Goal: Task Accomplishment & Management: Use online tool/utility

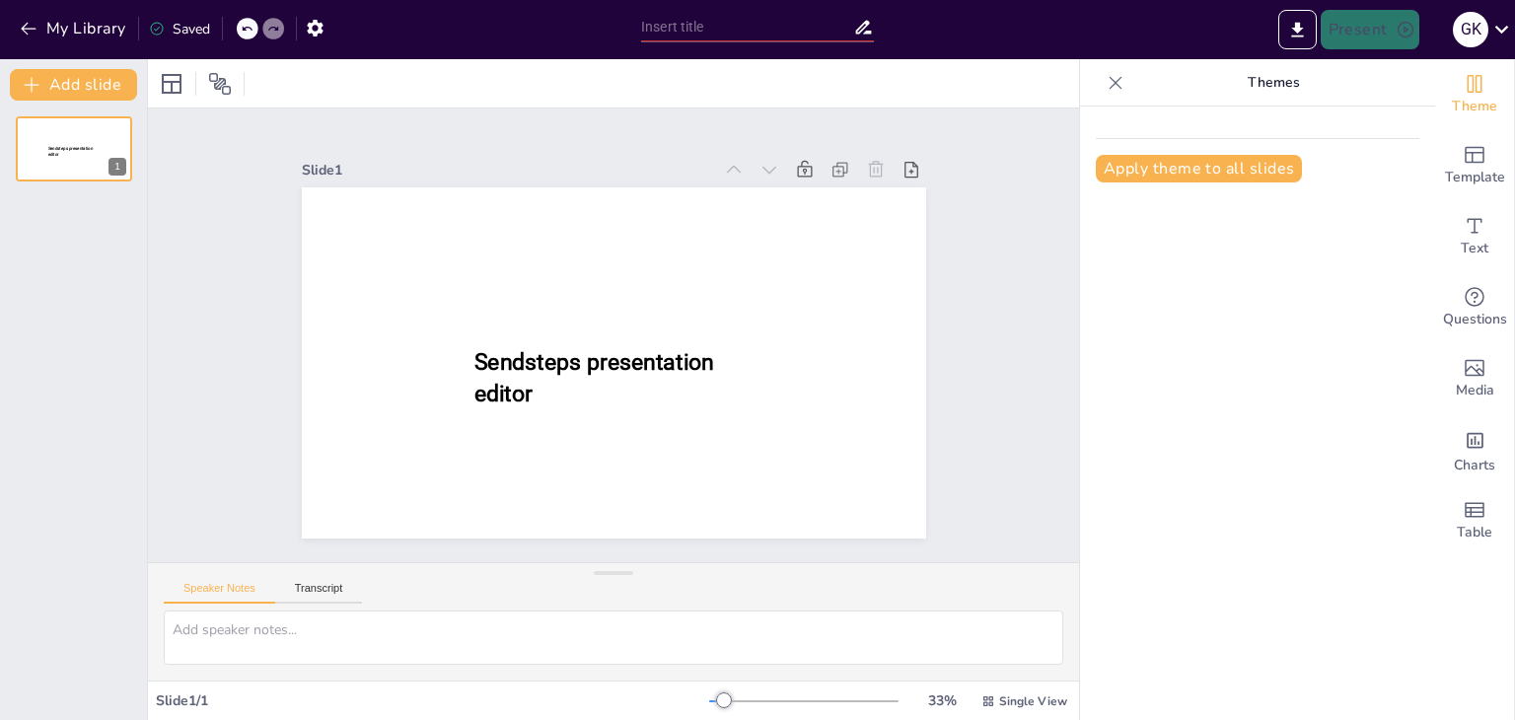
type input "Innovating Globally, Connecting Locally: House of Icons & Eroğlu Global Holding"
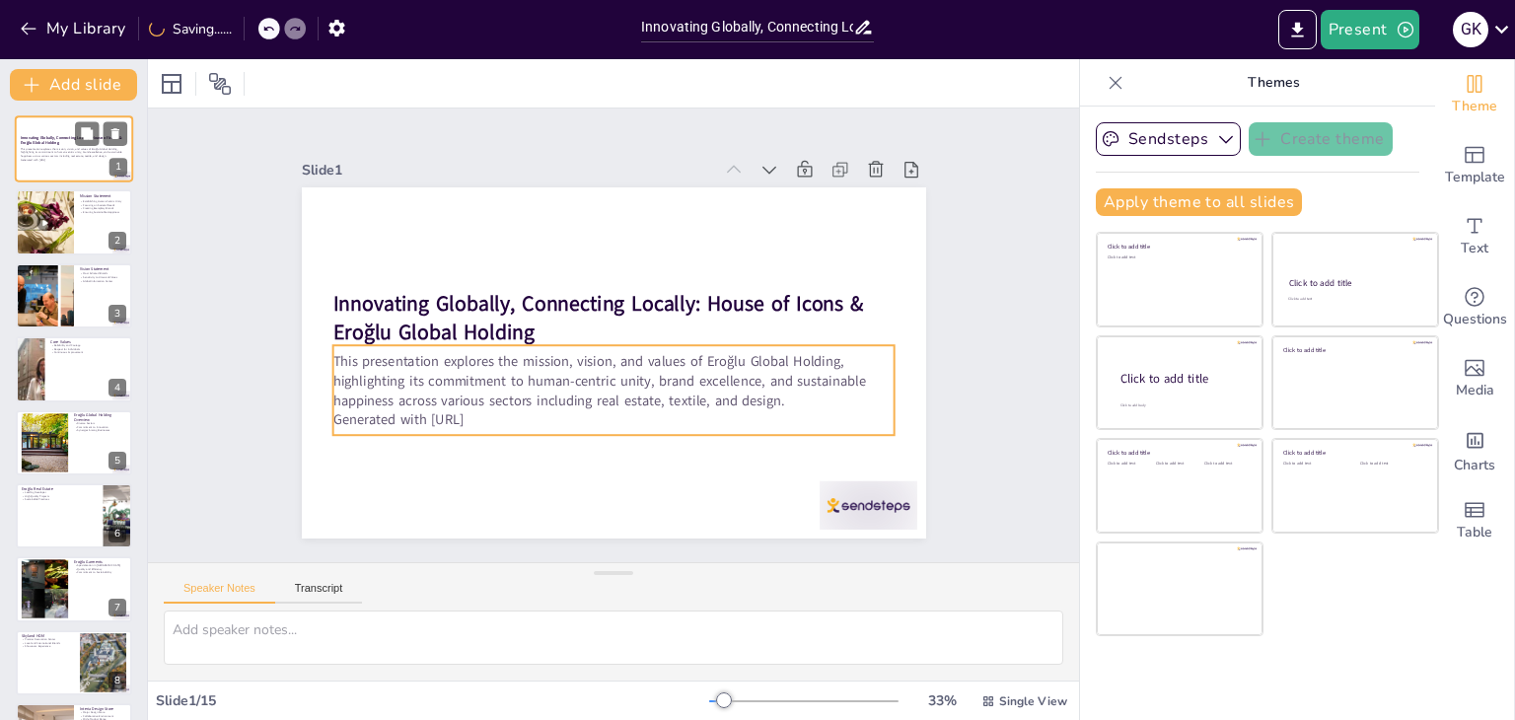
click at [103, 153] on p "This presentation explores the mission, vision, and values of Eroğlu Global Hol…" at bounding box center [74, 152] width 106 height 11
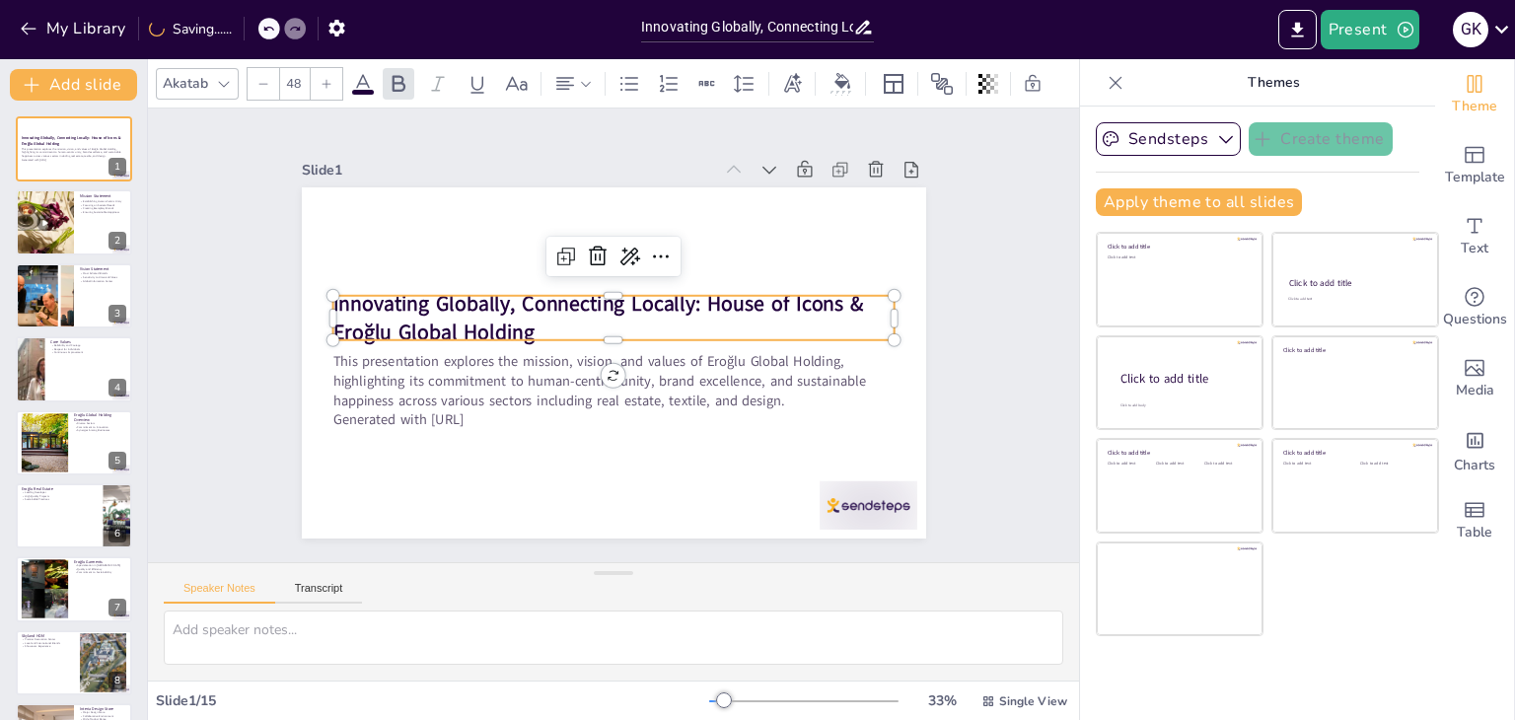
click at [494, 315] on strong "Innovating Globally, Connecting Locally: House of Icons & Eroğlu Global Holding" at bounding box center [597, 317] width 530 height 57
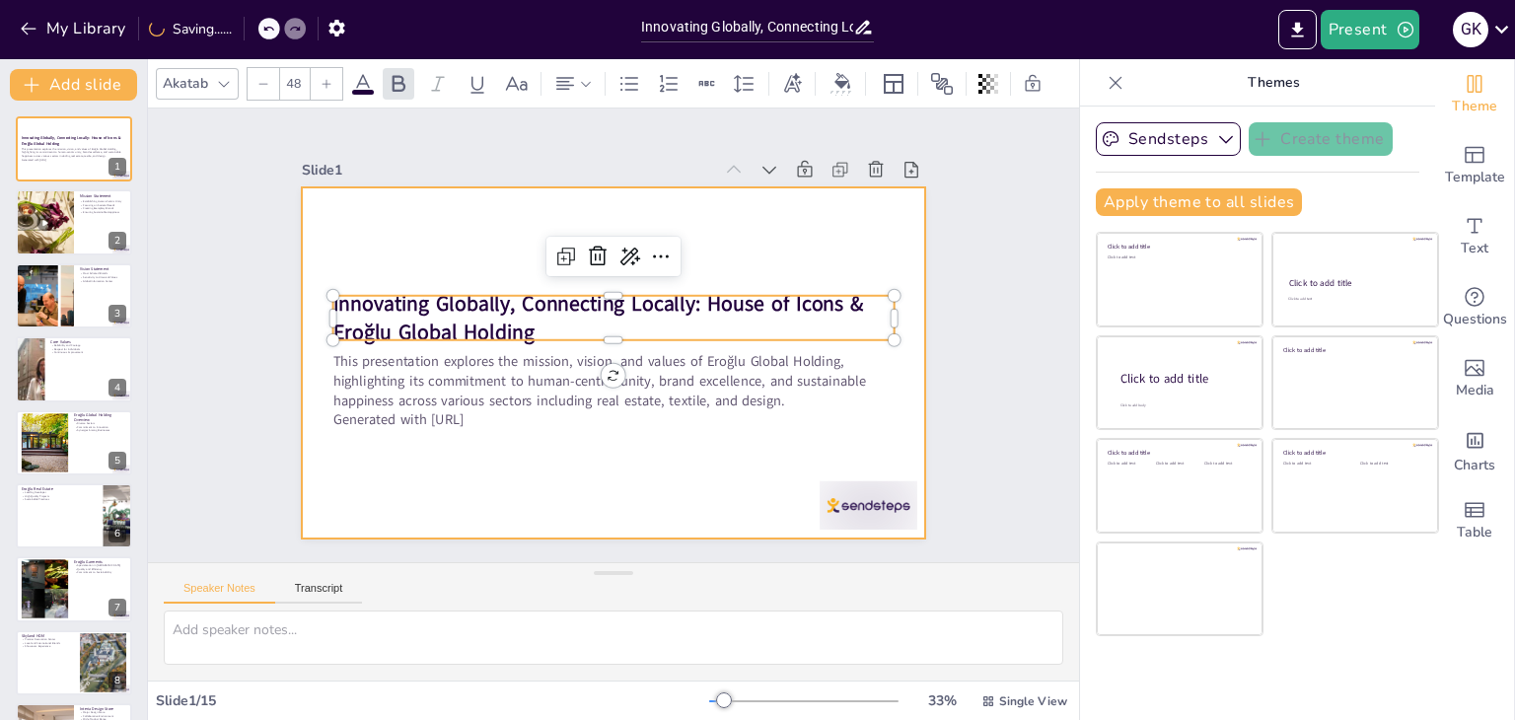
click at [572, 486] on div at bounding box center [614, 362] width 624 height 351
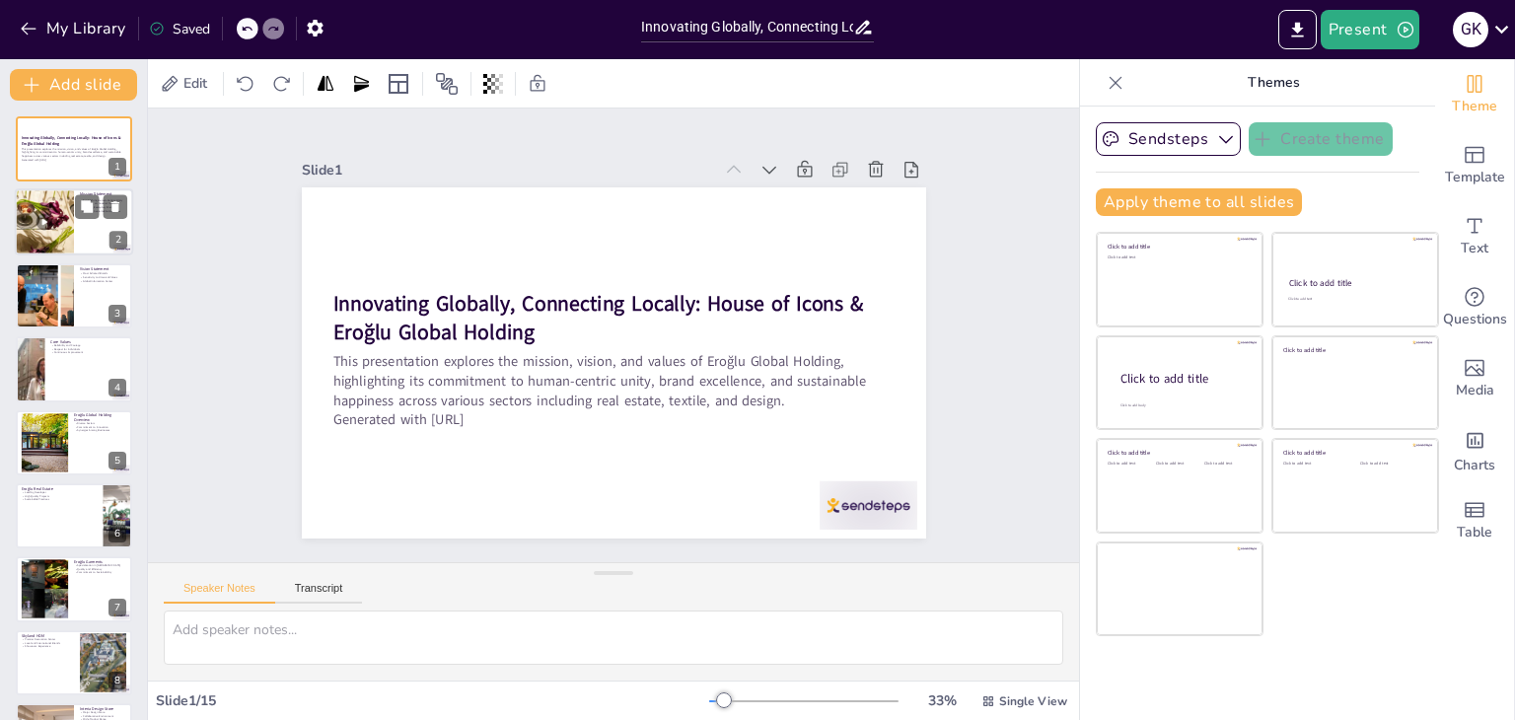
click at [55, 233] on div at bounding box center [44, 223] width 59 height 106
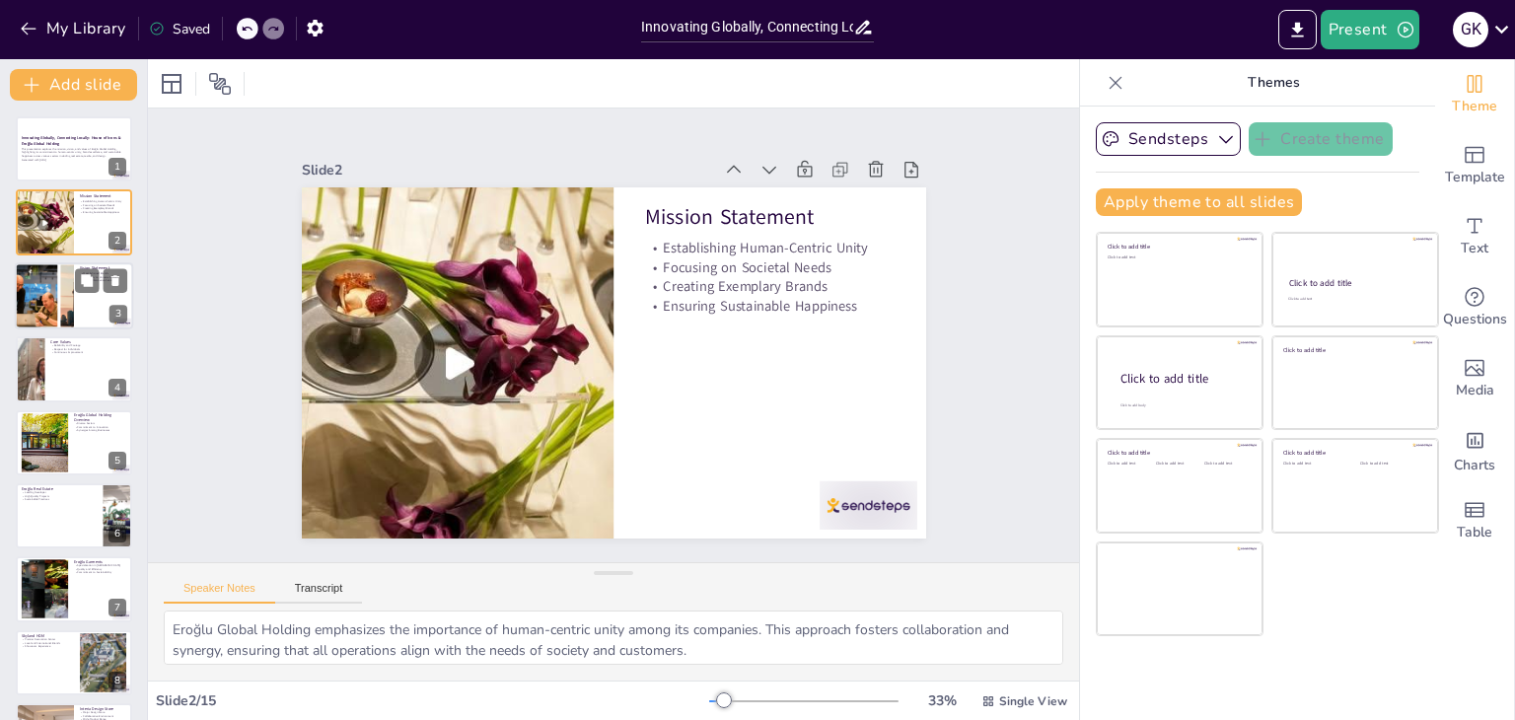
click at [67, 299] on div at bounding box center [44, 295] width 85 height 67
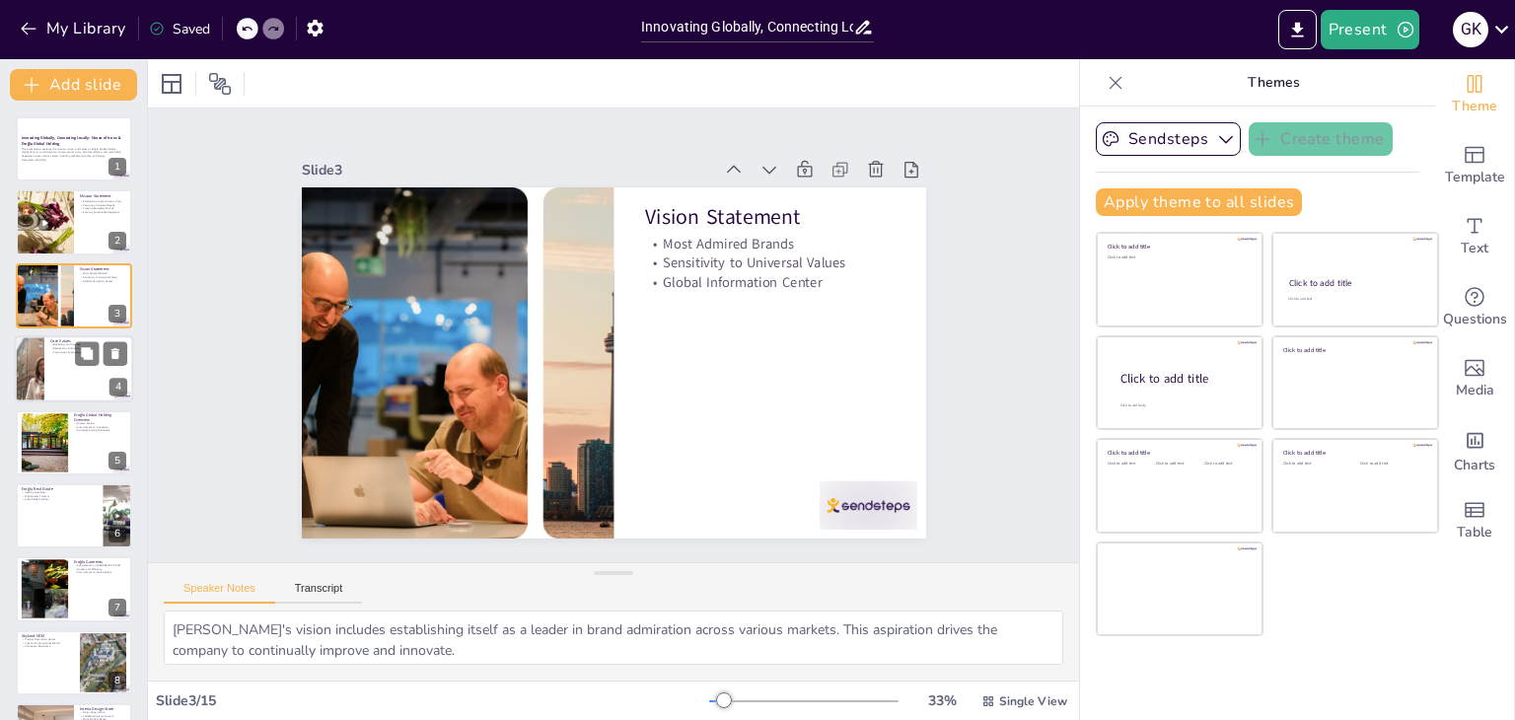
click at [65, 399] on div at bounding box center [74, 368] width 118 height 67
type textarea "Reliability and courage are at the heart of [PERSON_NAME]'s values, ensuring th…"
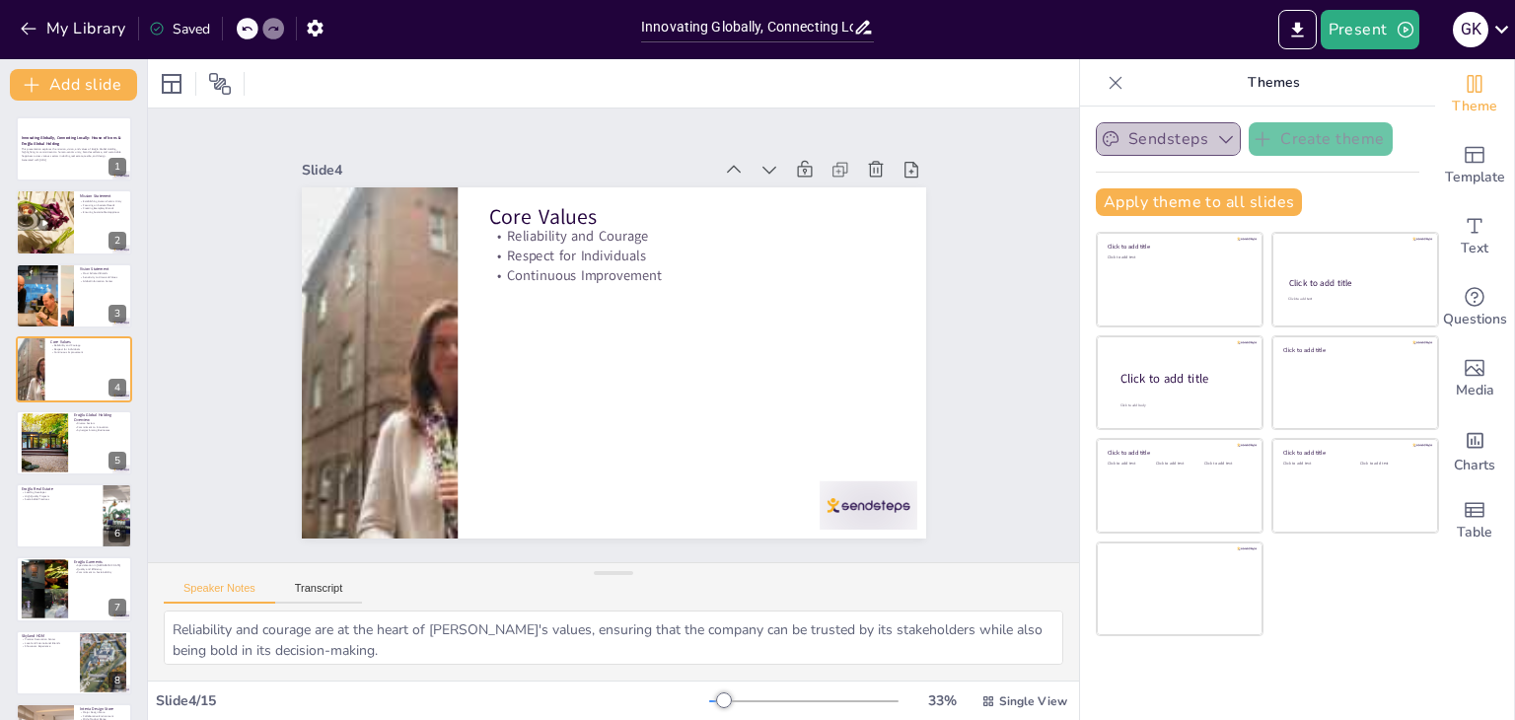
click at [1219, 140] on icon "button" at bounding box center [1226, 140] width 14 height 8
click at [1216, 140] on icon "button" at bounding box center [1226, 139] width 20 height 20
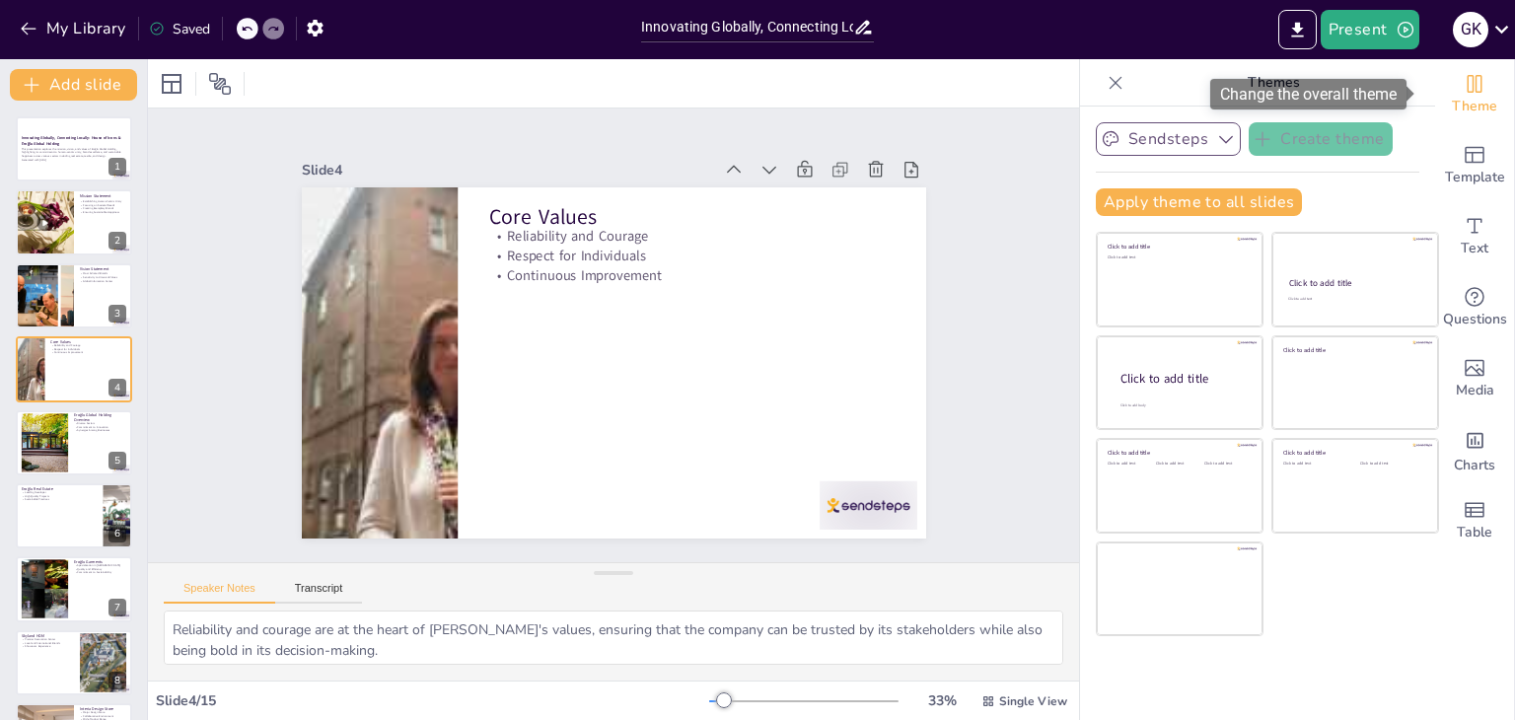
click at [1467, 79] on icon "Change the overall theme" at bounding box center [1474, 84] width 15 height 18
click at [84, 168] on div at bounding box center [74, 148] width 118 height 67
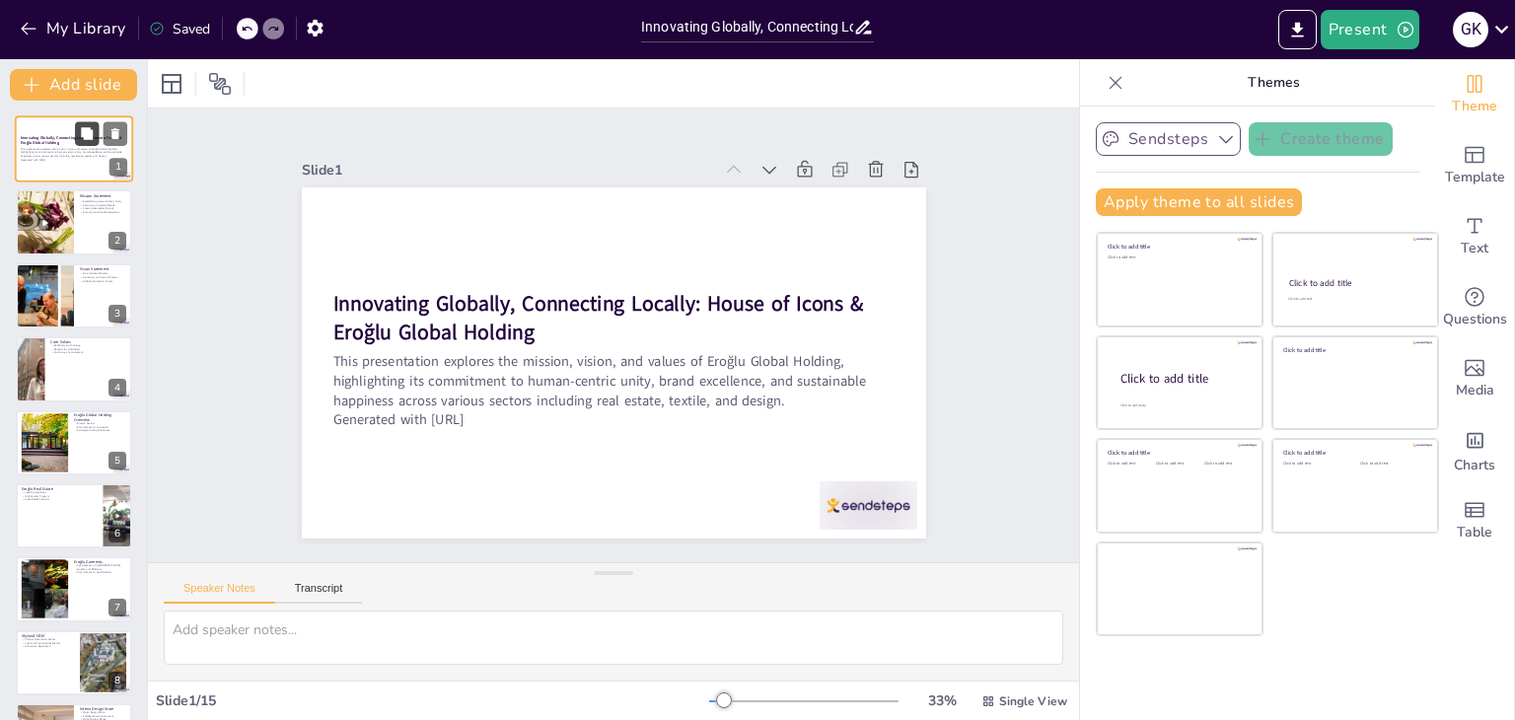
click at [87, 139] on icon at bounding box center [87, 133] width 12 height 12
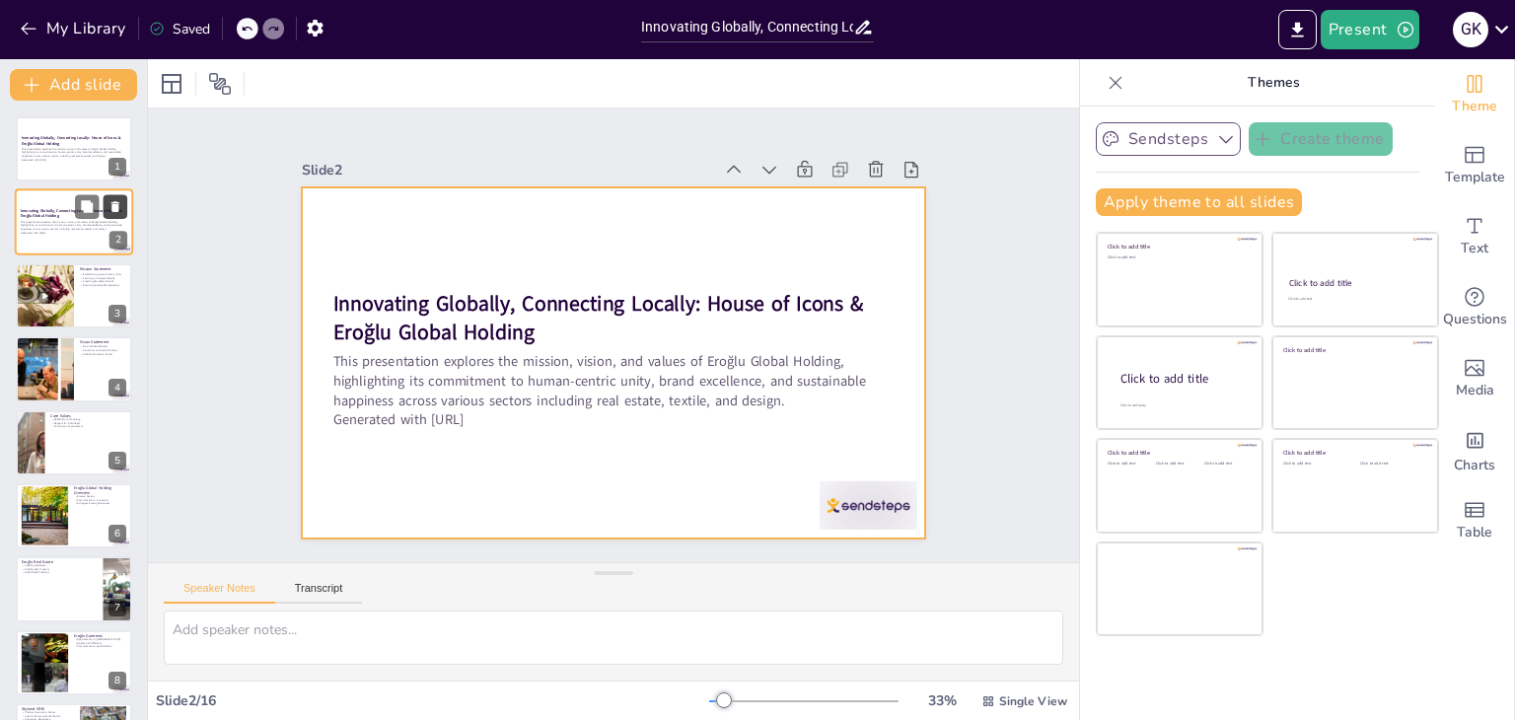
drag, startPoint x: 73, startPoint y: 236, endPoint x: 118, endPoint y: 208, distance: 53.1
click at [118, 208] on icon at bounding box center [115, 207] width 8 height 11
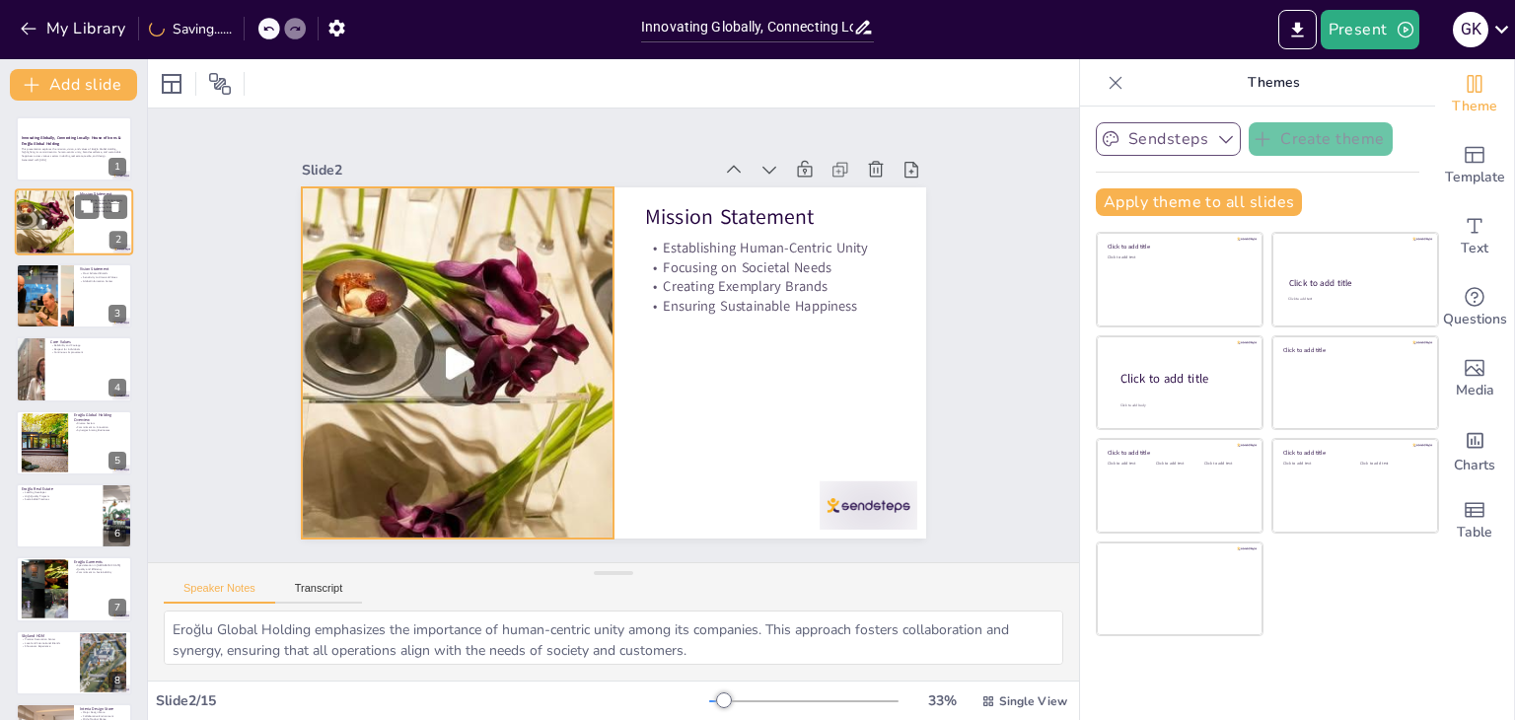
click at [53, 226] on div at bounding box center [44, 223] width 59 height 106
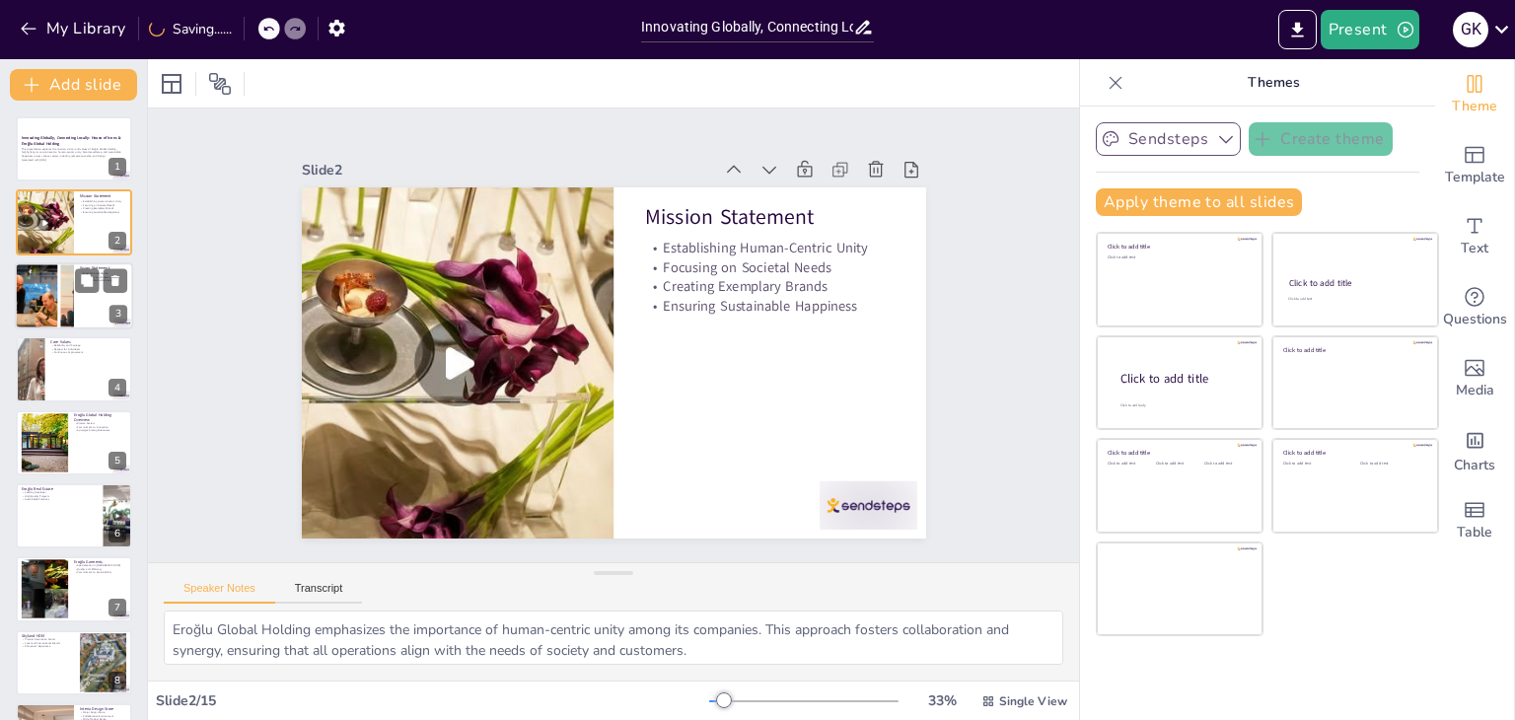
click at [39, 318] on div at bounding box center [44, 295] width 85 height 67
type textarea "Eroğlu's vision includes establishing itself as a leader in brand admiration ac…"
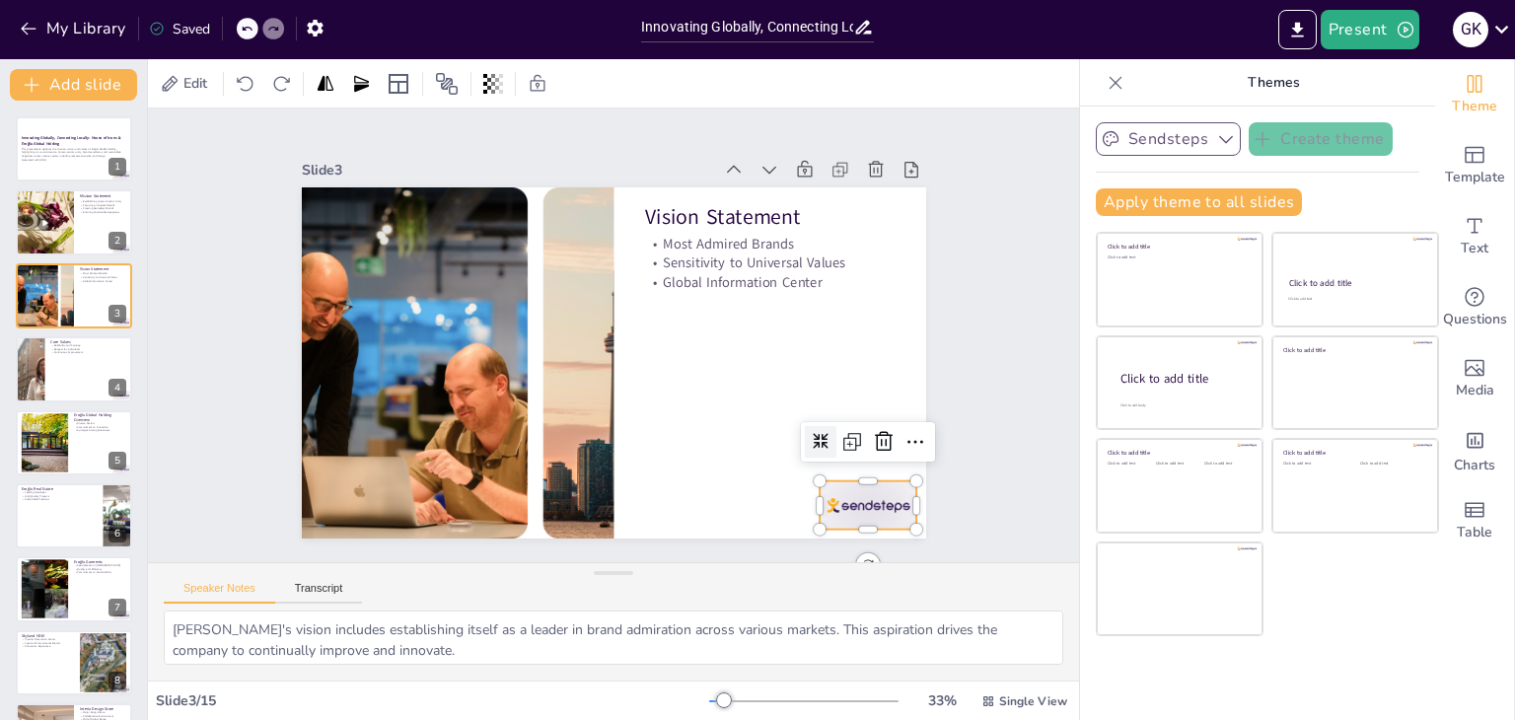
click at [819, 509] on div at bounding box center [868, 505] width 98 height 48
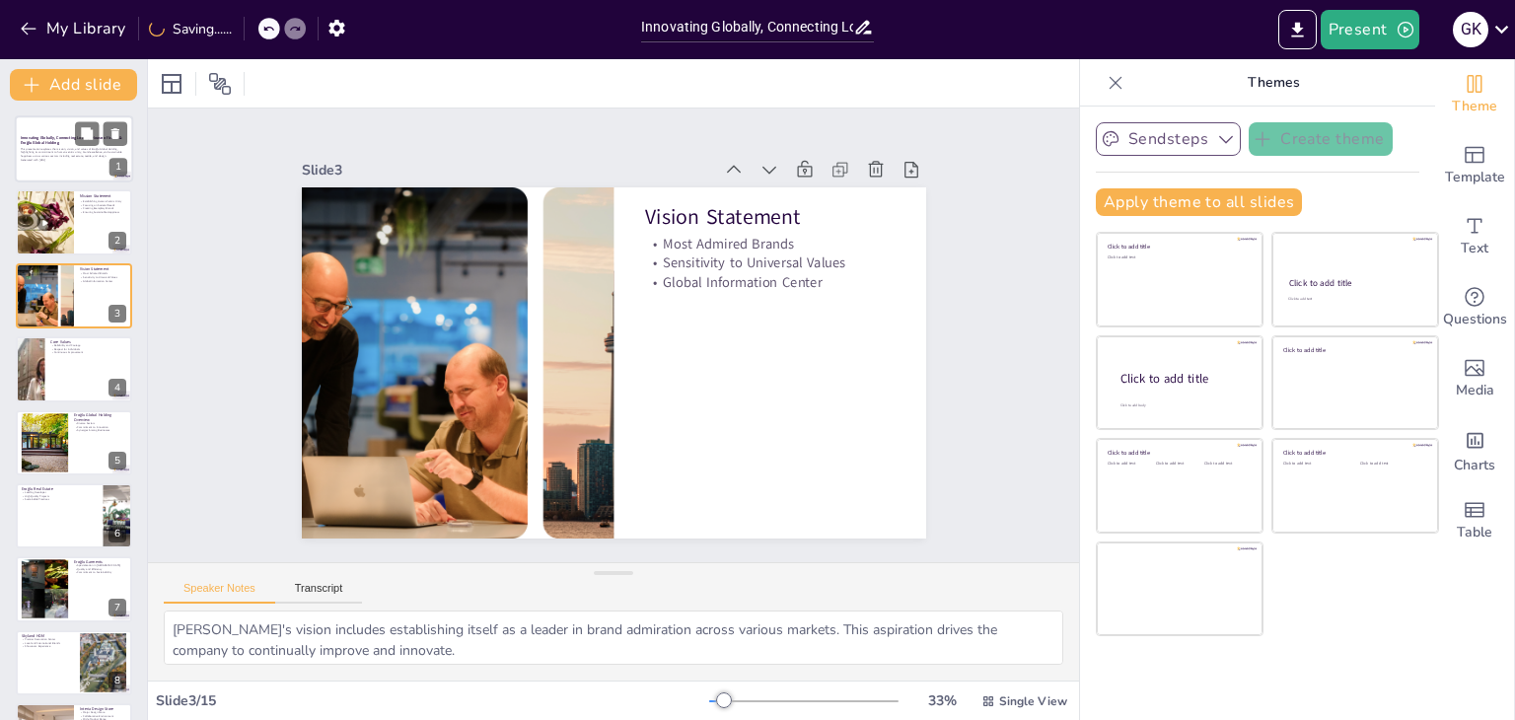
click at [91, 161] on p "Generated with Sendsteps.ai" at bounding box center [74, 160] width 106 height 4
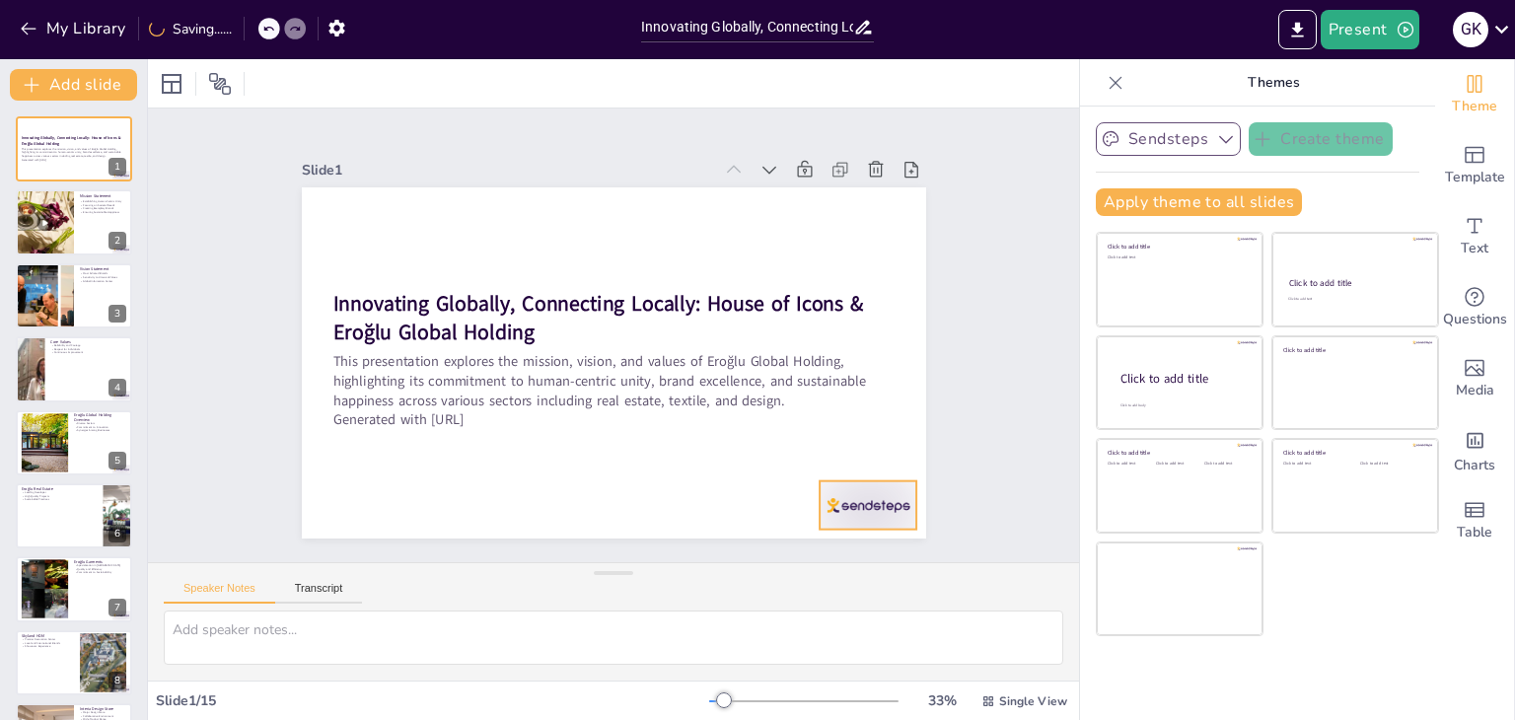
click at [852, 513] on div at bounding box center [868, 505] width 98 height 48
click at [63, 246] on div at bounding box center [44, 223] width 59 height 106
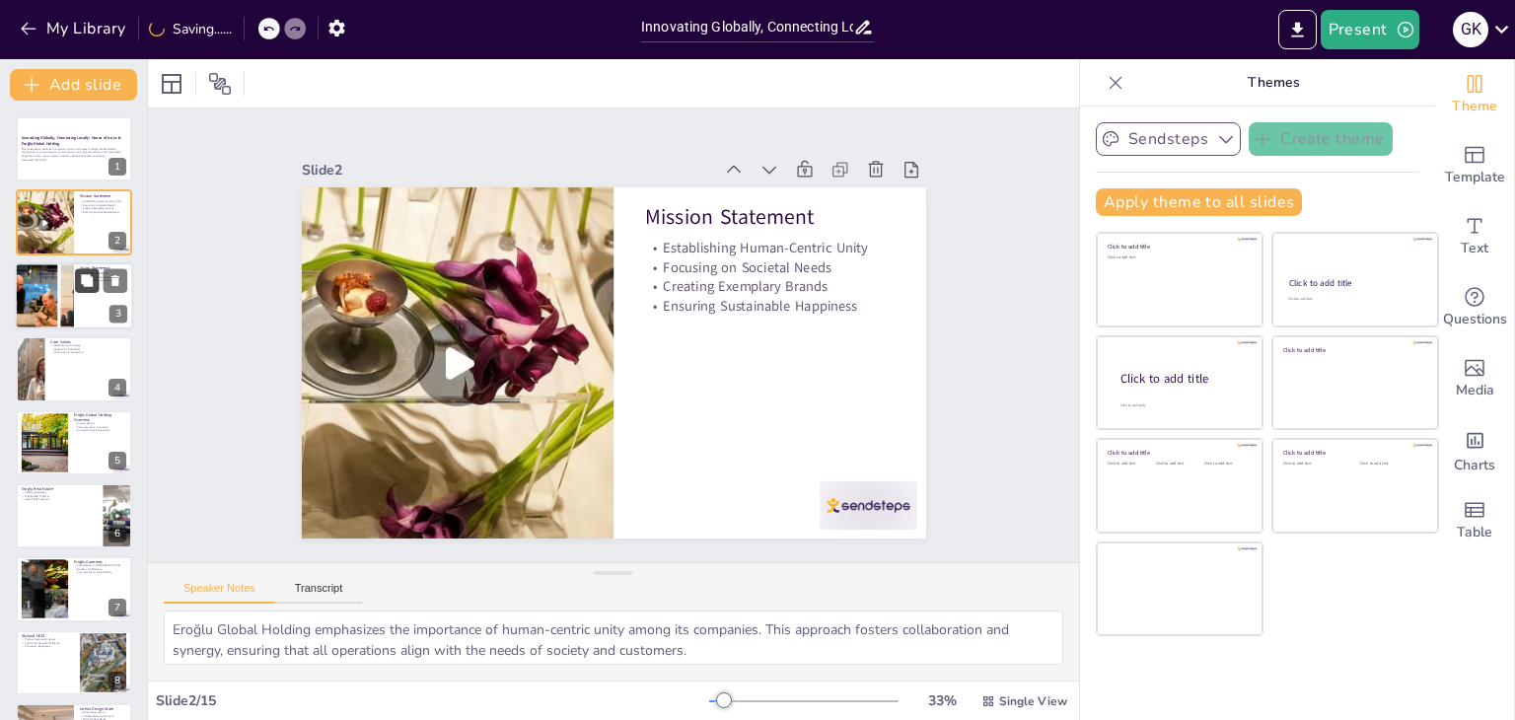
click at [89, 288] on button at bounding box center [87, 280] width 24 height 24
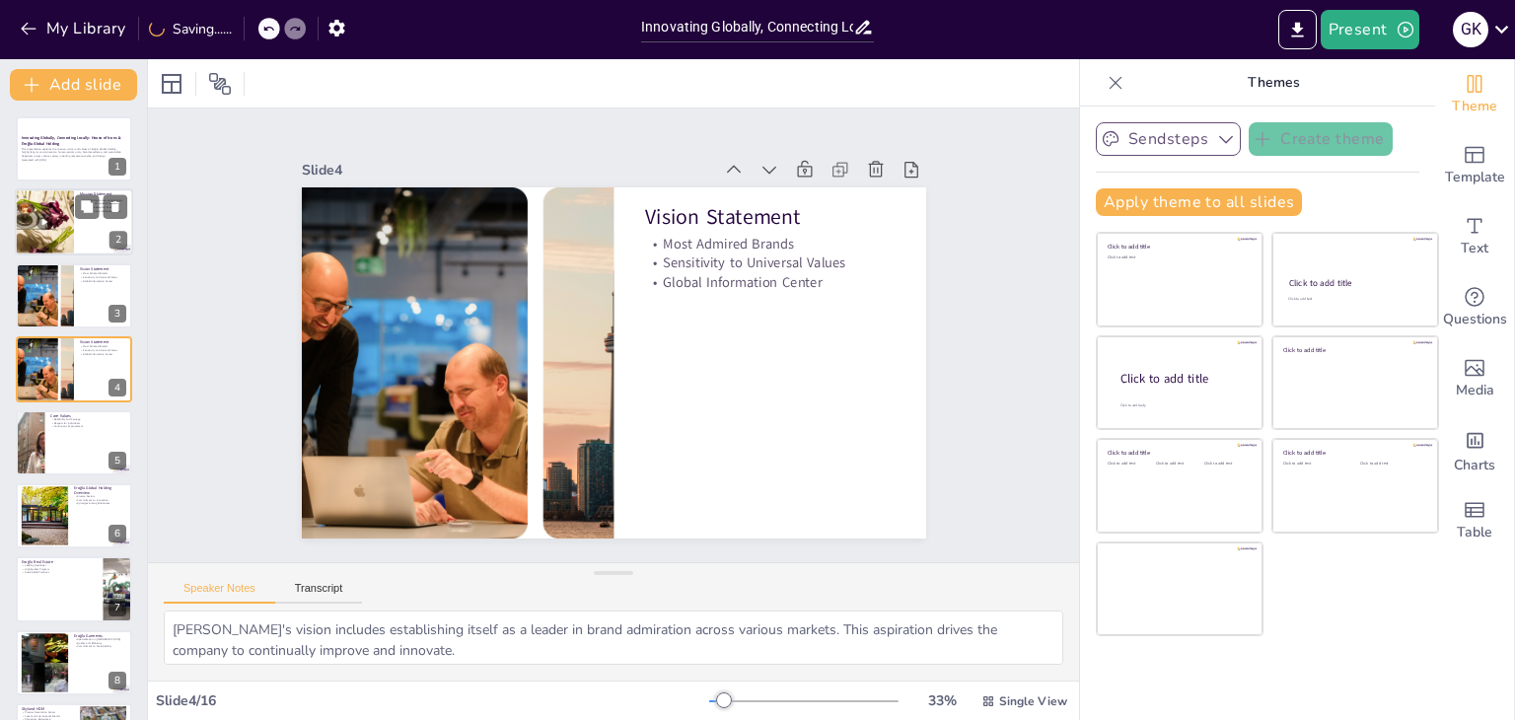
click at [83, 220] on div at bounding box center [74, 222] width 118 height 67
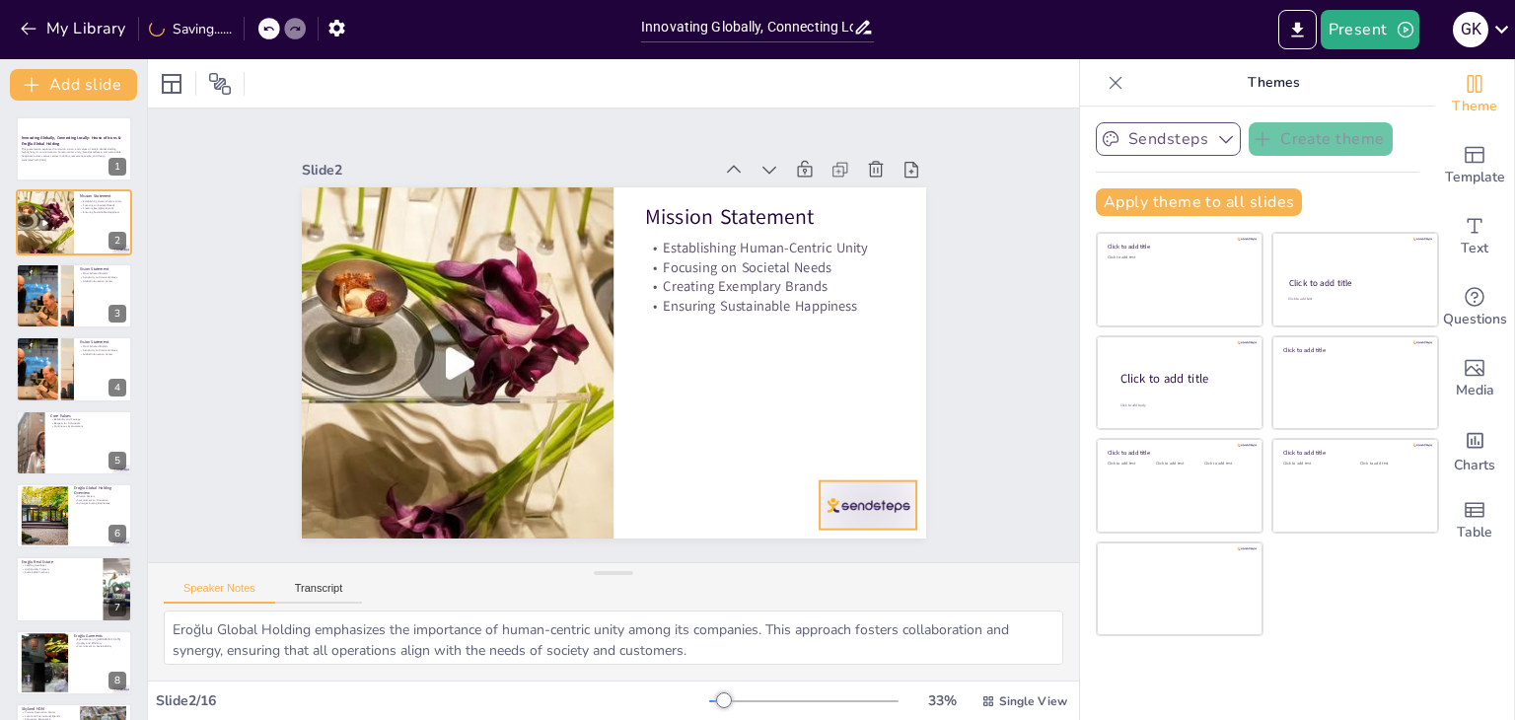
click at [830, 498] on div at bounding box center [868, 505] width 98 height 48
click at [68, 372] on div at bounding box center [44, 368] width 85 height 67
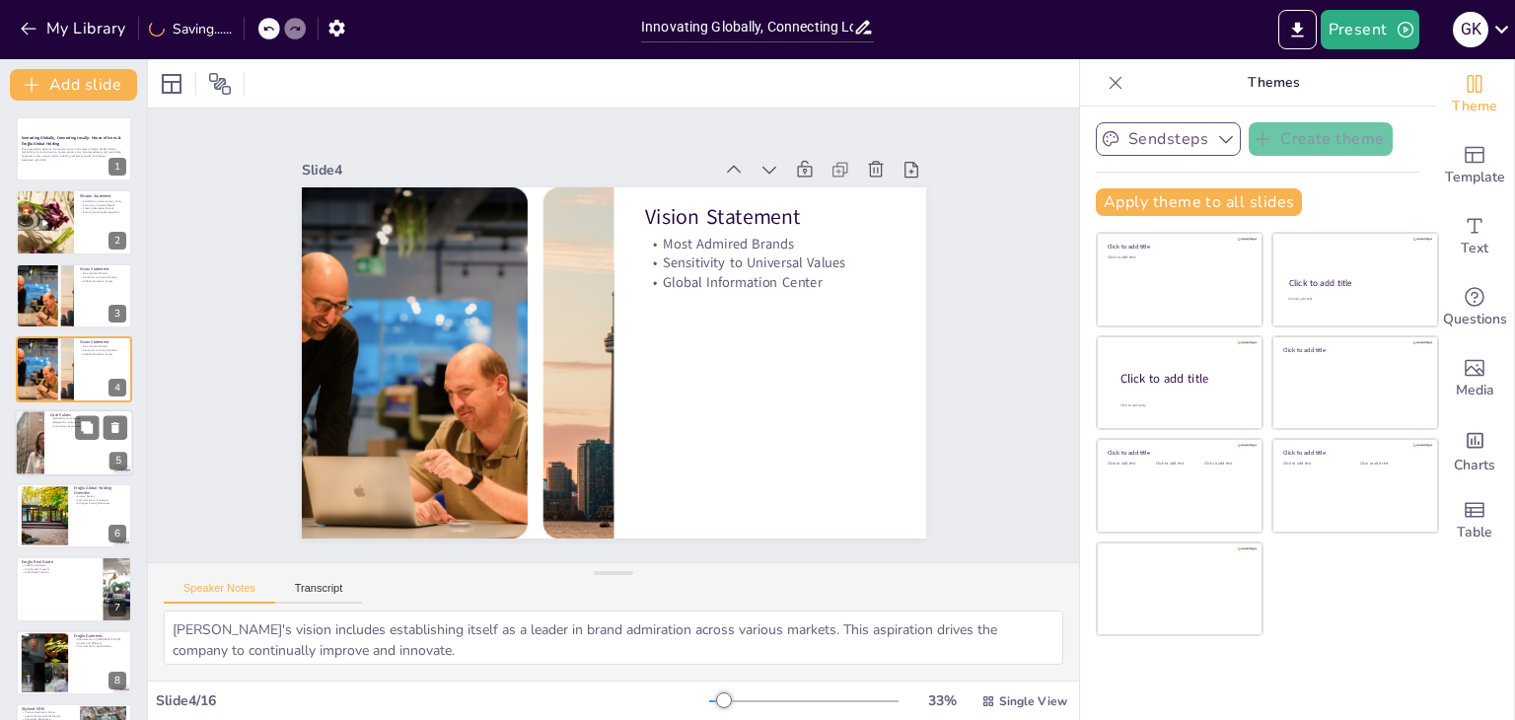
click at [75, 453] on div at bounding box center [74, 442] width 118 height 67
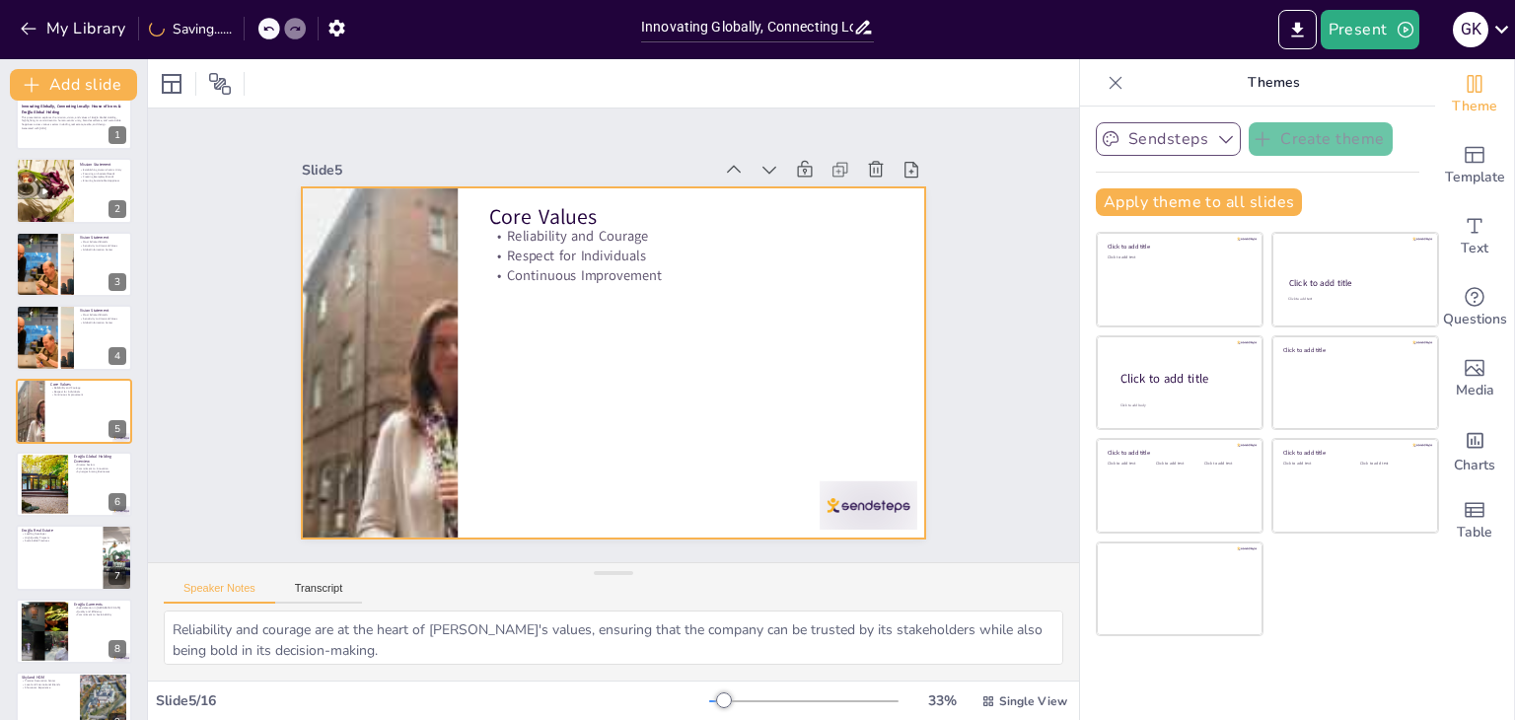
click at [906, 500] on div at bounding box center [614, 362] width 624 height 351
click at [887, 500] on div at bounding box center [868, 505] width 98 height 48
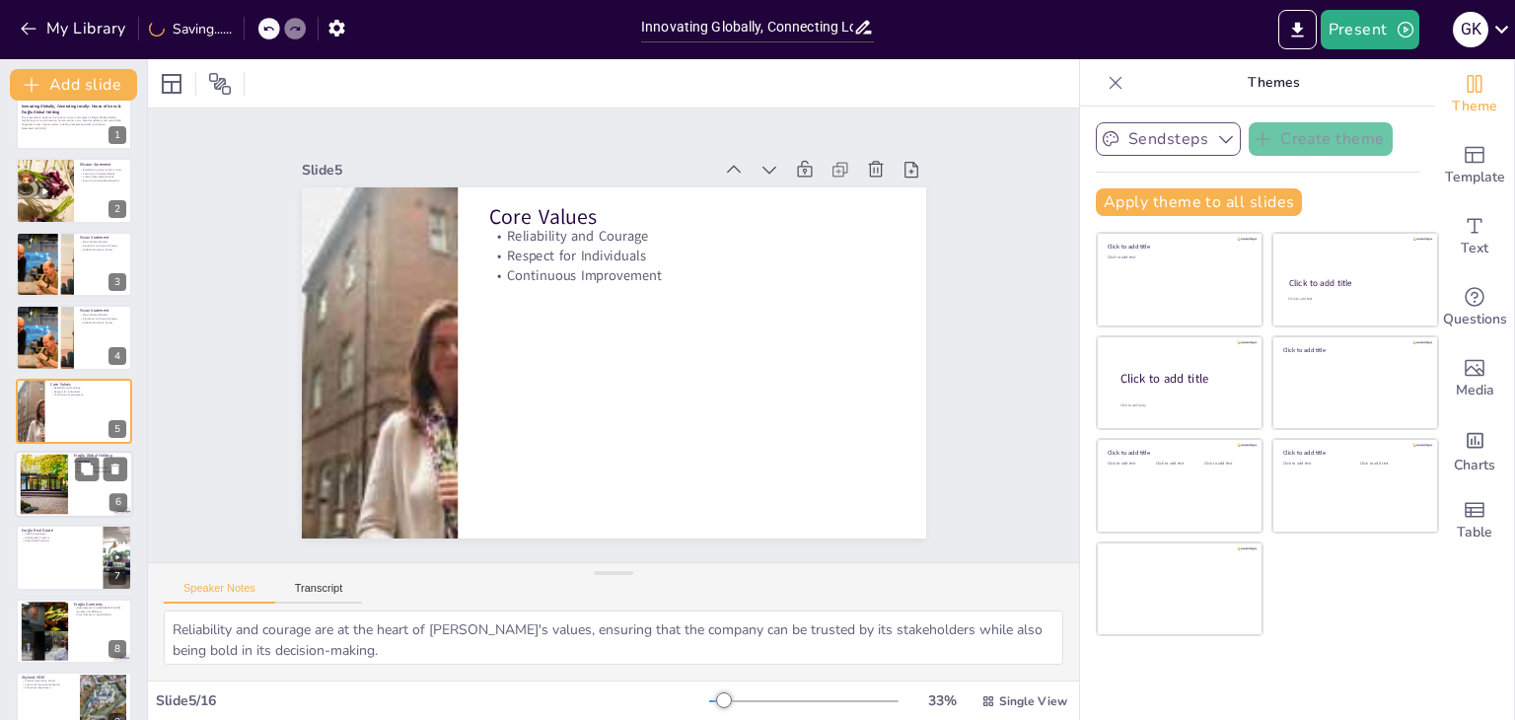
click at [82, 486] on div at bounding box center [74, 484] width 118 height 67
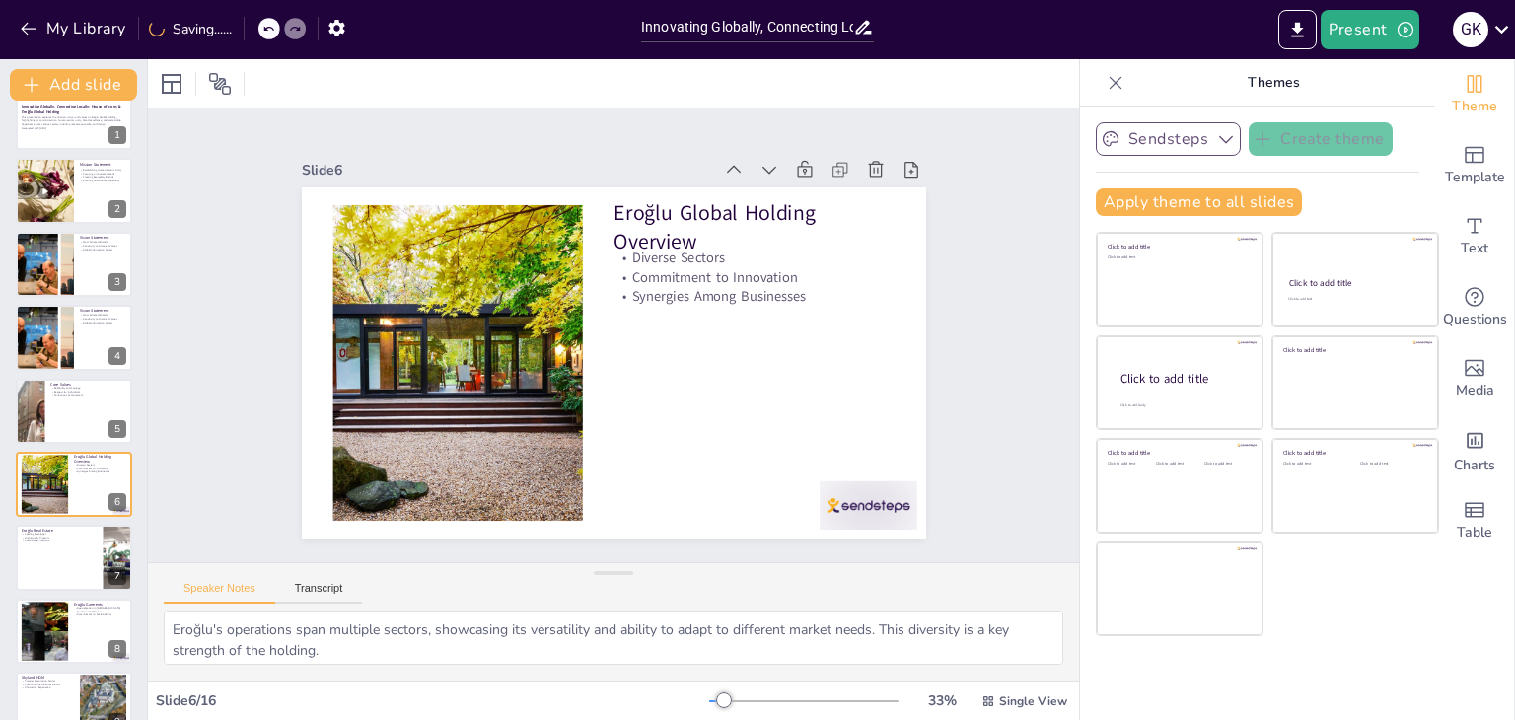
scroll to position [106, 0]
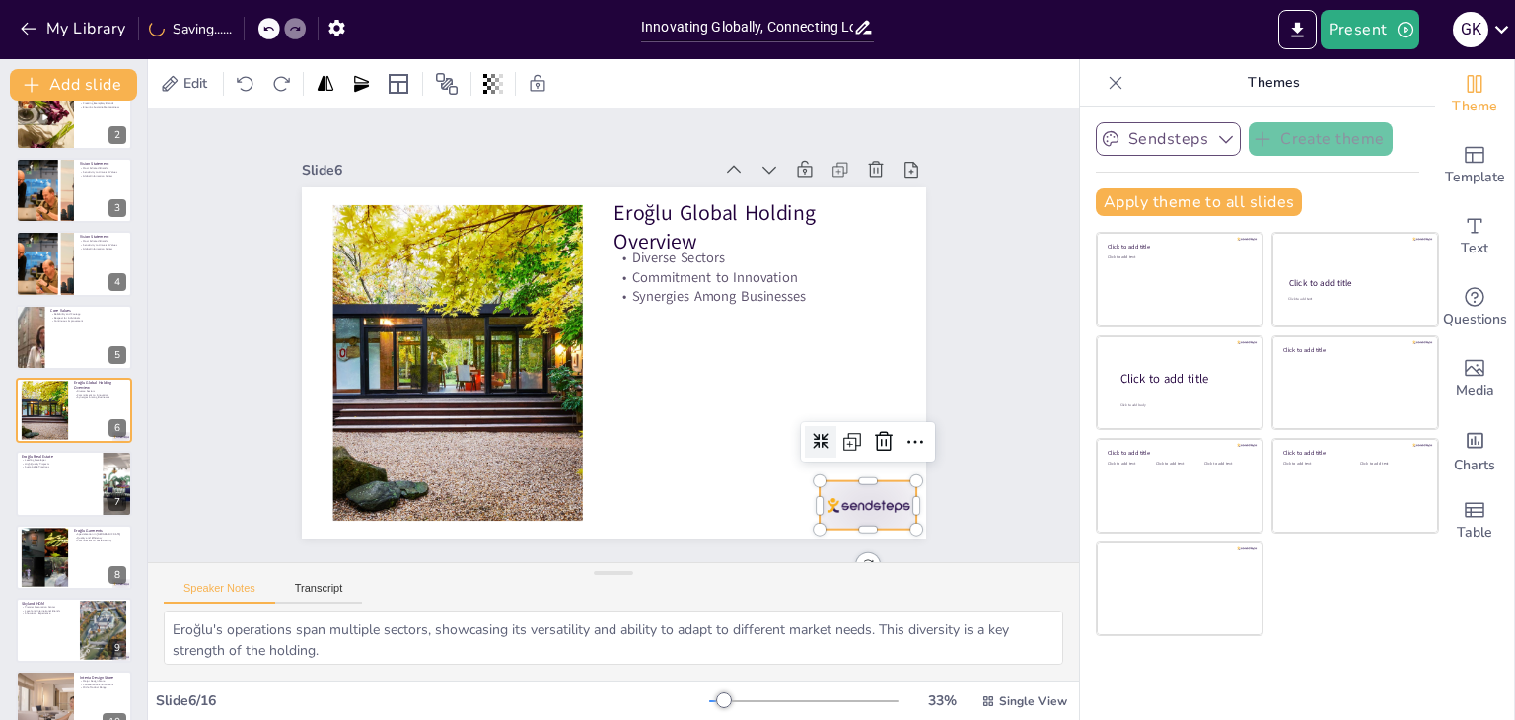
click at [842, 501] on div at bounding box center [868, 505] width 98 height 48
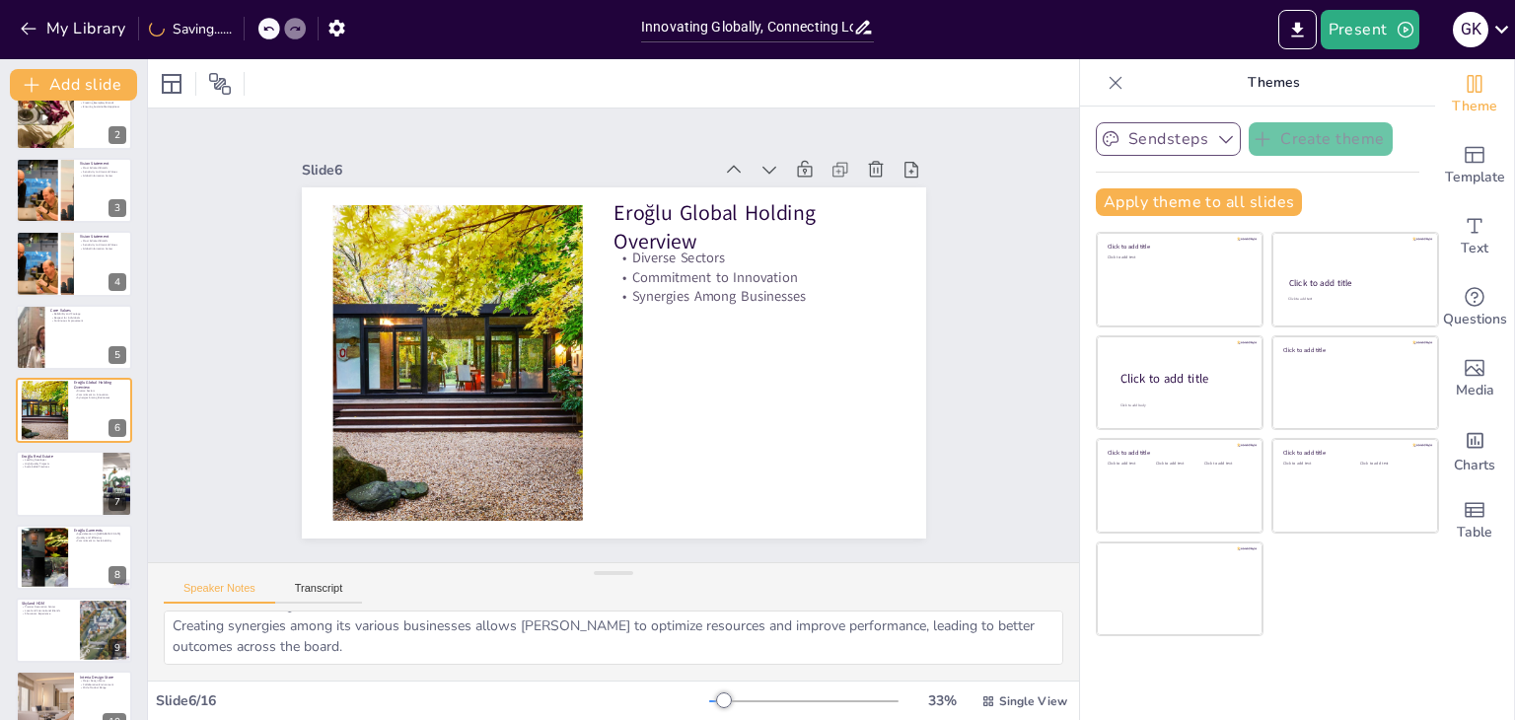
scroll to position [0, 0]
click at [42, 486] on div at bounding box center [74, 484] width 118 height 67
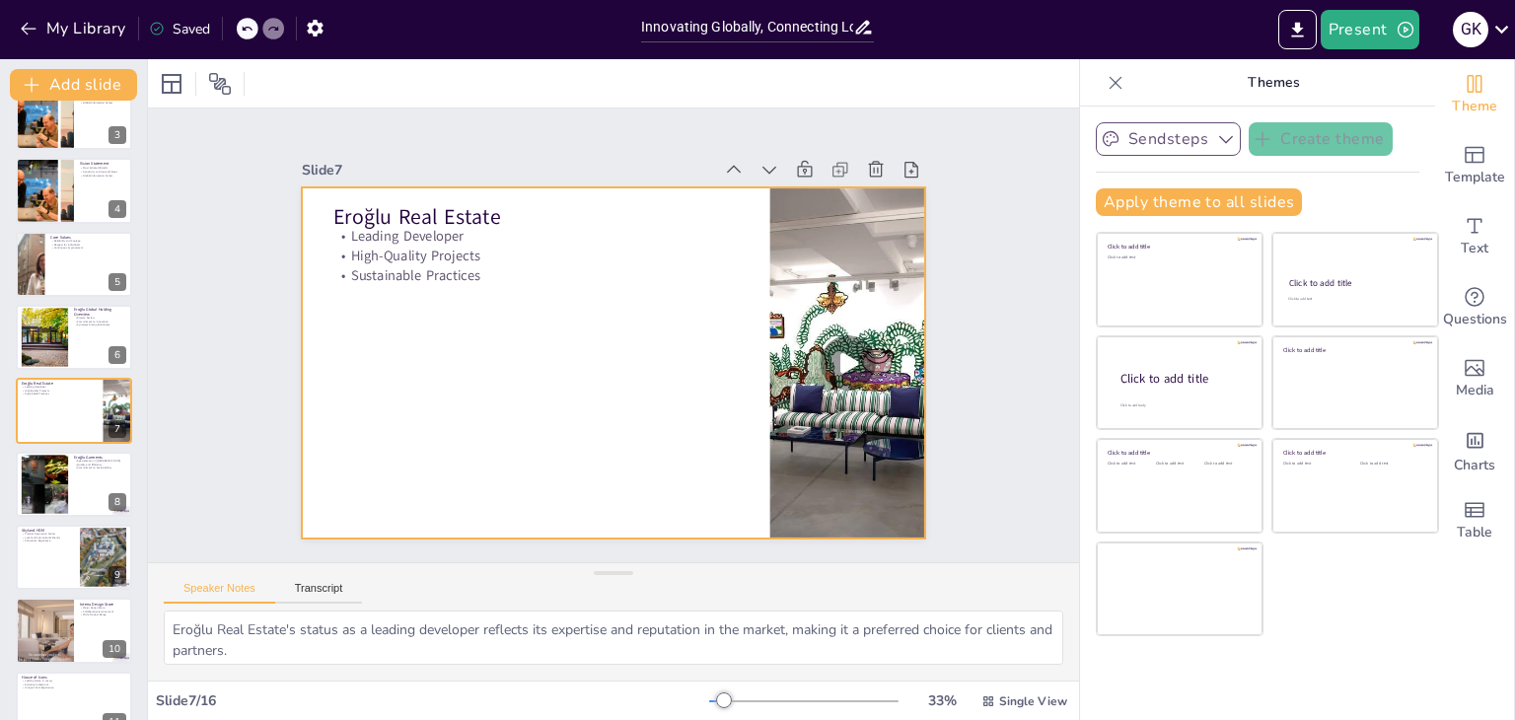
click at [437, 423] on div at bounding box center [614, 362] width 624 height 351
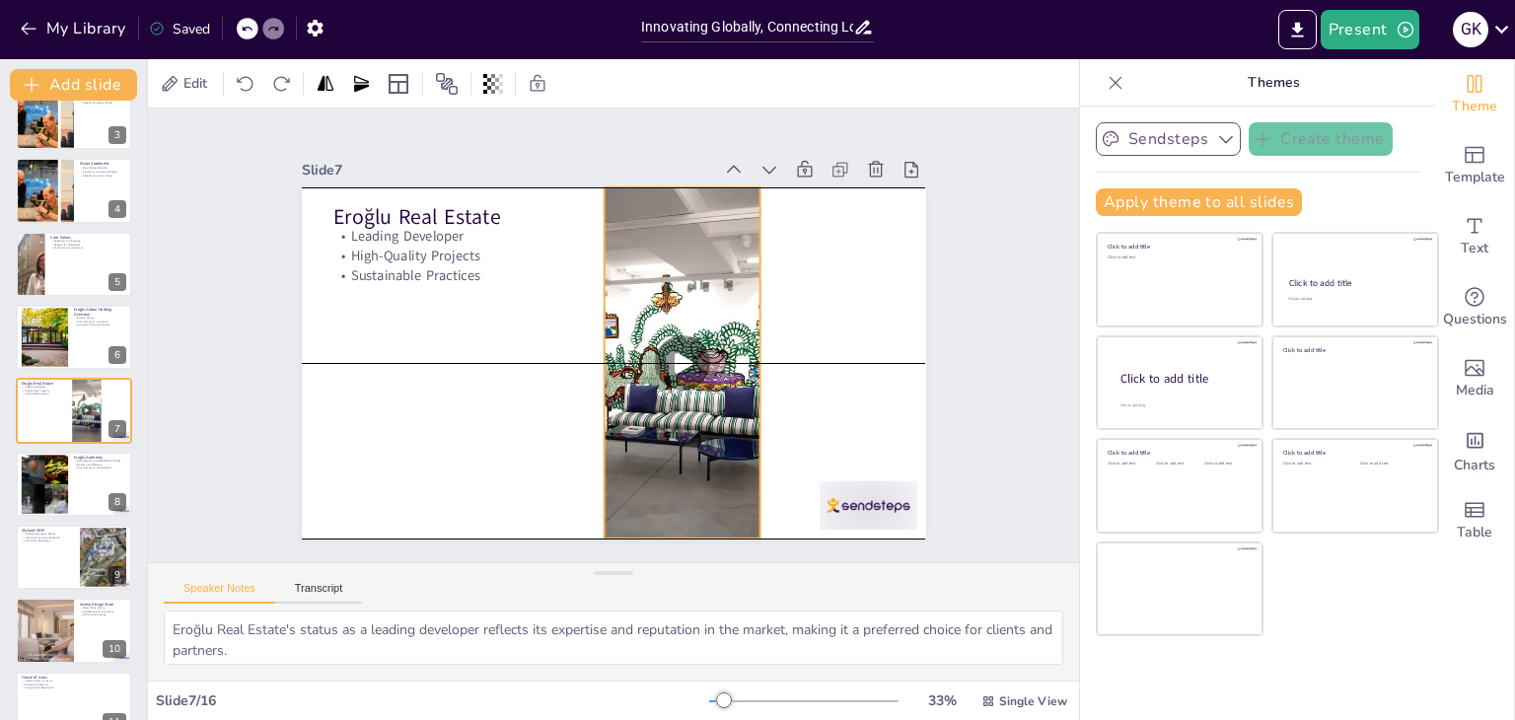
drag, startPoint x: 871, startPoint y: 402, endPoint x: 884, endPoint y: 510, distance: 108.4
click at [706, 407] on div at bounding box center [681, 362] width 197 height 351
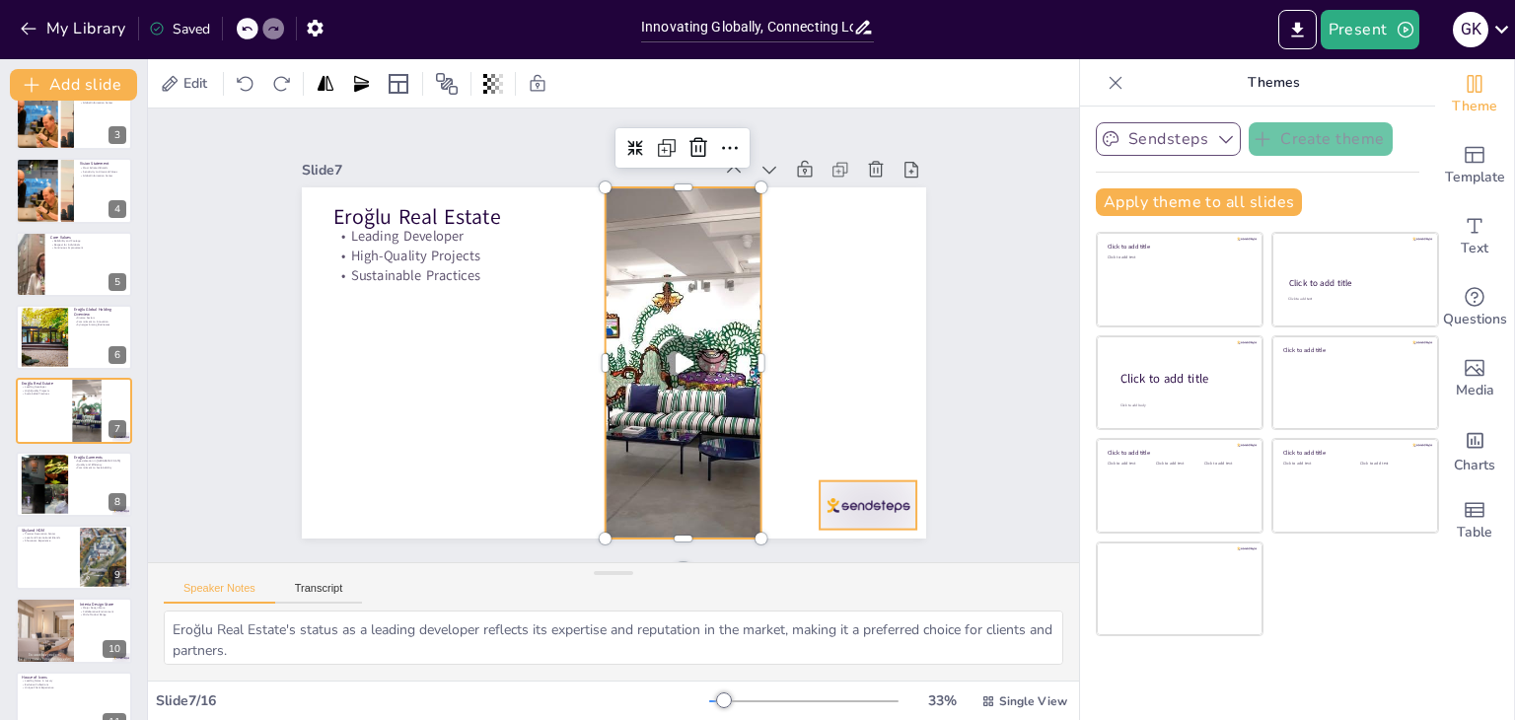
click at [867, 504] on div at bounding box center [868, 505] width 98 height 48
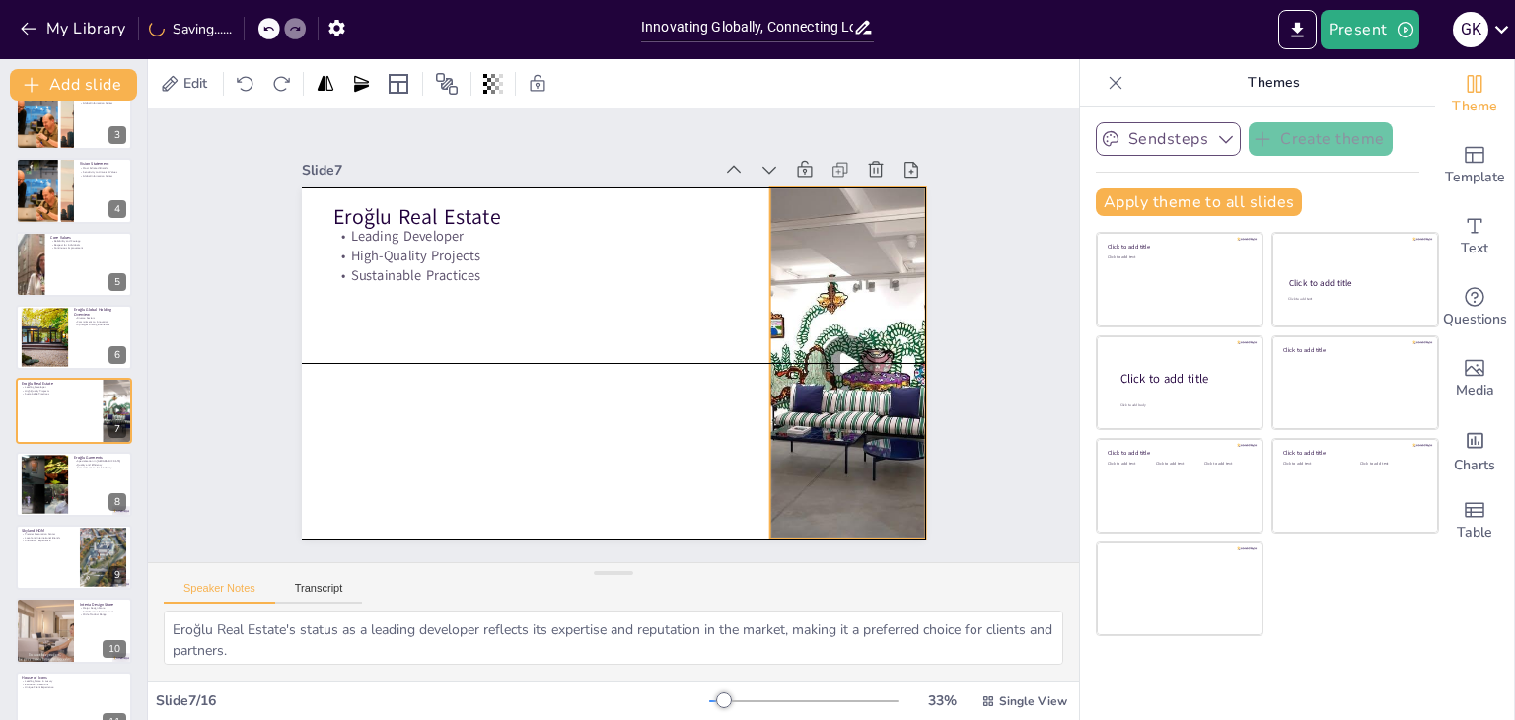
drag, startPoint x: 686, startPoint y: 455, endPoint x: 849, endPoint y: 457, distance: 162.7
click at [849, 457] on div at bounding box center [846, 362] width 197 height 351
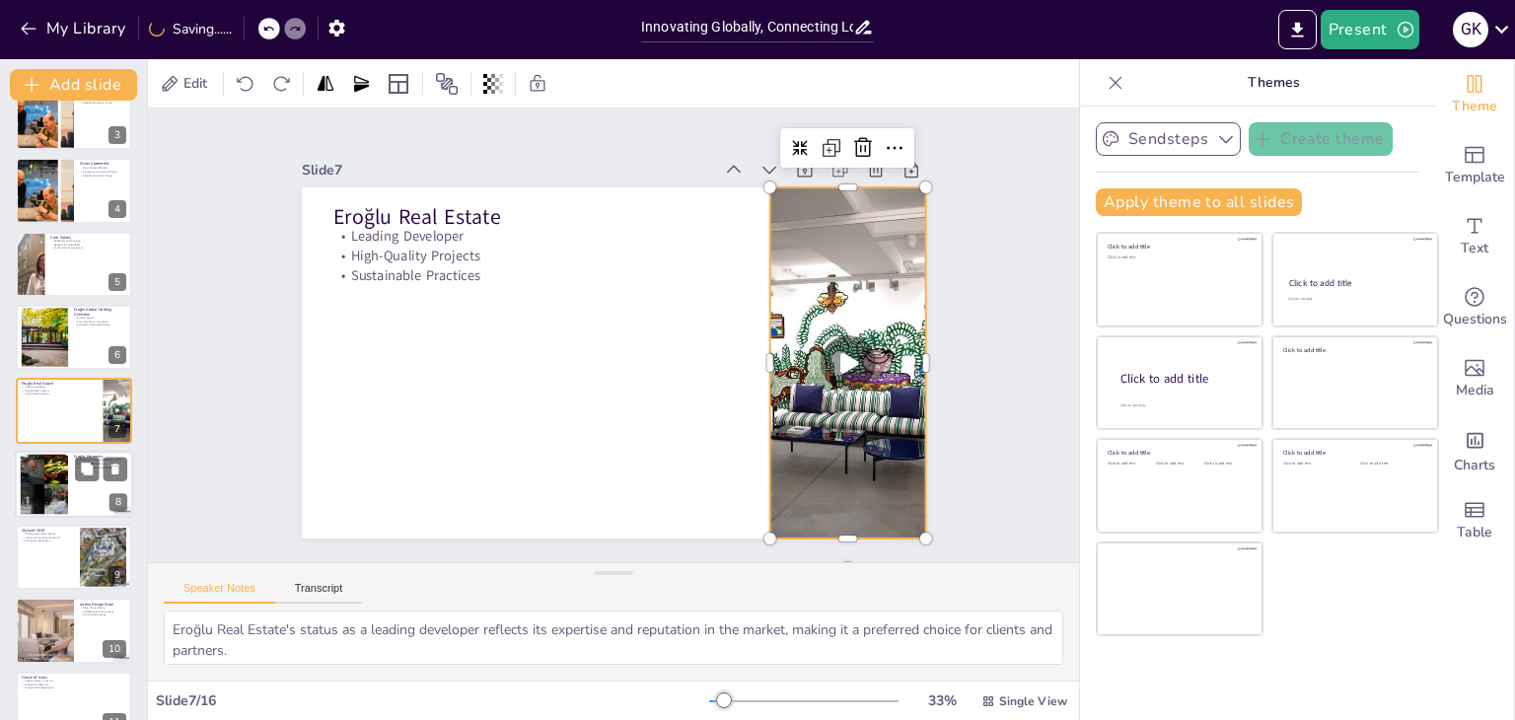
click at [60, 477] on div at bounding box center [44, 484] width 106 height 60
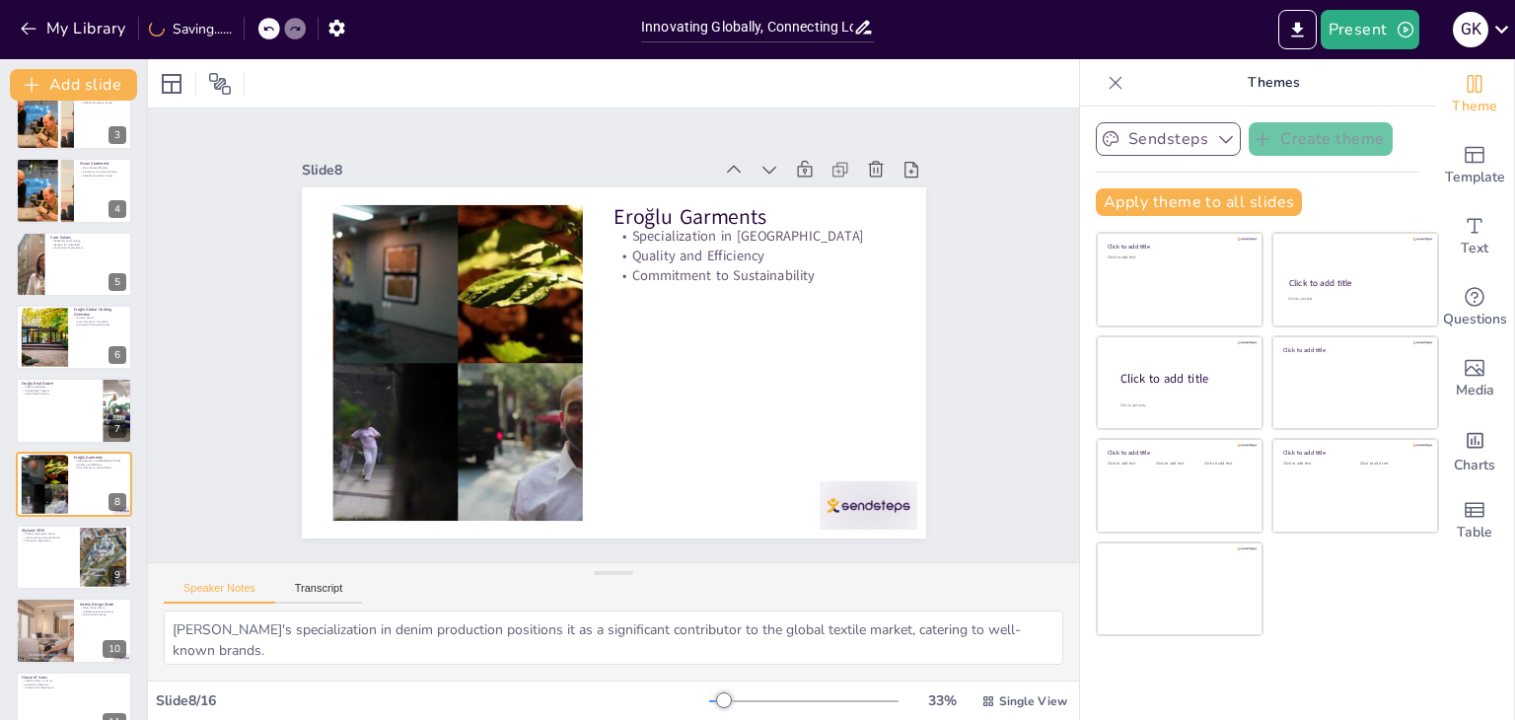
scroll to position [252, 0]
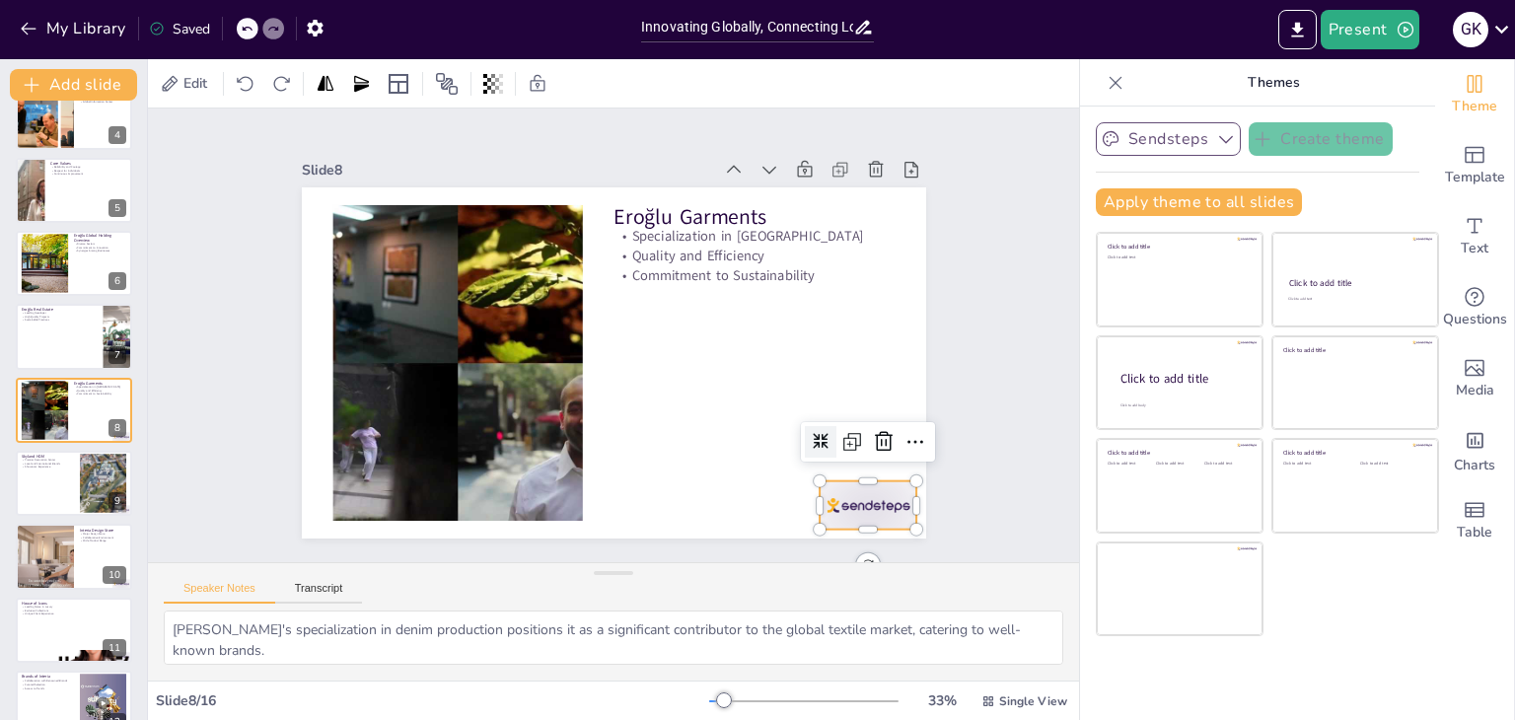
click at [841, 506] on div at bounding box center [868, 505] width 98 height 48
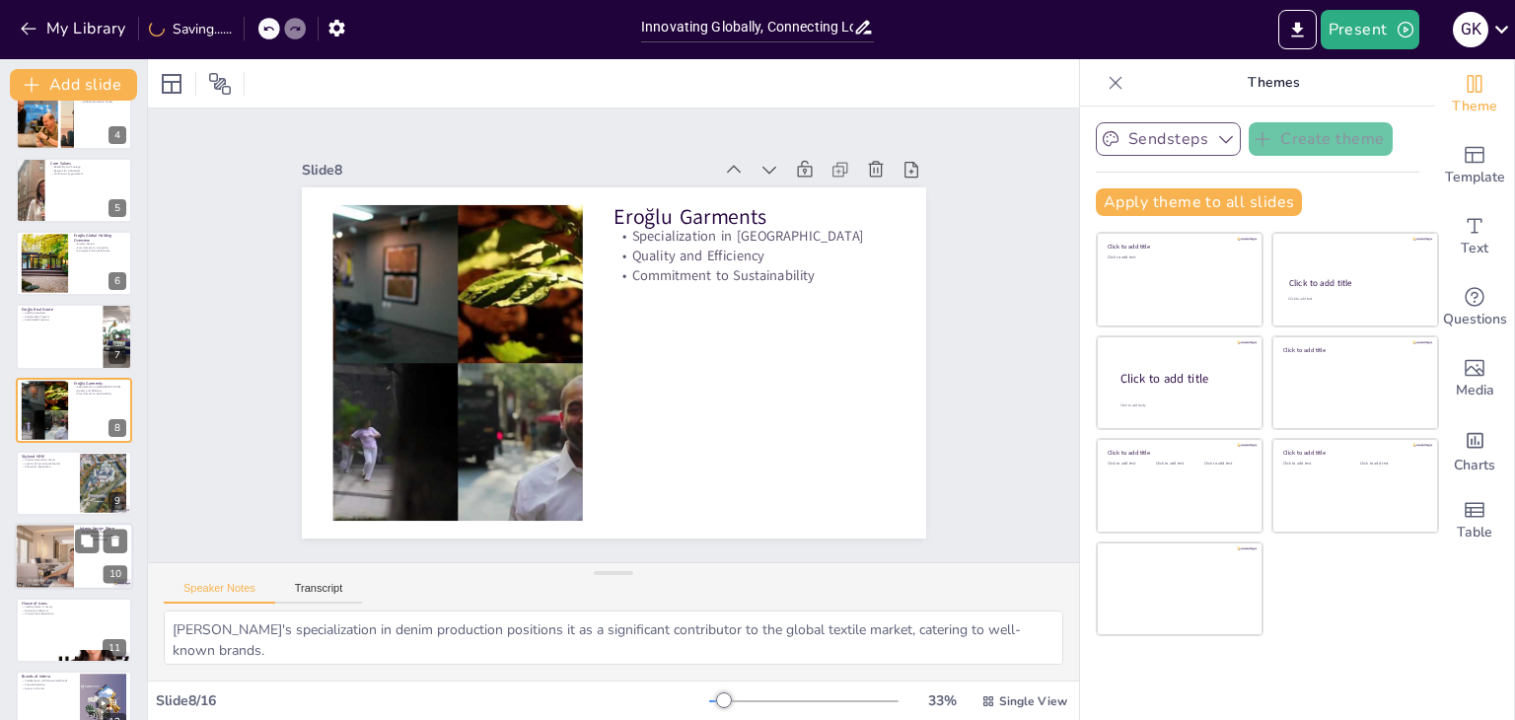
click at [63, 579] on div at bounding box center [44, 557] width 118 height 67
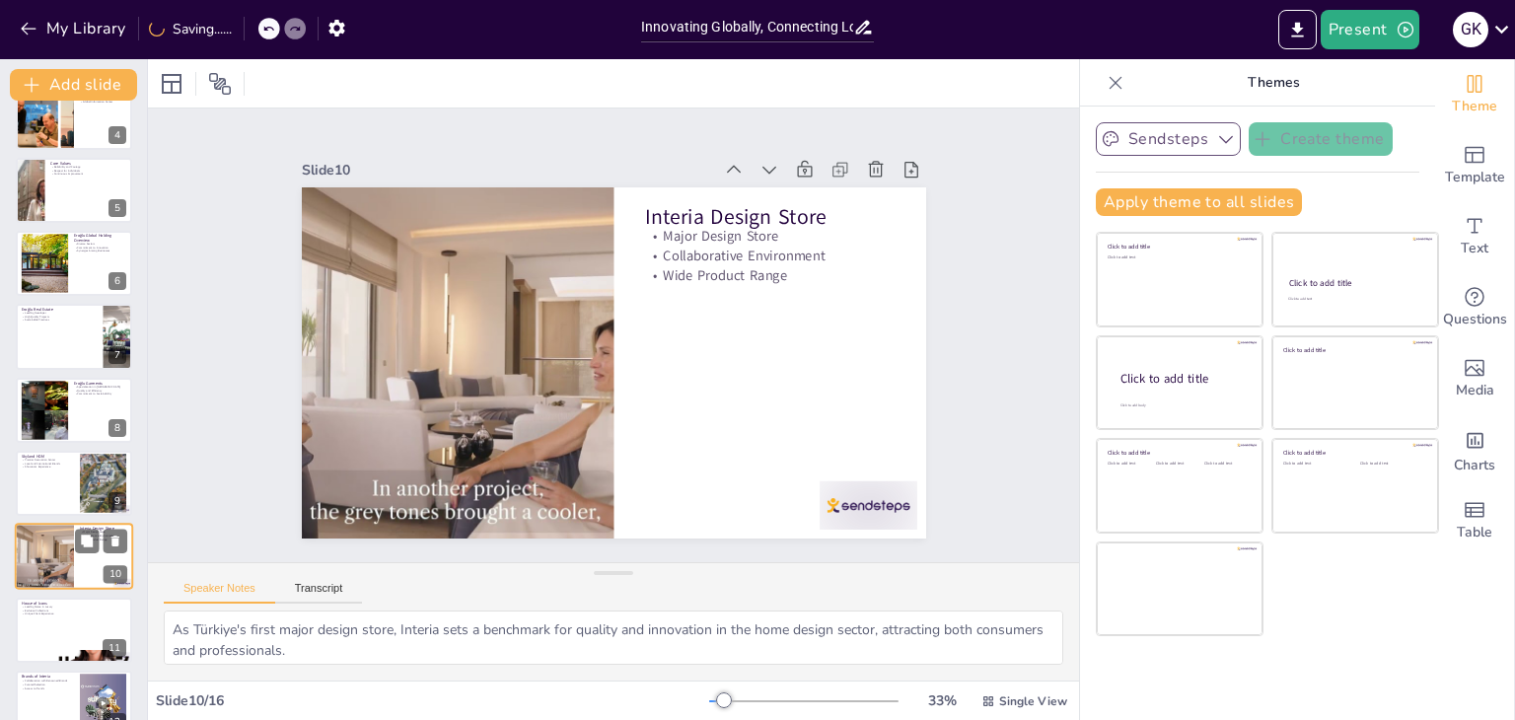
scroll to position [398, 0]
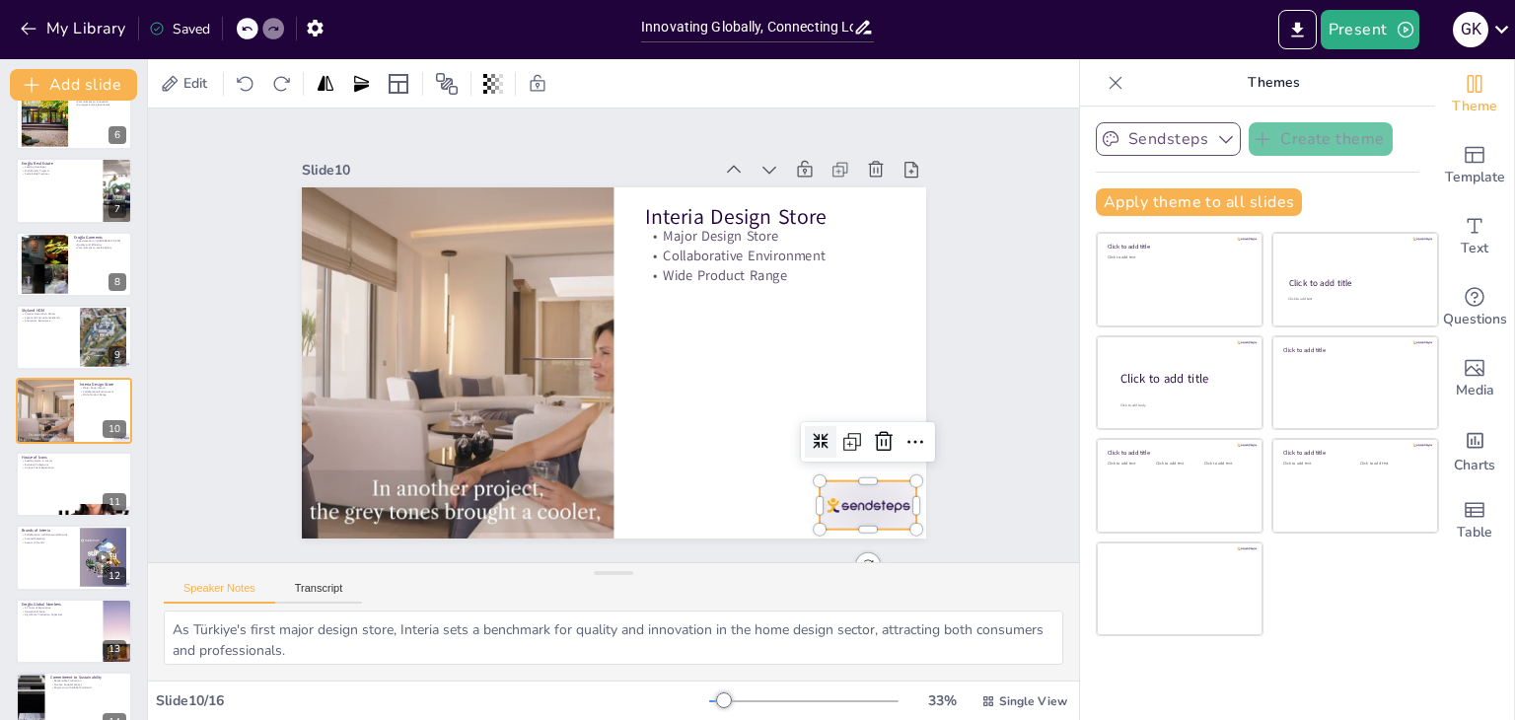
click at [867, 512] on div at bounding box center [868, 505] width 98 height 48
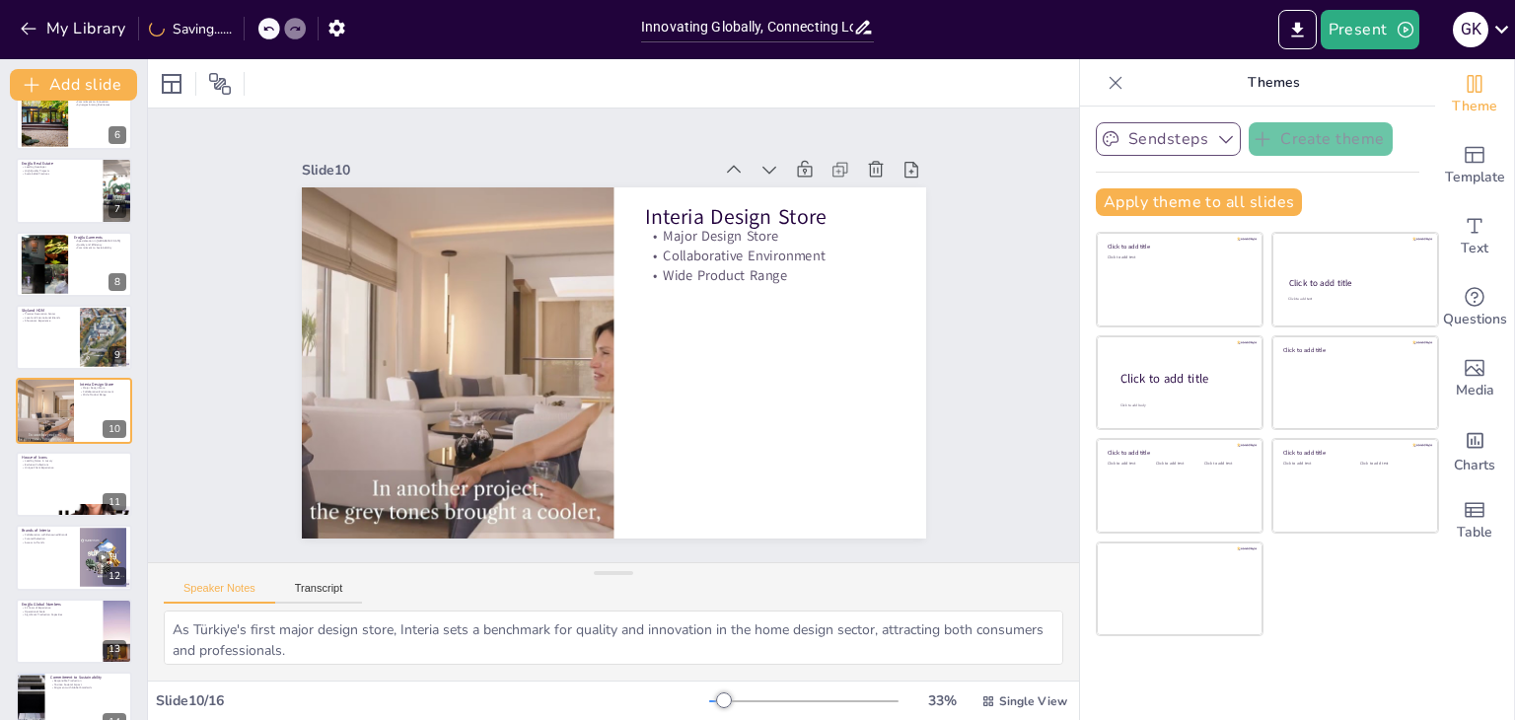
click at [73, 628] on div at bounding box center [74, 631] width 116 height 65
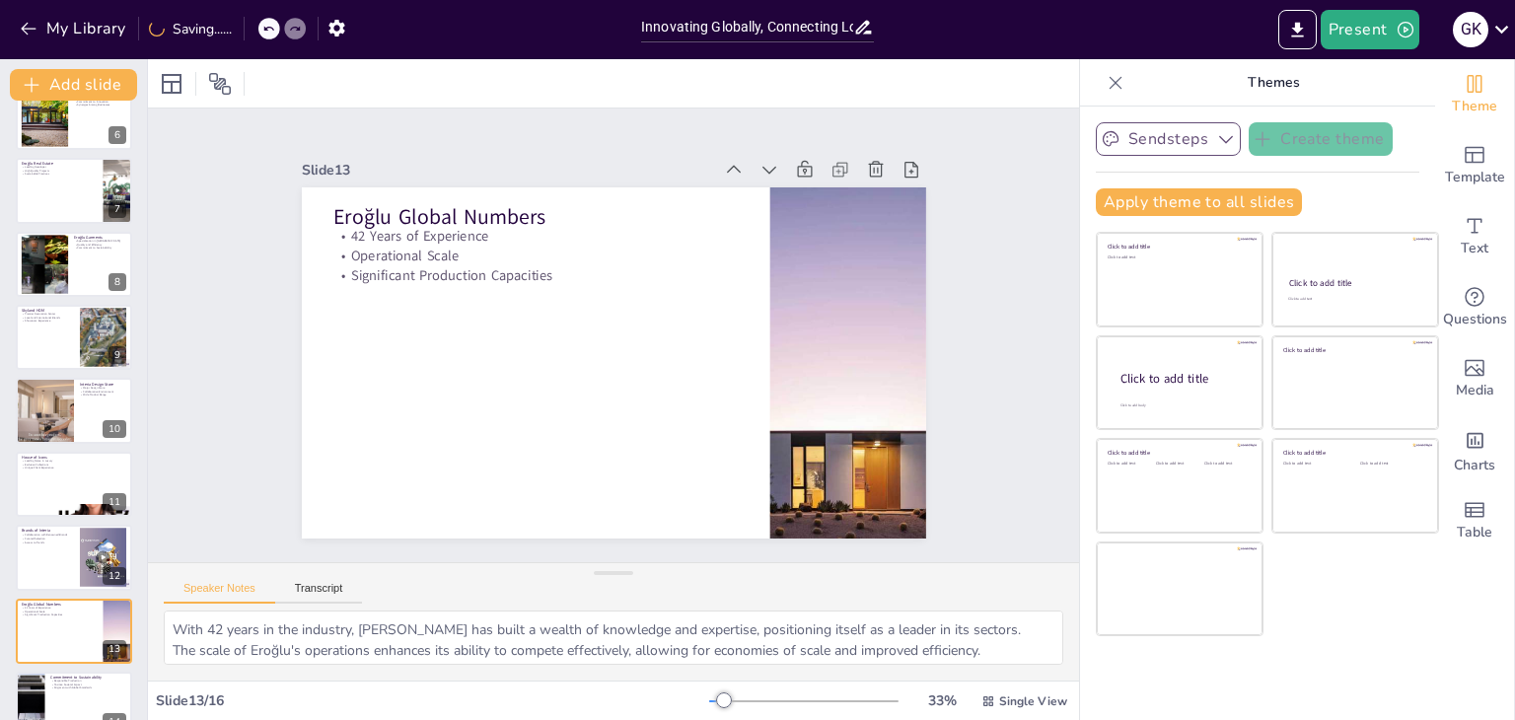
scroll to position [578, 0]
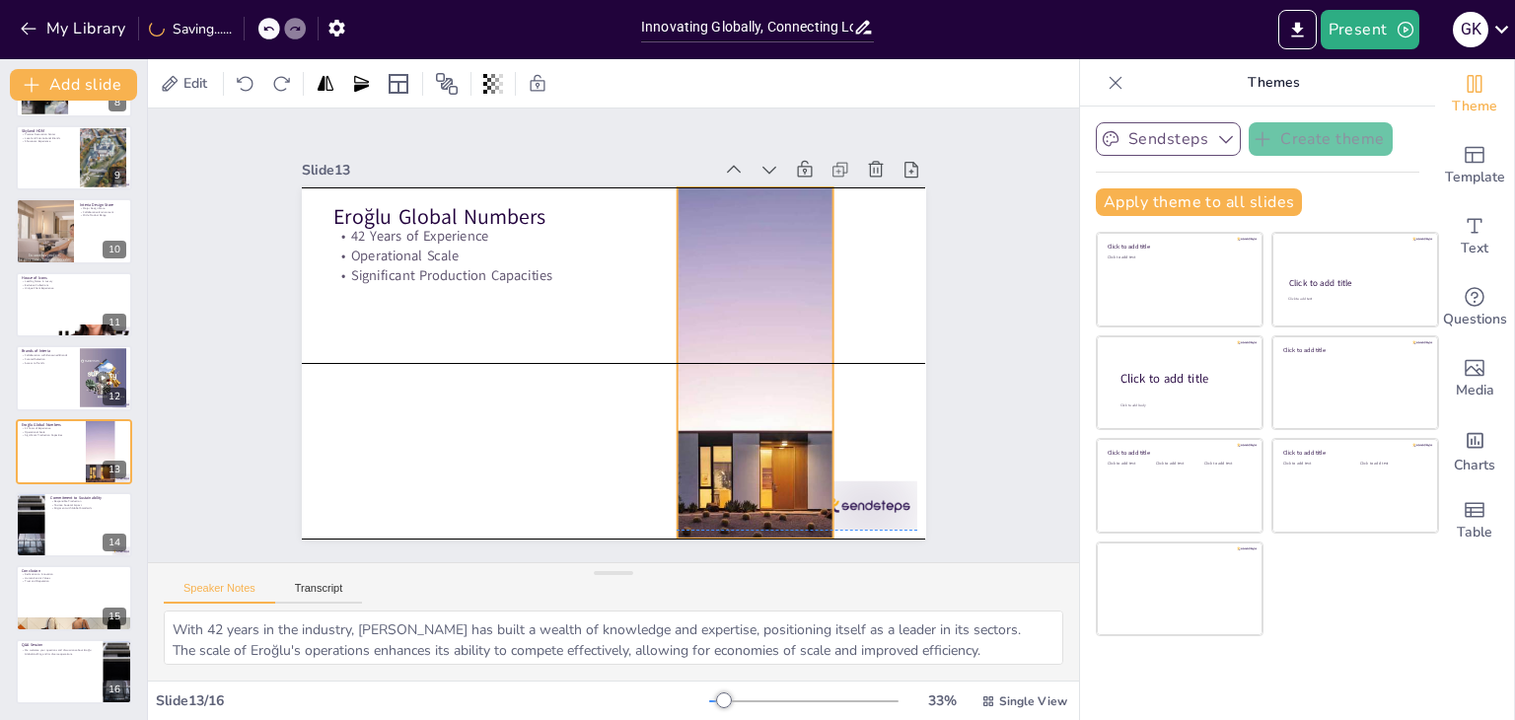
drag, startPoint x: 811, startPoint y: 466, endPoint x: 870, endPoint y: 506, distance: 70.3
click at [718, 466] on div at bounding box center [754, 362] width 527 height 351
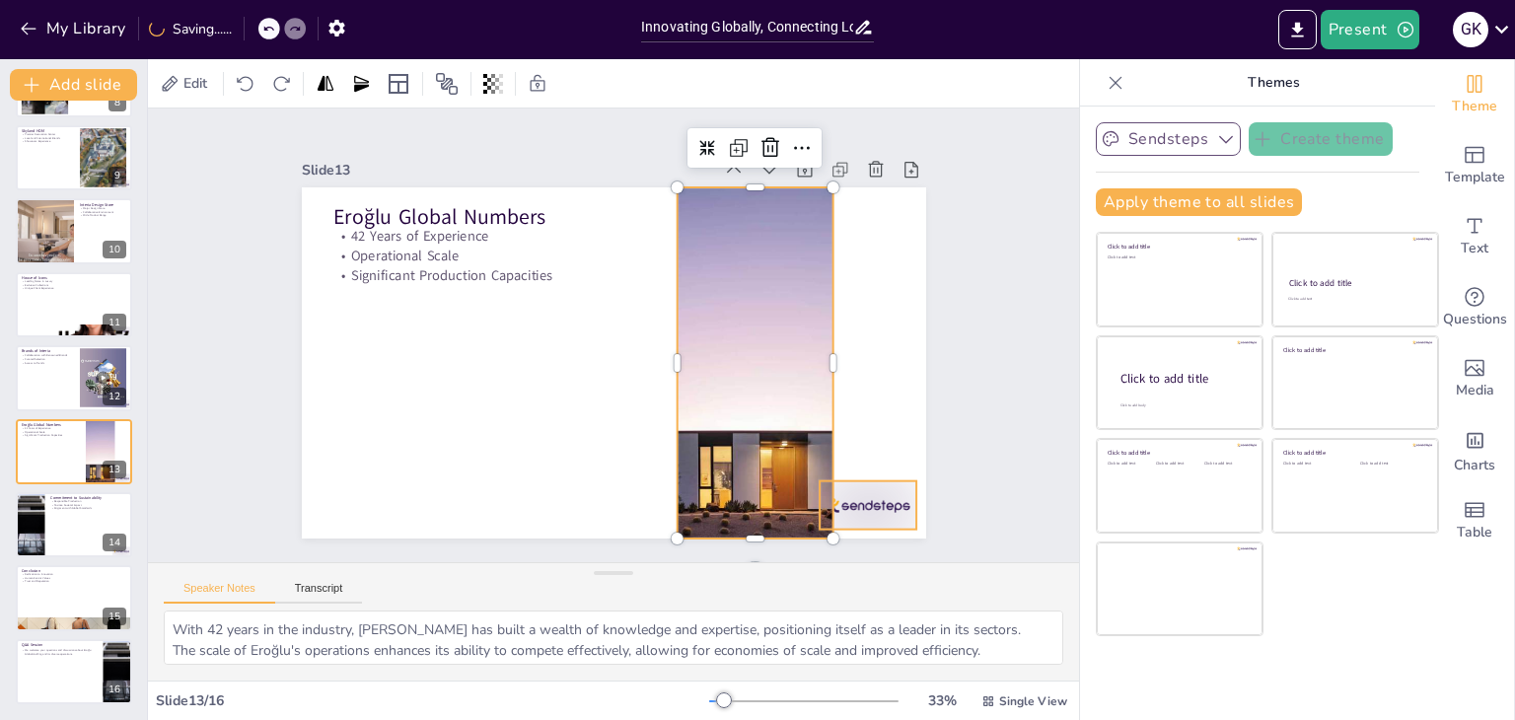
click at [865, 506] on div at bounding box center [868, 505] width 98 height 48
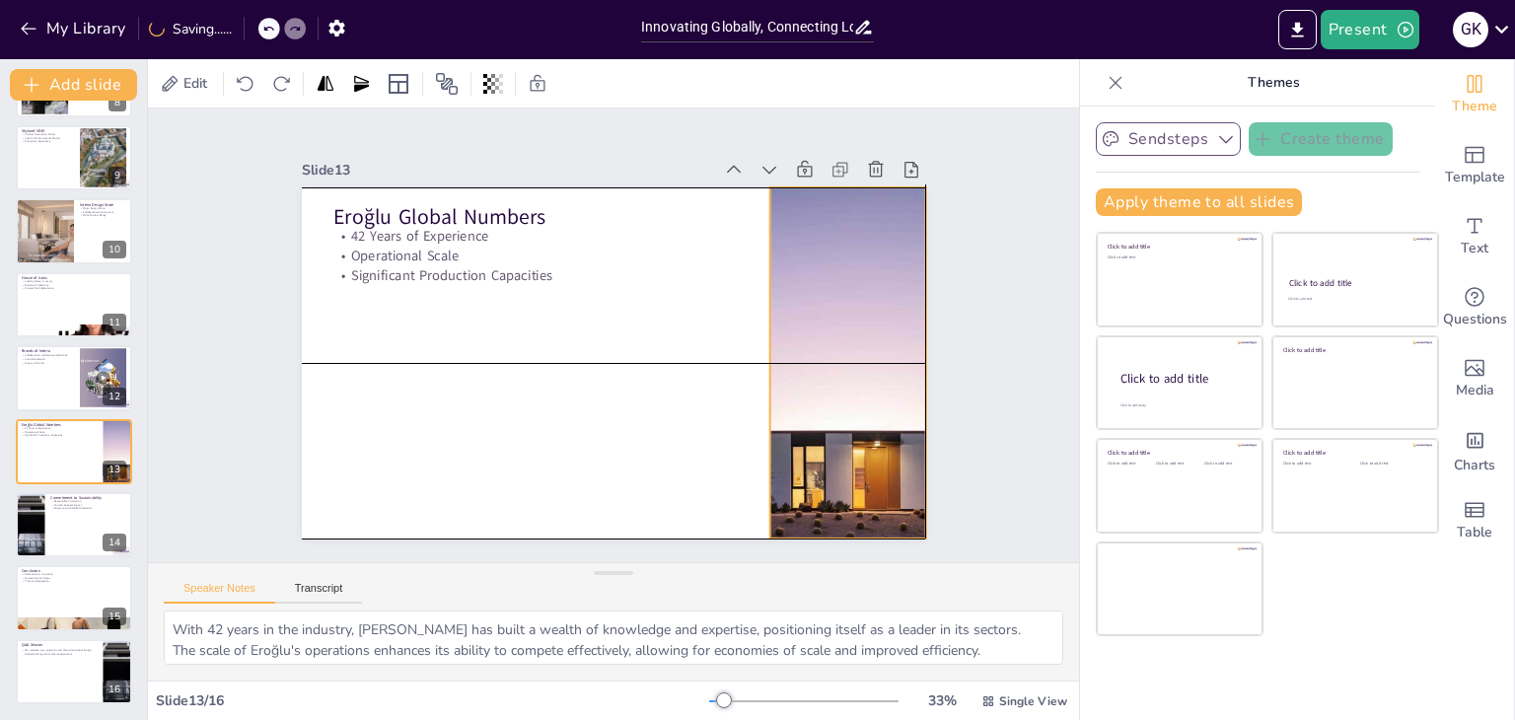
drag, startPoint x: 727, startPoint y: 512, endPoint x: 816, endPoint y: 511, distance: 89.7
click at [816, 511] on div at bounding box center [847, 362] width 527 height 351
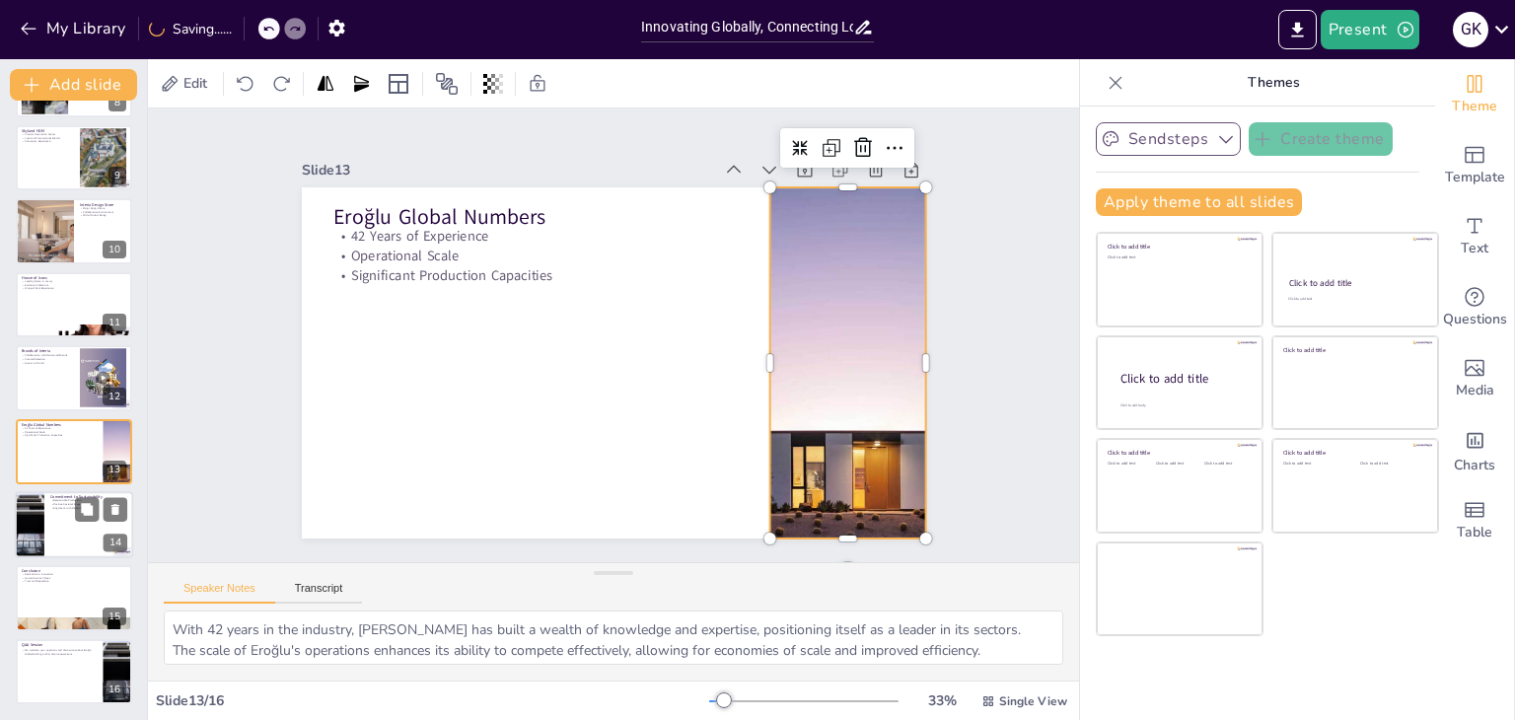
click at [40, 531] on div at bounding box center [29, 524] width 67 height 67
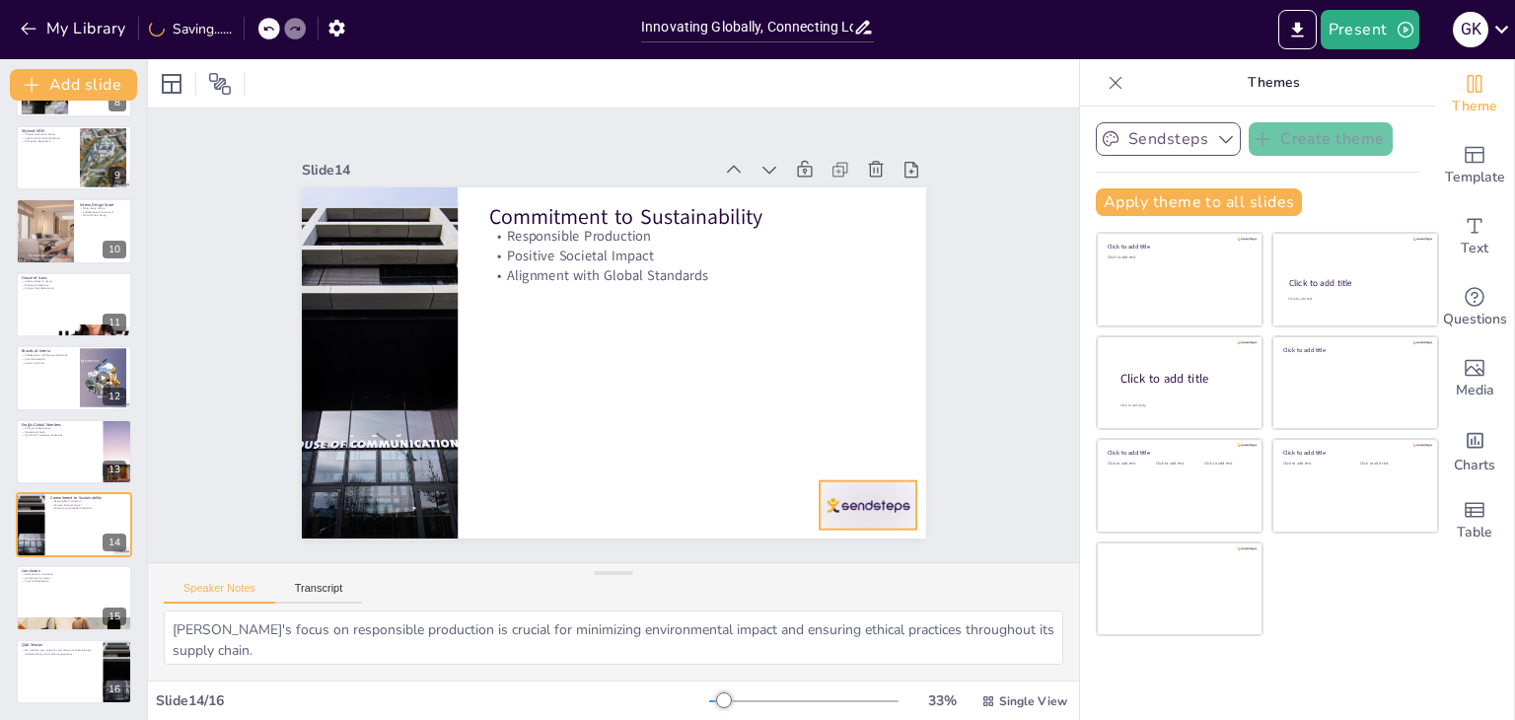
click at [872, 500] on div at bounding box center [868, 505] width 98 height 48
click at [52, 598] on div at bounding box center [74, 598] width 118 height 67
type textarea "Eroğlu's dedication to innovation is a driving force behind its success, enabli…"
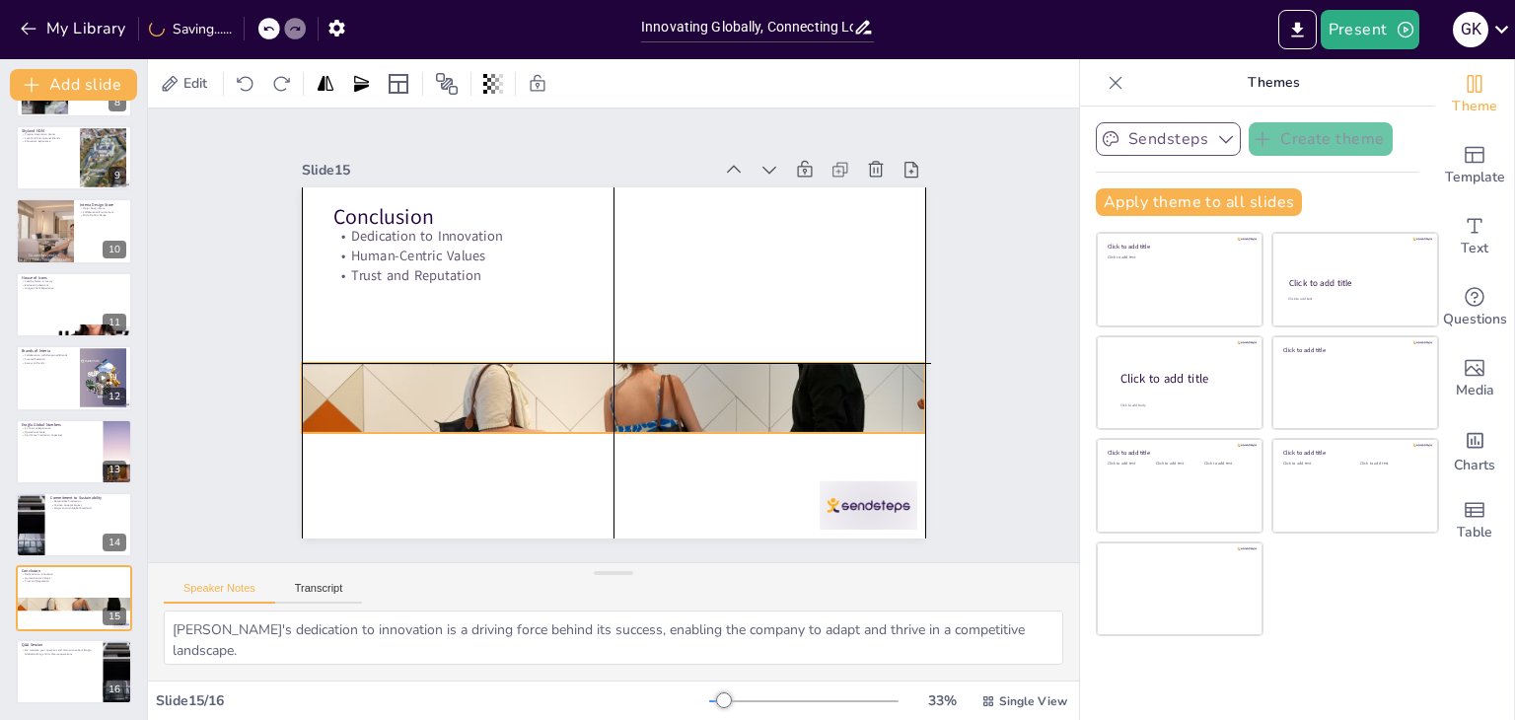
drag, startPoint x: 812, startPoint y: 482, endPoint x: 848, endPoint y: 503, distance: 41.1
click at [817, 386] on div at bounding box center [614, 398] width 624 height 350
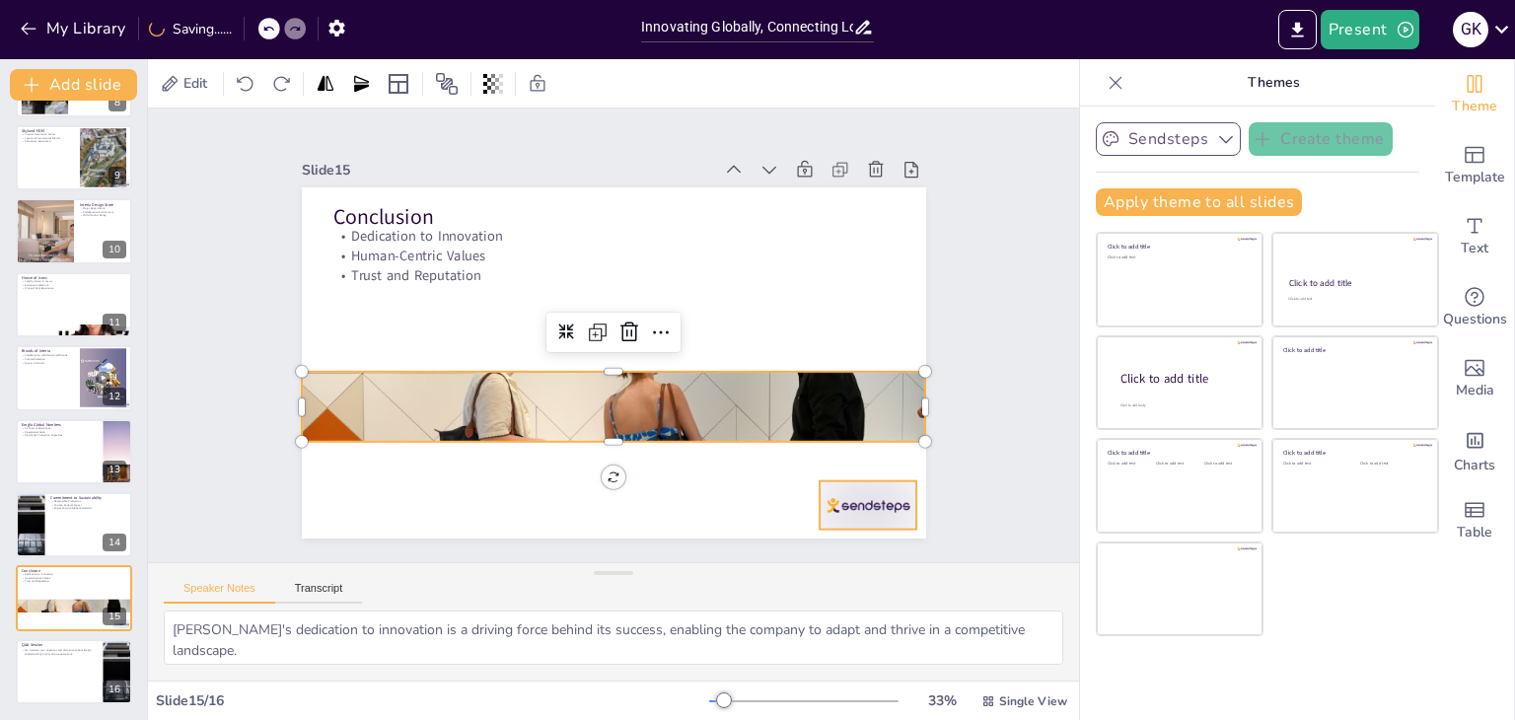
click at [855, 506] on div at bounding box center [868, 505] width 98 height 48
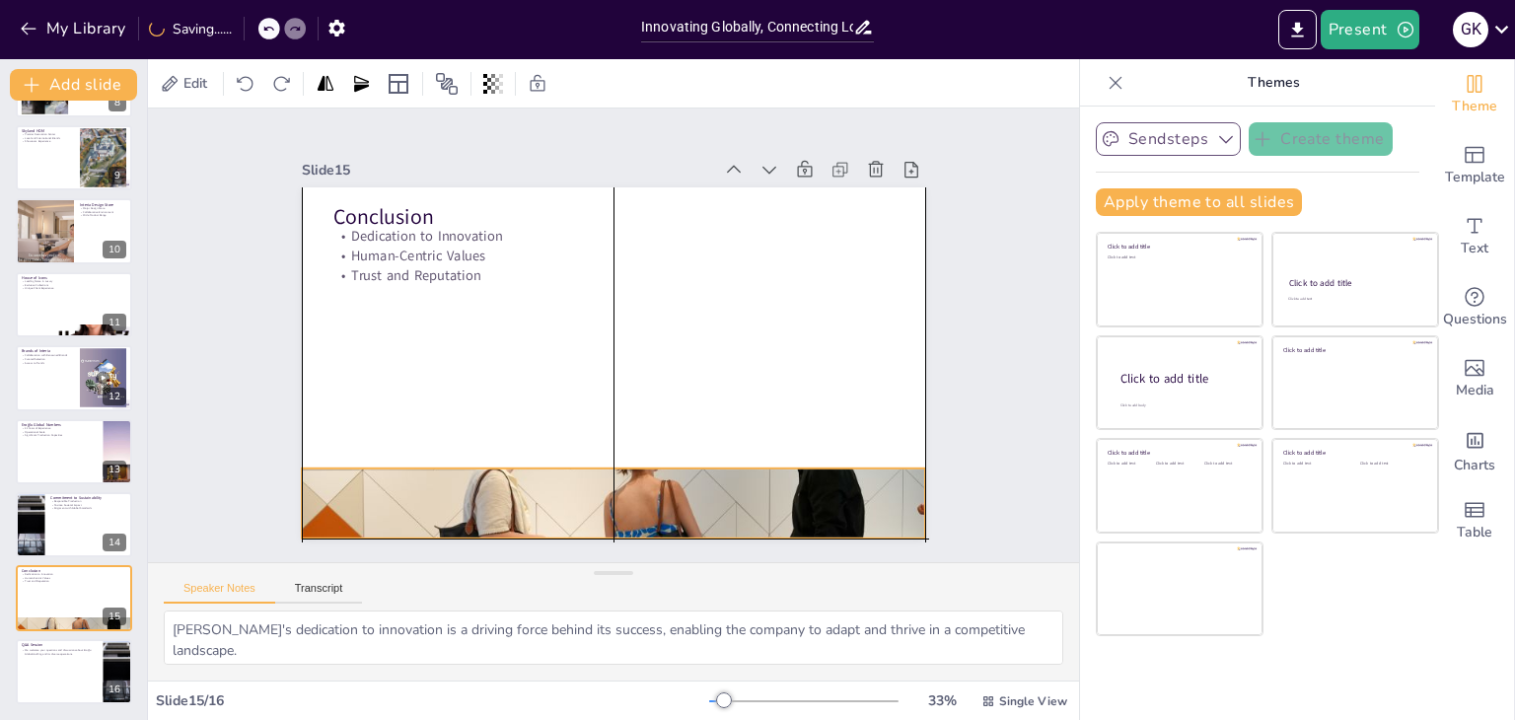
drag, startPoint x: 849, startPoint y: 413, endPoint x: 848, endPoint y: 515, distance: 101.6
click at [851, 516] on div at bounding box center [614, 503] width 624 height 350
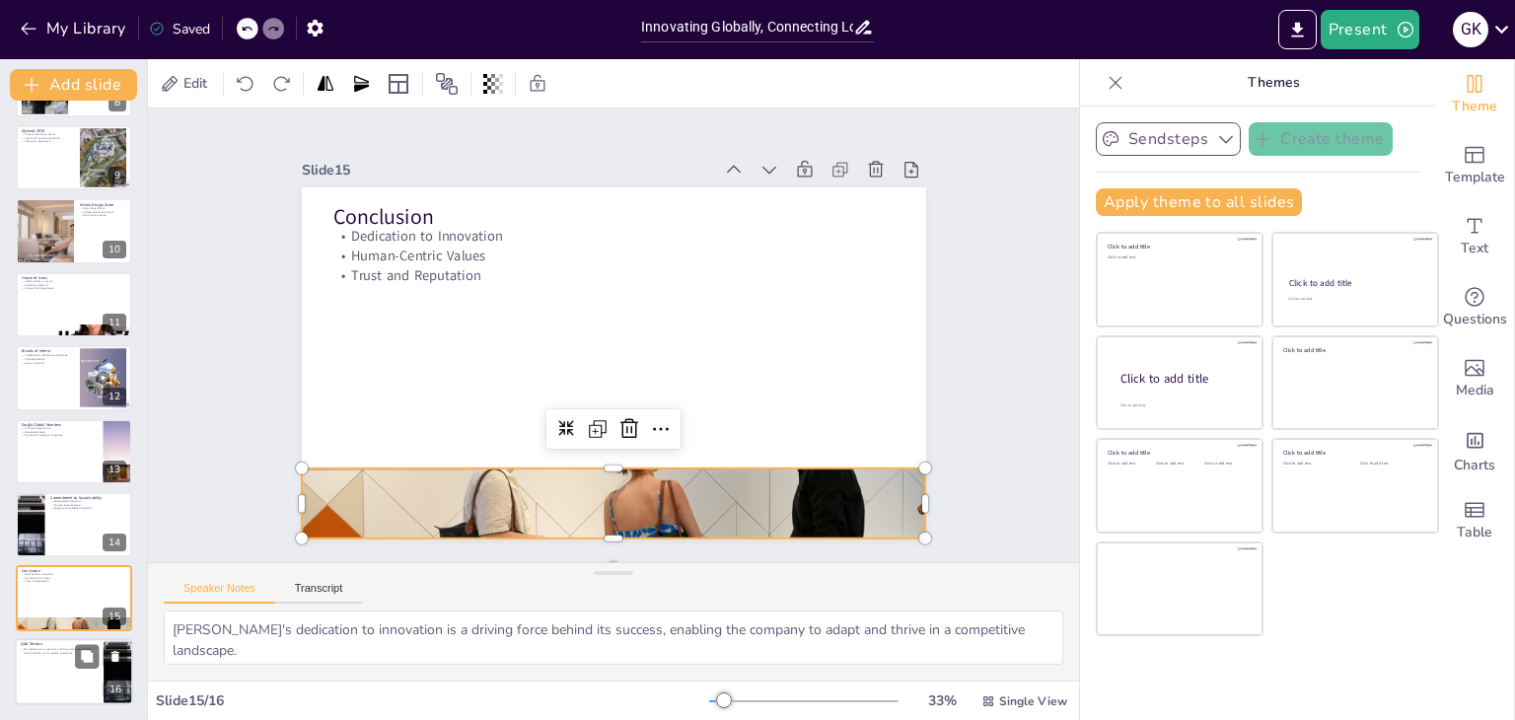
click at [73, 680] on div at bounding box center [74, 671] width 118 height 67
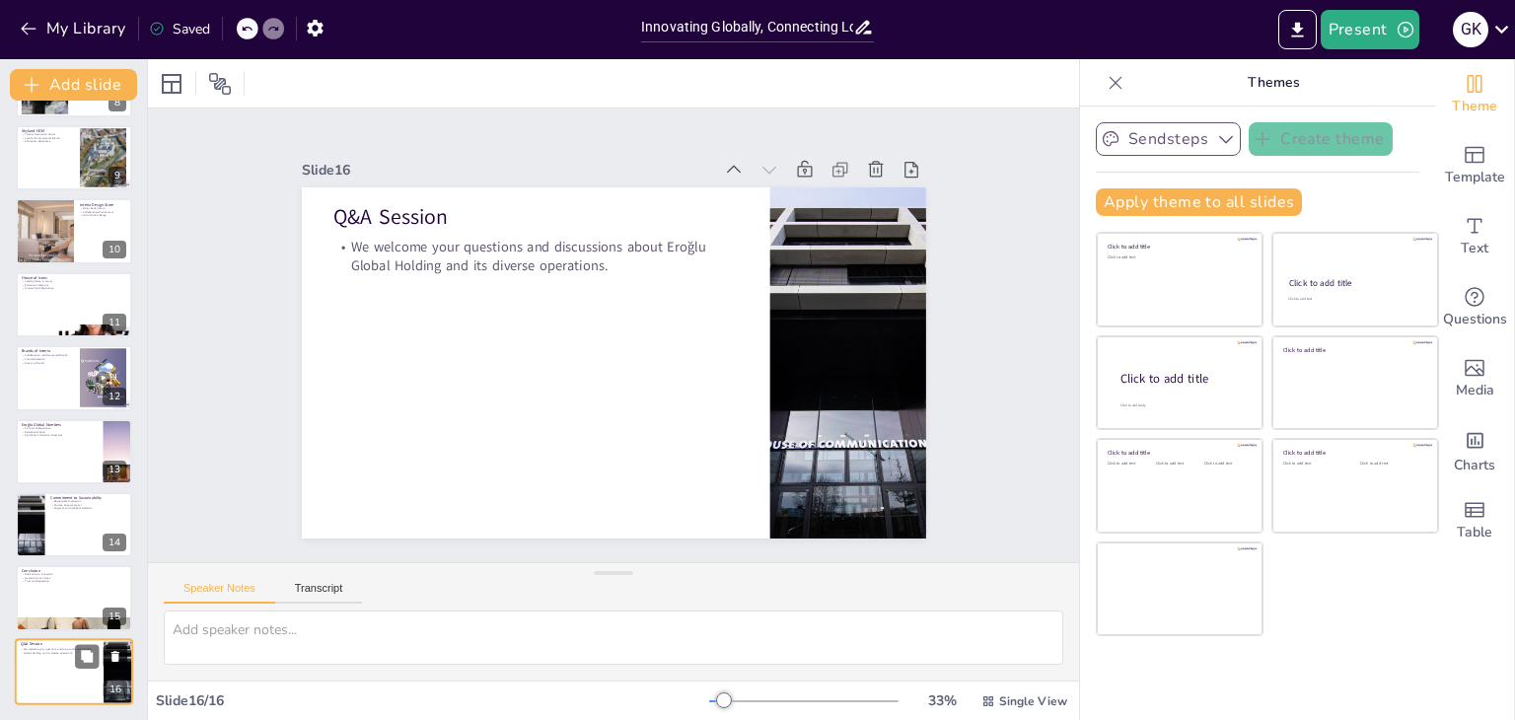
click at [119, 654] on icon at bounding box center [115, 656] width 14 height 14
type textarea "Eroğlu's dedication to innovation is a driving force behind its success, enabli…"
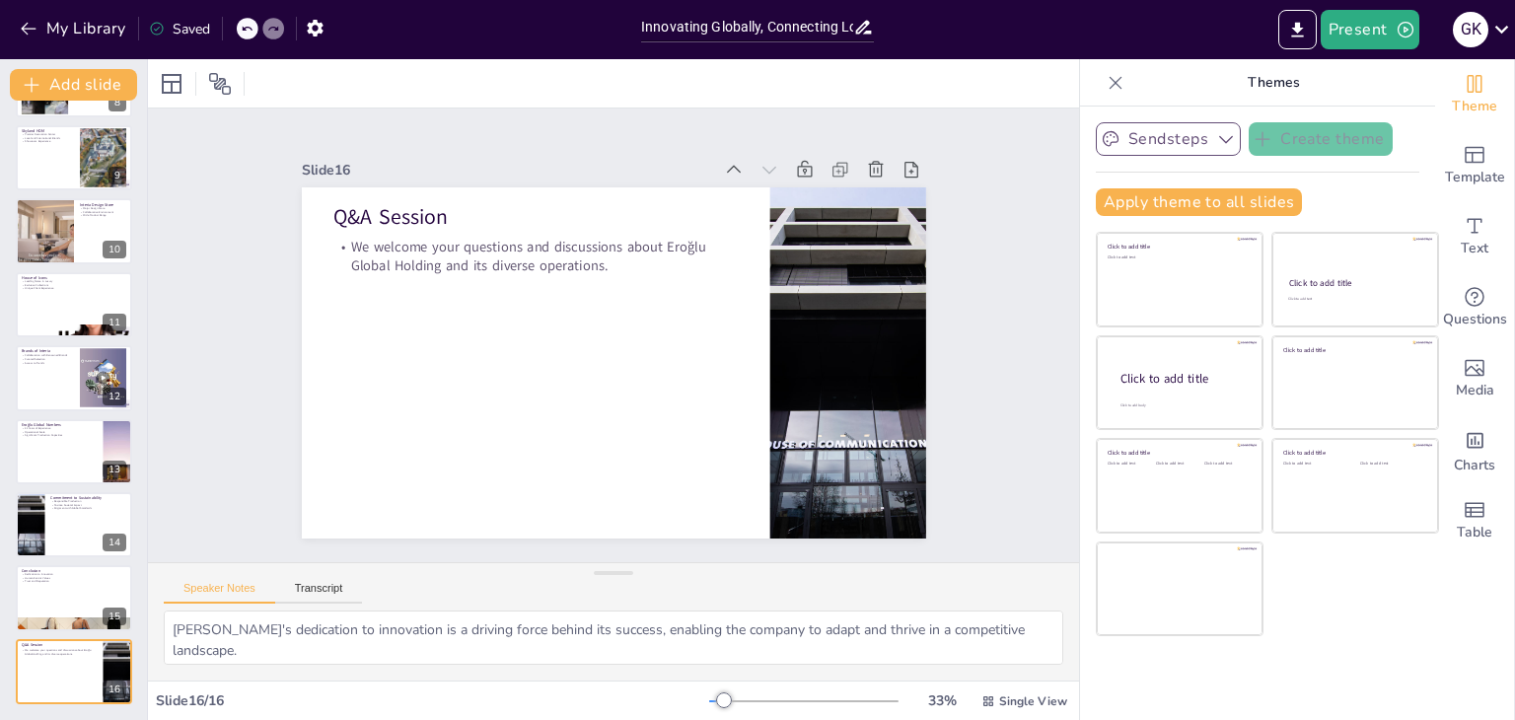
scroll to position [505, 0]
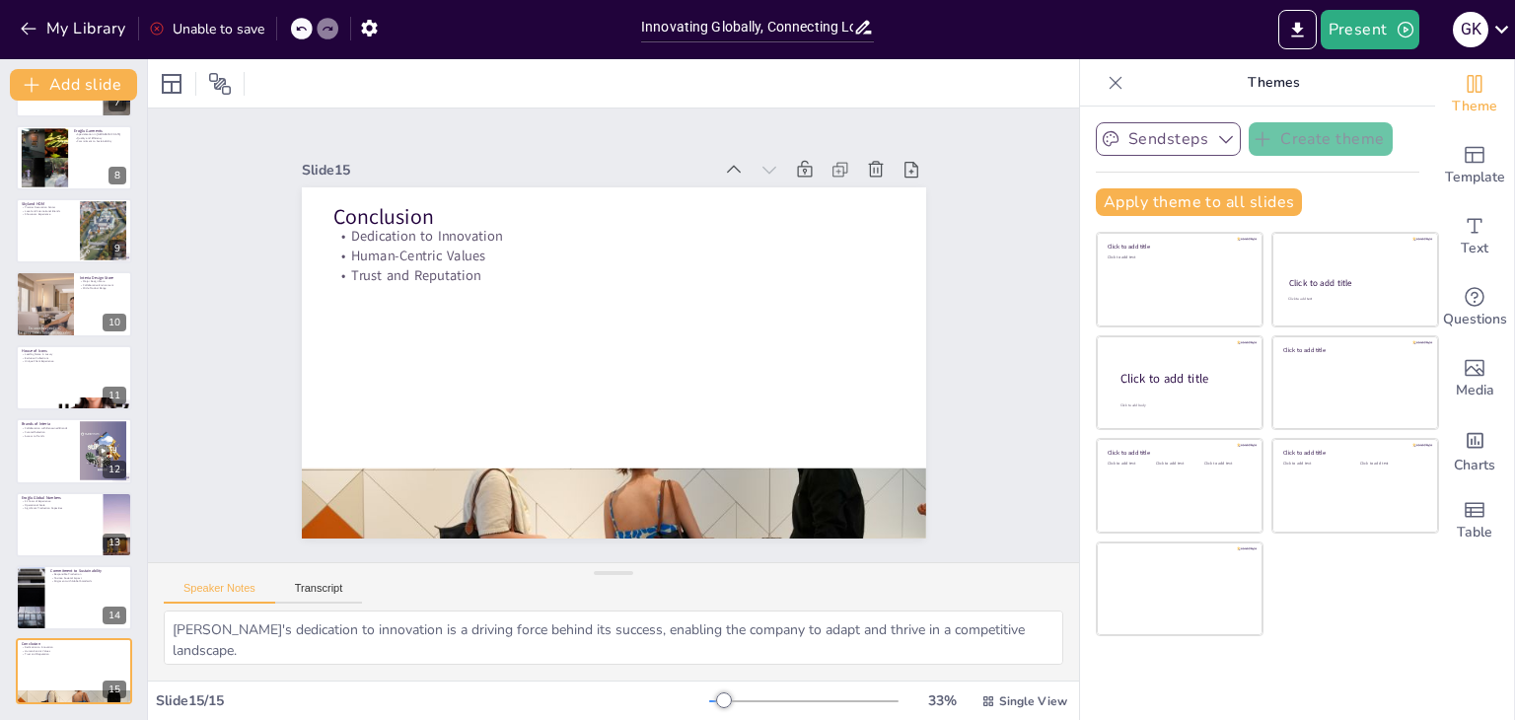
click at [1249, 92] on p "Themes" at bounding box center [1273, 82] width 284 height 47
click at [1262, 80] on p "Themes" at bounding box center [1273, 82] width 284 height 47
click at [1463, 86] on icon "Change the overall theme" at bounding box center [1474, 84] width 24 height 24
click at [1105, 84] on icon at bounding box center [1115, 83] width 20 height 20
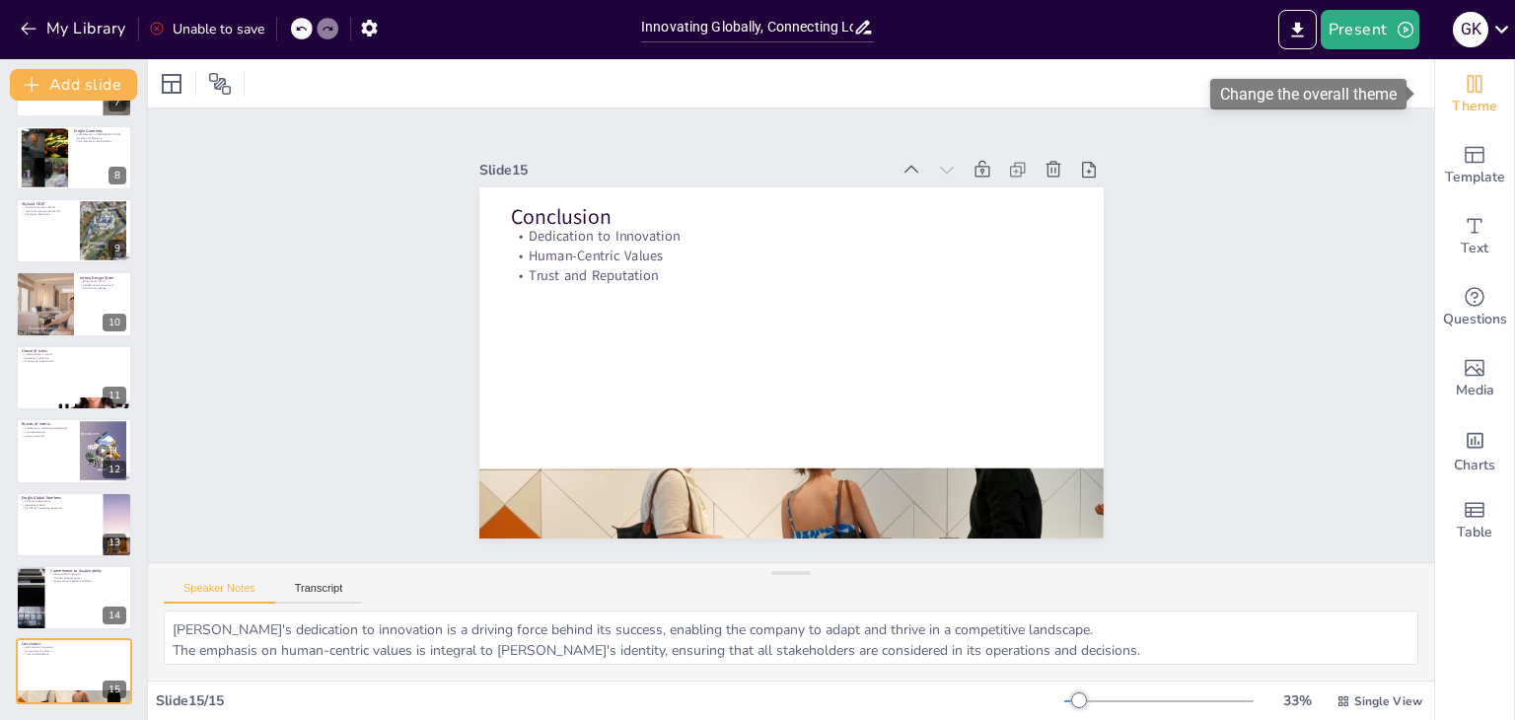
click at [1469, 80] on icon "Change the overall theme" at bounding box center [1474, 84] width 24 height 24
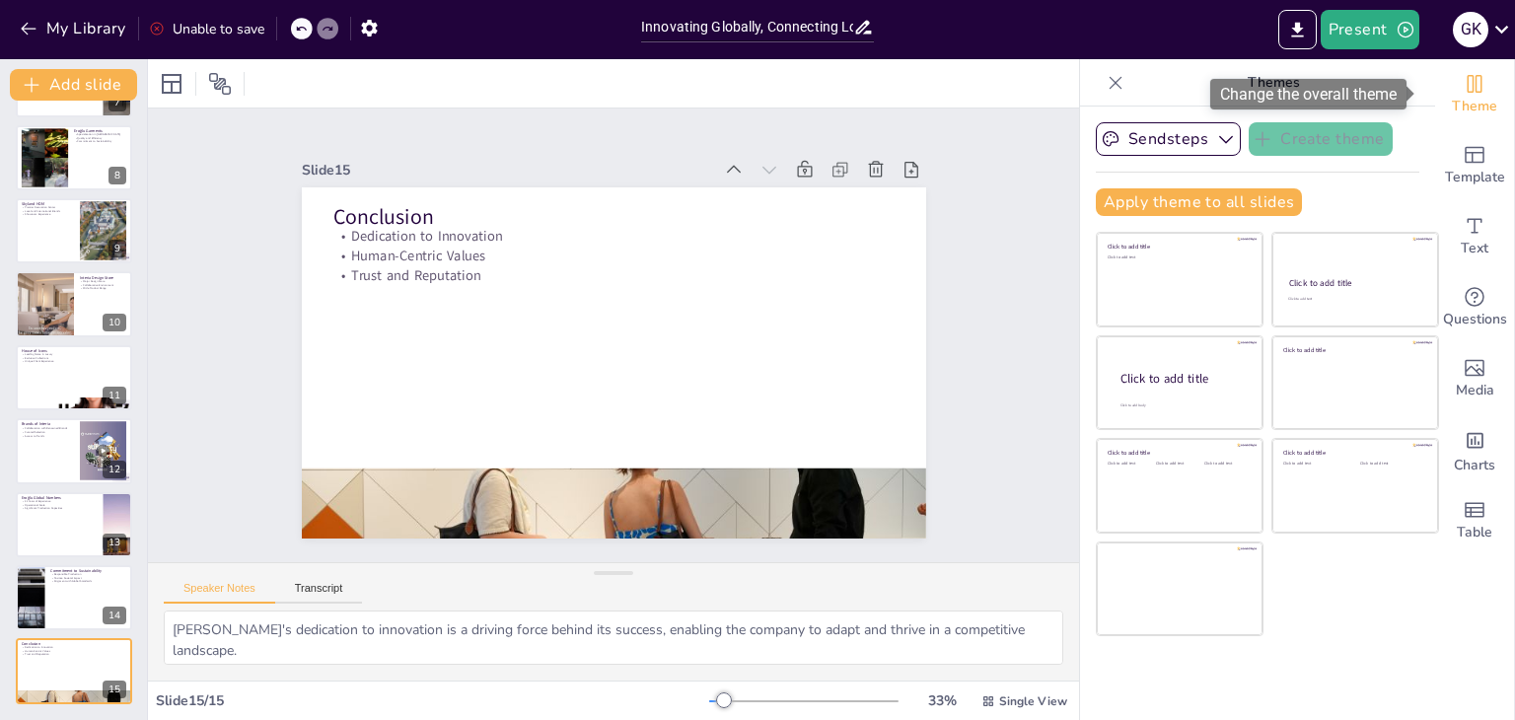
click at [1469, 80] on icon "Change the overall theme" at bounding box center [1474, 84] width 24 height 24
click at [1105, 84] on icon at bounding box center [1115, 83] width 20 height 20
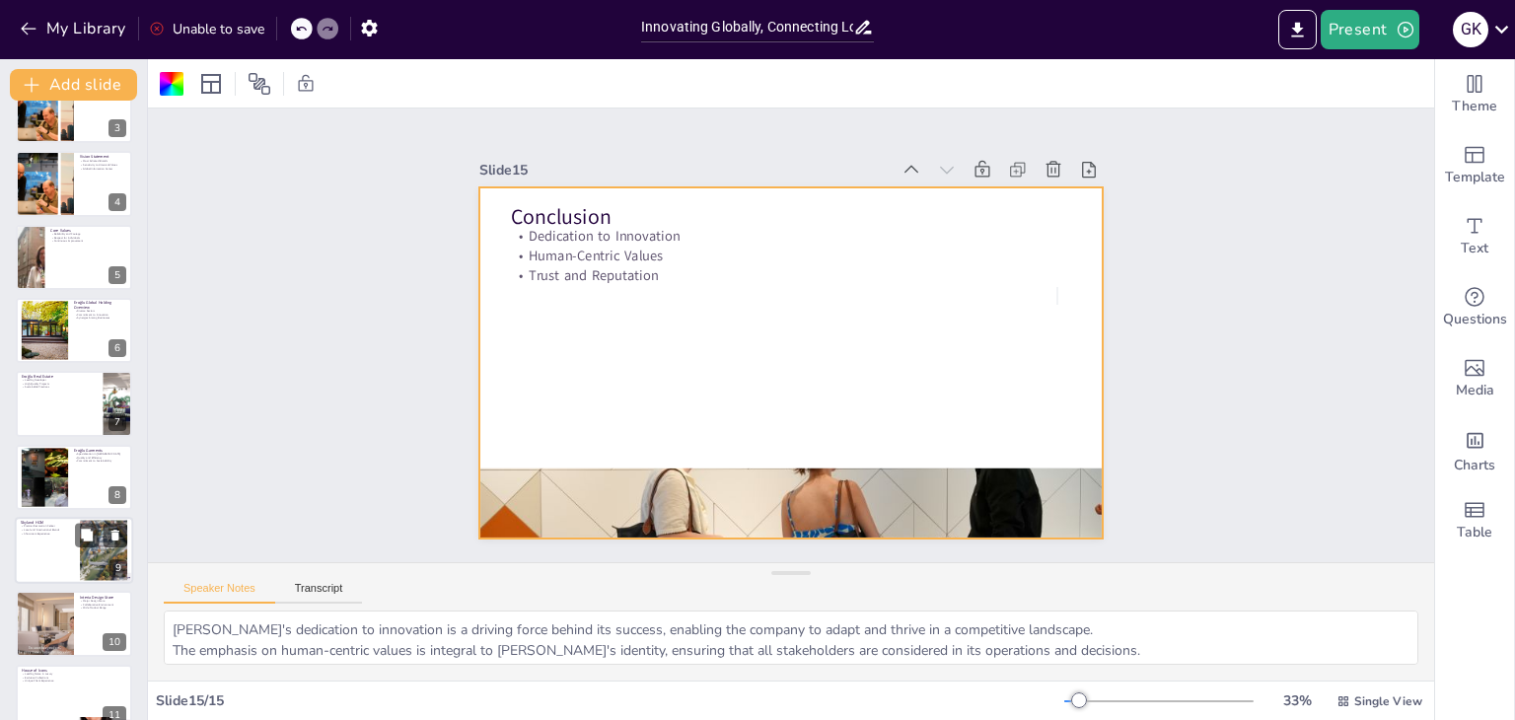
scroll to position [0, 0]
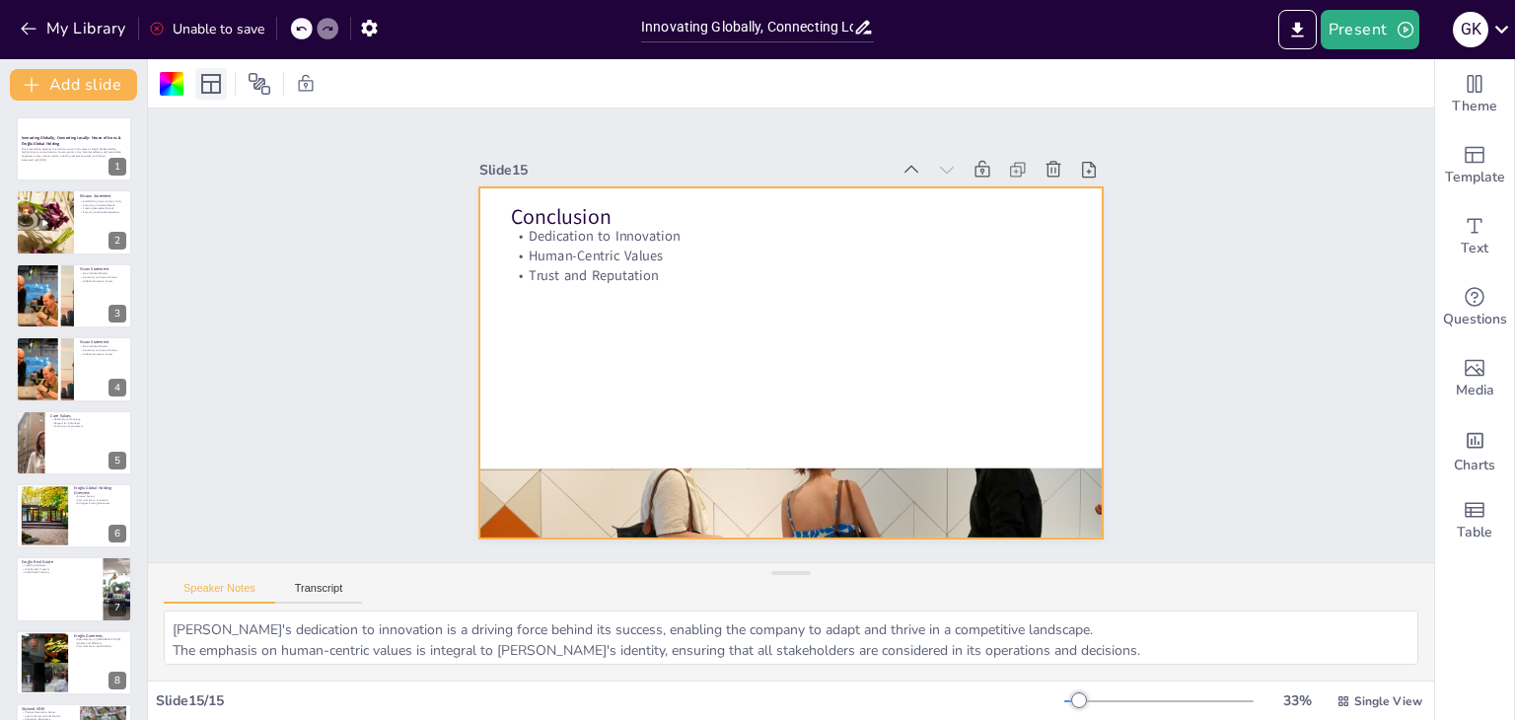
click at [213, 82] on icon at bounding box center [211, 84] width 20 height 20
click at [1277, 186] on div "Slide 1 Innovating Globally, Connecting Locally: House of Icons & Eroğlu Global…" at bounding box center [791, 335] width 1286 height 454
click at [972, 163] on icon at bounding box center [982, 170] width 20 height 20
click at [1008, 166] on icon at bounding box center [1018, 170] width 20 height 20
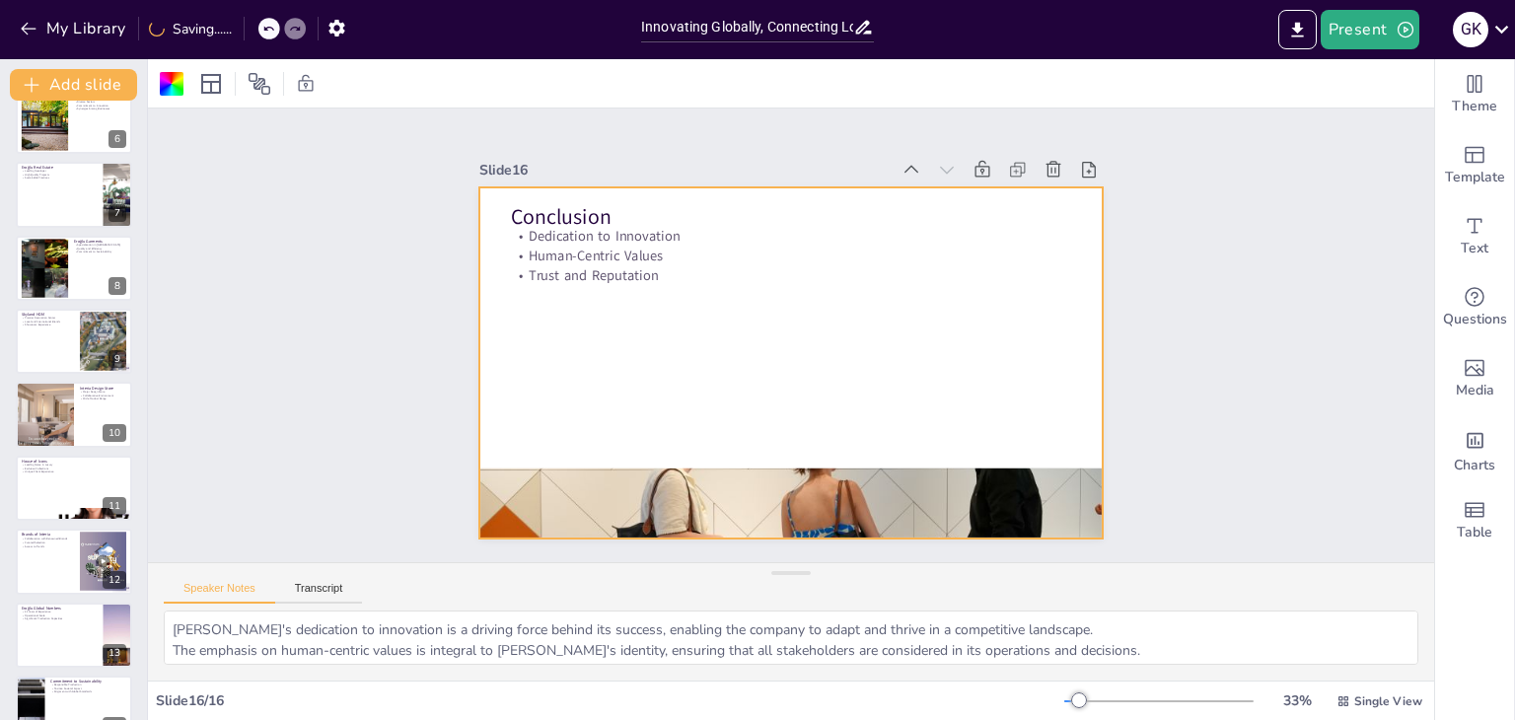
scroll to position [578, 0]
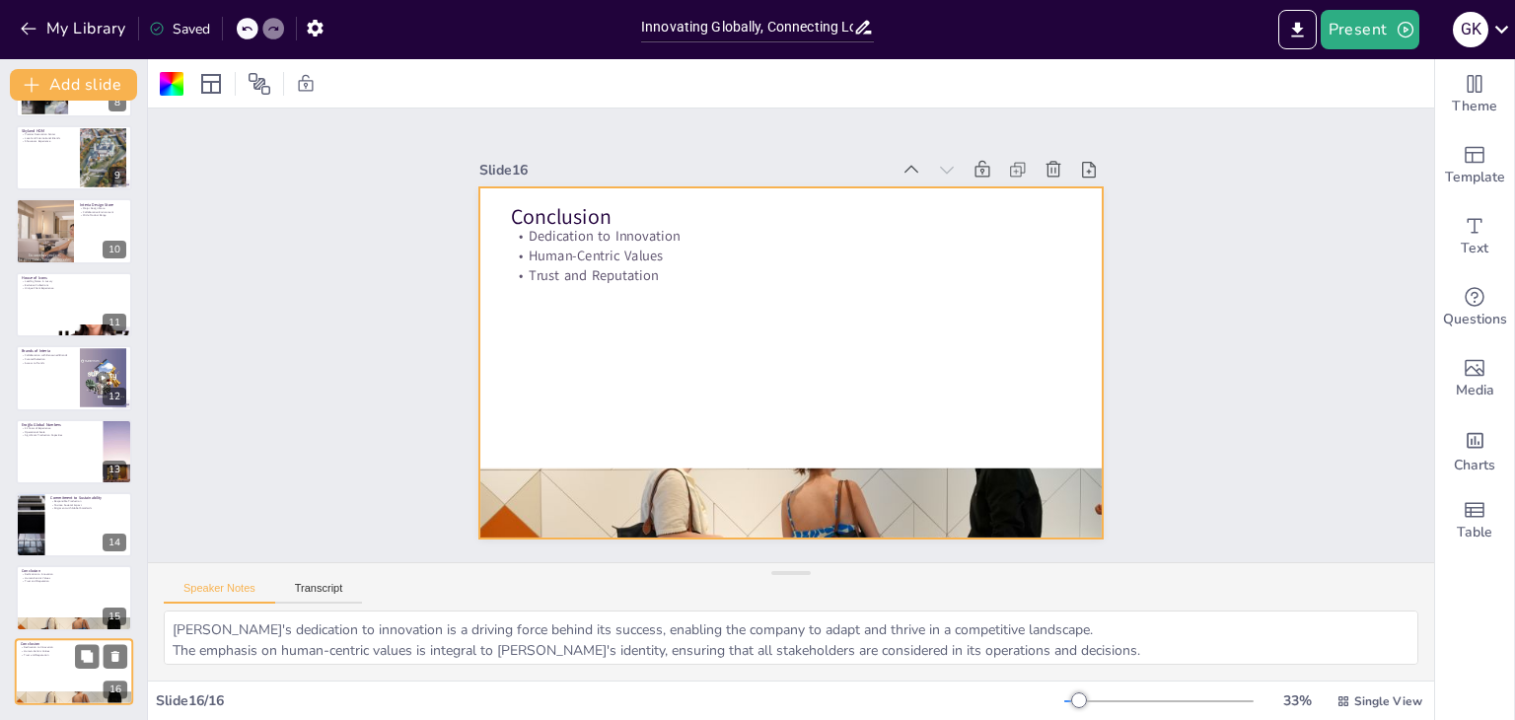
click at [62, 669] on div at bounding box center [74, 671] width 118 height 67
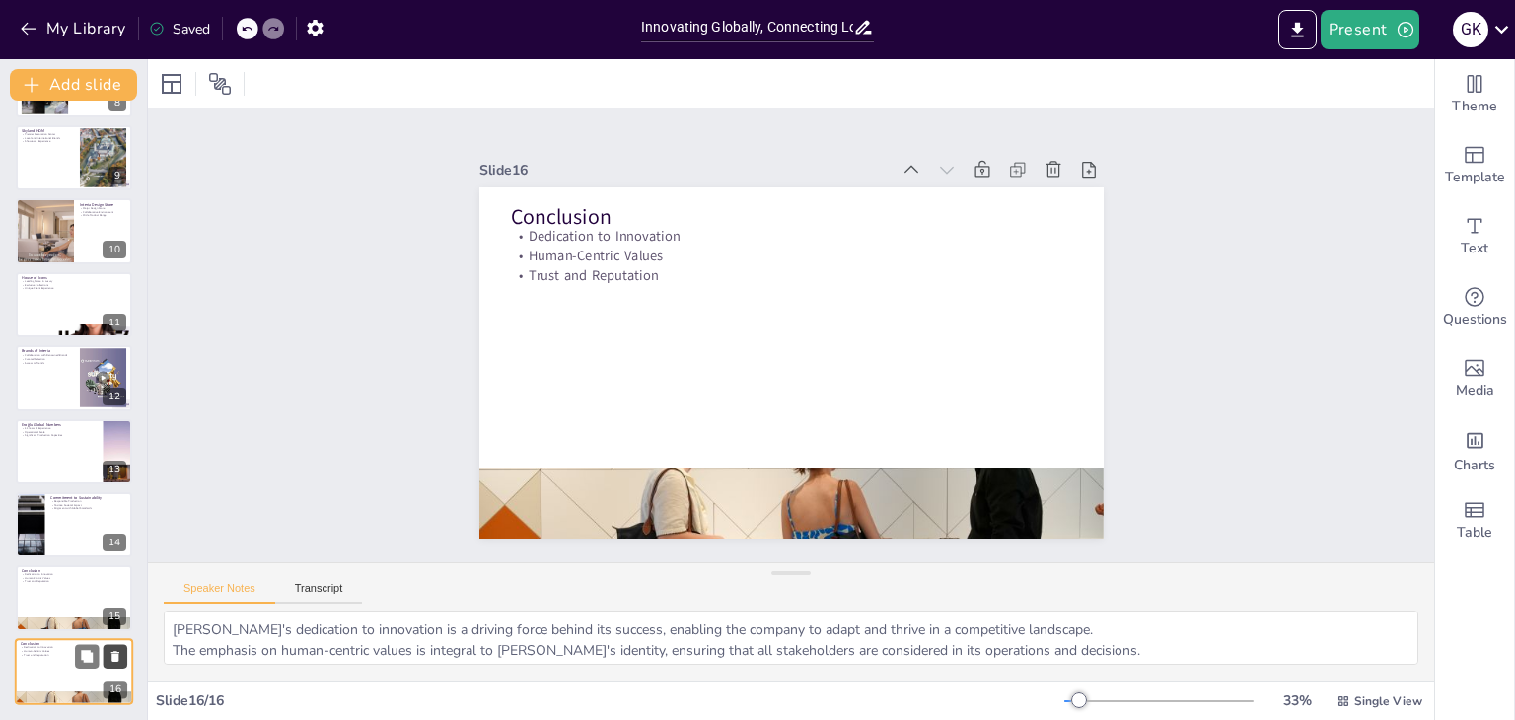
click at [111, 647] on button at bounding box center [116, 656] width 24 height 24
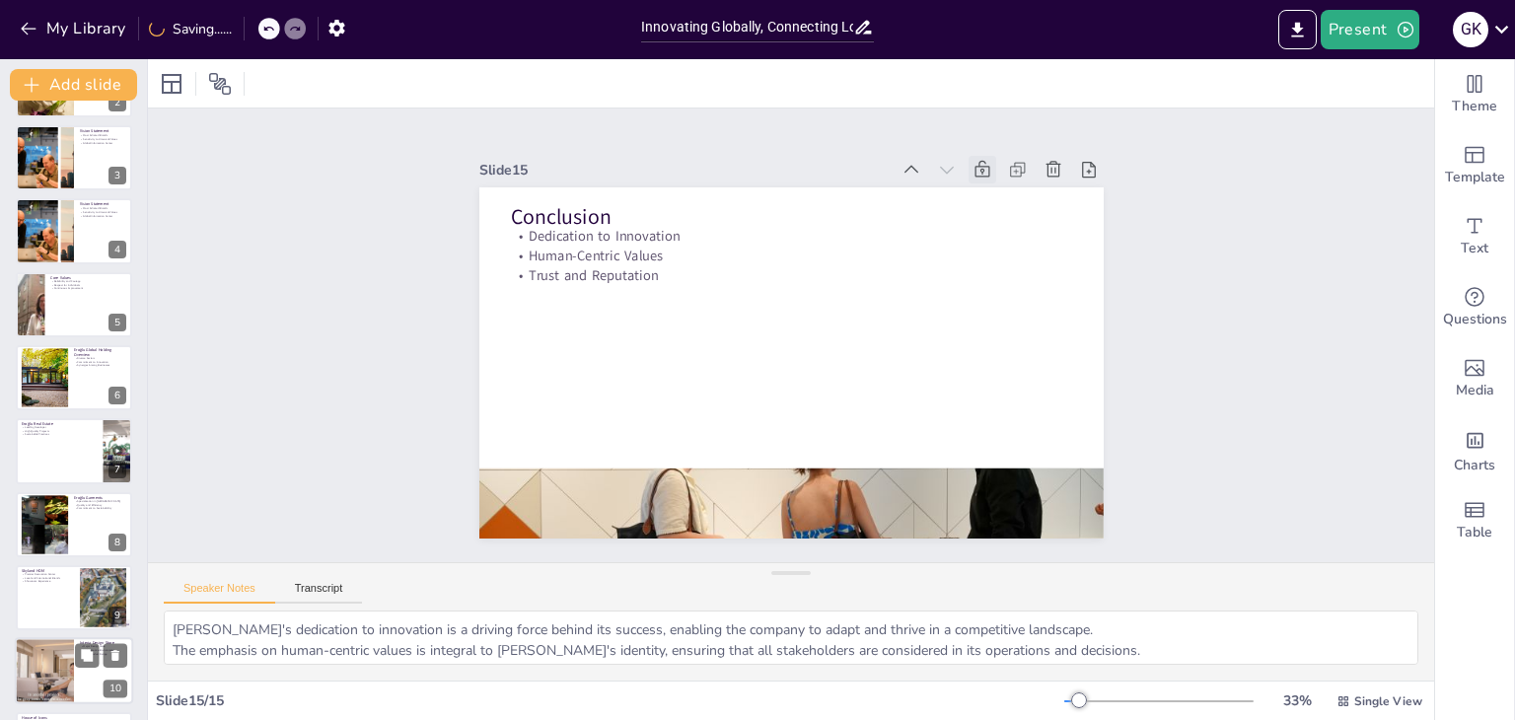
scroll to position [0, 0]
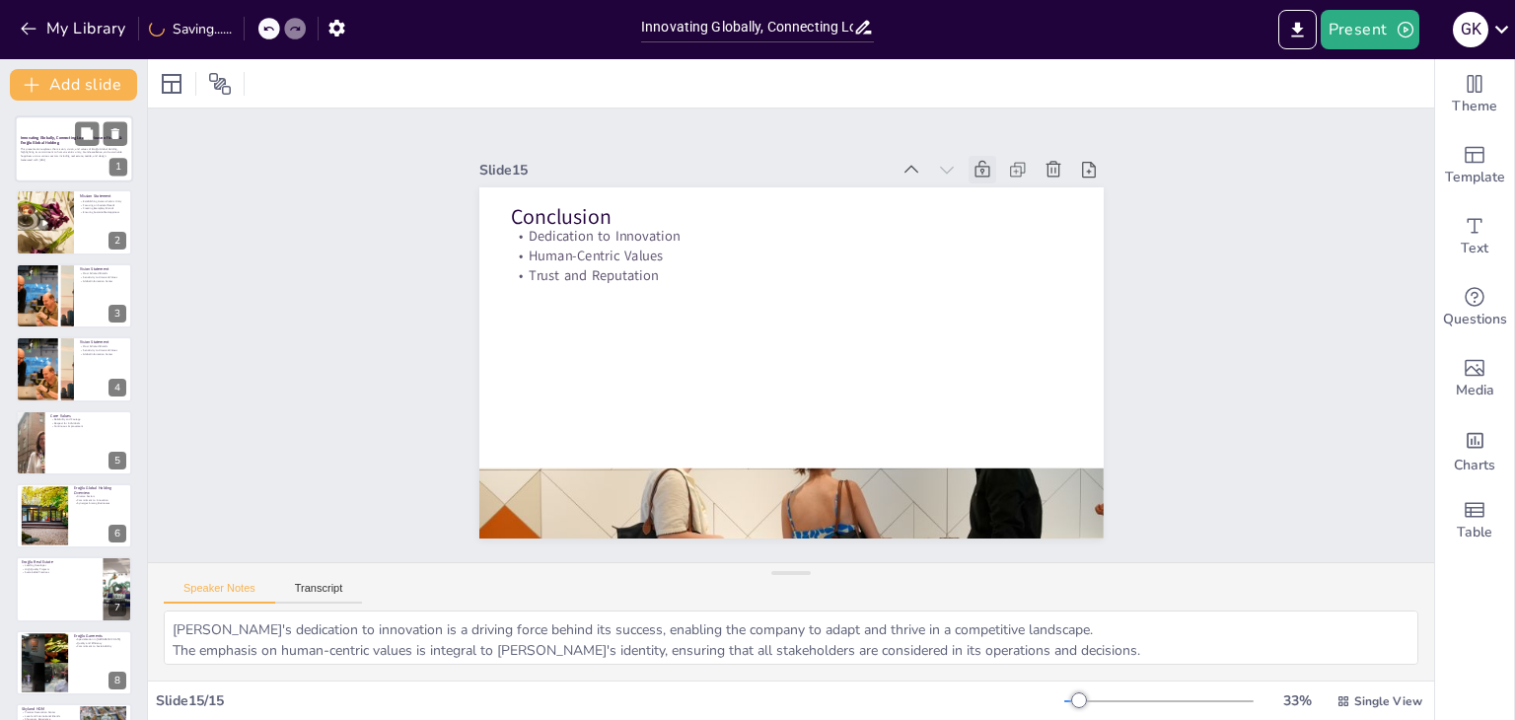
click at [76, 145] on div at bounding box center [101, 133] width 52 height 24
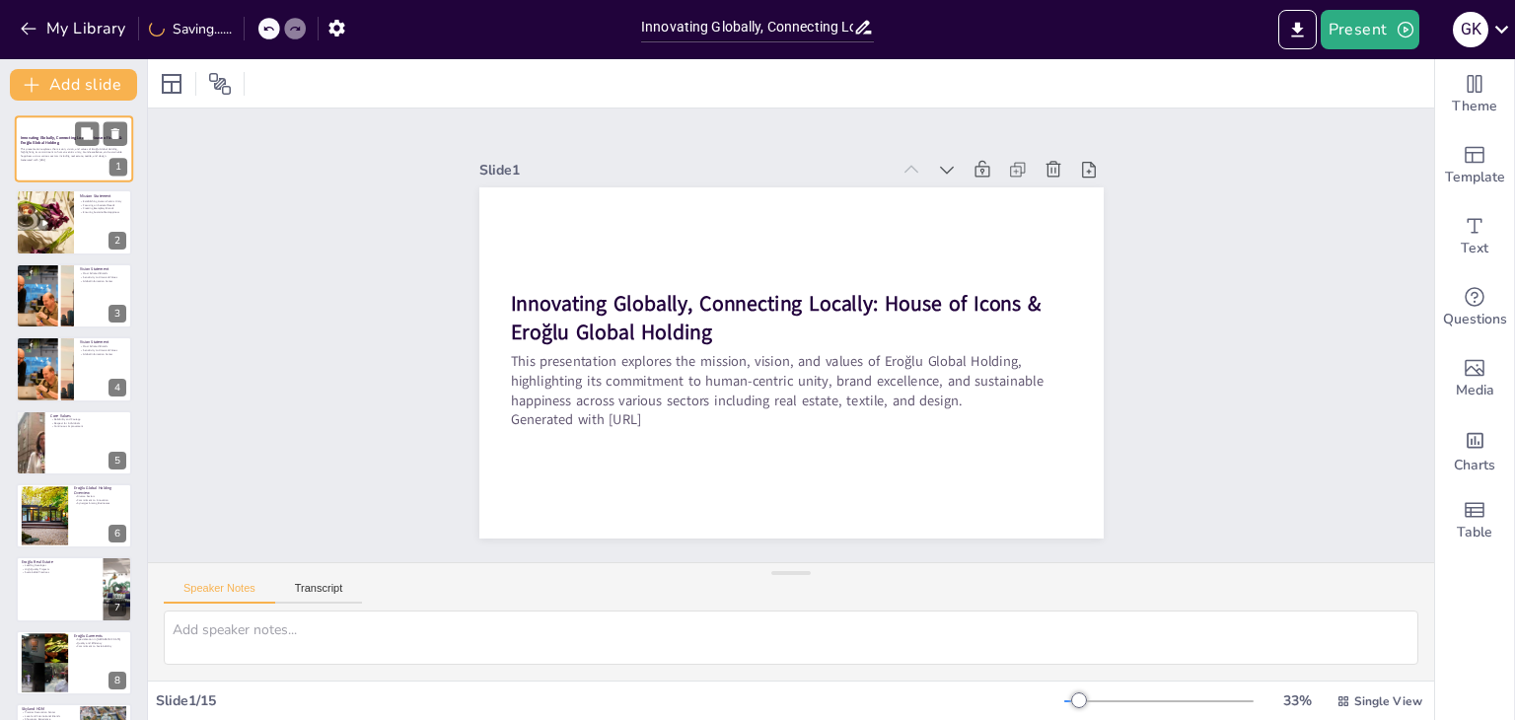
click at [76, 145] on div at bounding box center [101, 133] width 52 height 24
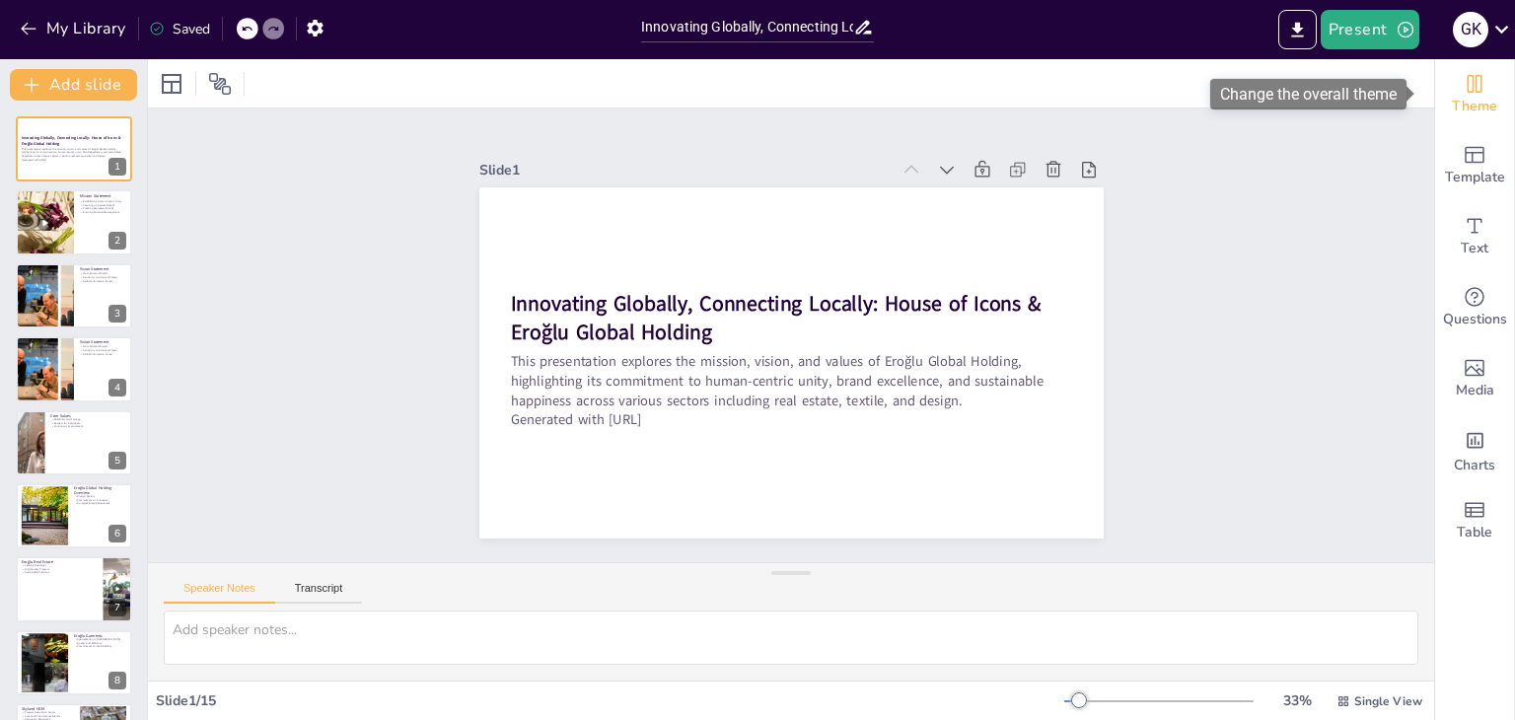
click at [1455, 101] on span "Theme" at bounding box center [1473, 107] width 45 height 22
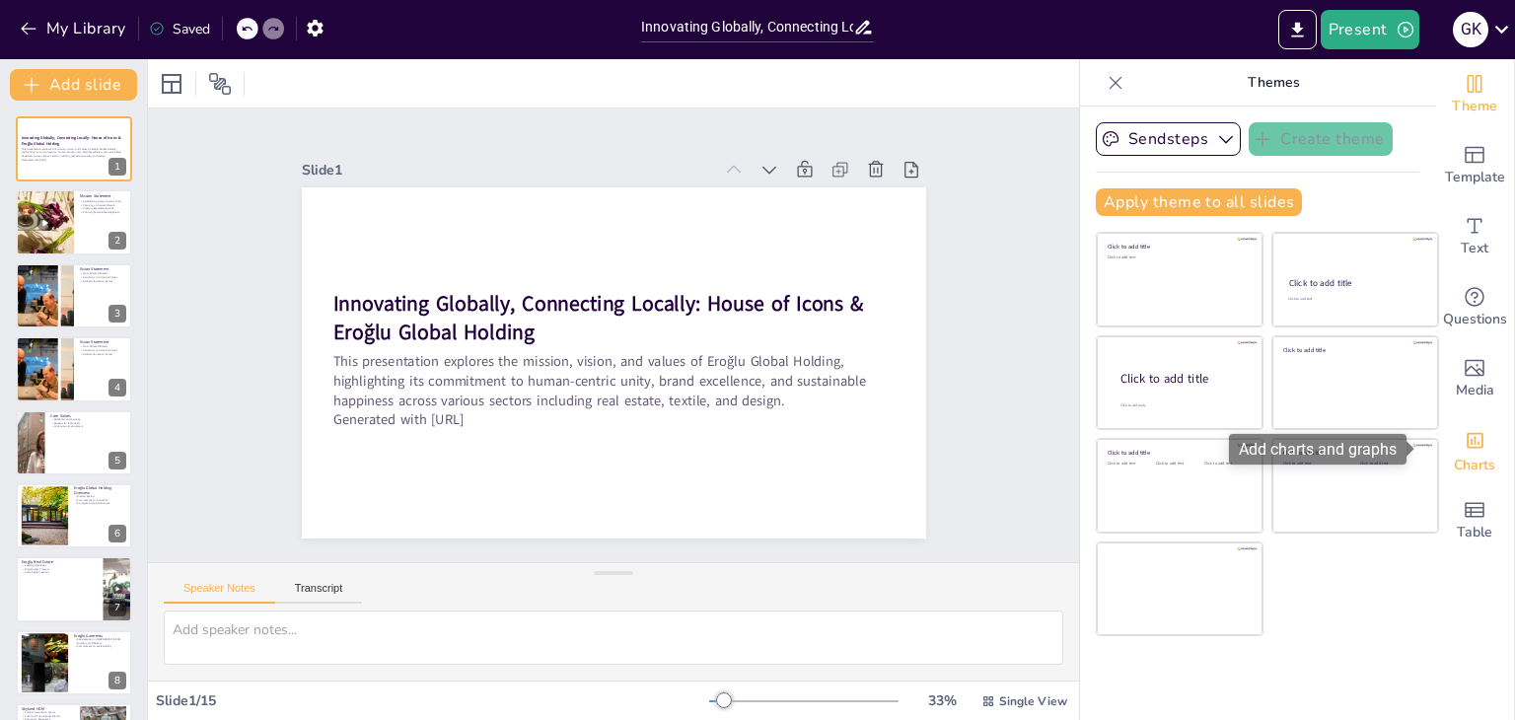
click at [1464, 446] on icon "Add charts and graphs" at bounding box center [1474, 440] width 21 height 21
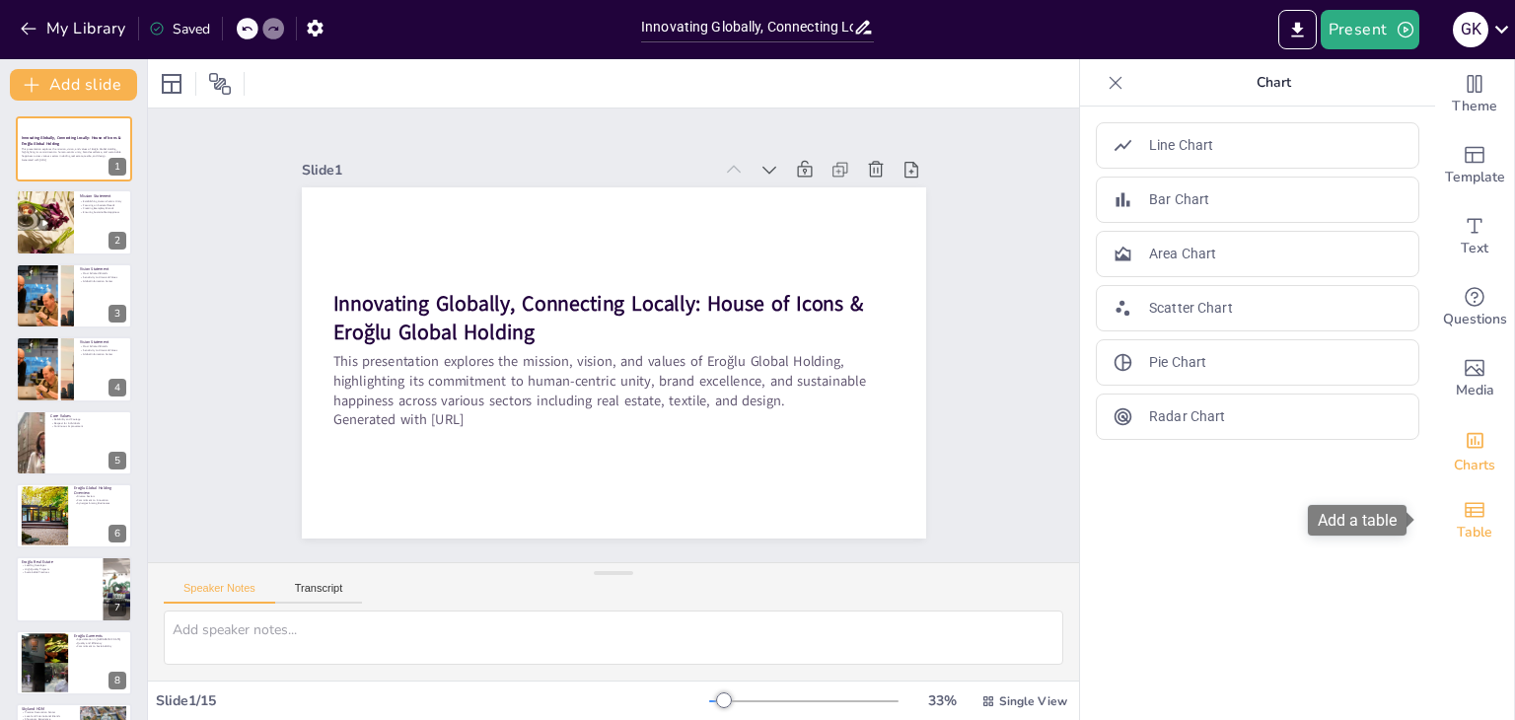
click at [1471, 529] on span "Table" at bounding box center [1473, 533] width 35 height 22
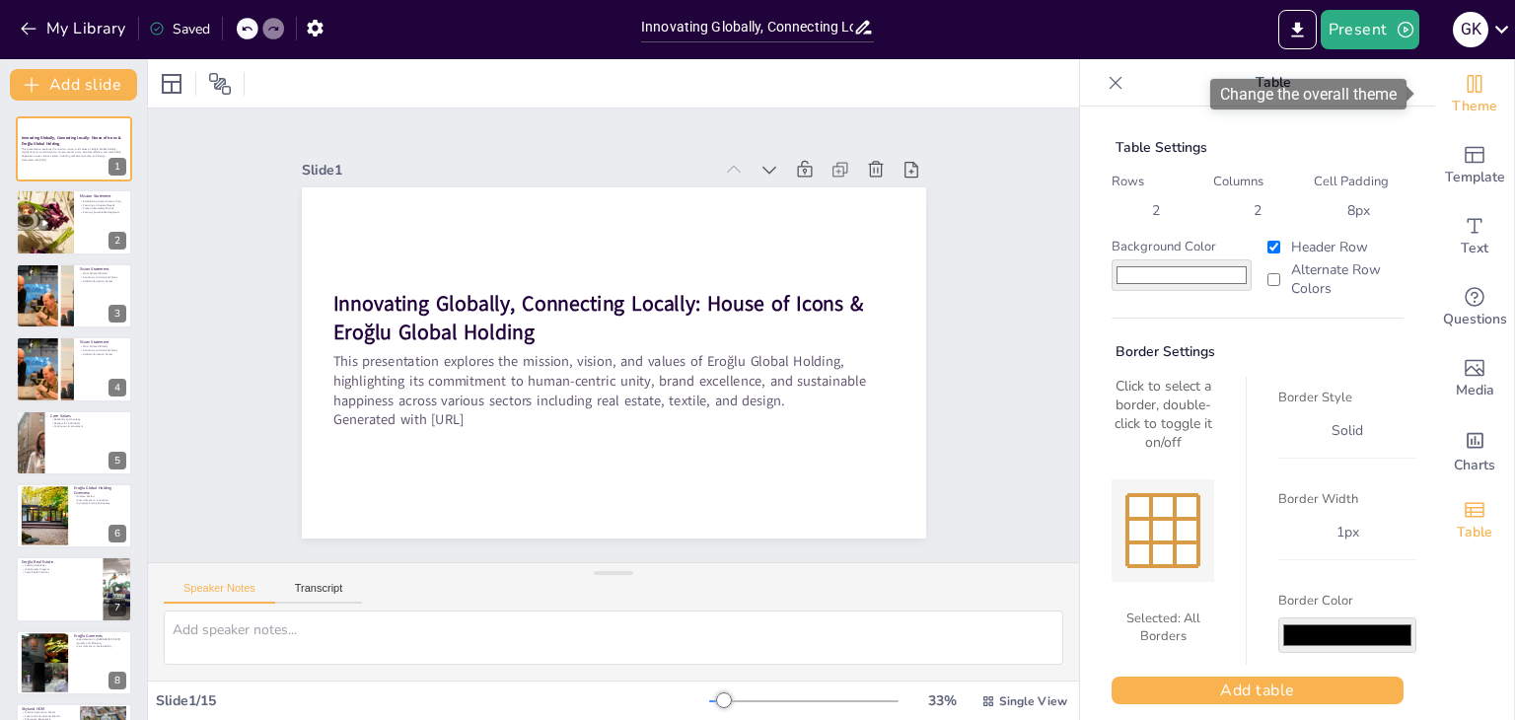
click at [1467, 92] on icon "Change the overall theme" at bounding box center [1474, 84] width 15 height 18
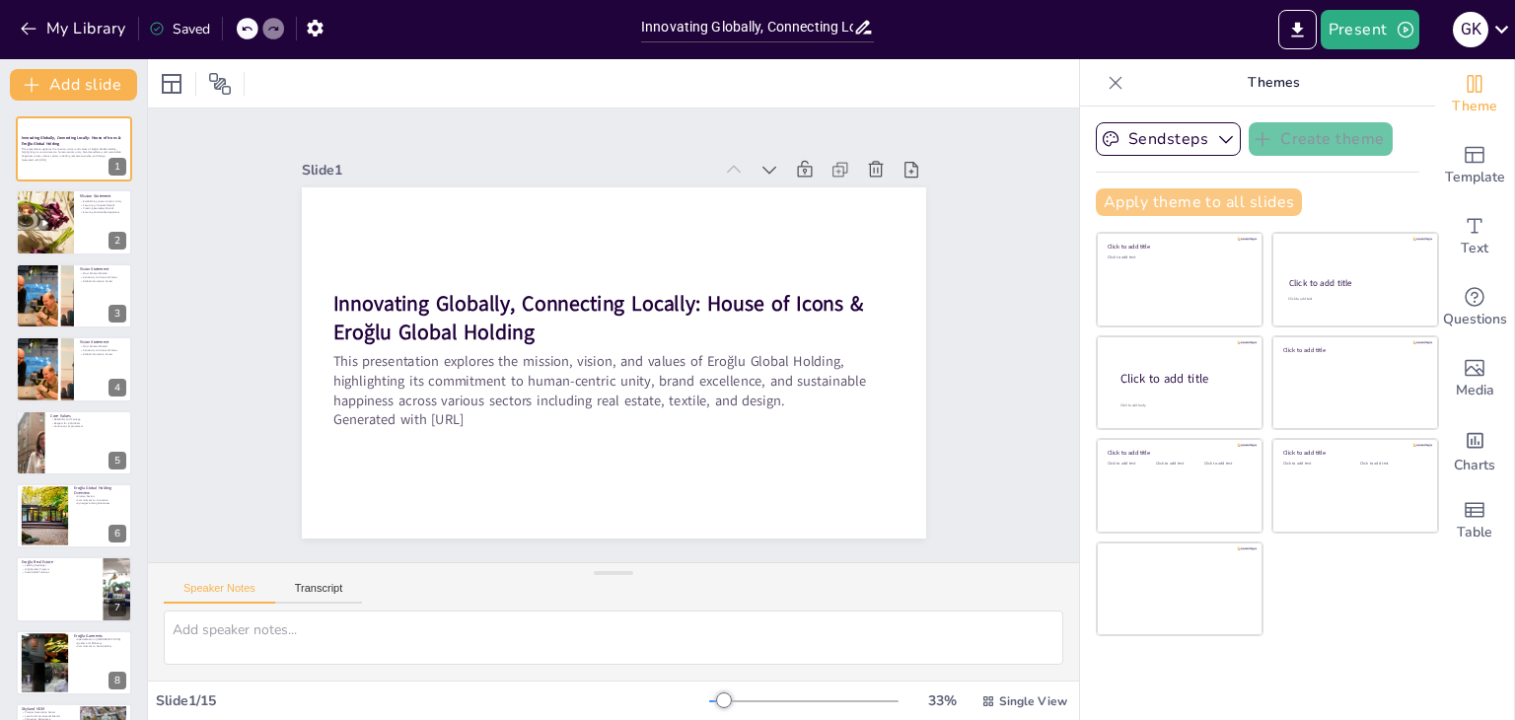
click at [1156, 205] on button "Apply theme to all slides" at bounding box center [1198, 202] width 206 height 28
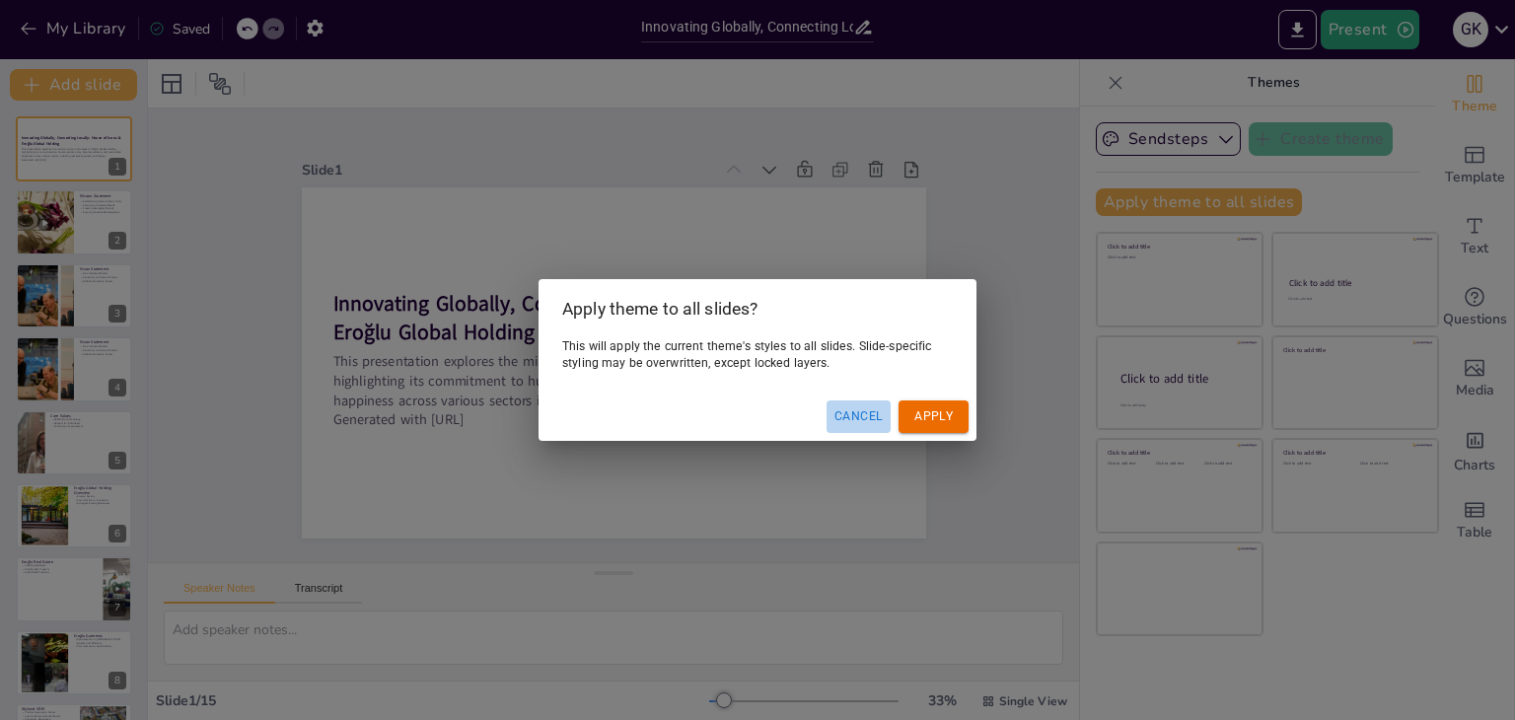
click at [845, 410] on button "Cancel" at bounding box center [858, 416] width 64 height 33
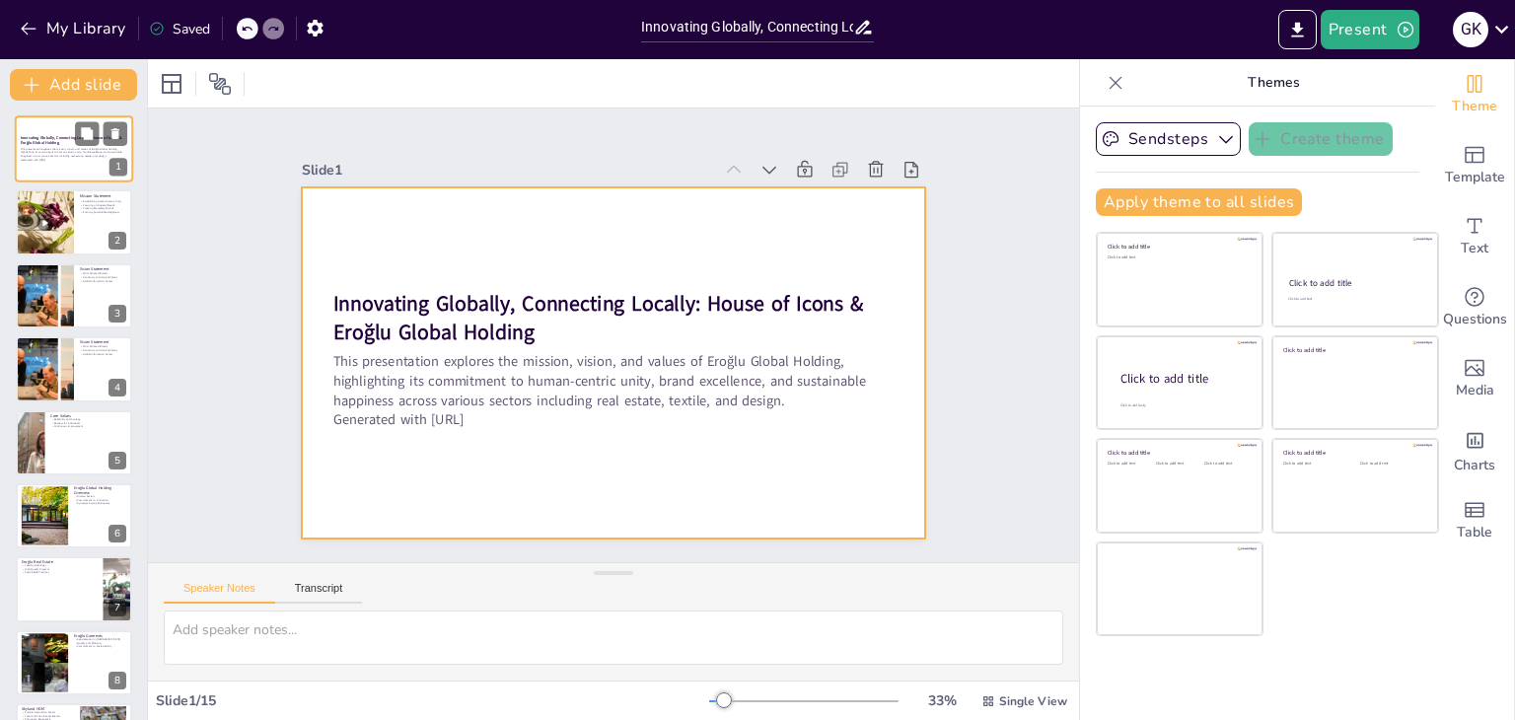
click at [79, 170] on div at bounding box center [74, 148] width 118 height 67
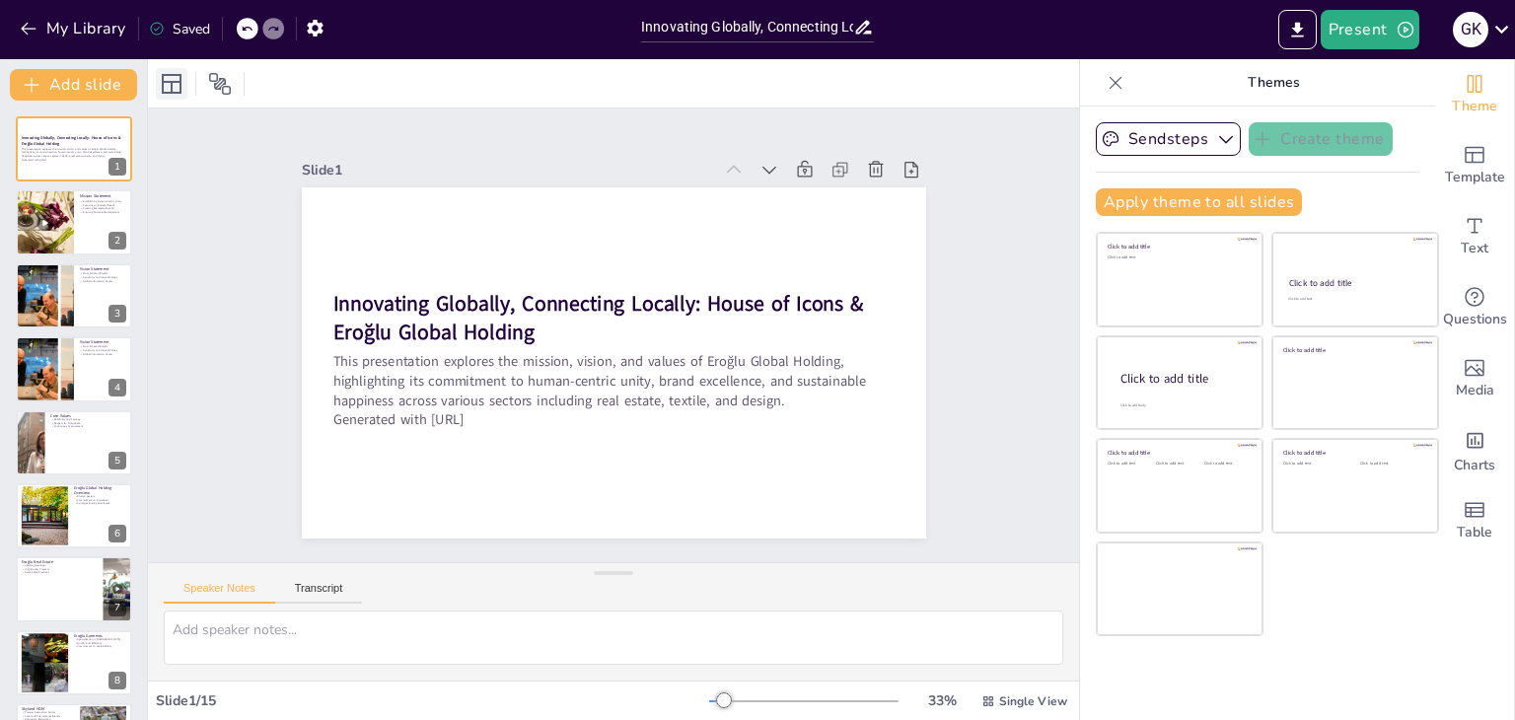
click at [172, 84] on icon at bounding box center [172, 84] width 20 height 20
click at [759, 160] on icon at bounding box center [769, 170] width 20 height 20
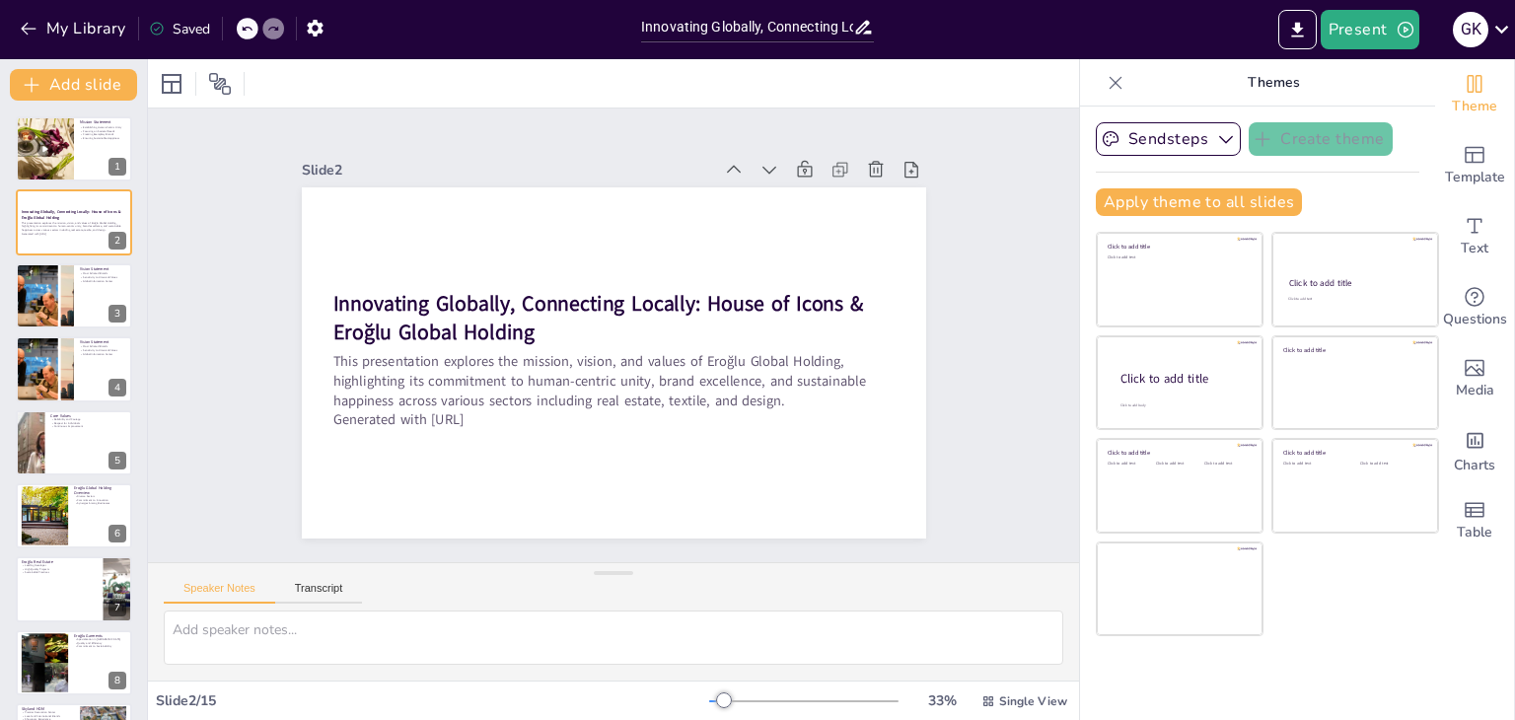
click at [759, 160] on icon at bounding box center [769, 170] width 20 height 20
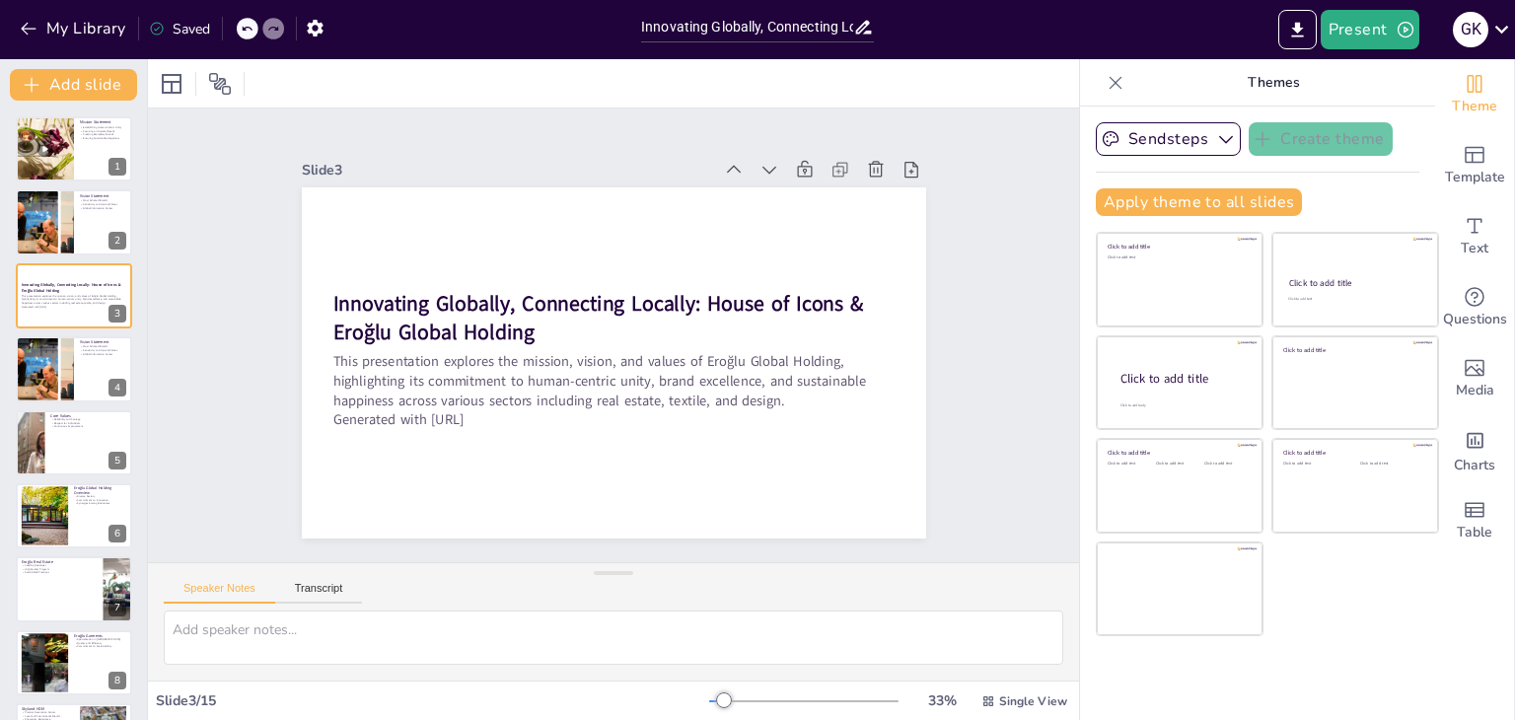
click at [759, 160] on icon at bounding box center [769, 170] width 20 height 20
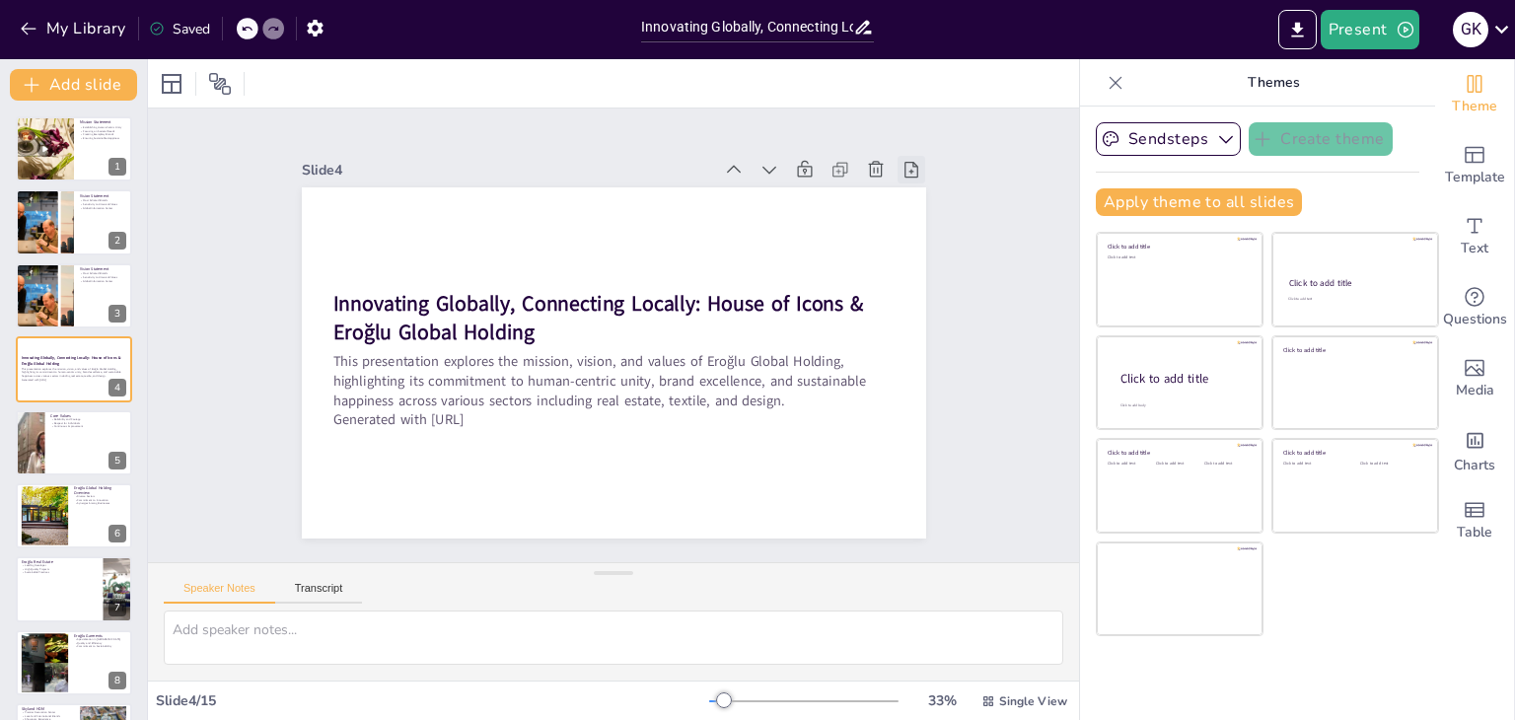
click at [901, 163] on icon at bounding box center [911, 170] width 20 height 20
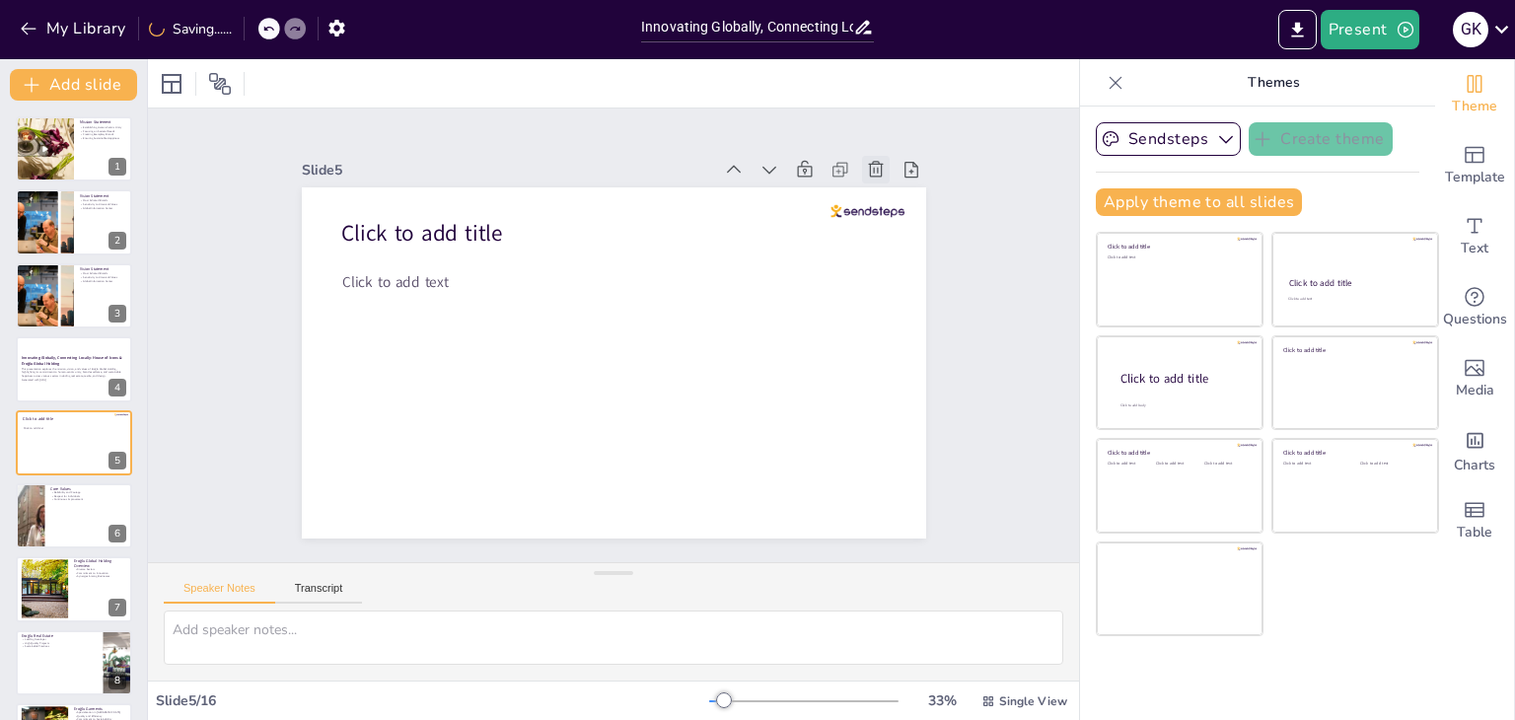
click at [862, 175] on div at bounding box center [876, 170] width 28 height 28
type textarea "Reliability and courage are at the heart of Eroğlu's values, ensuring that the …"
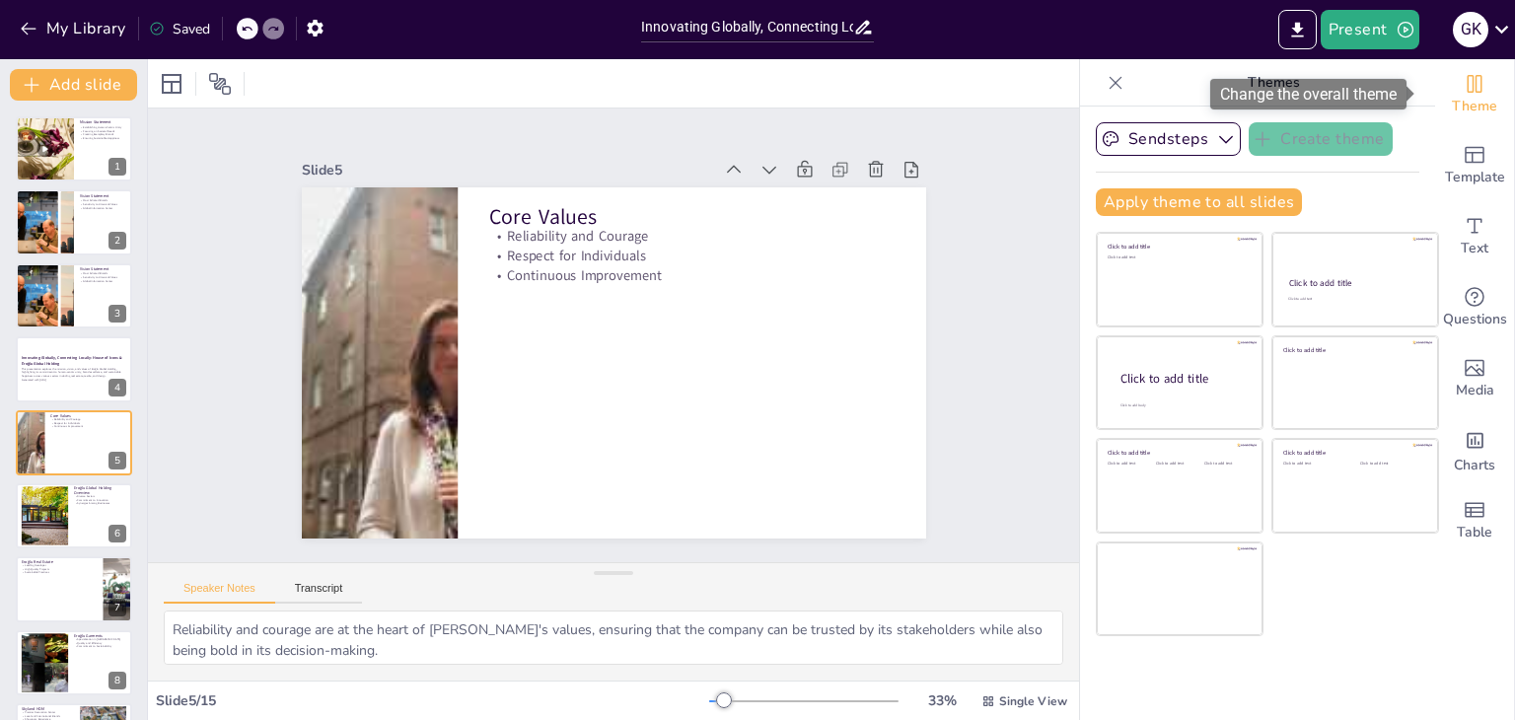
click at [1467, 88] on icon "Change the overall theme" at bounding box center [1474, 84] width 24 height 24
click at [216, 92] on icon at bounding box center [220, 84] width 24 height 24
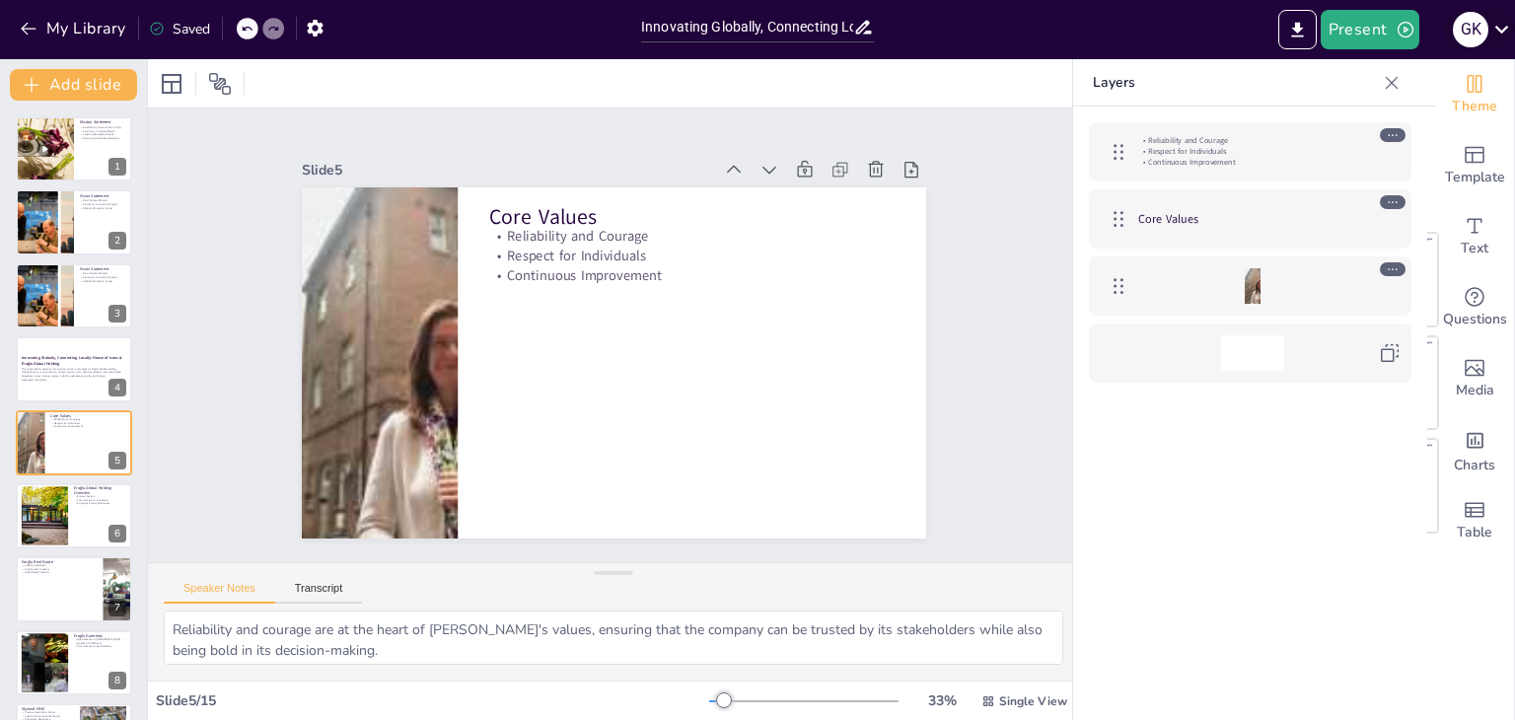
click at [1502, 33] on icon at bounding box center [1502, 30] width 14 height 8
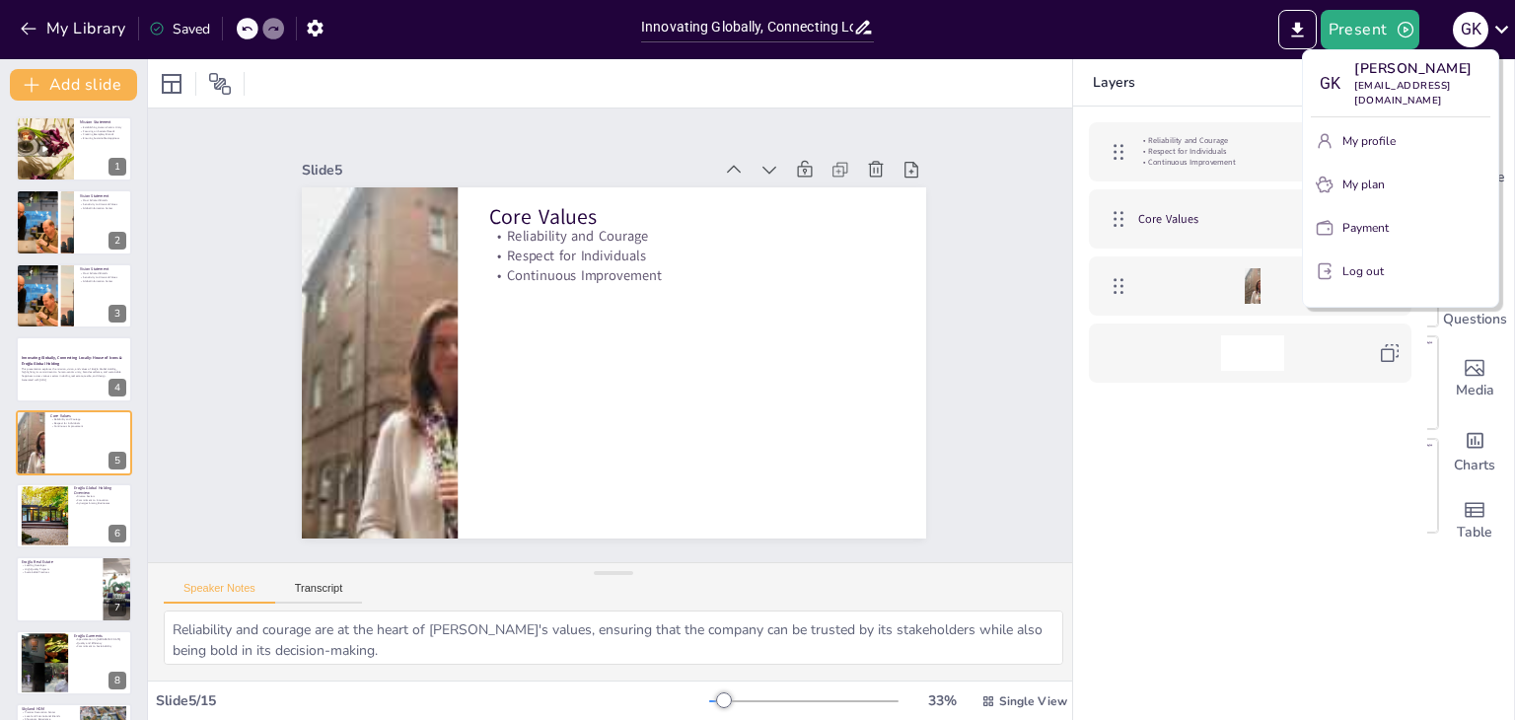
click at [947, 27] on div at bounding box center [757, 360] width 1515 height 720
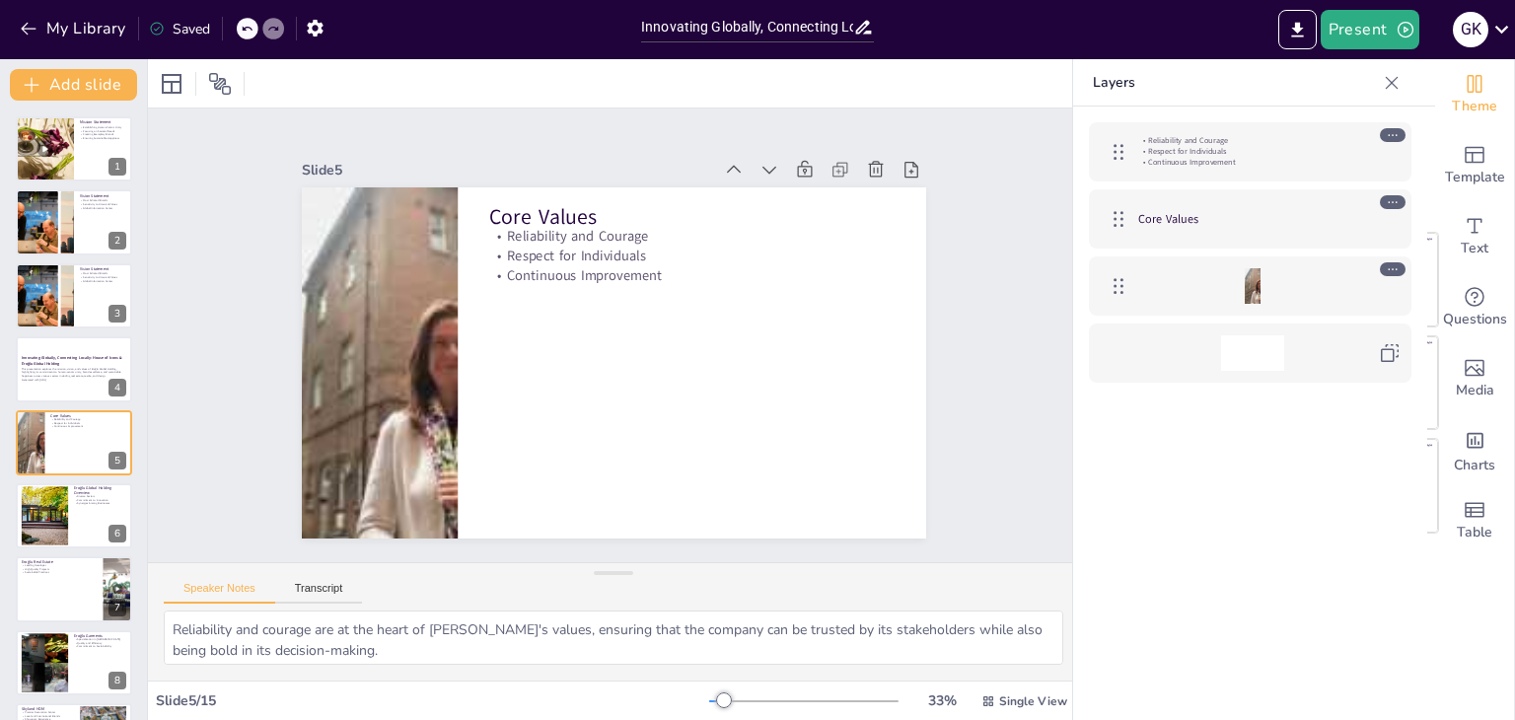
click at [171, 38] on div "Saved" at bounding box center [174, 27] width 71 height 35
click at [188, 13] on div "Saved" at bounding box center [174, 27] width 71 height 35
click at [188, 25] on div "Saved" at bounding box center [179, 29] width 61 height 19
drag, startPoint x: 83, startPoint y: 27, endPoint x: 335, endPoint y: 134, distance: 274.3
click at [74, 21] on button "My Library" at bounding box center [74, 29] width 119 height 32
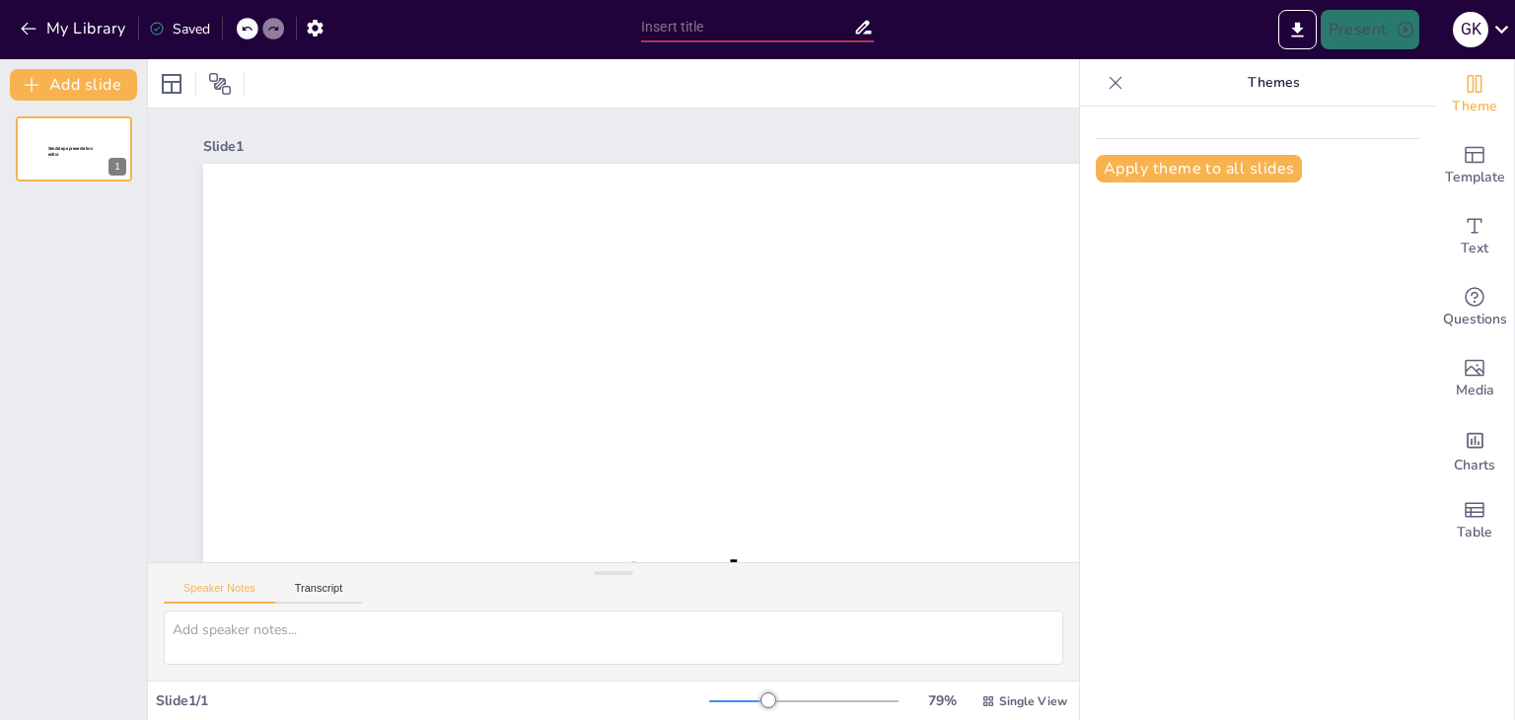
type input "Innovating Globally, Connecting Locally: House of Icons & Eroğlu Global Holding"
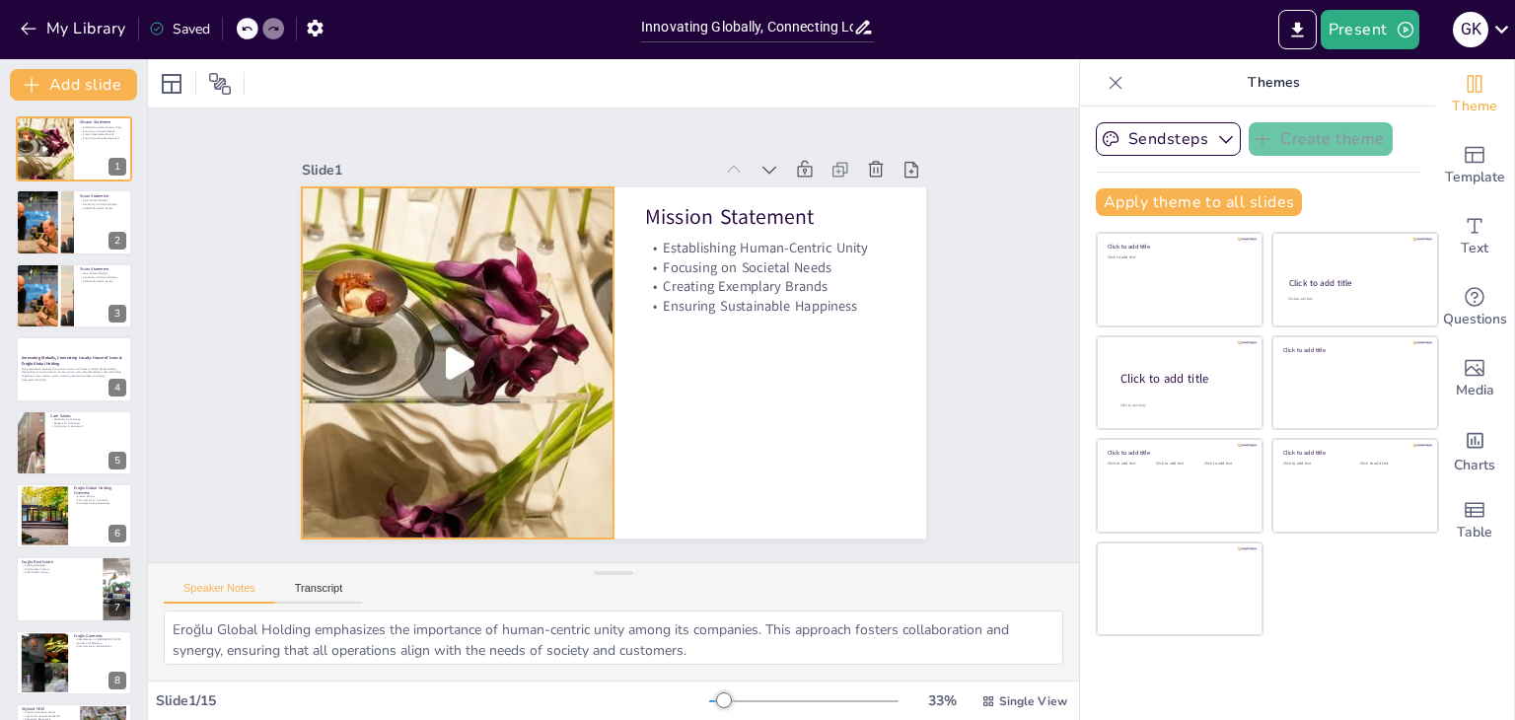
click at [358, 293] on div at bounding box center [458, 363] width 312 height 555
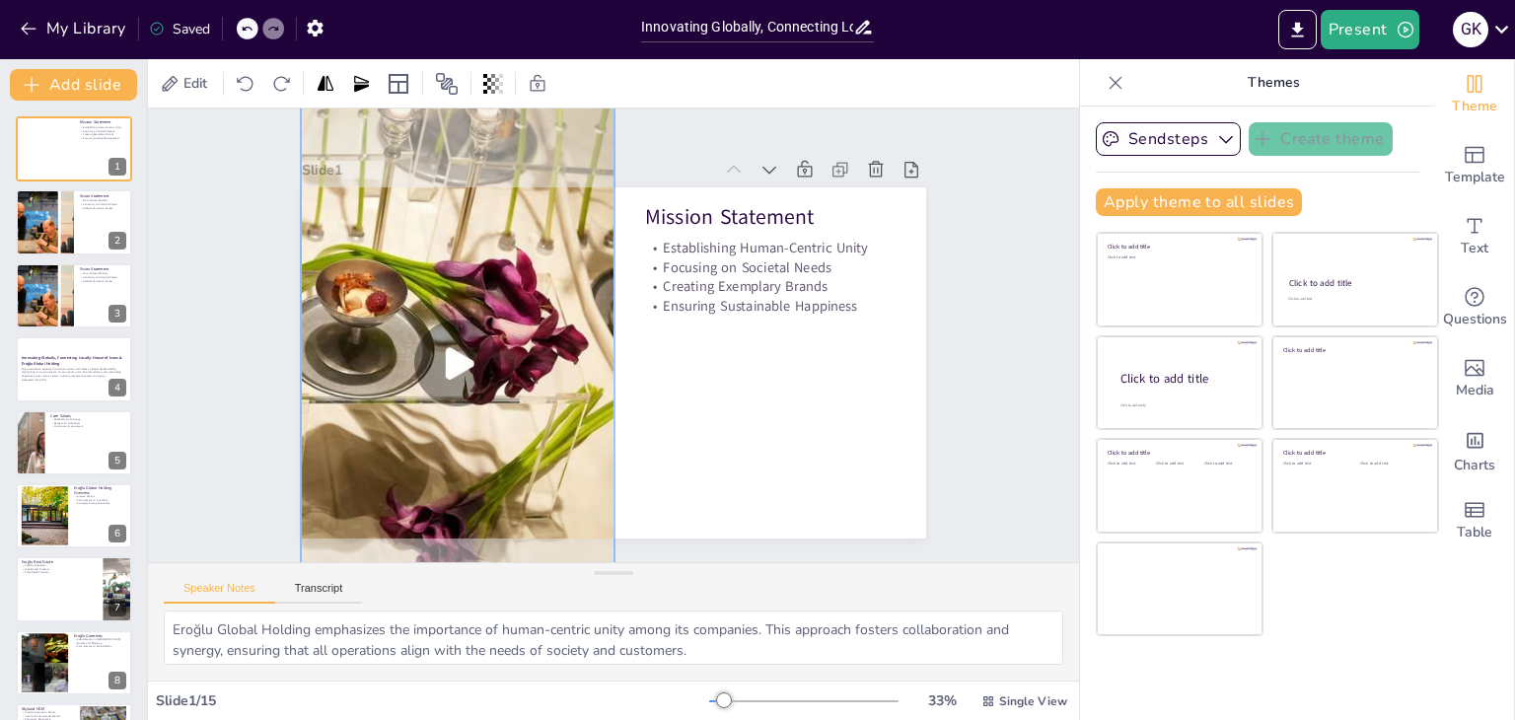
click at [358, 293] on div at bounding box center [457, 363] width 335 height 579
click at [814, 439] on div at bounding box center [614, 362] width 624 height 351
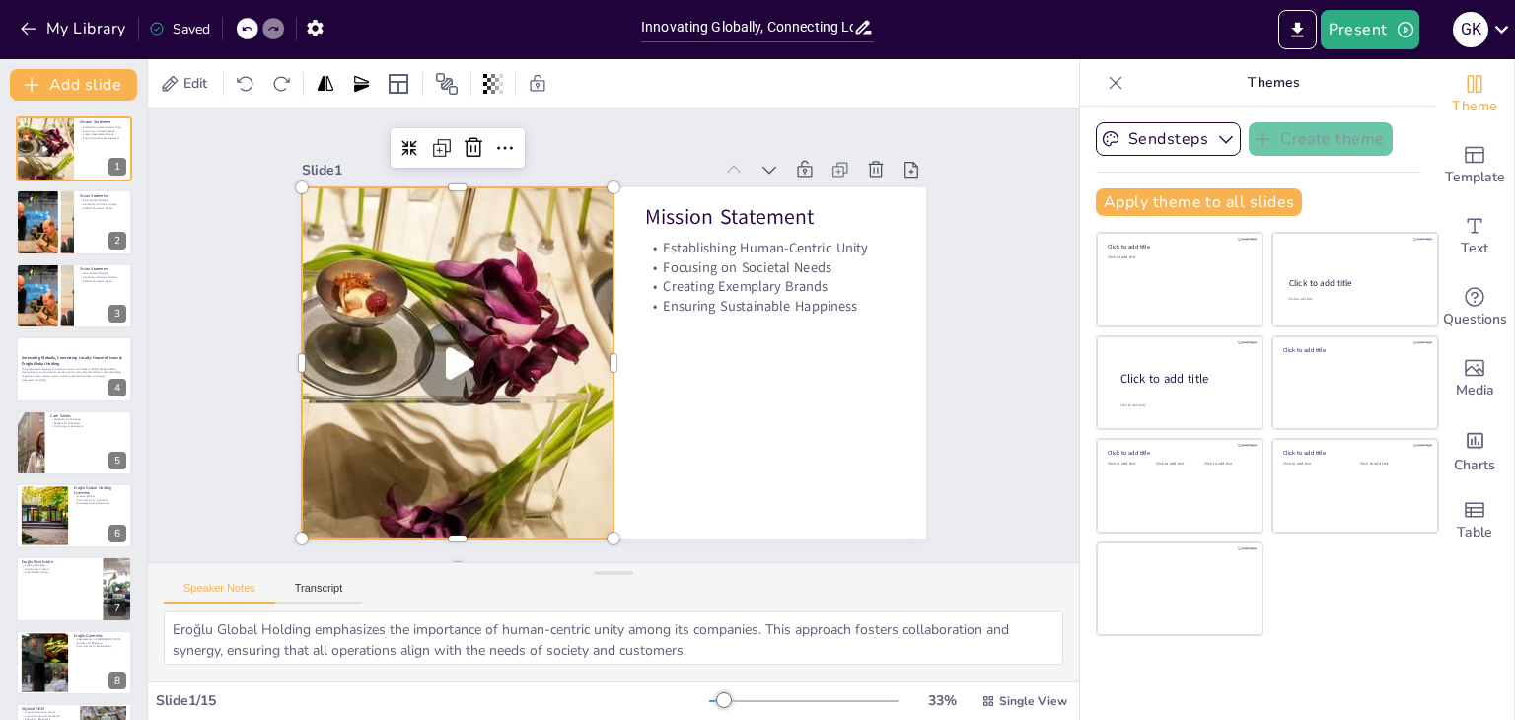
click at [445, 285] on div at bounding box center [458, 363] width 312 height 555
click at [470, 339] on div at bounding box center [458, 363] width 312 height 555
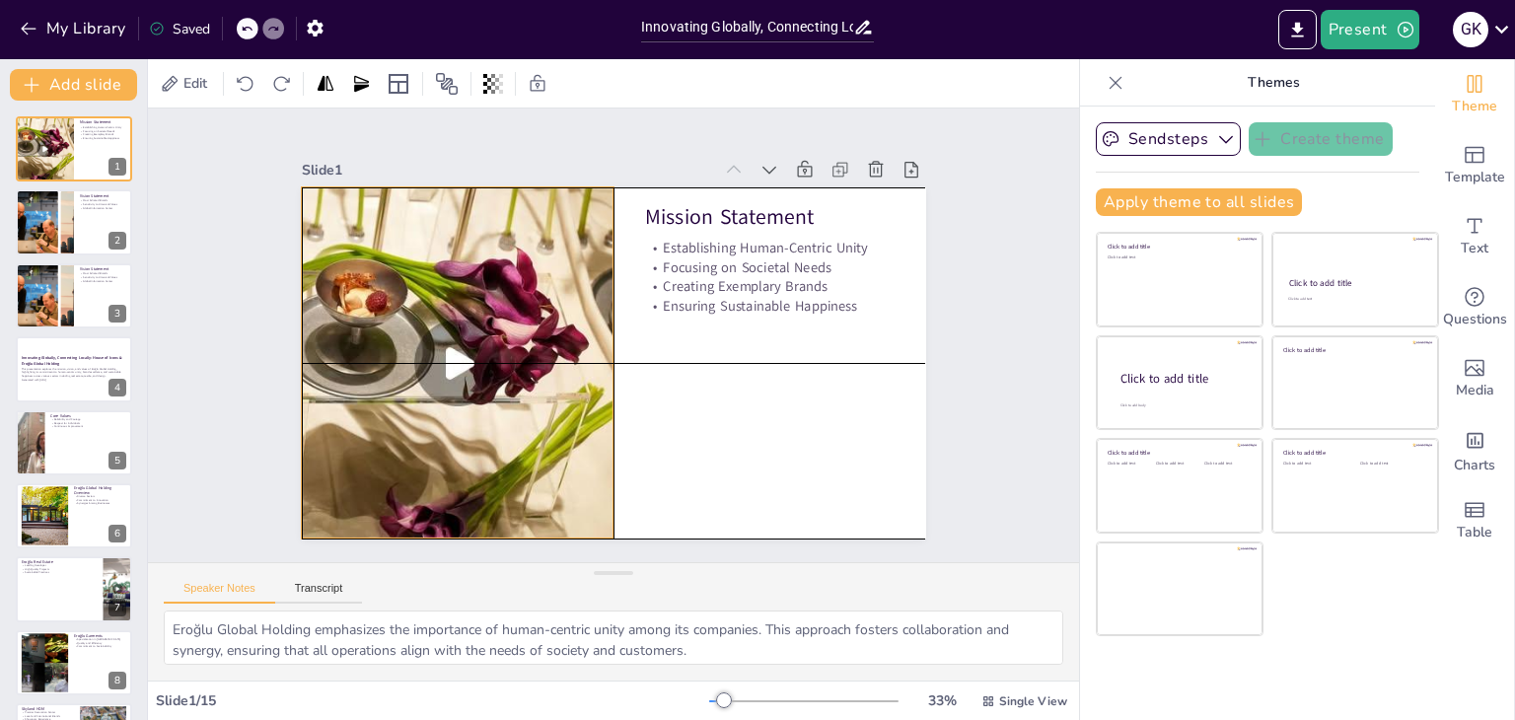
click at [434, 372] on div at bounding box center [458, 363] width 312 height 555
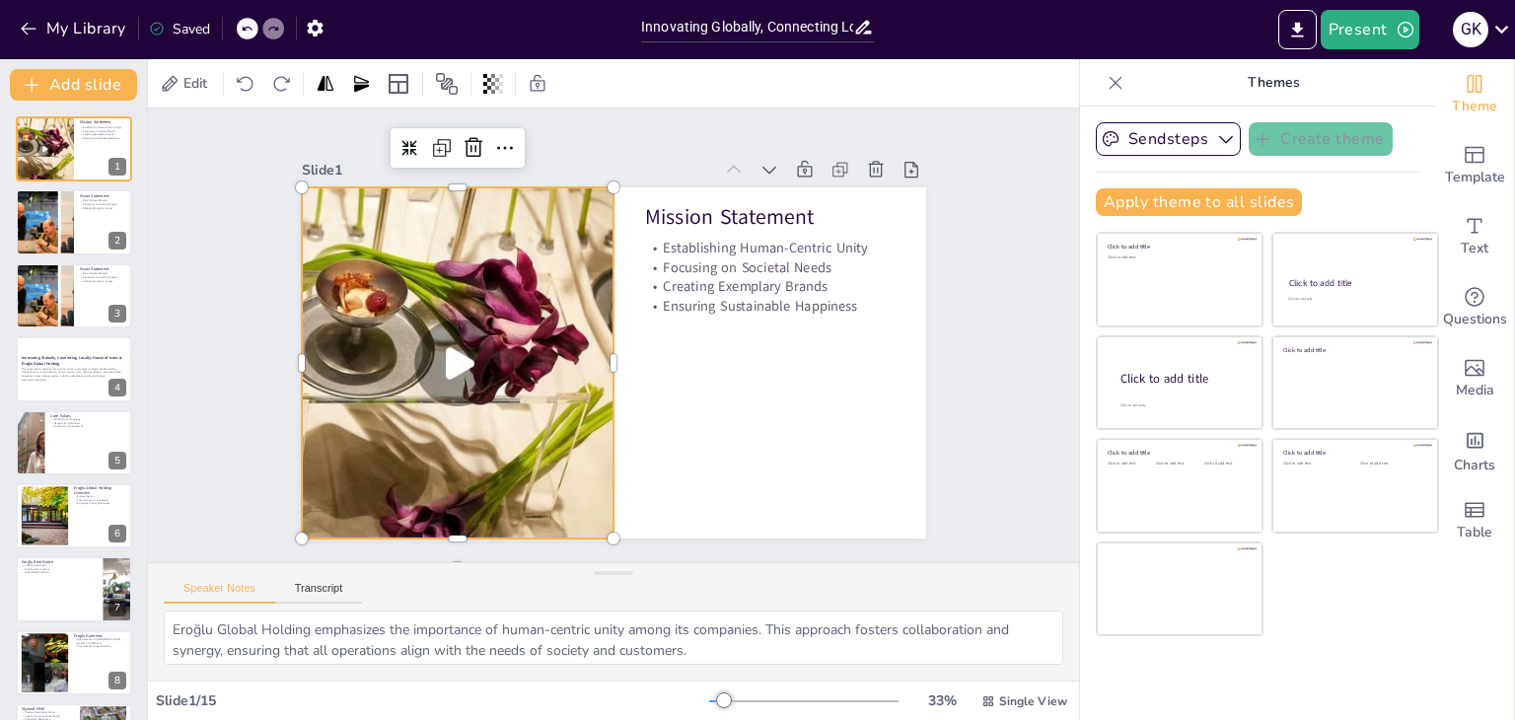
click at [435, 369] on div at bounding box center [458, 363] width 312 height 555
click at [493, 146] on icon at bounding box center [505, 148] width 24 height 24
click at [1361, 656] on div "Sendsteps Create theme Apply theme to all slides Click to add title Click to ad…" at bounding box center [1257, 412] width 355 height 613
click at [394, 309] on div at bounding box center [458, 363] width 312 height 555
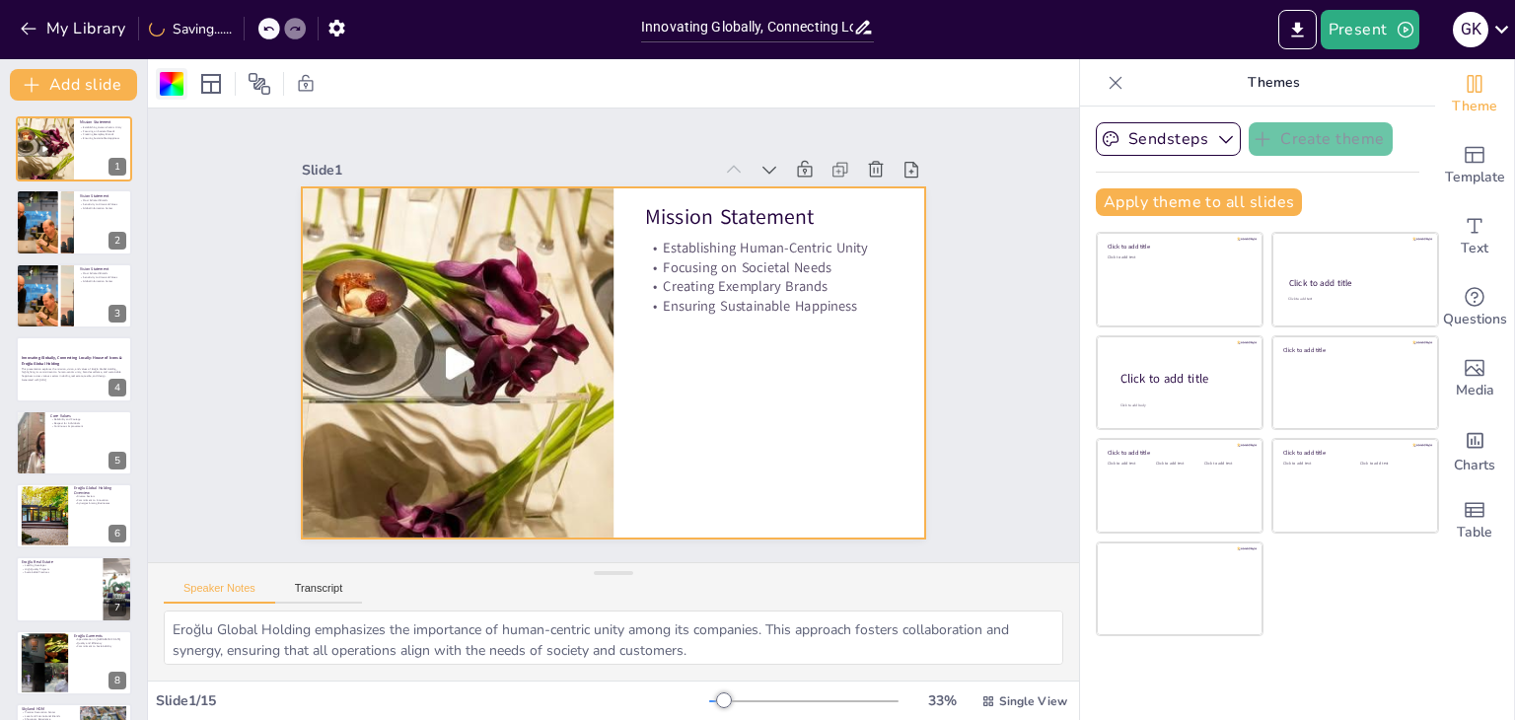
click at [172, 89] on div at bounding box center [172, 84] width 24 height 24
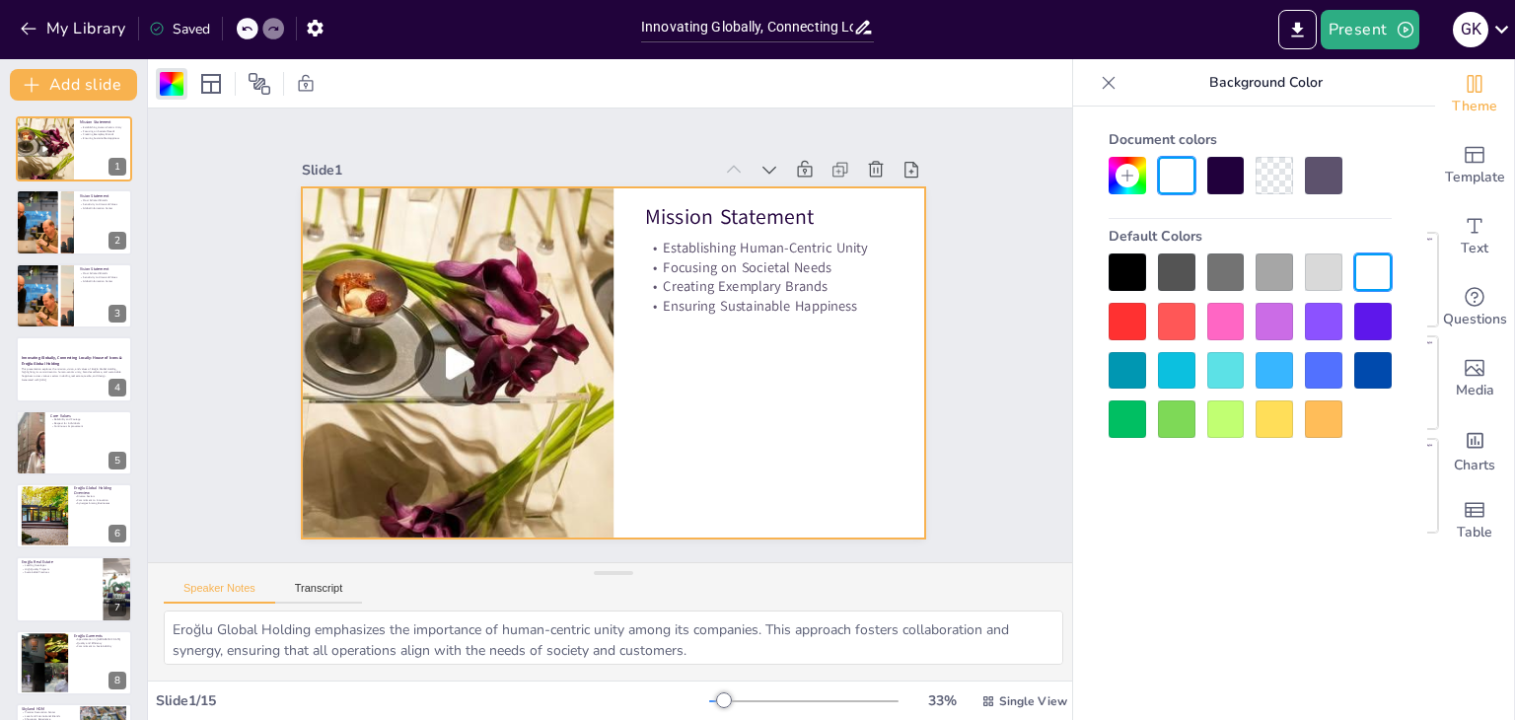
click at [1108, 83] on icon at bounding box center [1108, 82] width 13 height 13
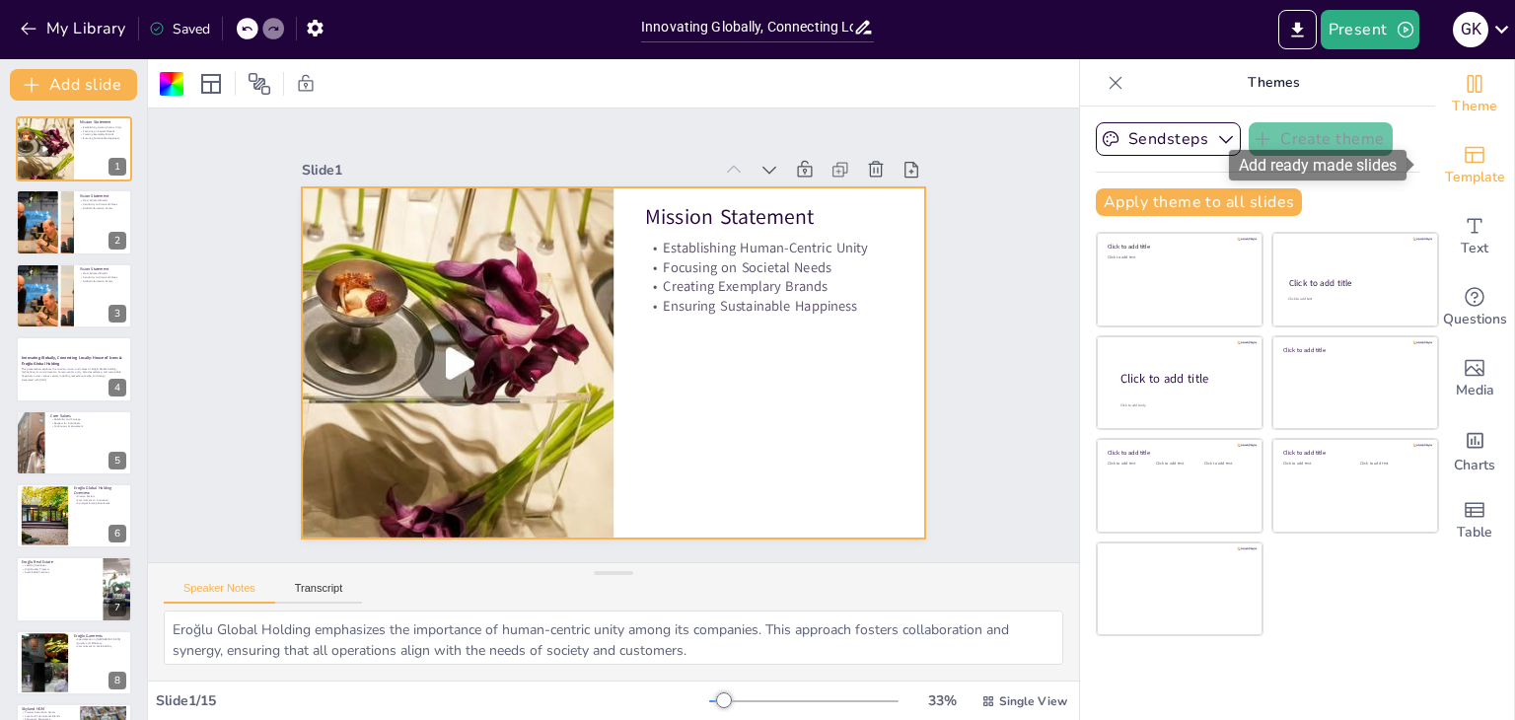
click at [1472, 165] on div "Template" at bounding box center [1474, 165] width 79 height 71
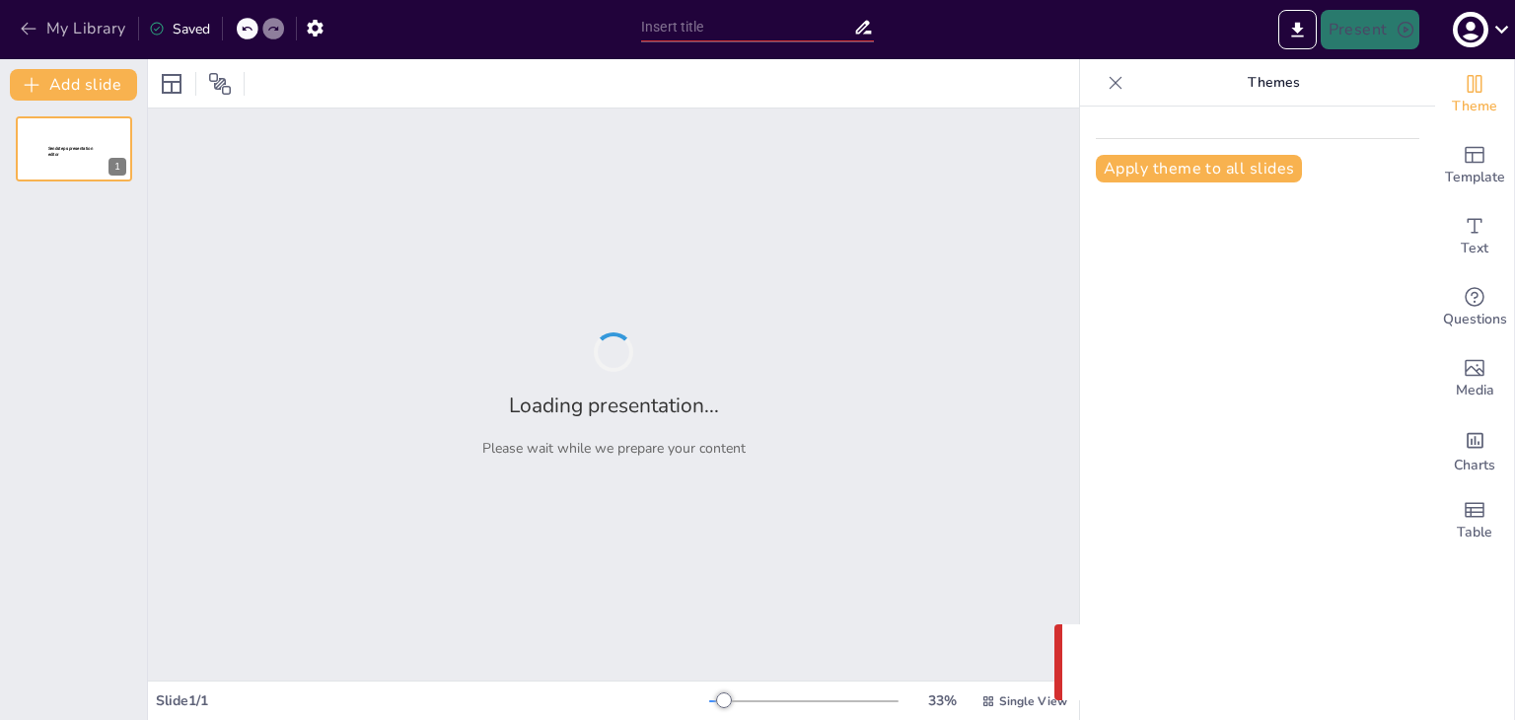
type input "Innovating Globally, Connecting Locally: House of Icons & Eroğlu Global Holding"
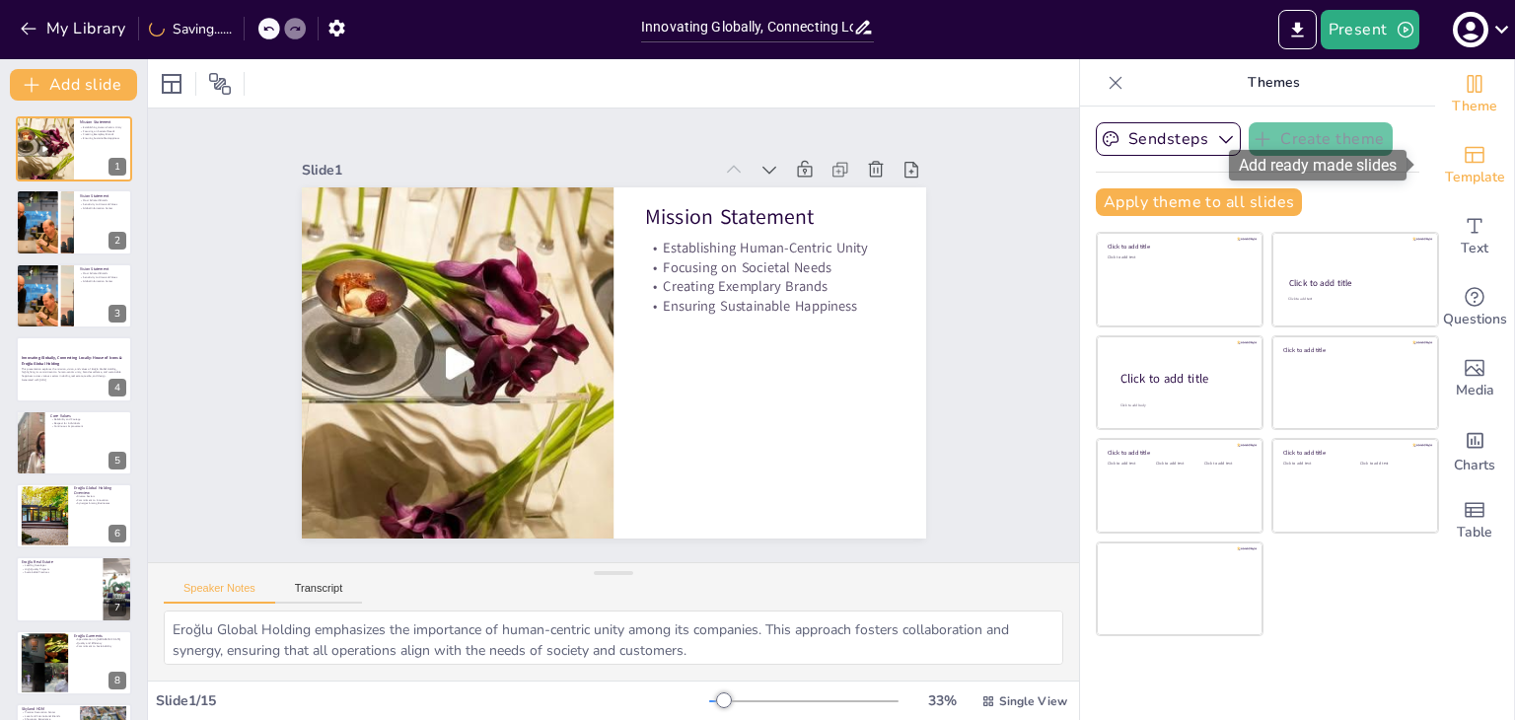
click at [1462, 163] on icon "Add ready made slides" at bounding box center [1474, 155] width 24 height 24
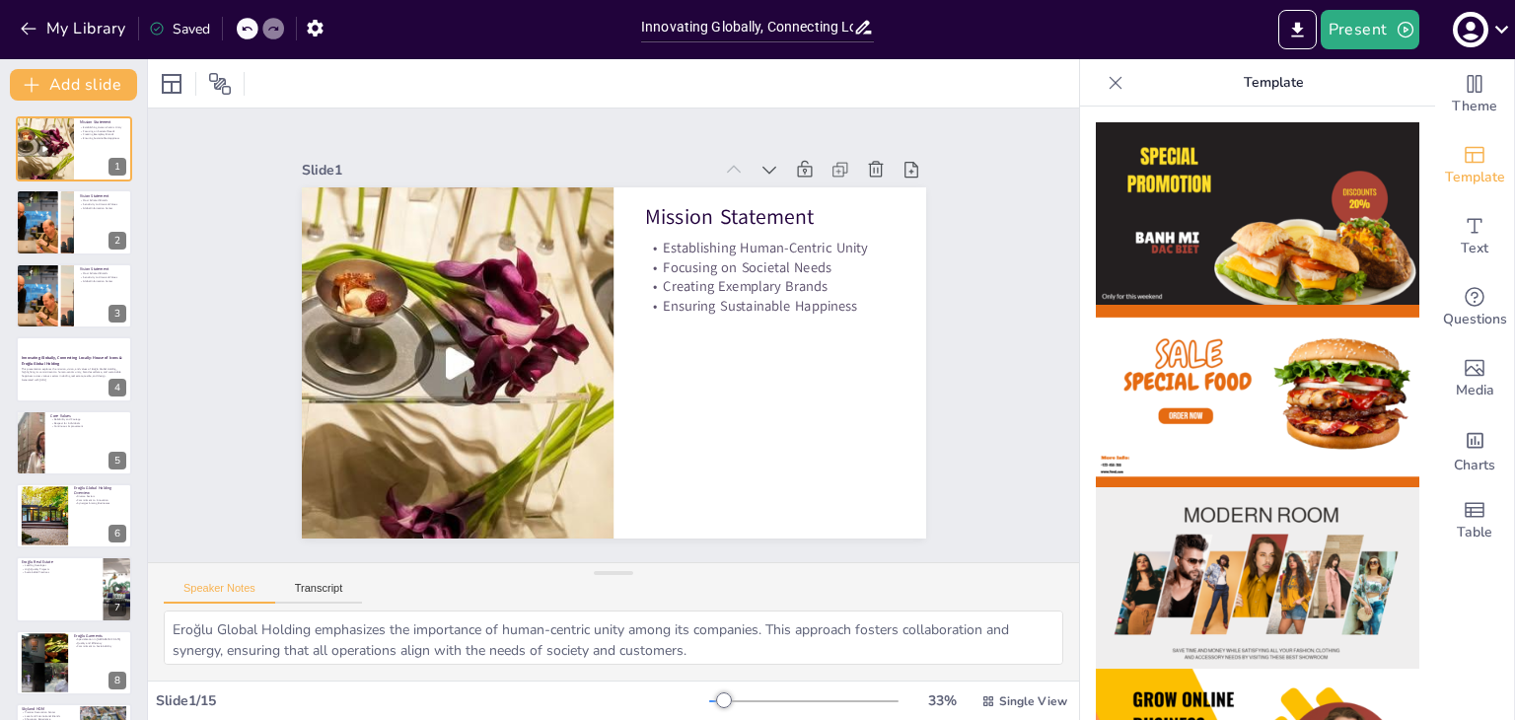
click at [1243, 87] on p "Template" at bounding box center [1273, 82] width 284 height 47
click at [1251, 83] on p "Template" at bounding box center [1273, 82] width 284 height 47
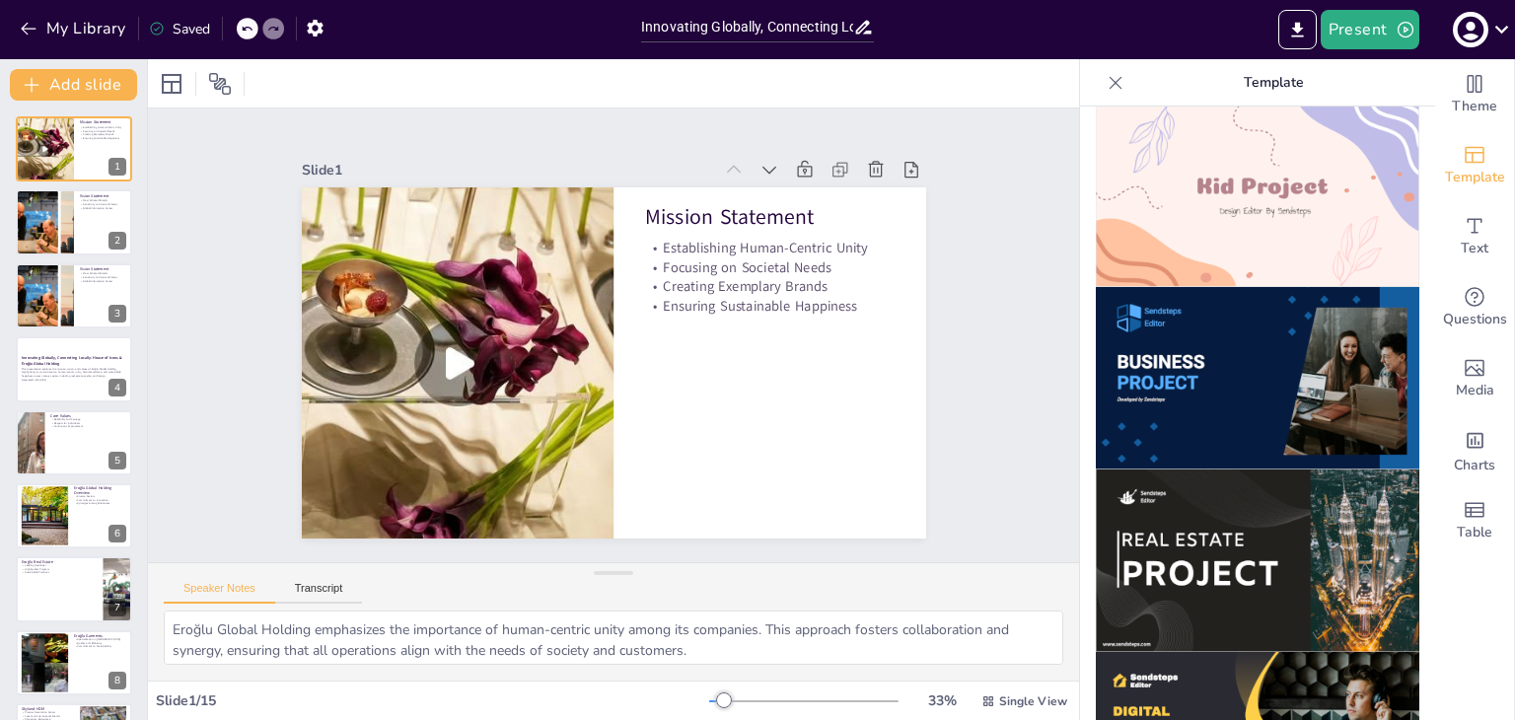
scroll to position [1479, 0]
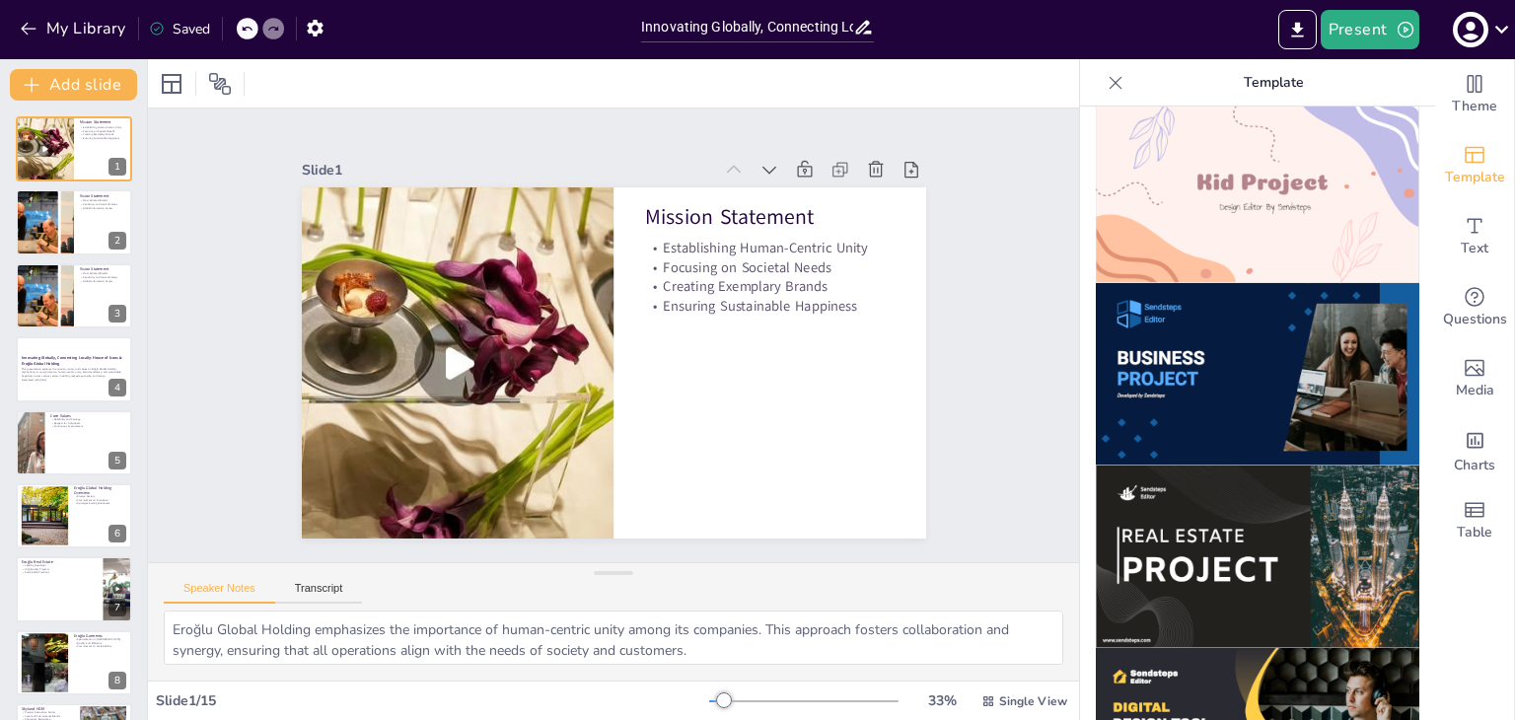
click at [1234, 517] on img at bounding box center [1256, 556] width 323 height 182
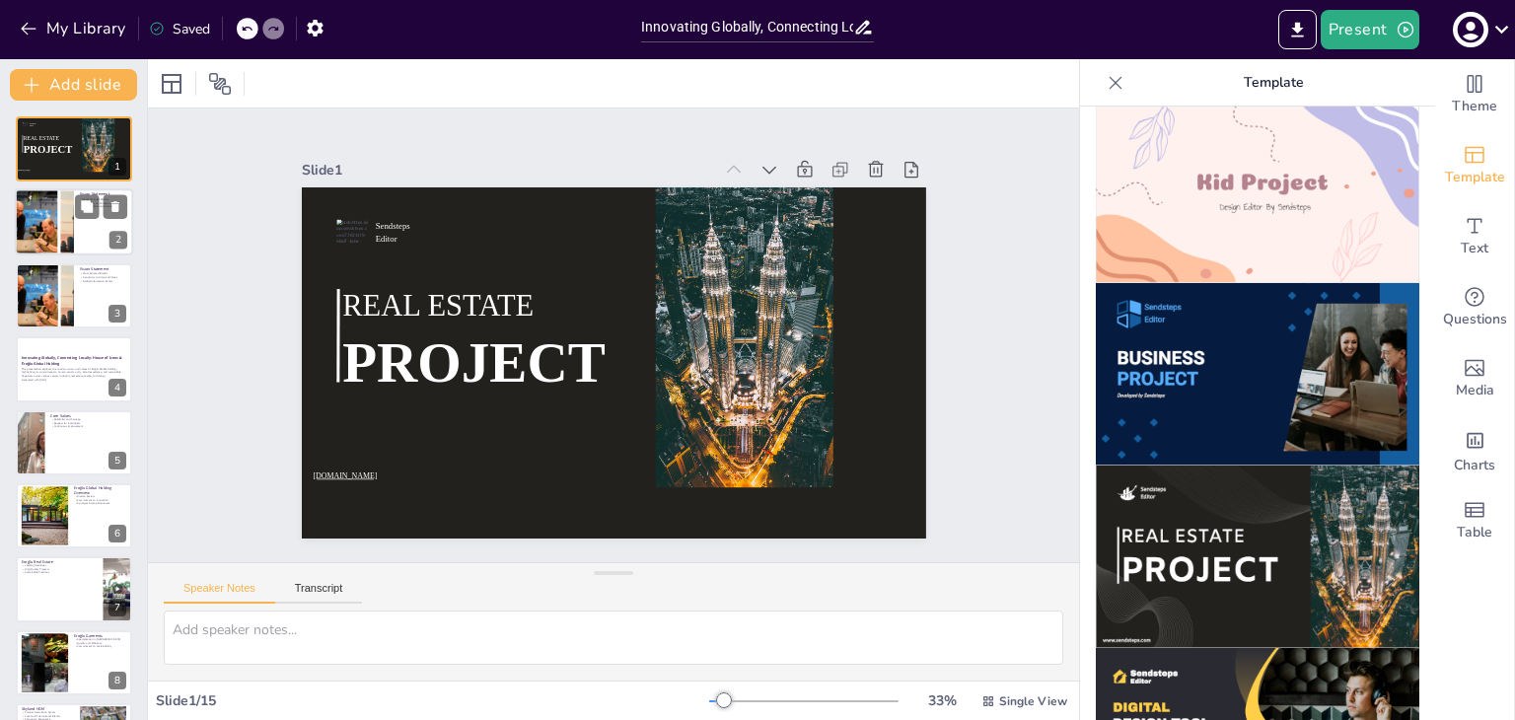
click at [45, 220] on div at bounding box center [44, 222] width 85 height 67
type textarea "[PERSON_NAME]'s vision includes establishing itself as a leader in brand admira…"
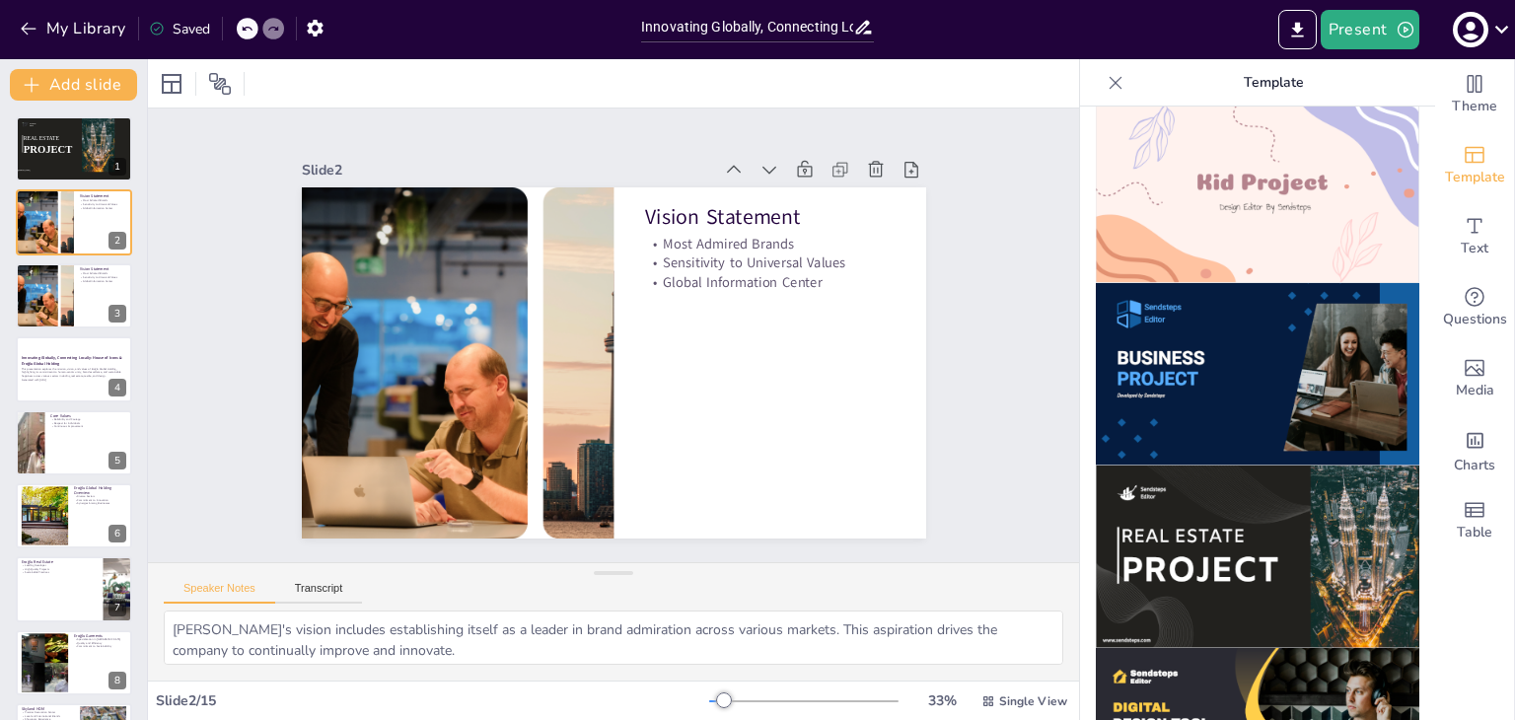
click at [1238, 544] on img at bounding box center [1256, 556] width 323 height 182
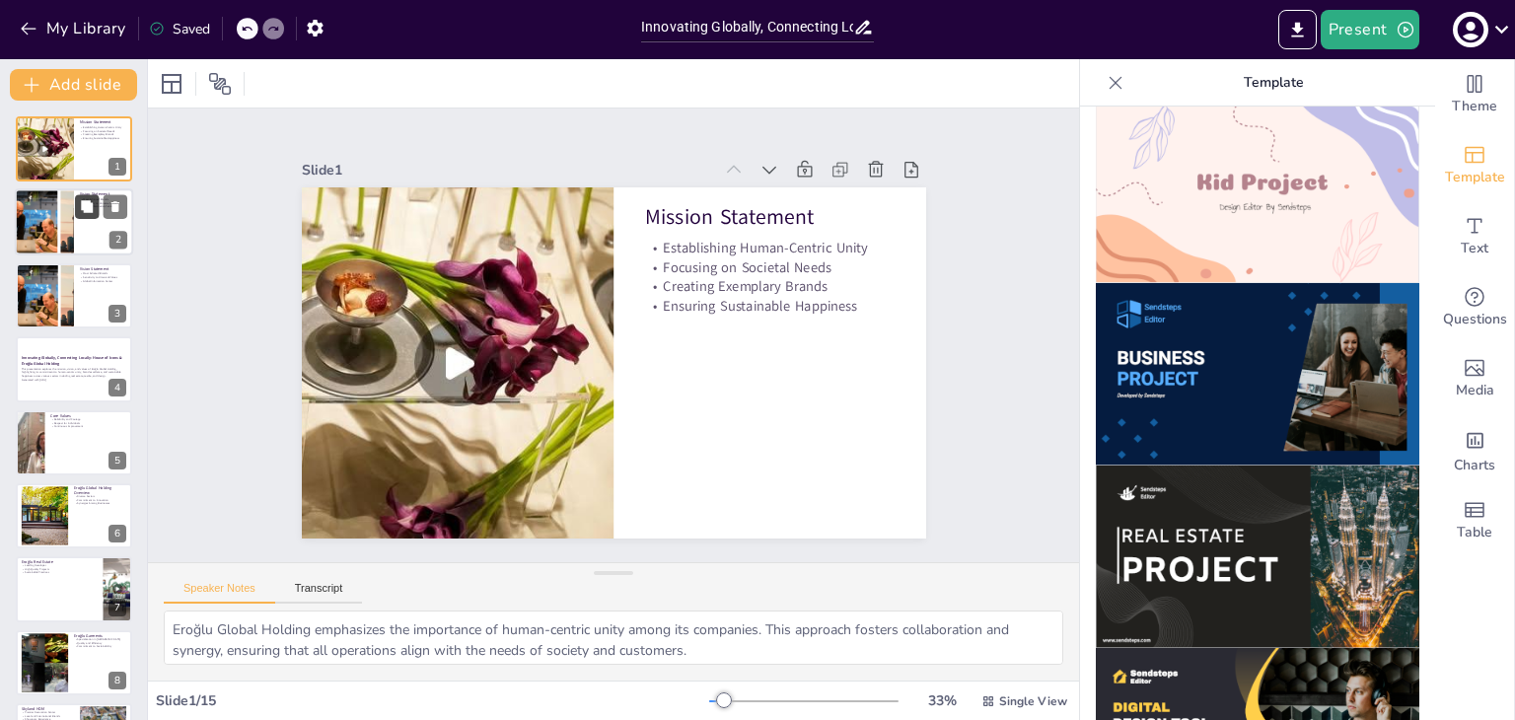
click at [90, 214] on button at bounding box center [87, 207] width 24 height 24
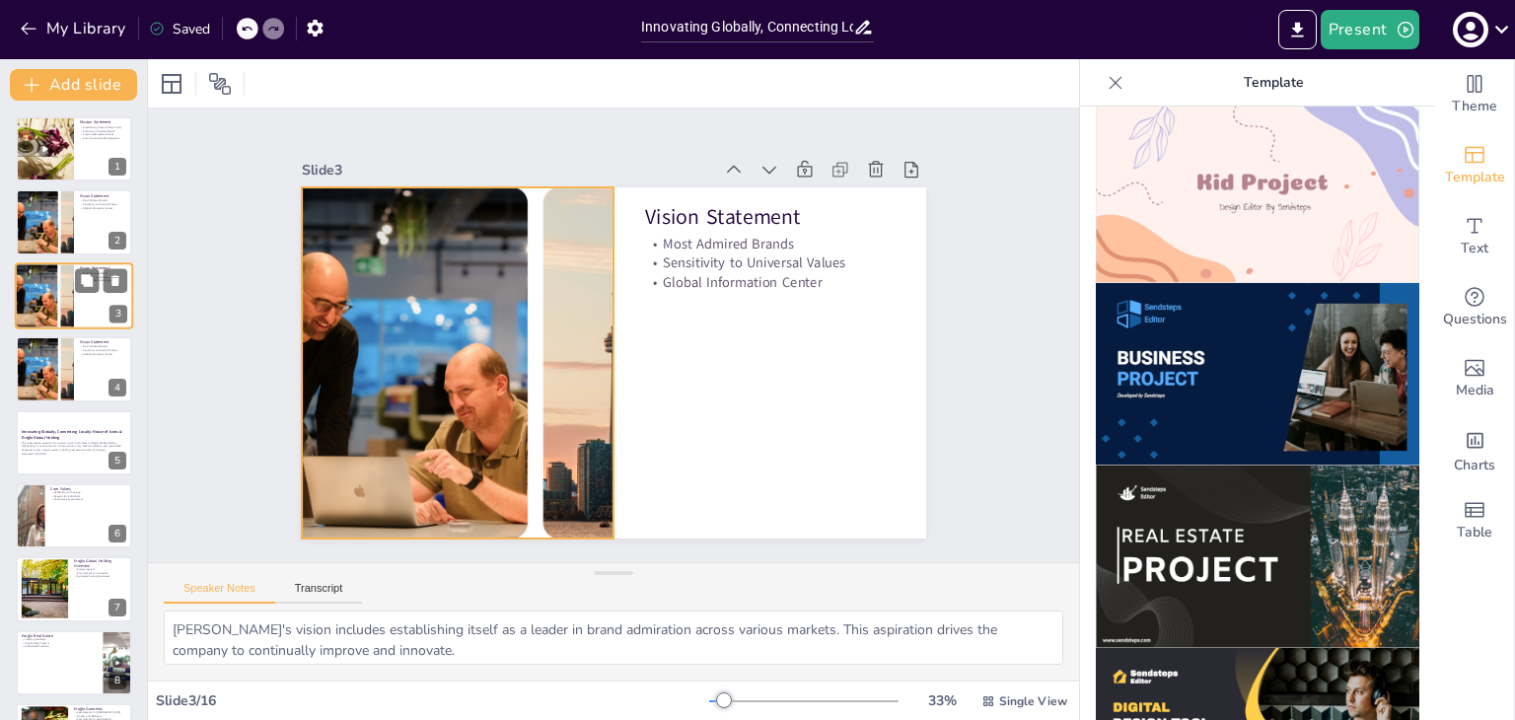
click at [61, 285] on div at bounding box center [44, 295] width 85 height 67
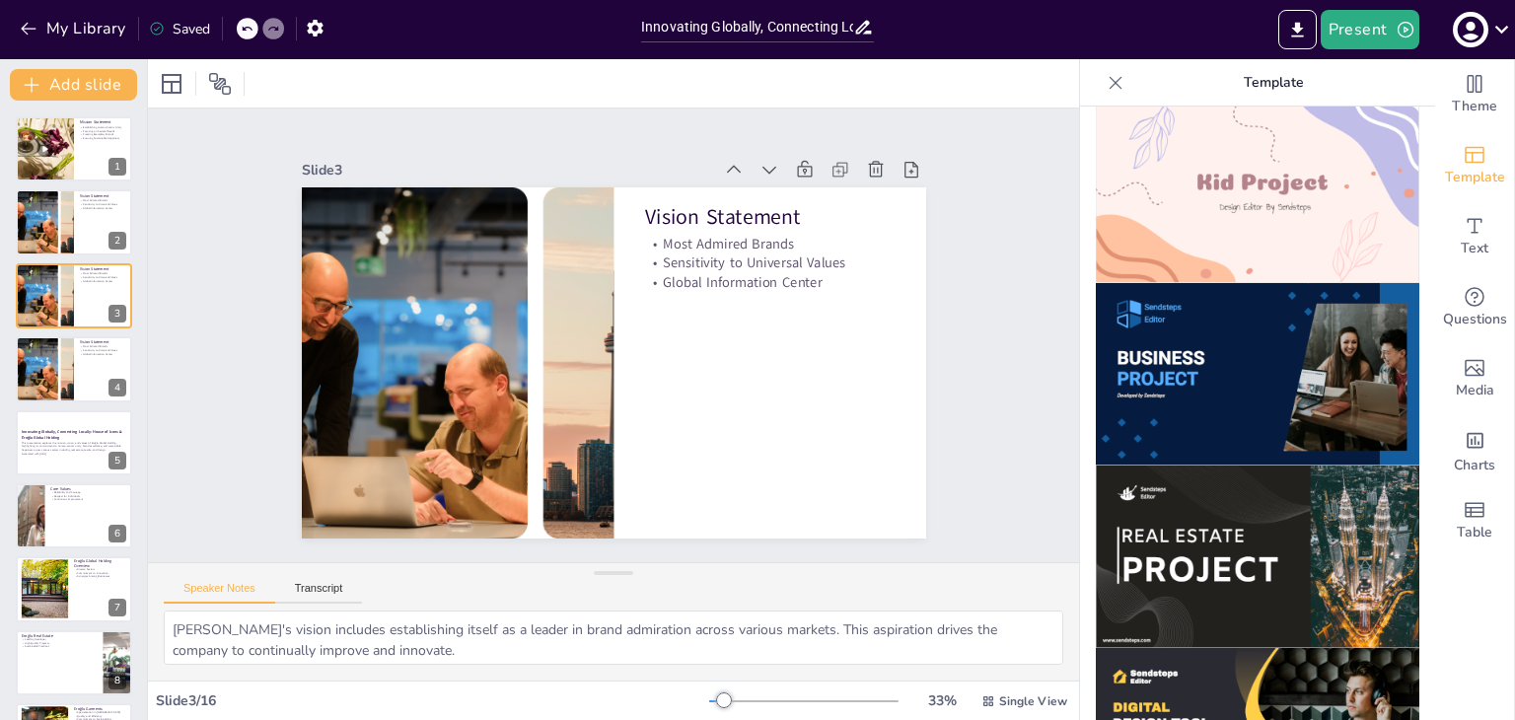
click at [53, 404] on div "Mission Statement Establishing Human-Centric Unity Focusing on Societal Needs C…" at bounding box center [73, 698] width 147 height 1165
click at [43, 378] on div at bounding box center [44, 368] width 85 height 67
click at [41, 163] on div at bounding box center [44, 150] width 59 height 106
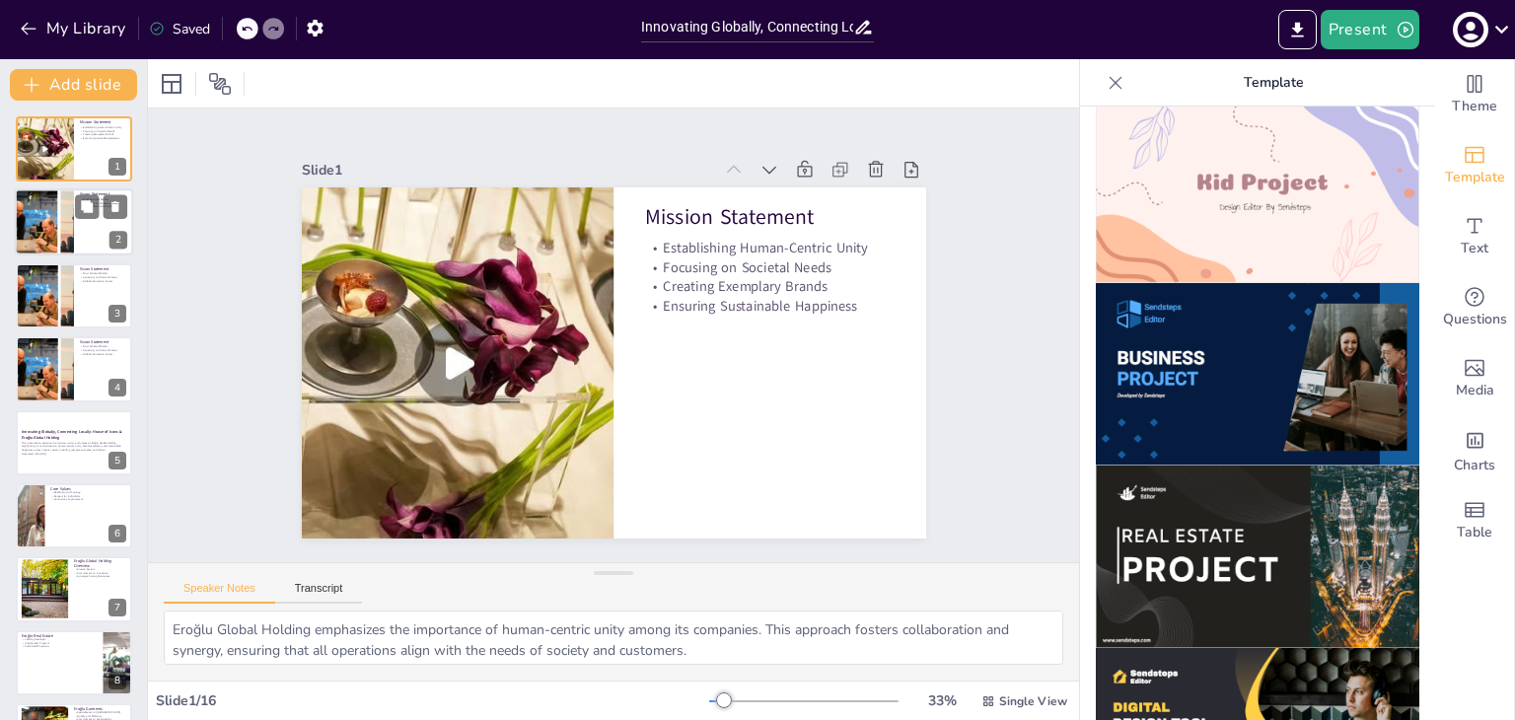
click at [61, 234] on div at bounding box center [44, 222] width 85 height 67
type textarea "Eroğlu's vision includes establishing itself as a leader in brand admiration ac…"
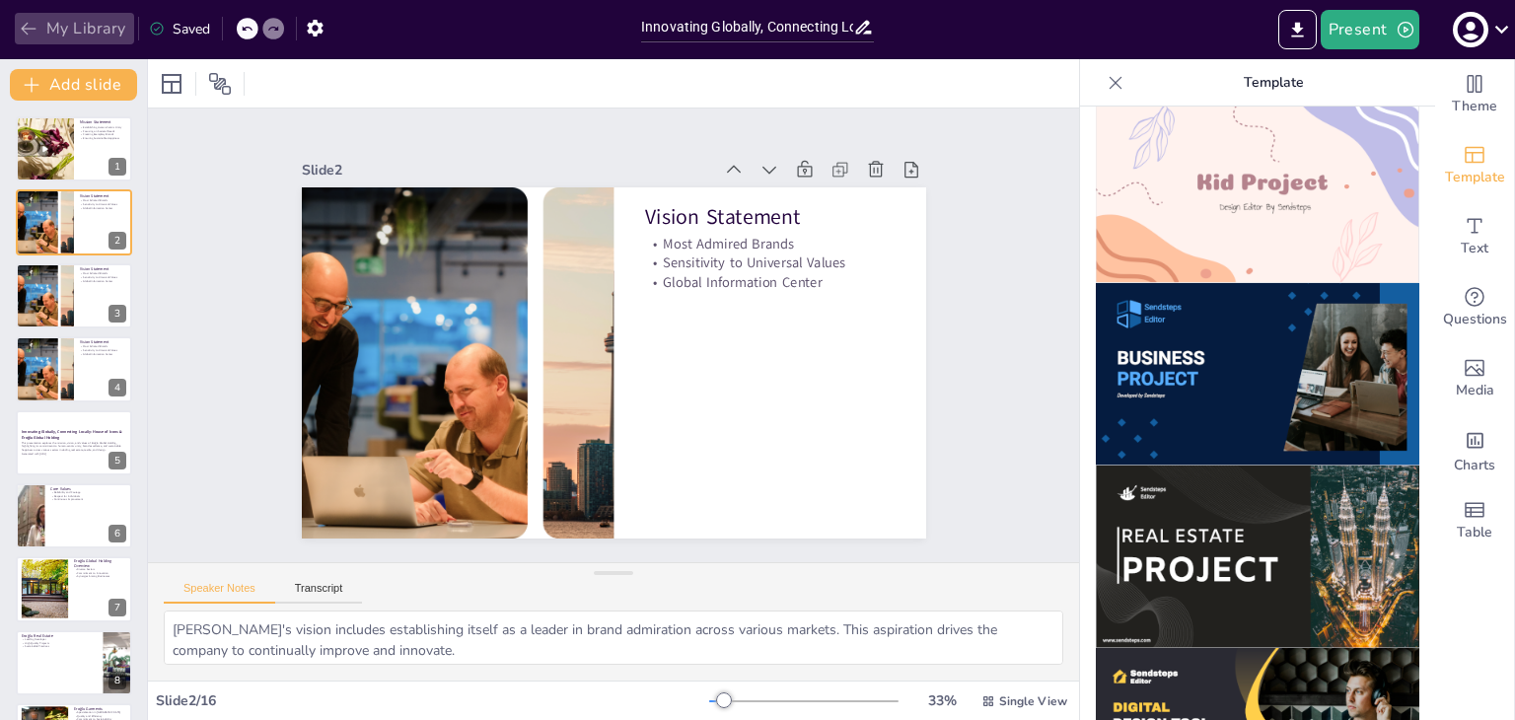
click at [81, 22] on button "My Library" at bounding box center [74, 29] width 119 height 32
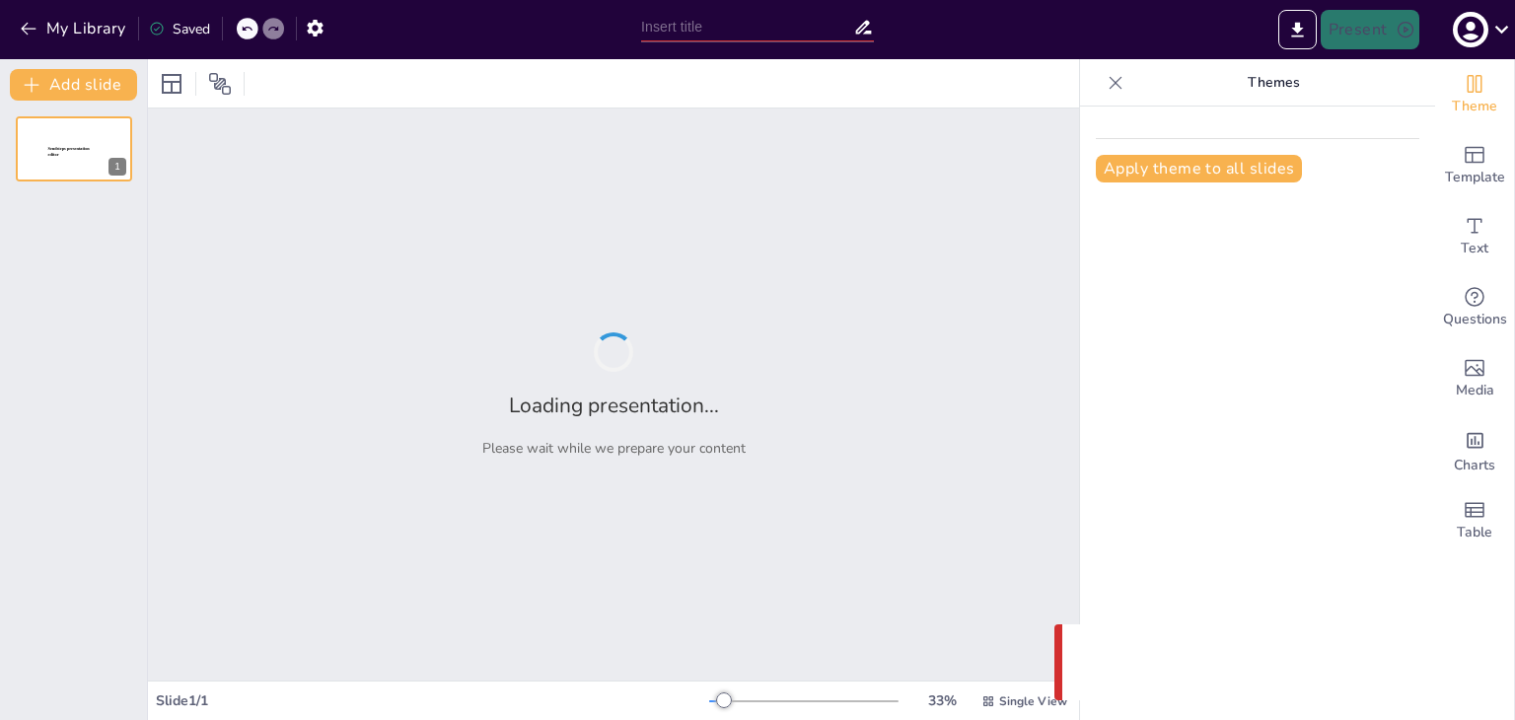
type input "Innovating Globally, Connecting Locally: House of Icons & Eroğlu Global Holding"
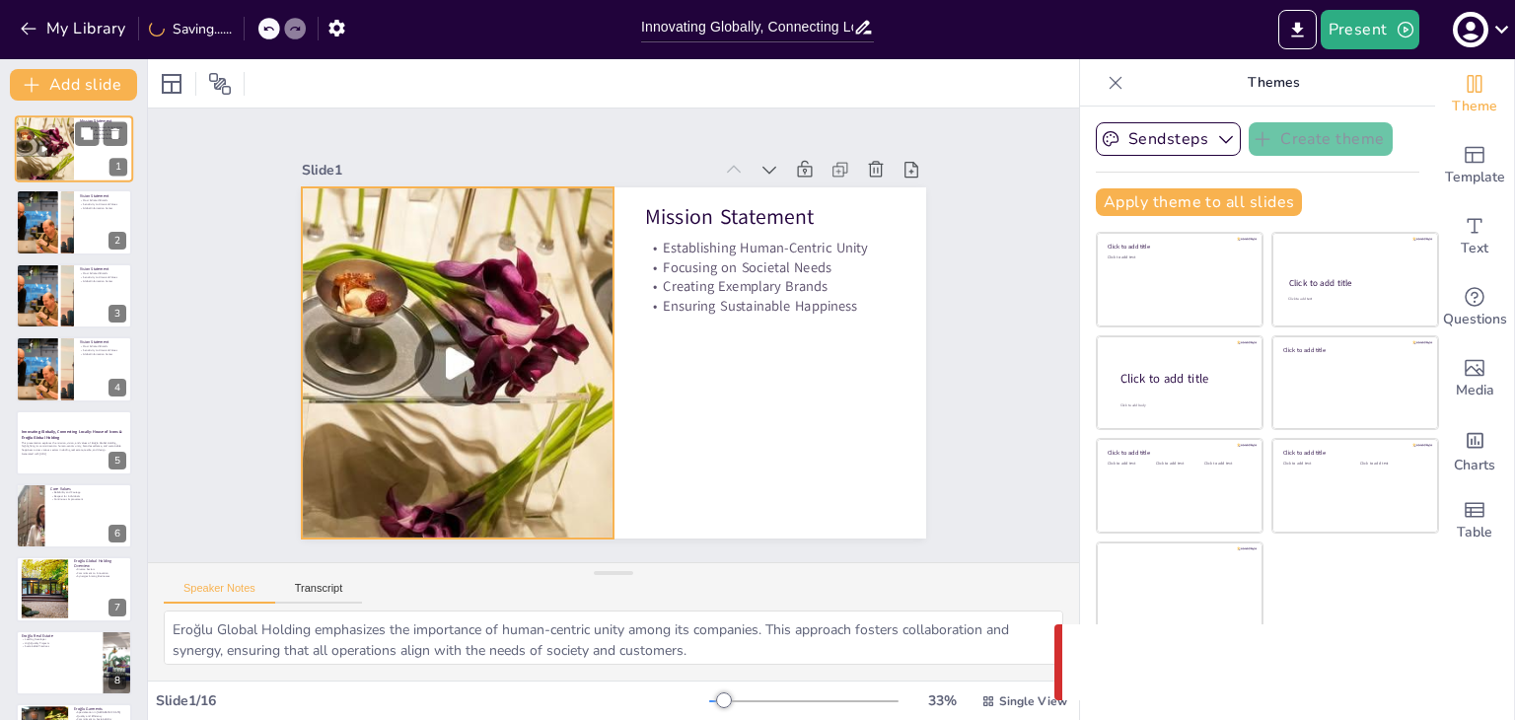
click at [25, 147] on div at bounding box center [44, 150] width 59 height 106
click at [68, 151] on div at bounding box center [44, 150] width 59 height 106
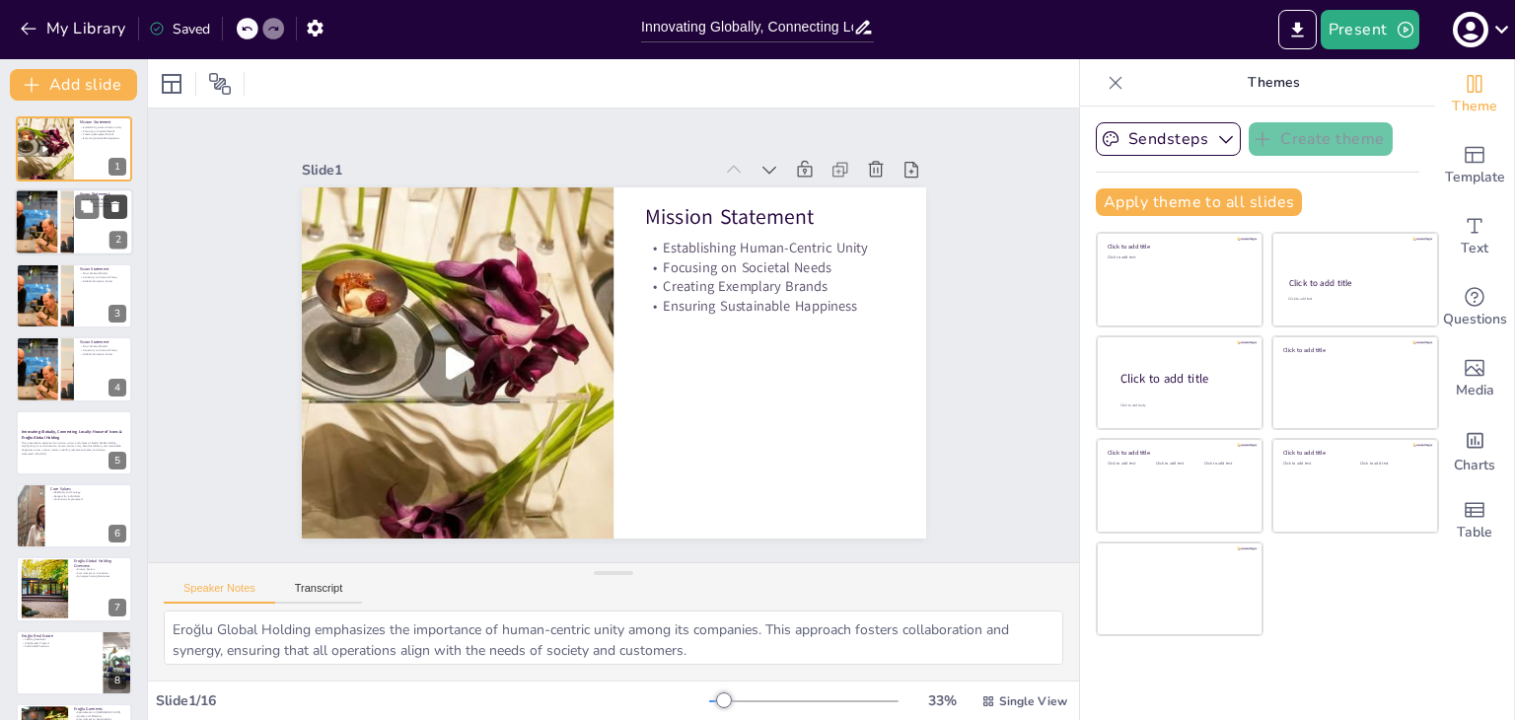
click at [117, 211] on icon at bounding box center [115, 207] width 8 height 11
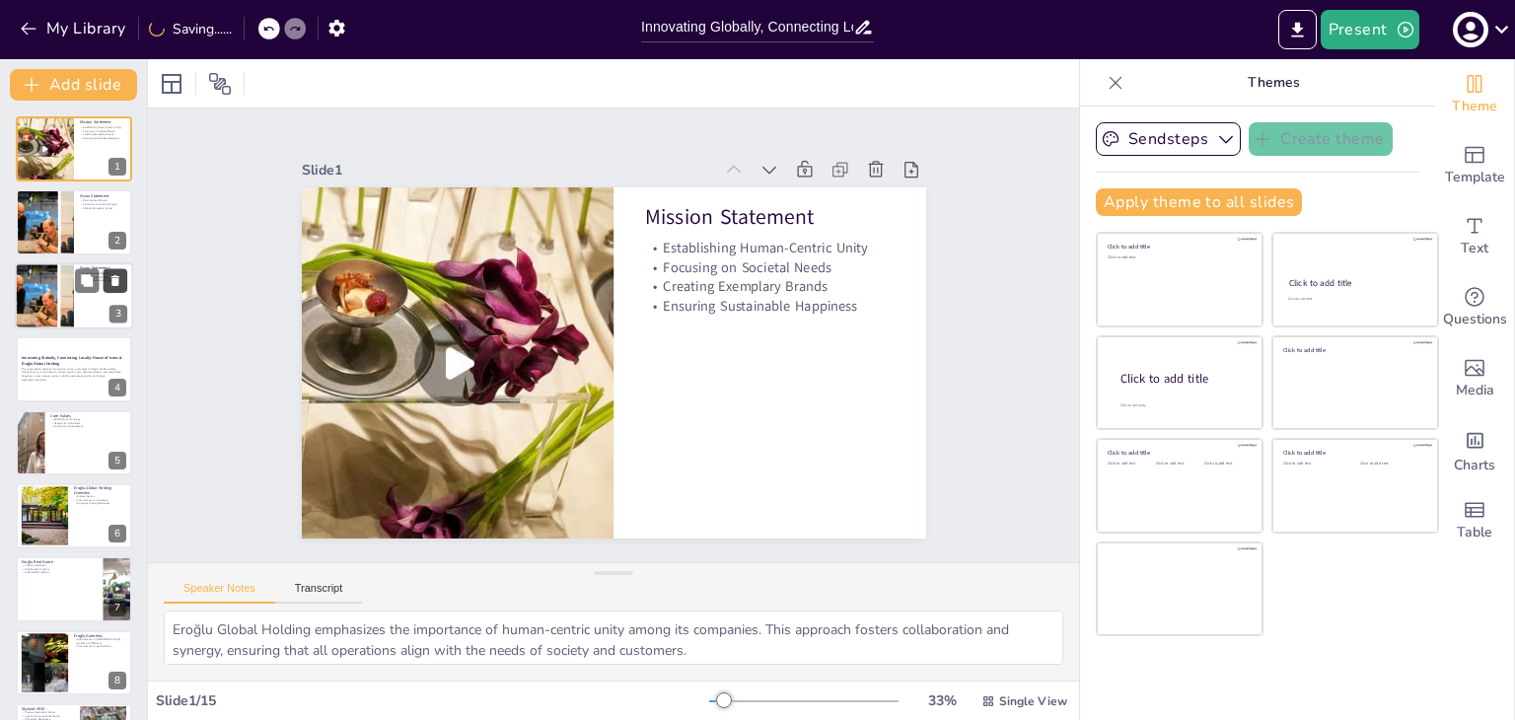
click at [120, 274] on icon at bounding box center [115, 280] width 14 height 14
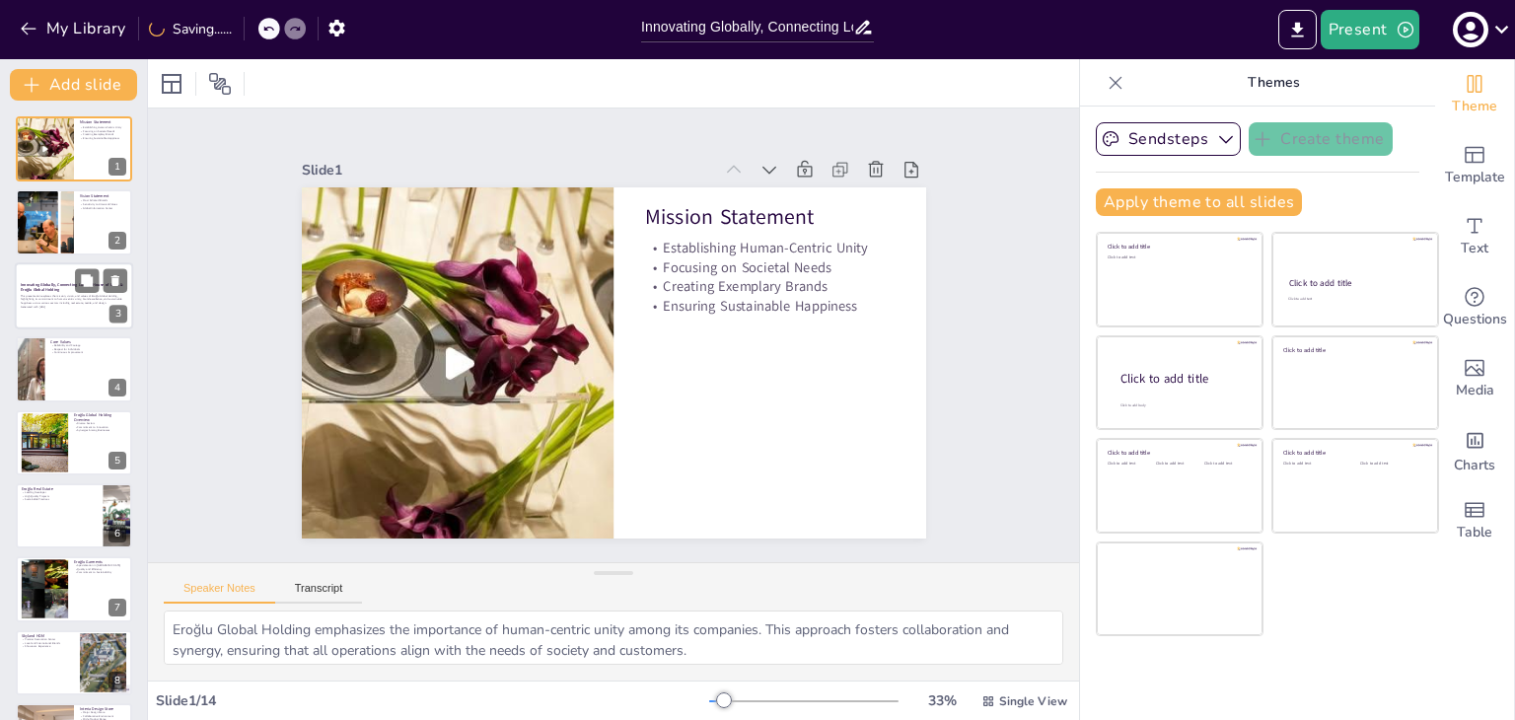
click at [52, 315] on div at bounding box center [74, 295] width 118 height 67
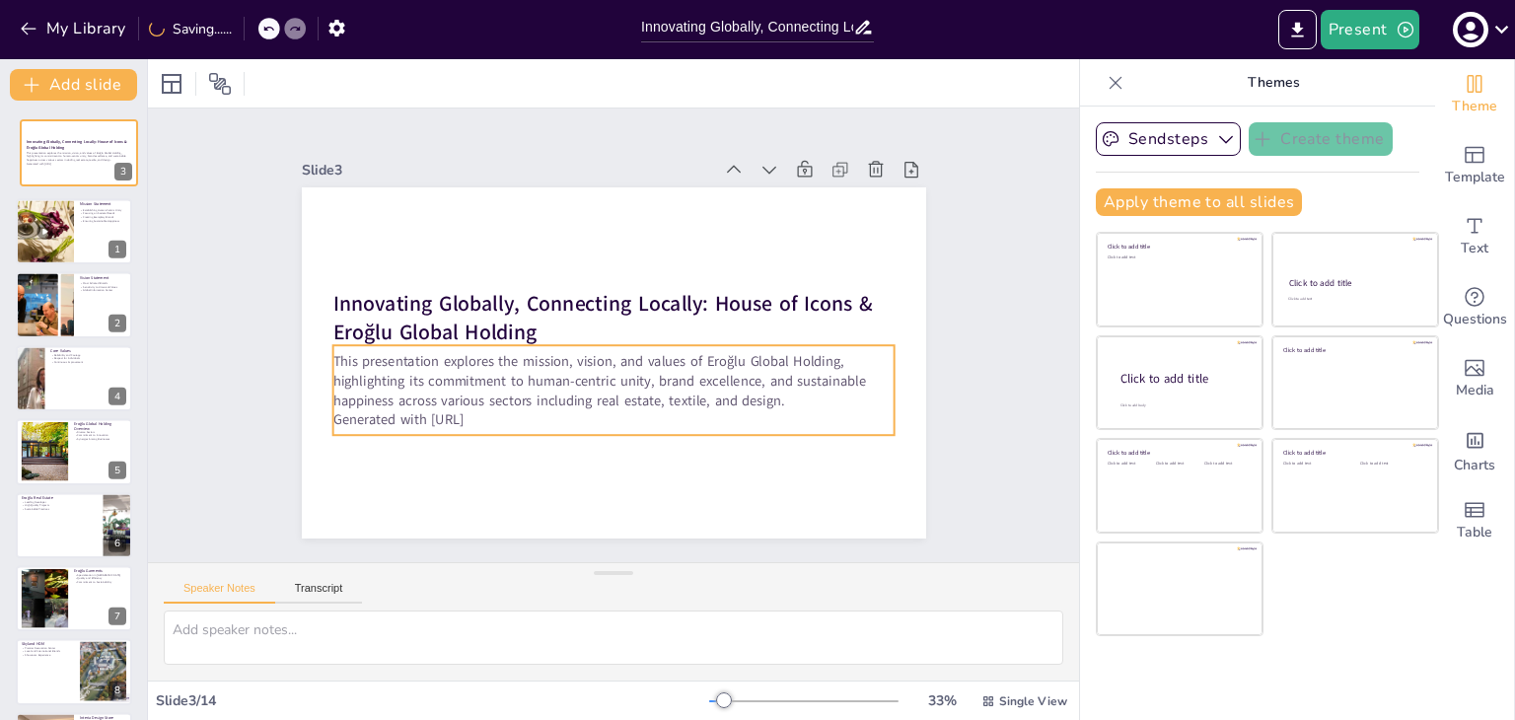
drag, startPoint x: 52, startPoint y: 315, endPoint x: 50, endPoint y: 189, distance: 125.2
click at [55, 168] on div at bounding box center [79, 152] width 116 height 65
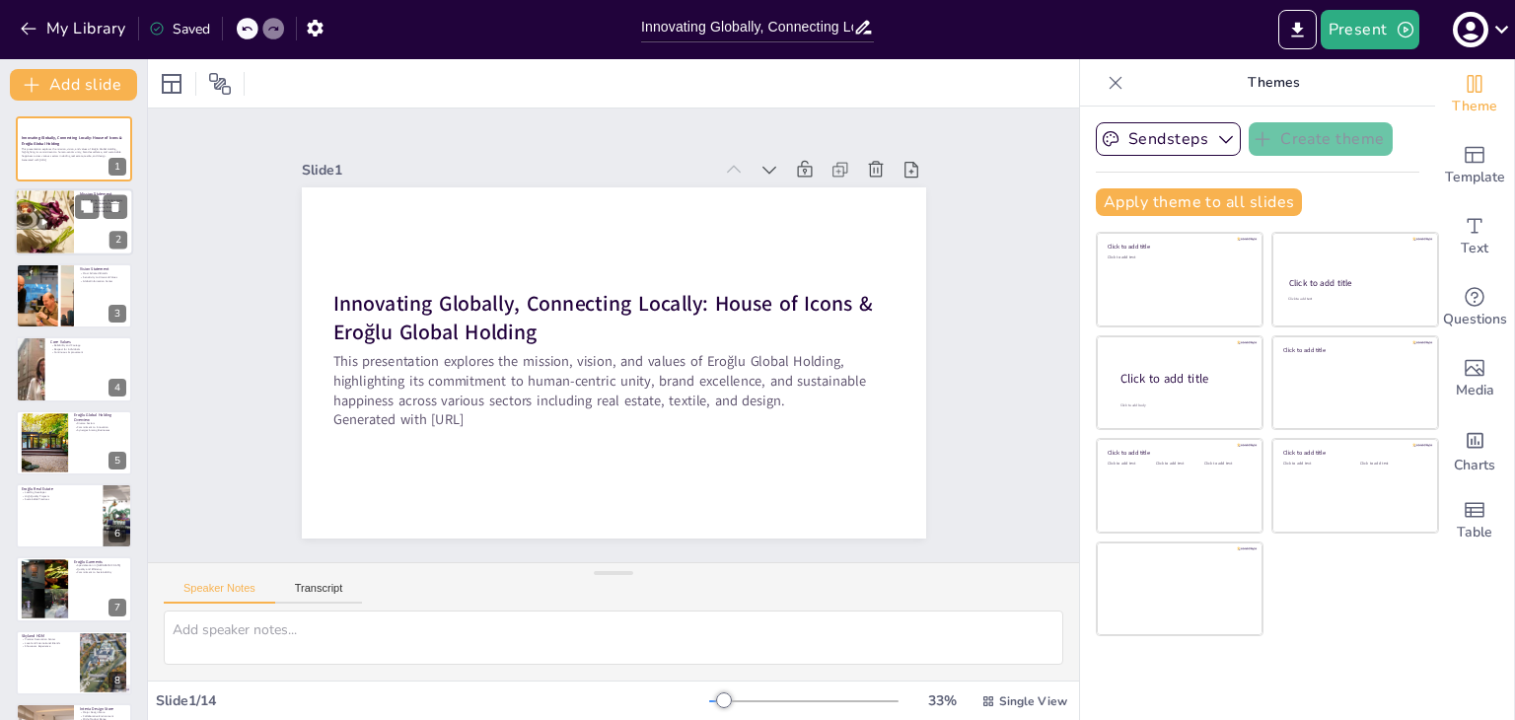
click at [46, 225] on div at bounding box center [44, 223] width 59 height 106
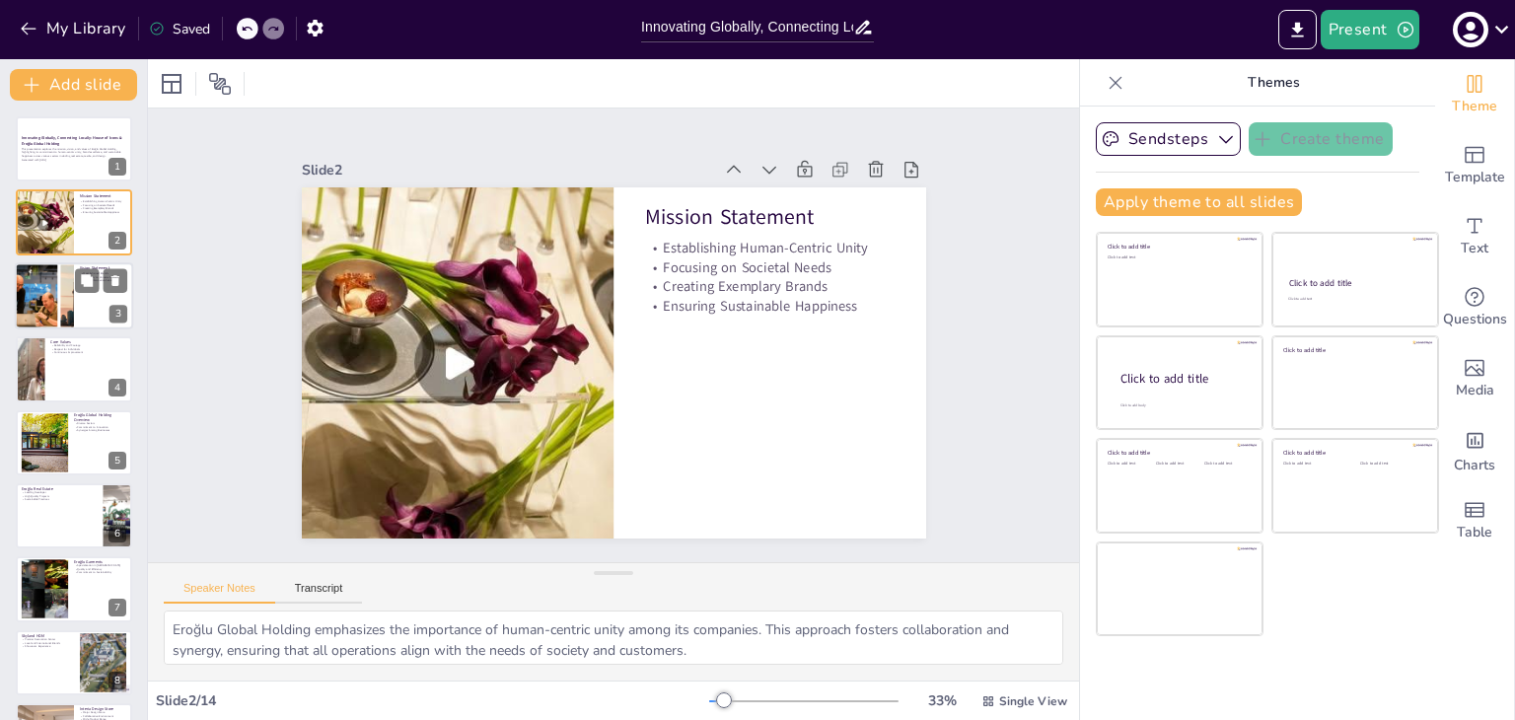
click at [17, 317] on div at bounding box center [44, 295] width 85 height 67
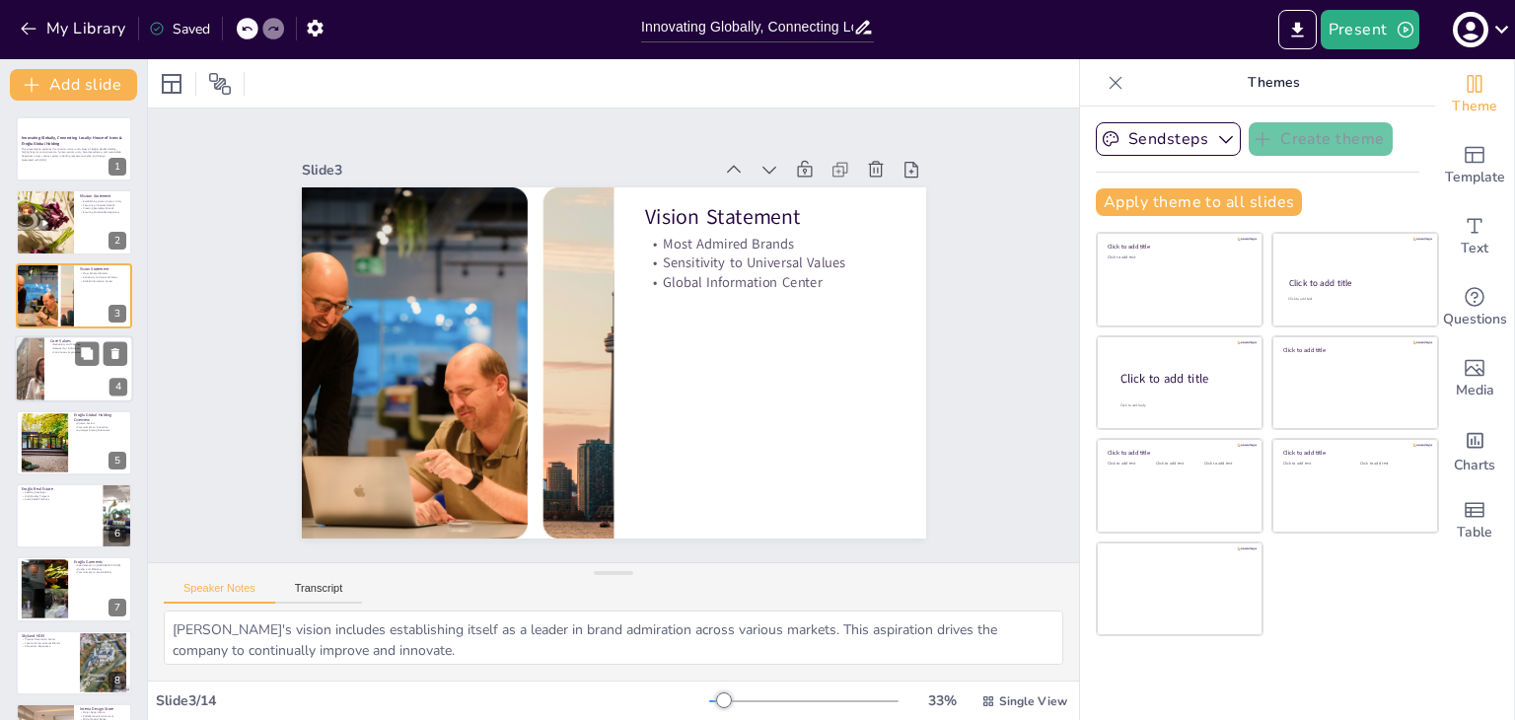
click at [56, 361] on div at bounding box center [74, 368] width 118 height 67
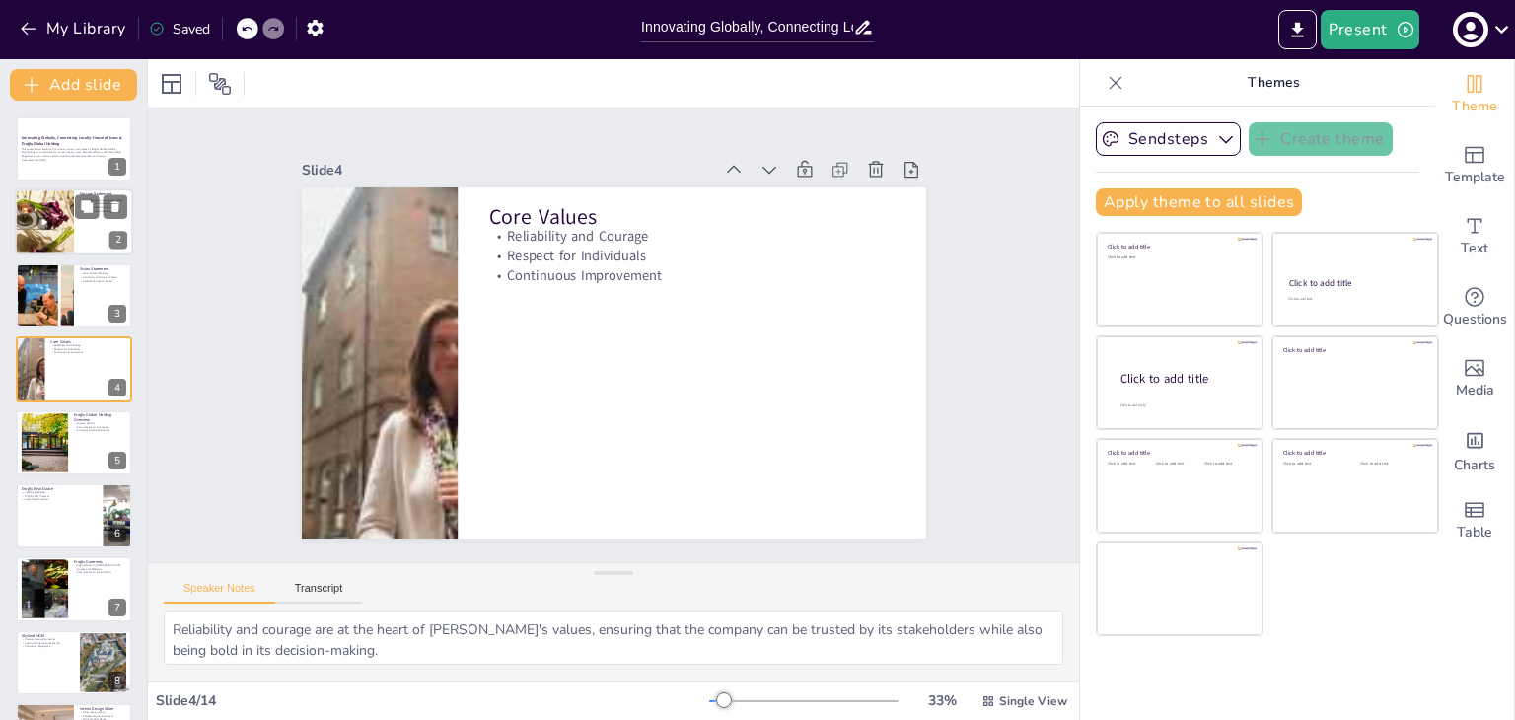
click at [43, 214] on div at bounding box center [44, 223] width 59 height 106
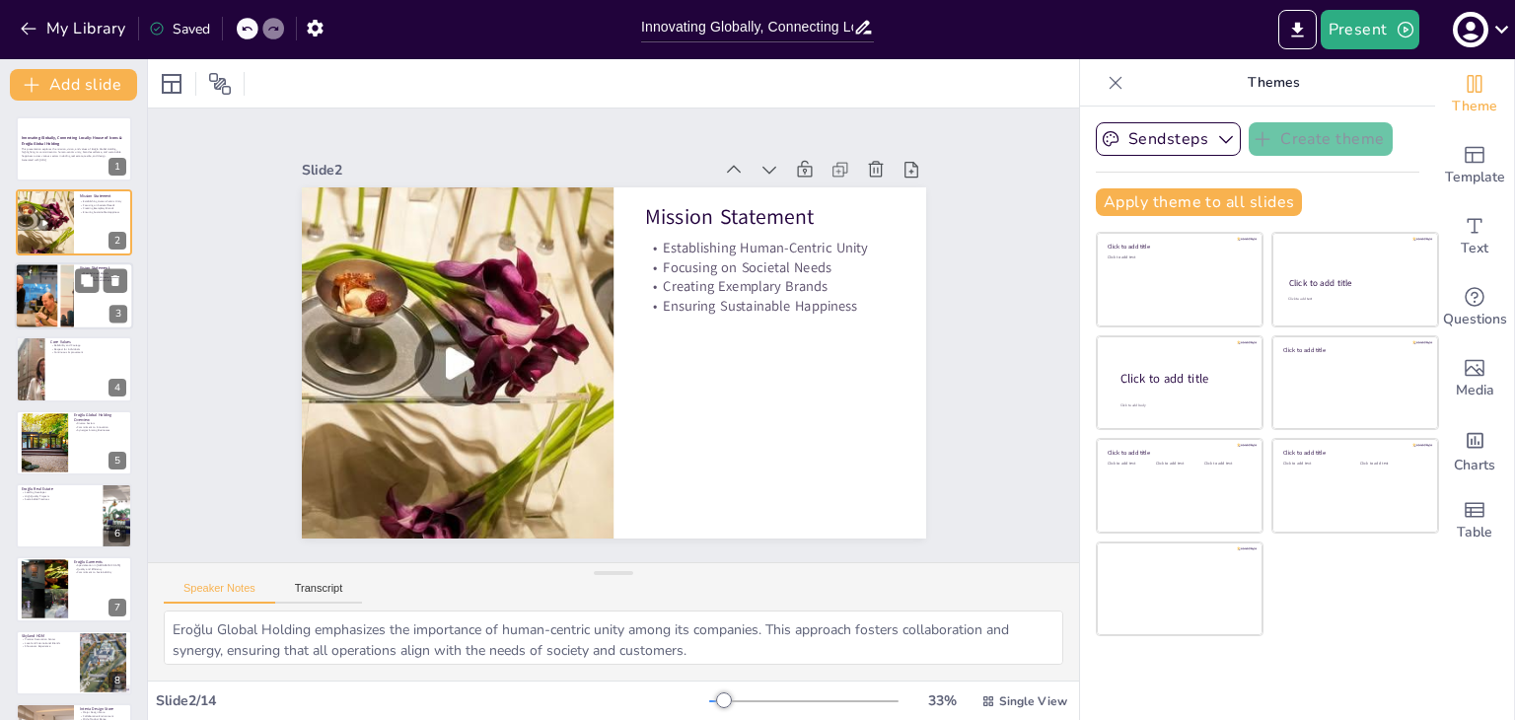
click at [58, 293] on div at bounding box center [44, 295] width 85 height 67
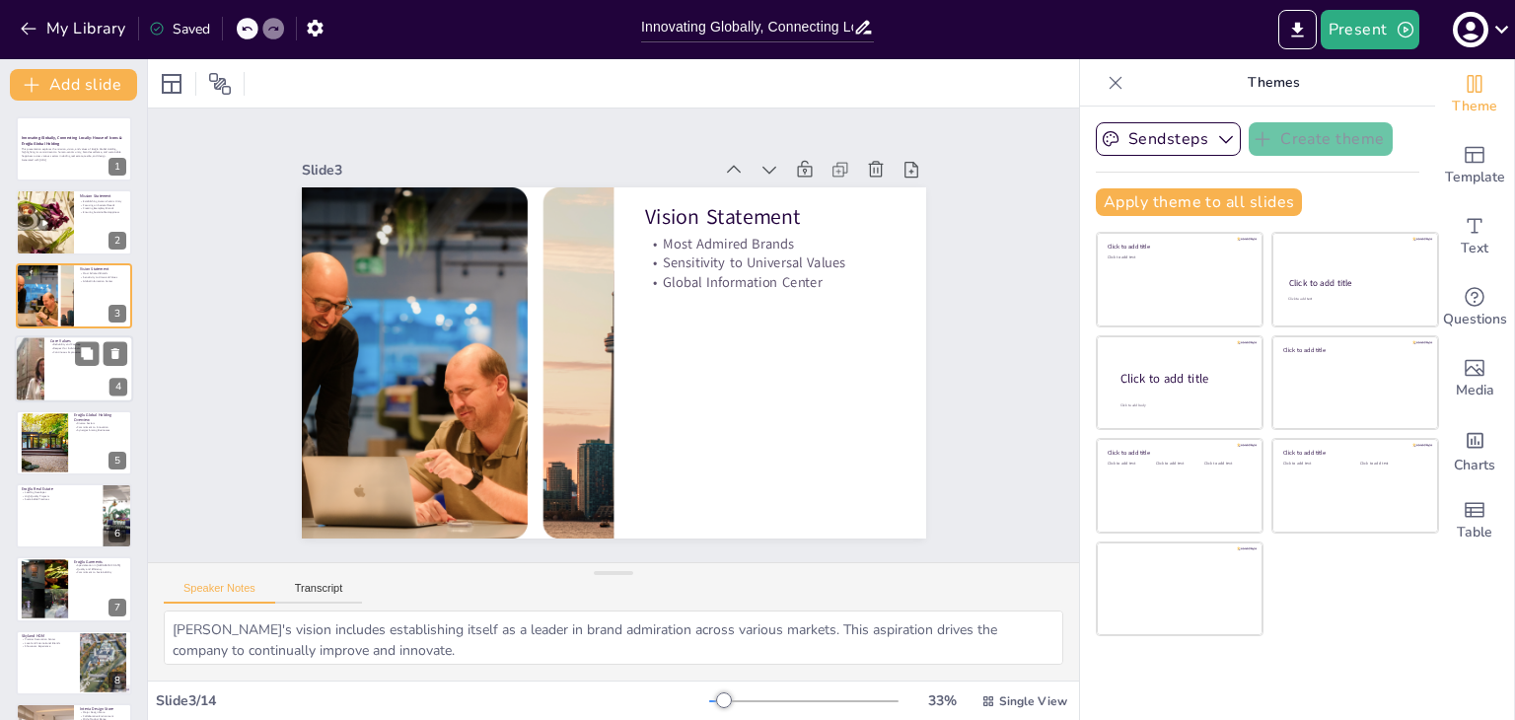
click at [51, 374] on div at bounding box center [74, 368] width 118 height 67
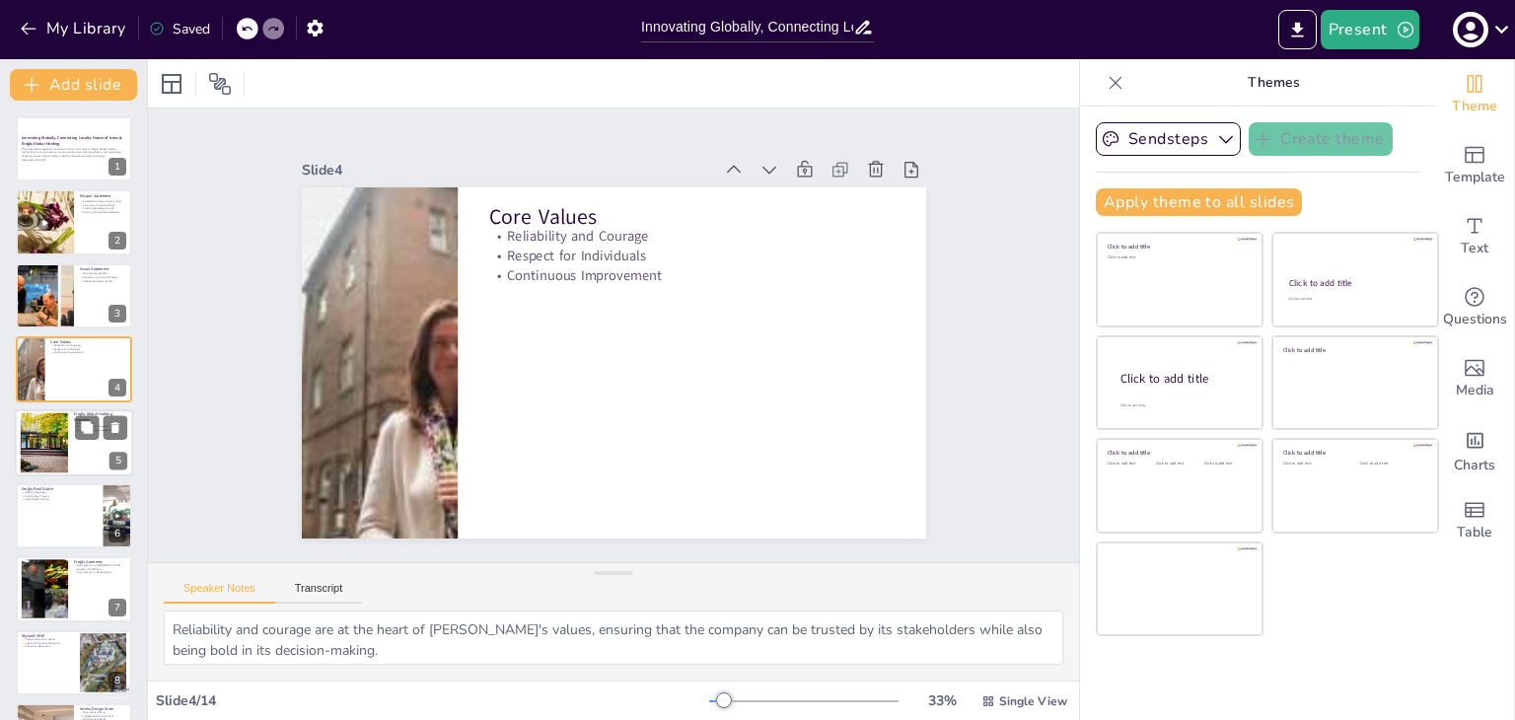
click at [71, 455] on div at bounding box center [74, 442] width 118 height 67
type textarea "Eroğlu's operations span multiple sectors, showcasing its versatility and abili…"
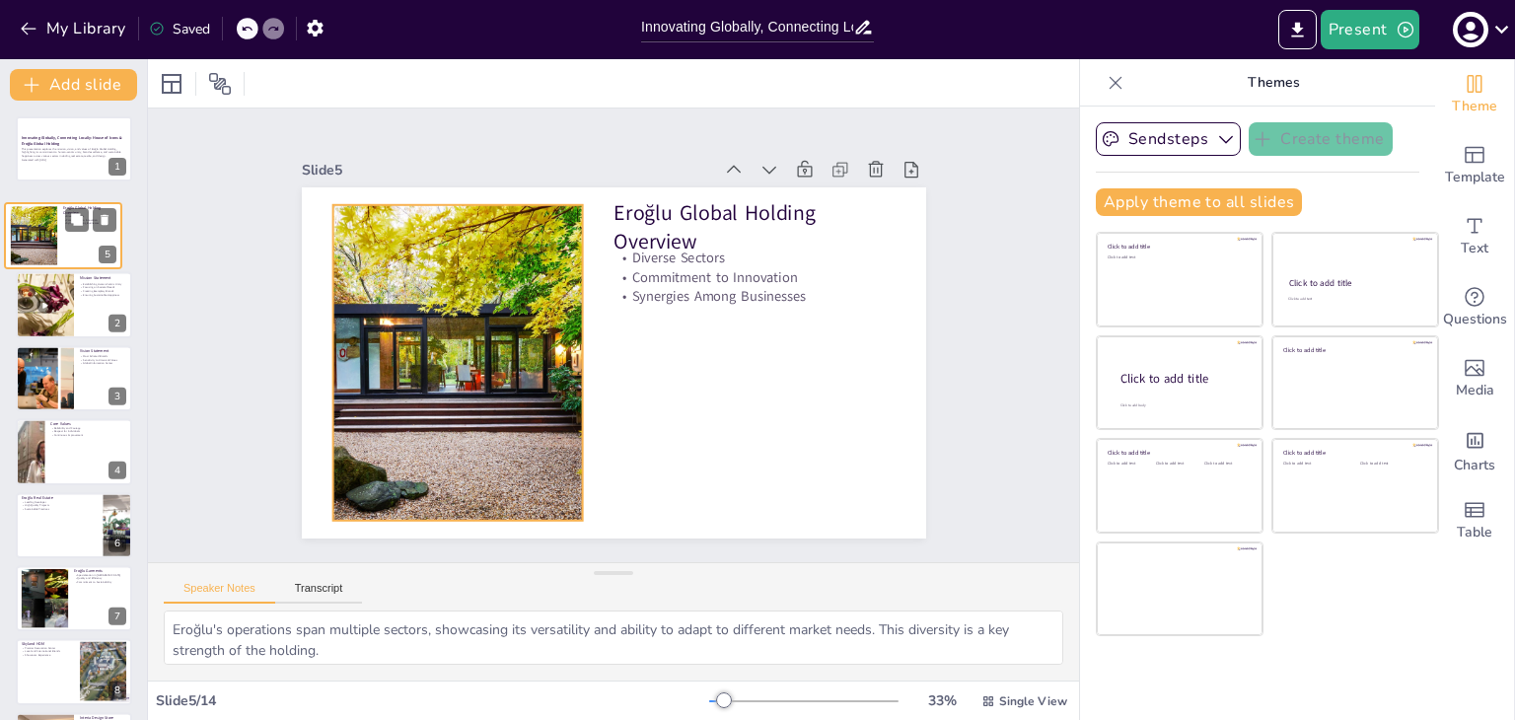
drag, startPoint x: 47, startPoint y: 411, endPoint x: 55, endPoint y: 242, distance: 169.8
click at [39, 222] on div at bounding box center [34, 235] width 79 height 59
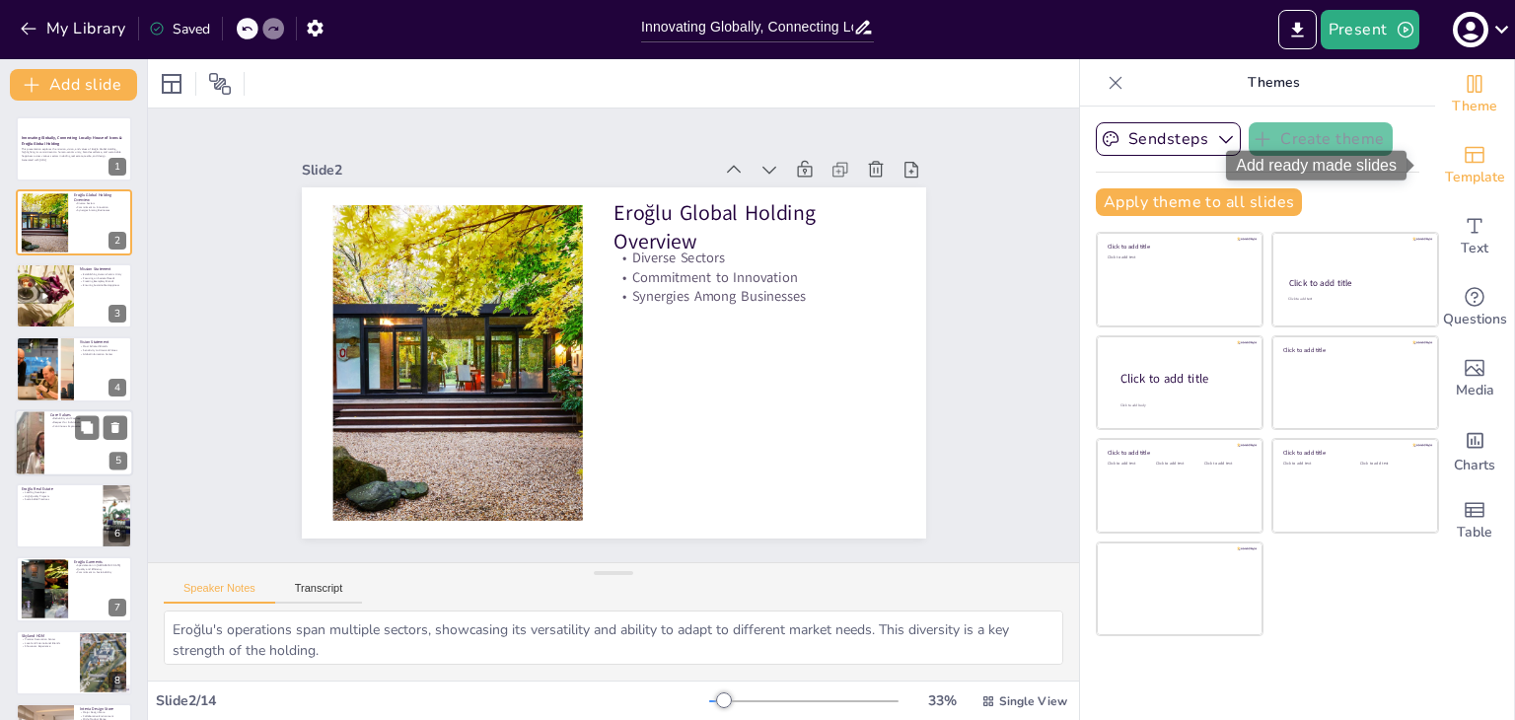
click at [1470, 165] on icon "Add ready made slides" at bounding box center [1474, 155] width 24 height 24
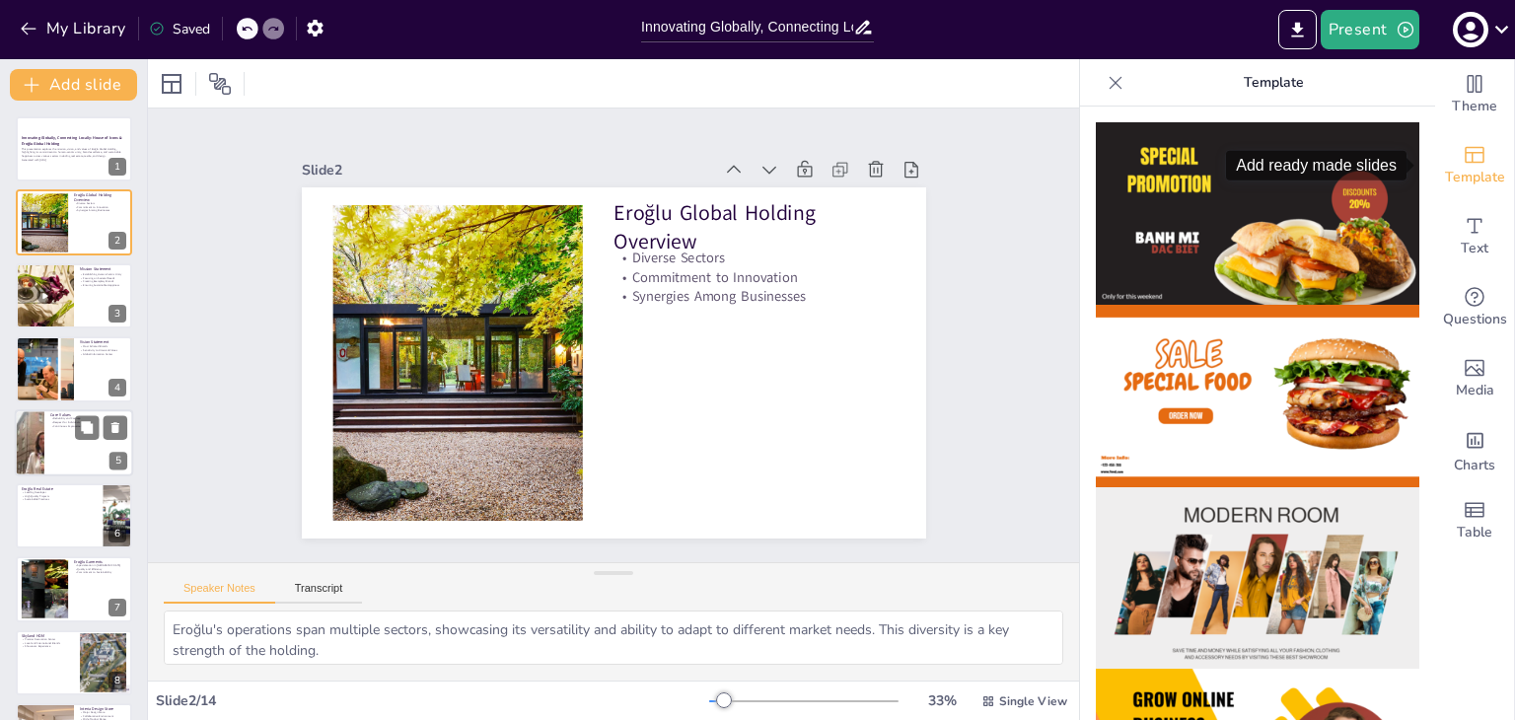
drag, startPoint x: 1463, startPoint y: 157, endPoint x: 1460, endPoint y: 130, distance: 26.8
click at [1460, 130] on div "Template" at bounding box center [1474, 165] width 79 height 71
click at [1462, 153] on icon "Add ready made slides" at bounding box center [1474, 155] width 24 height 24
drag, startPoint x: 1416, startPoint y: 150, endPoint x: 1406, endPoint y: 205, distance: 56.1
click at [1413, 194] on body "My Library Saved Innovating Globally, Connecting Locally: House of Icons & Eroğ…" at bounding box center [757, 360] width 1515 height 720
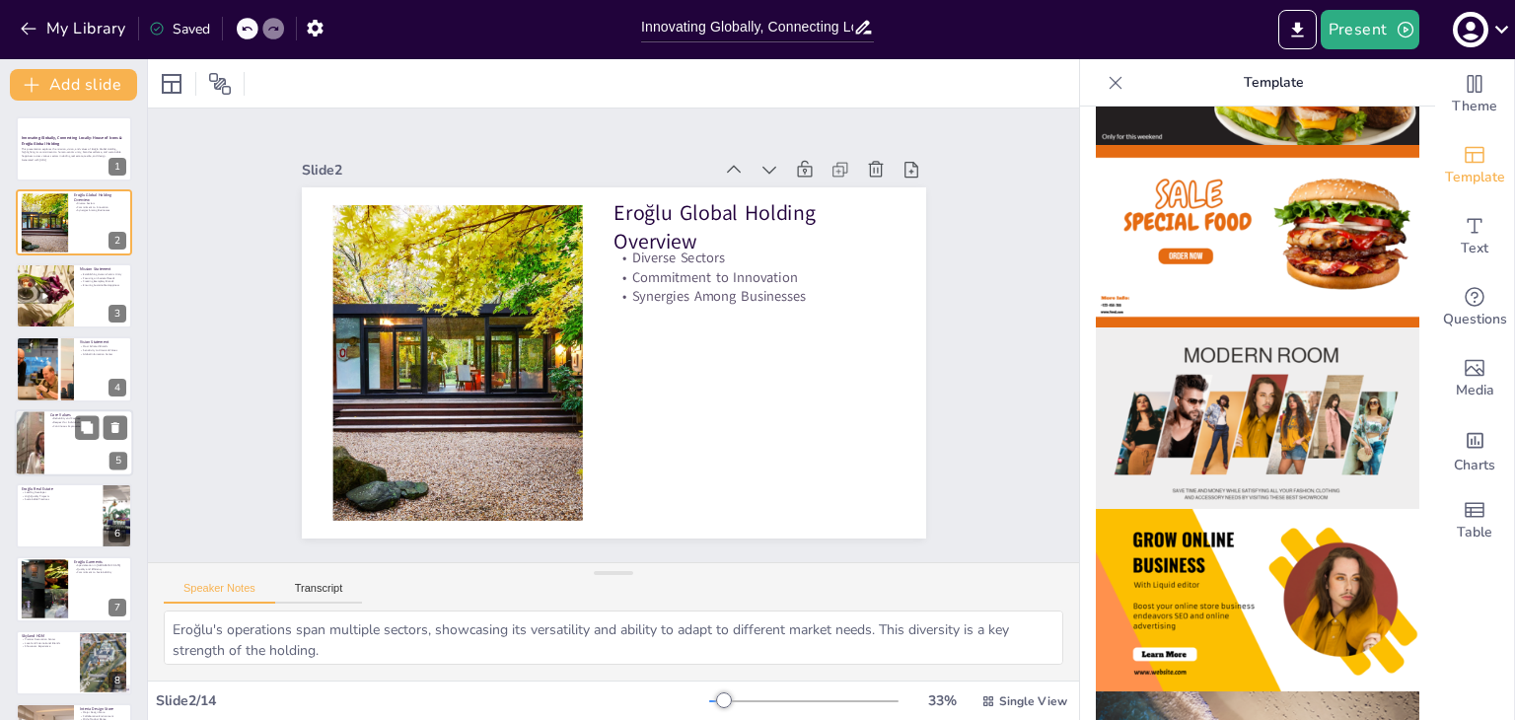
scroll to position [217, 0]
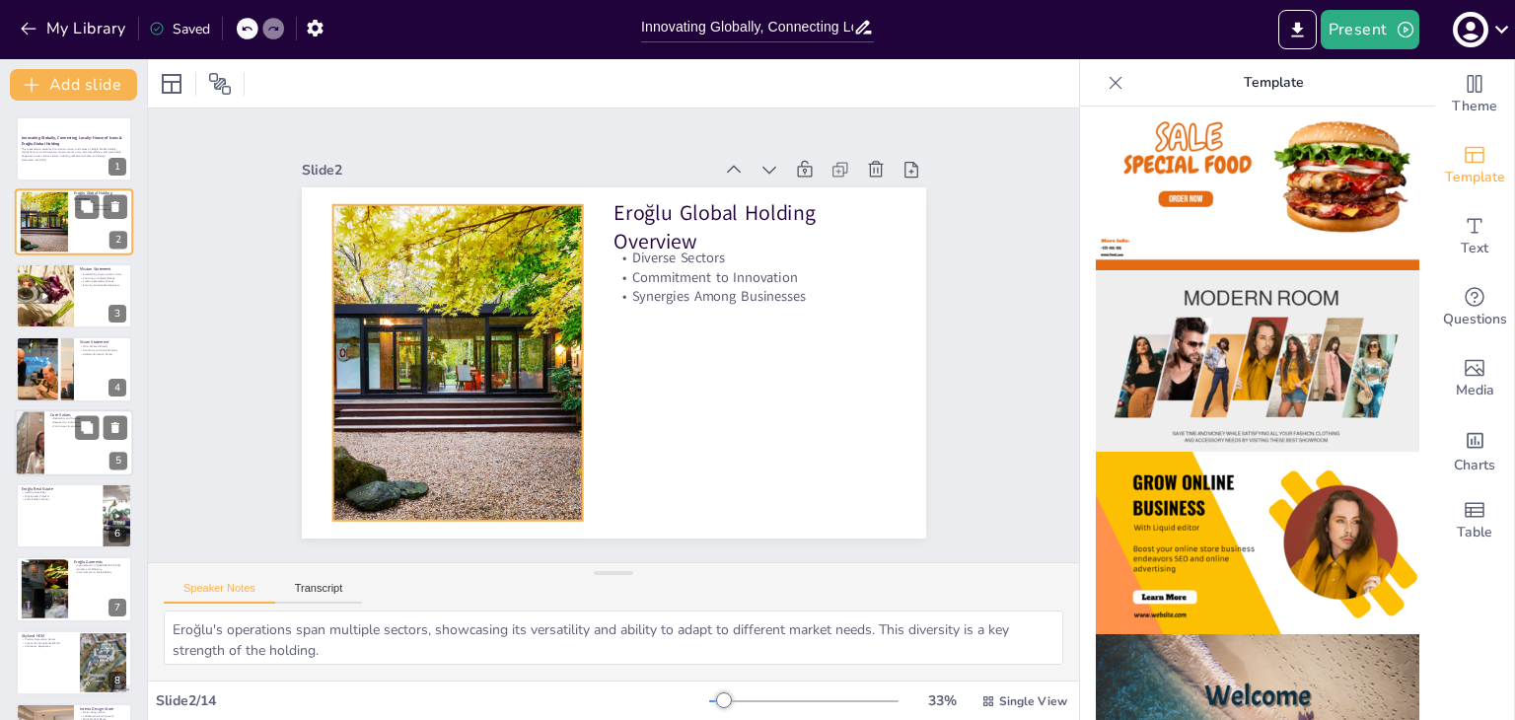
click at [40, 235] on div at bounding box center [44, 222] width 80 height 60
drag, startPoint x: 40, startPoint y: 235, endPoint x: 40, endPoint y: 222, distance: 12.8
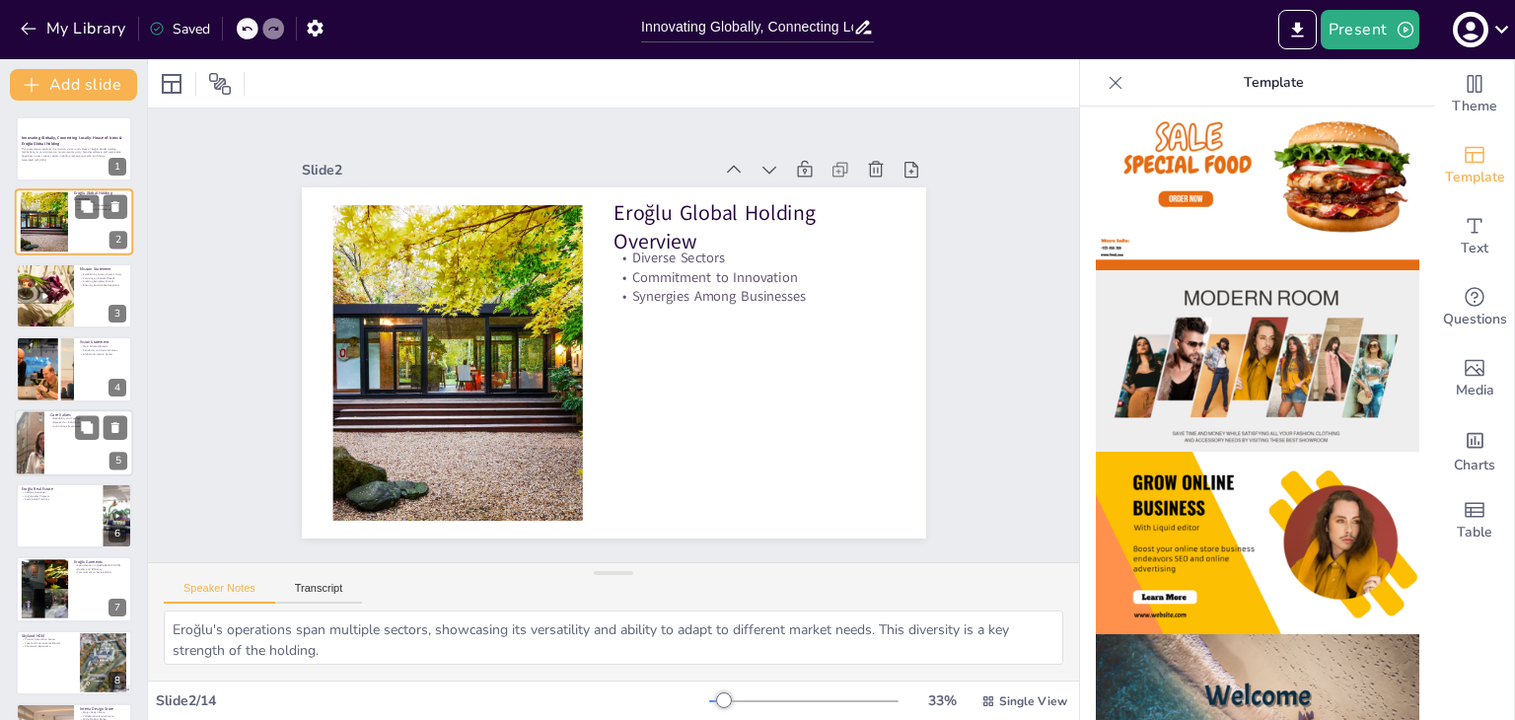
click at [40, 222] on div at bounding box center [44, 222] width 80 height 60
click at [114, 242] on div "2" at bounding box center [118, 241] width 18 height 18
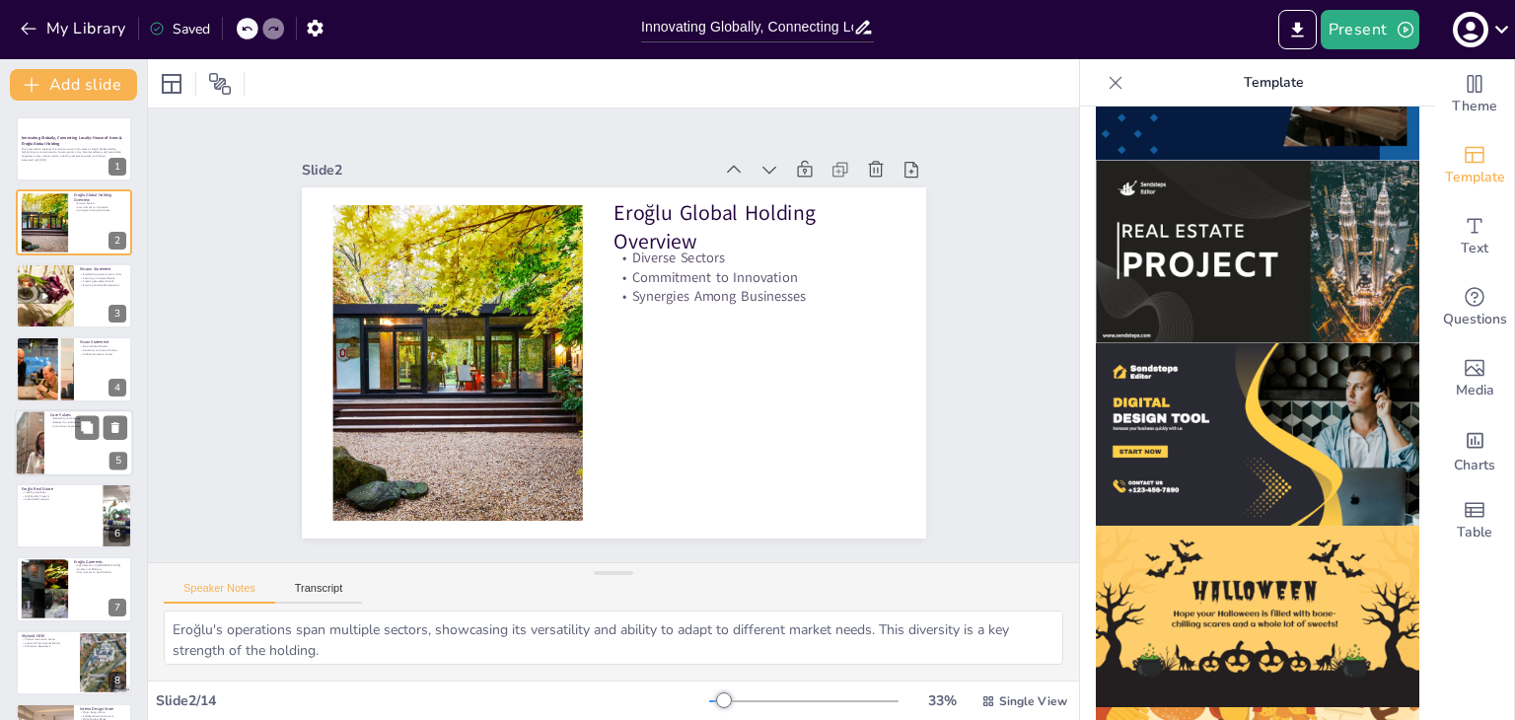
scroll to position [1691, 0]
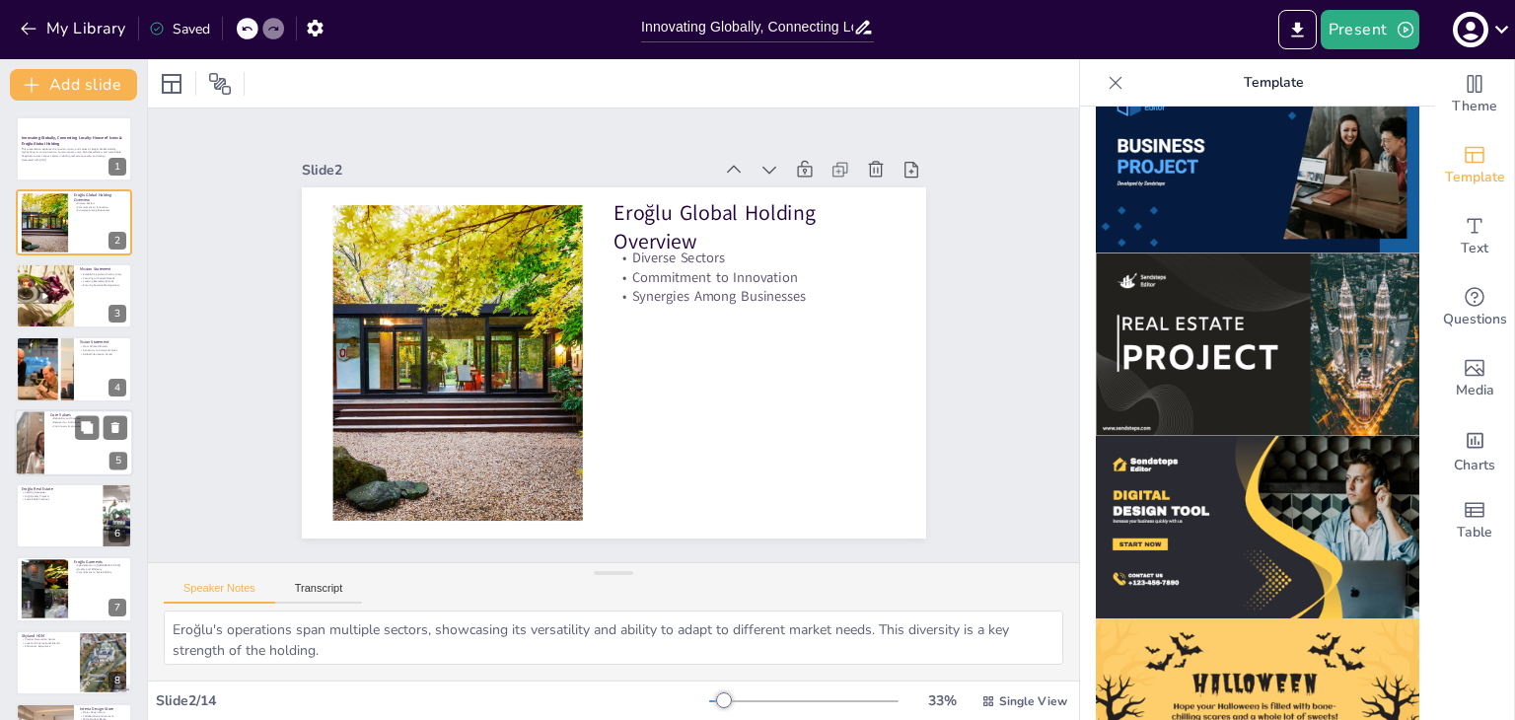
click at [1298, 303] on img at bounding box center [1256, 344] width 323 height 182
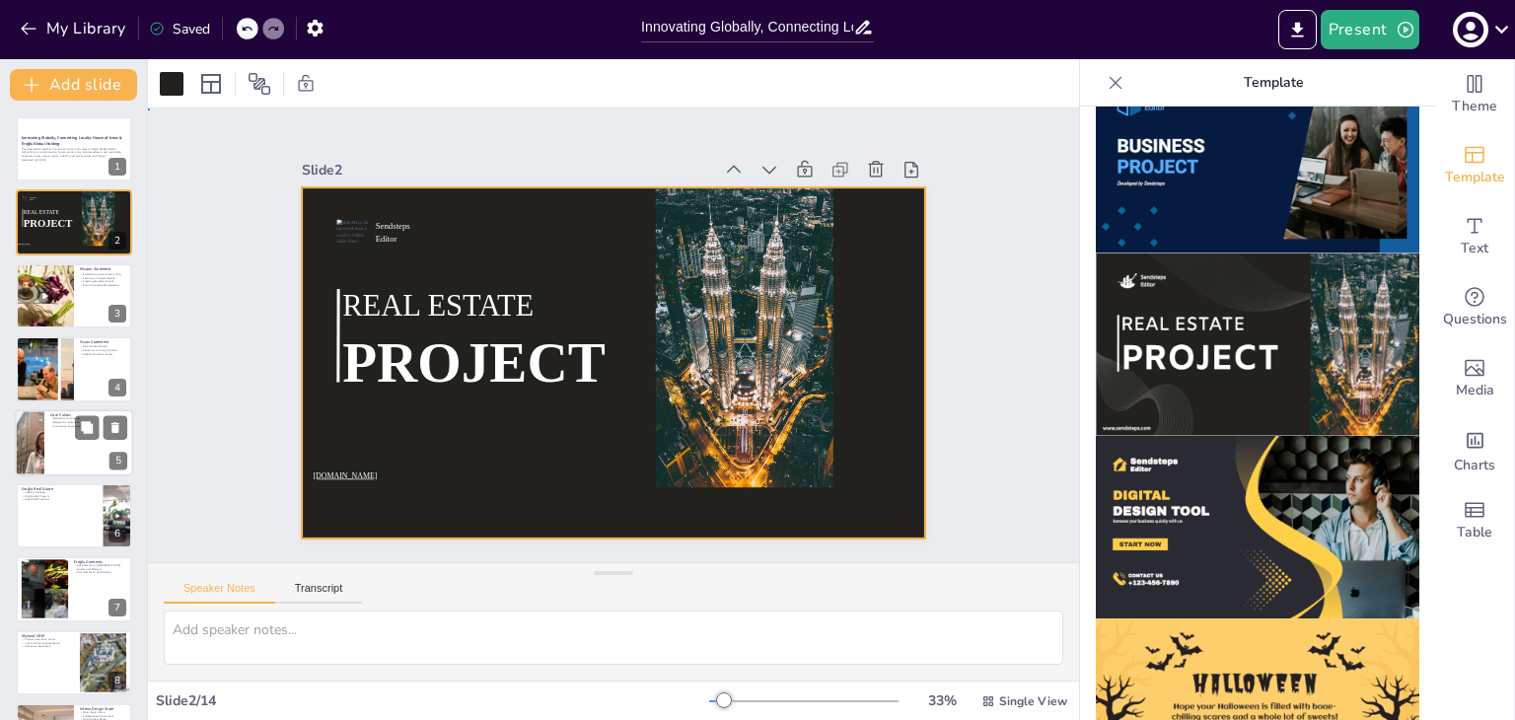
drag, startPoint x: 509, startPoint y: 427, endPoint x: 472, endPoint y: 435, distance: 37.3
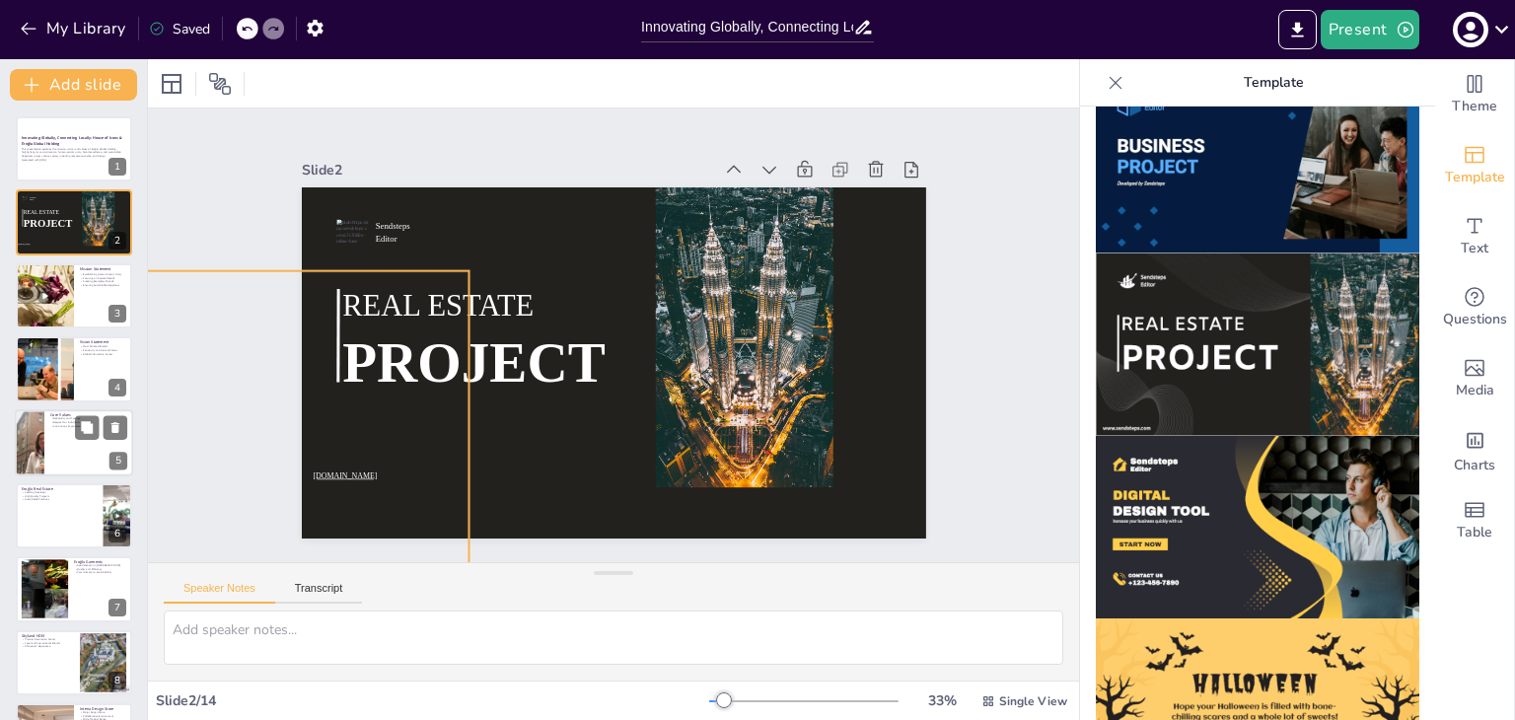
click at [371, 198] on div at bounding box center [549, 18] width 357 height 360
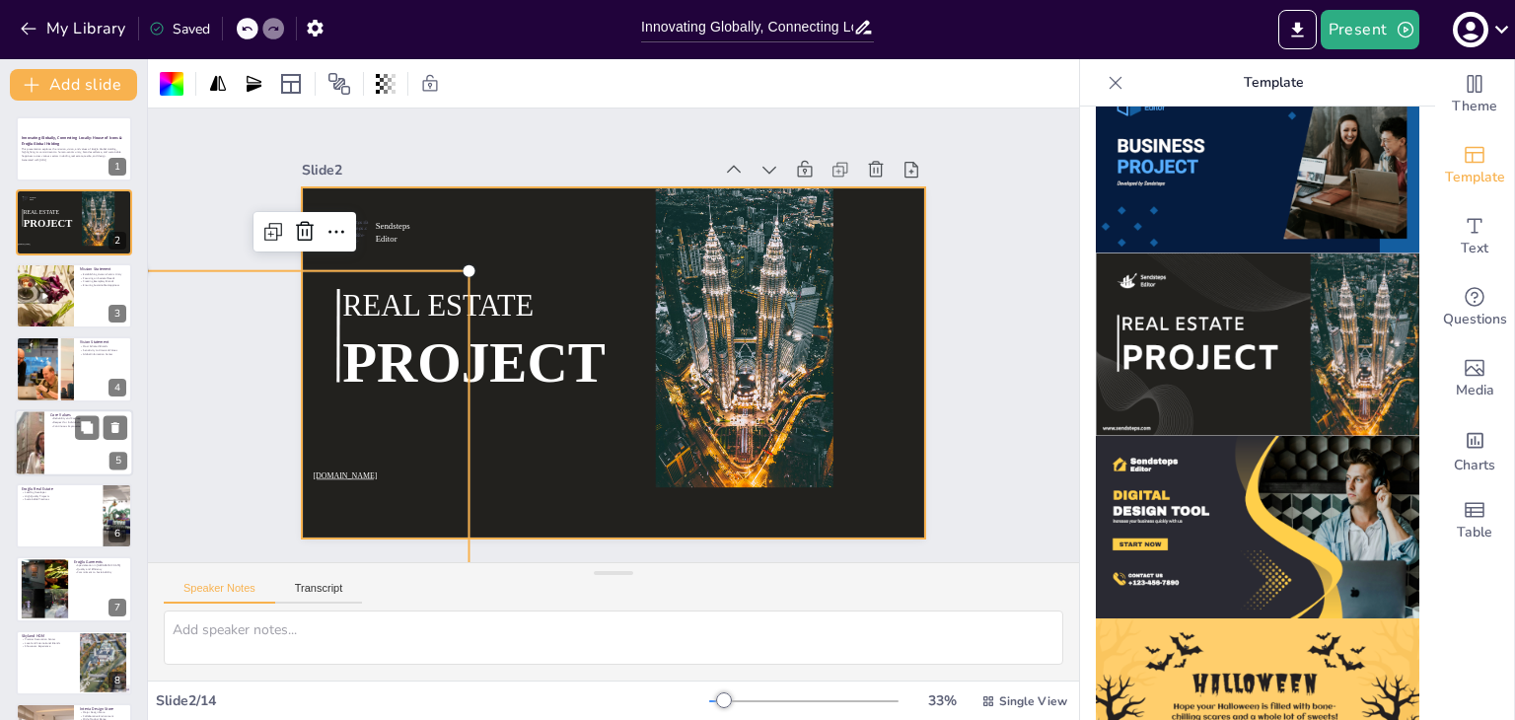
click at [529, 485] on div at bounding box center [589, 349] width 616 height 716
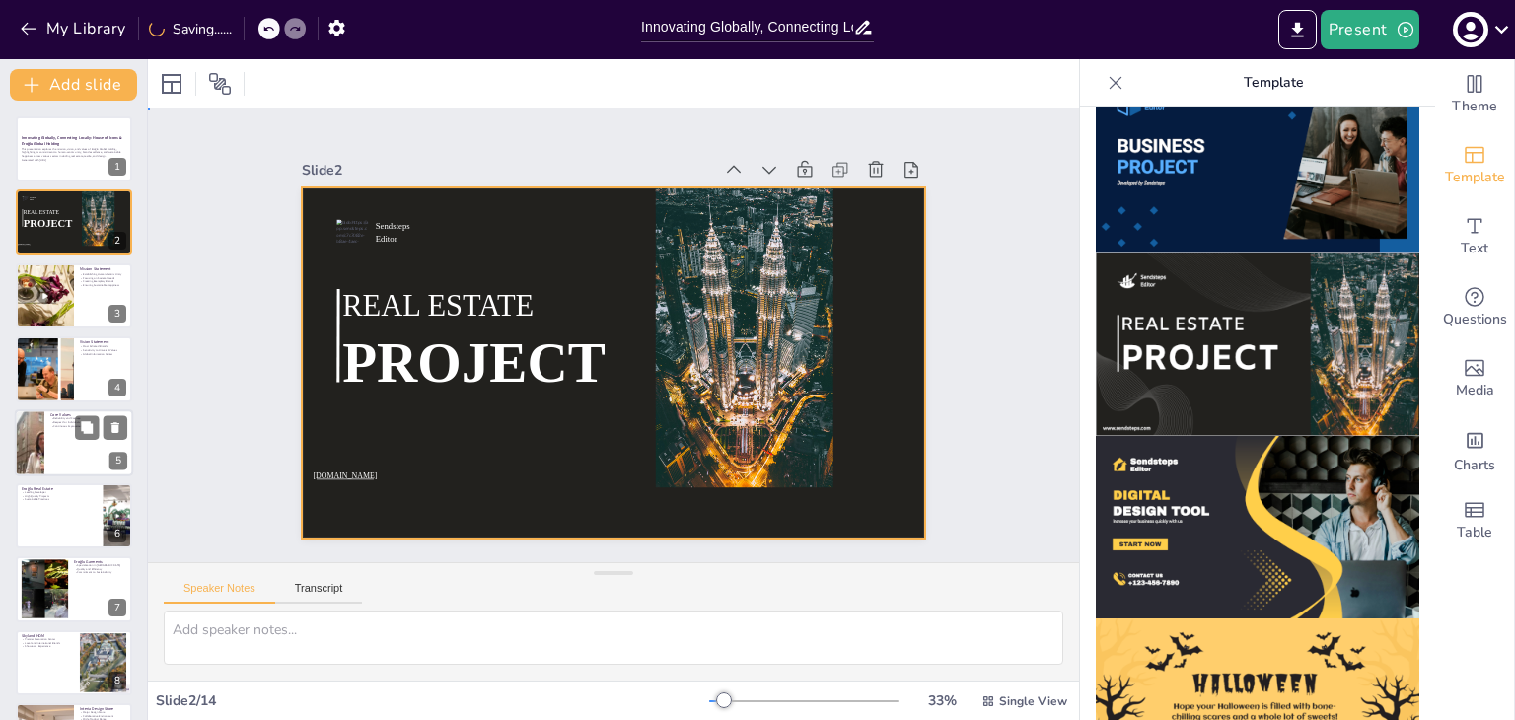
click at [528, 478] on div at bounding box center [586, 339] width 414 height 658
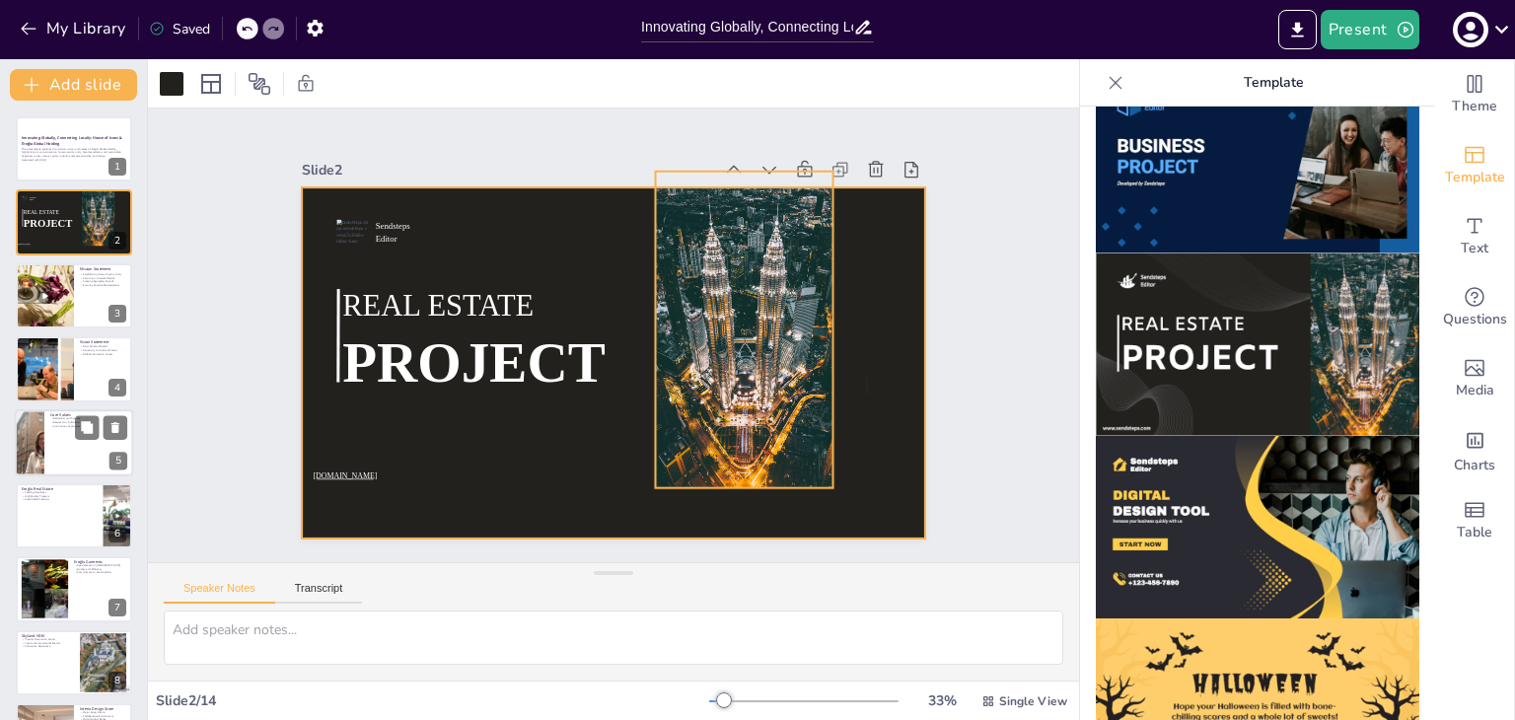
click at [666, 359] on div at bounding box center [578, 460] width 356 height 267
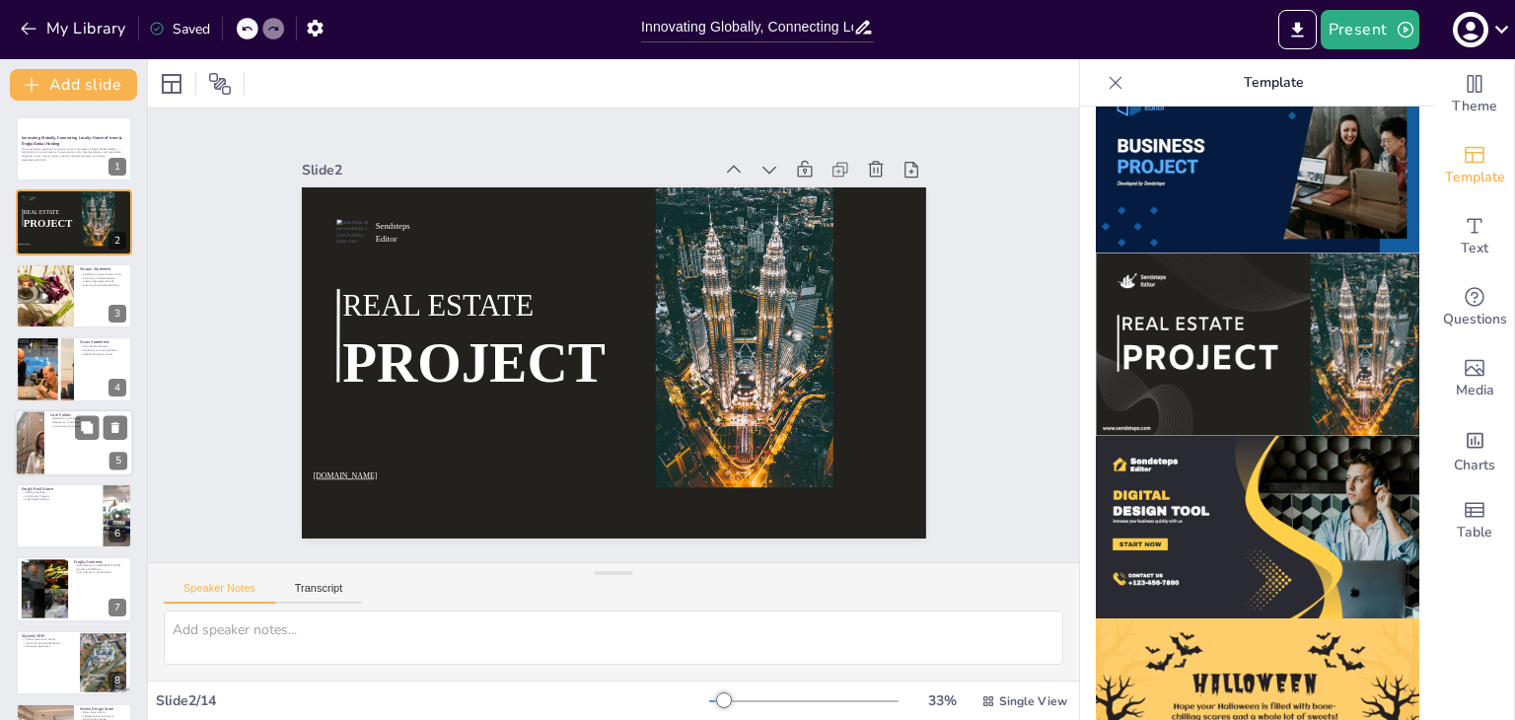
drag, startPoint x: 1273, startPoint y: 297, endPoint x: 1457, endPoint y: 640, distance: 389.5
click at [1457, 640] on div "Theme Template Text Questions Media Charts Table" at bounding box center [1475, 389] width 80 height 661
click at [174, 81] on icon at bounding box center [172, 84] width 20 height 20
click at [1030, 596] on div "Speaker Notes Transcript" at bounding box center [613, 586] width 931 height 47
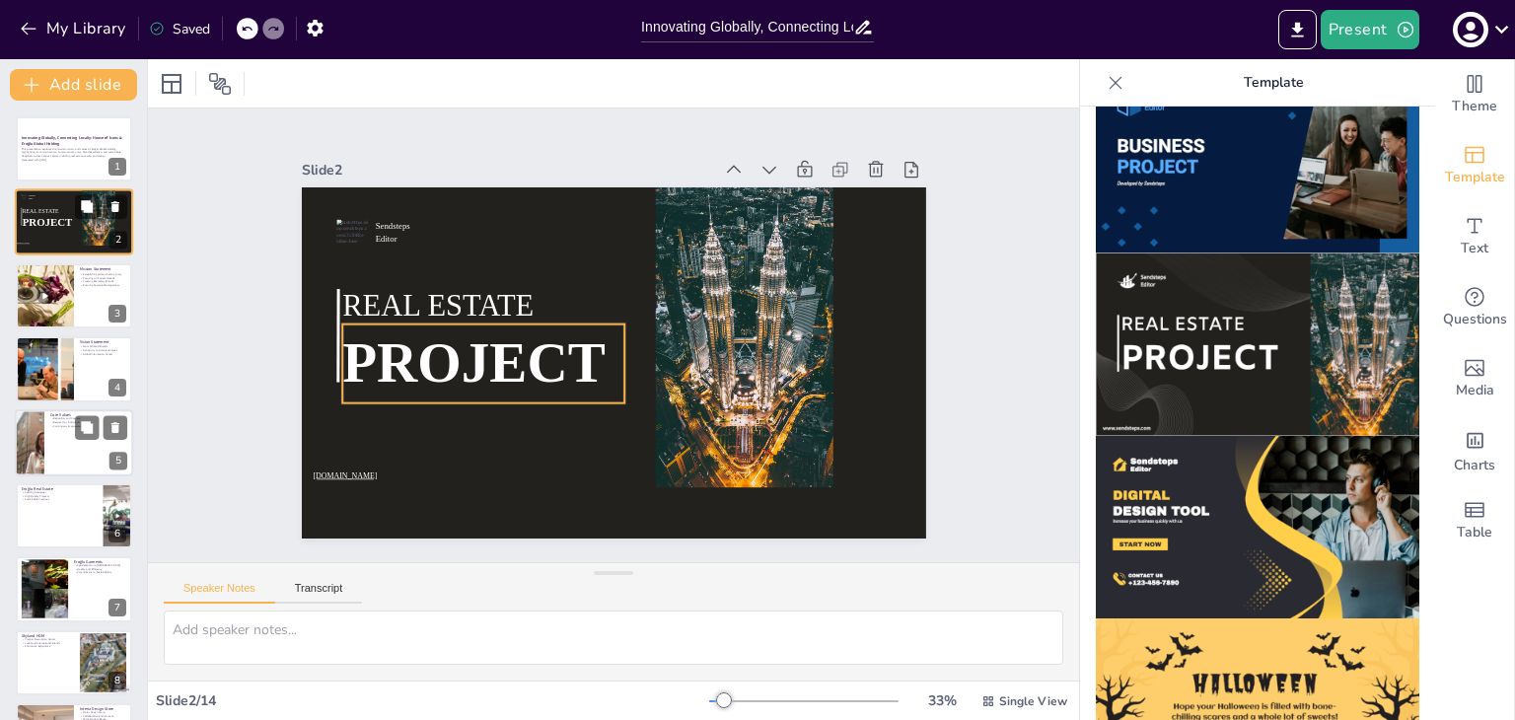
click at [59, 227] on span "PROJECT" at bounding box center [48, 223] width 50 height 12
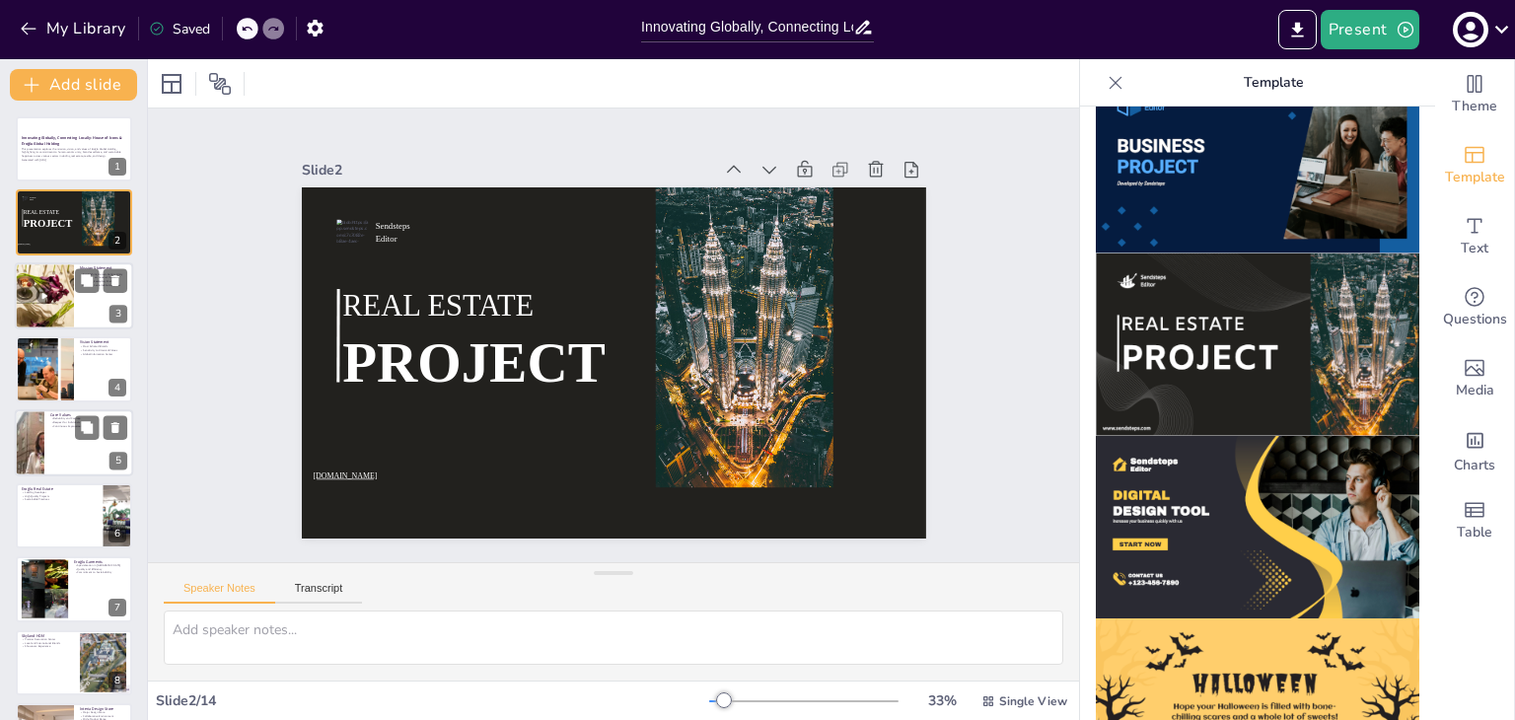
click at [87, 301] on div at bounding box center [74, 295] width 118 height 67
type textarea "Eroğlu Global Holding emphasizes the importance of human-centric unity among it…"
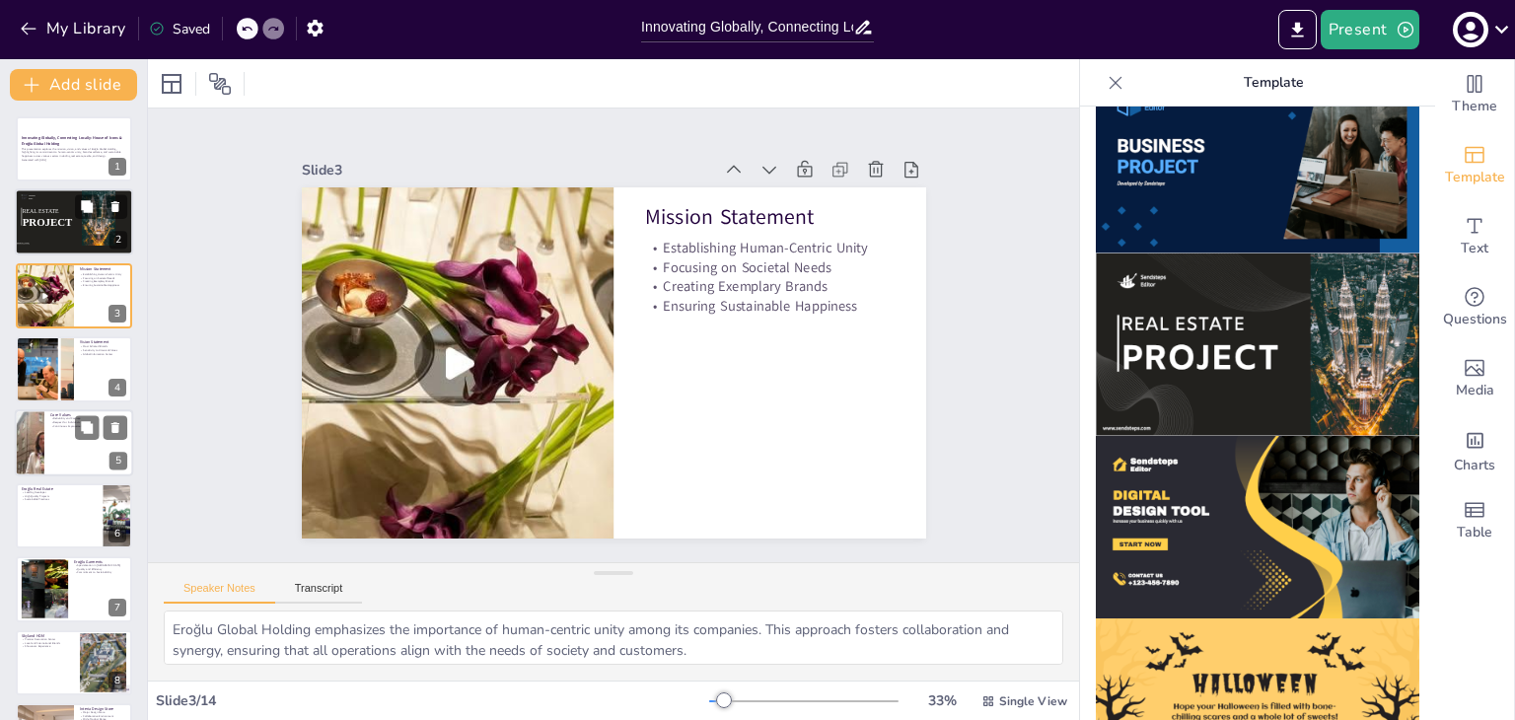
click at [79, 228] on div at bounding box center [74, 222] width 118 height 67
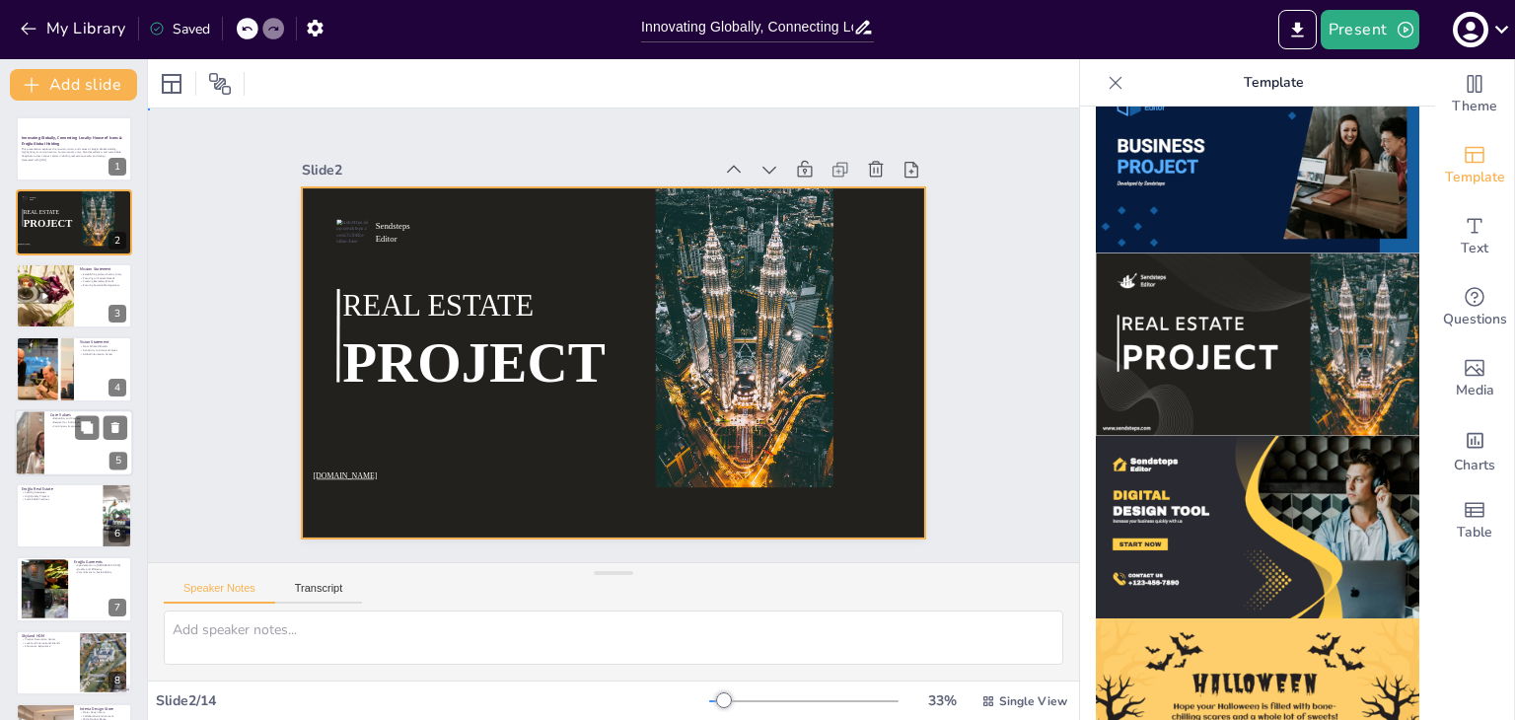
drag, startPoint x: 876, startPoint y: 375, endPoint x: 843, endPoint y: 210, distance: 167.8
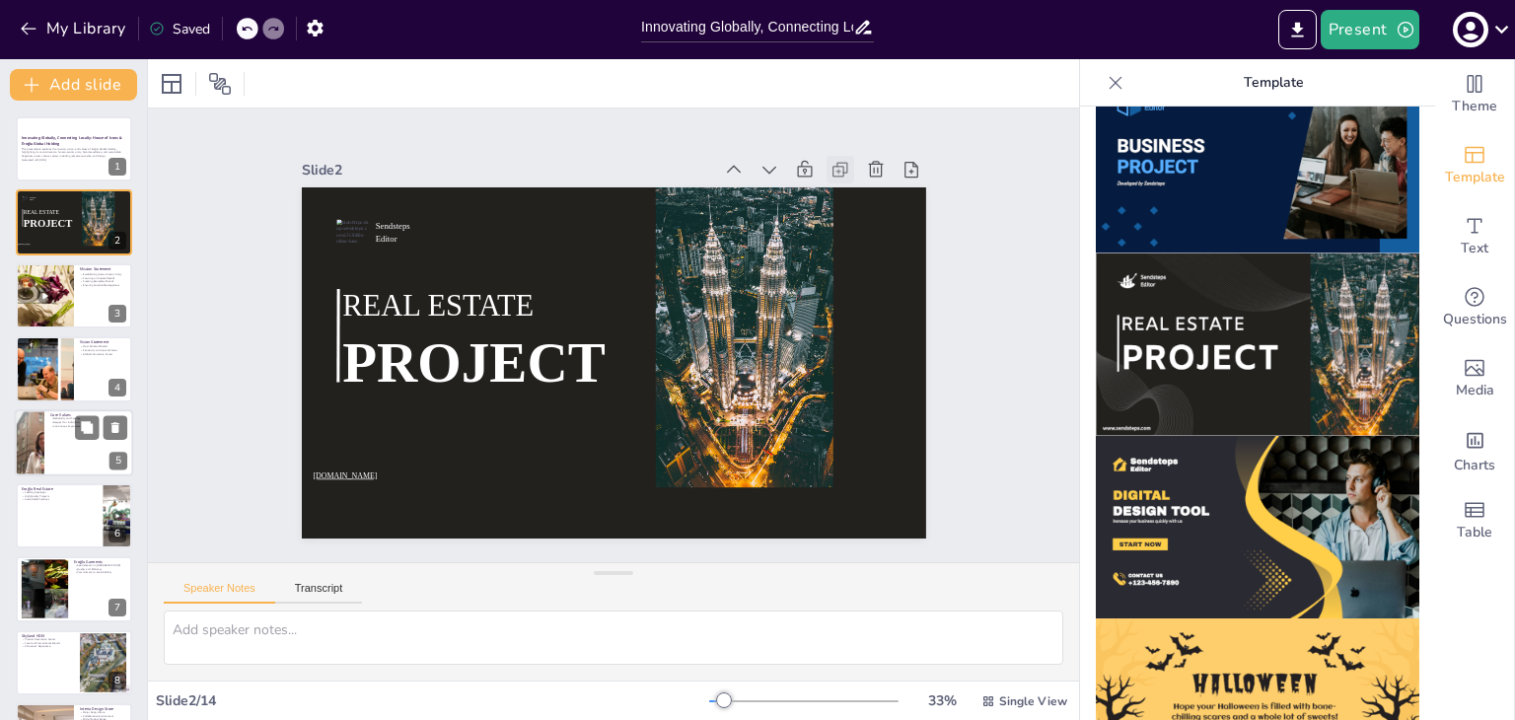
click at [789, 552] on icon at bounding box center [779, 562] width 20 height 20
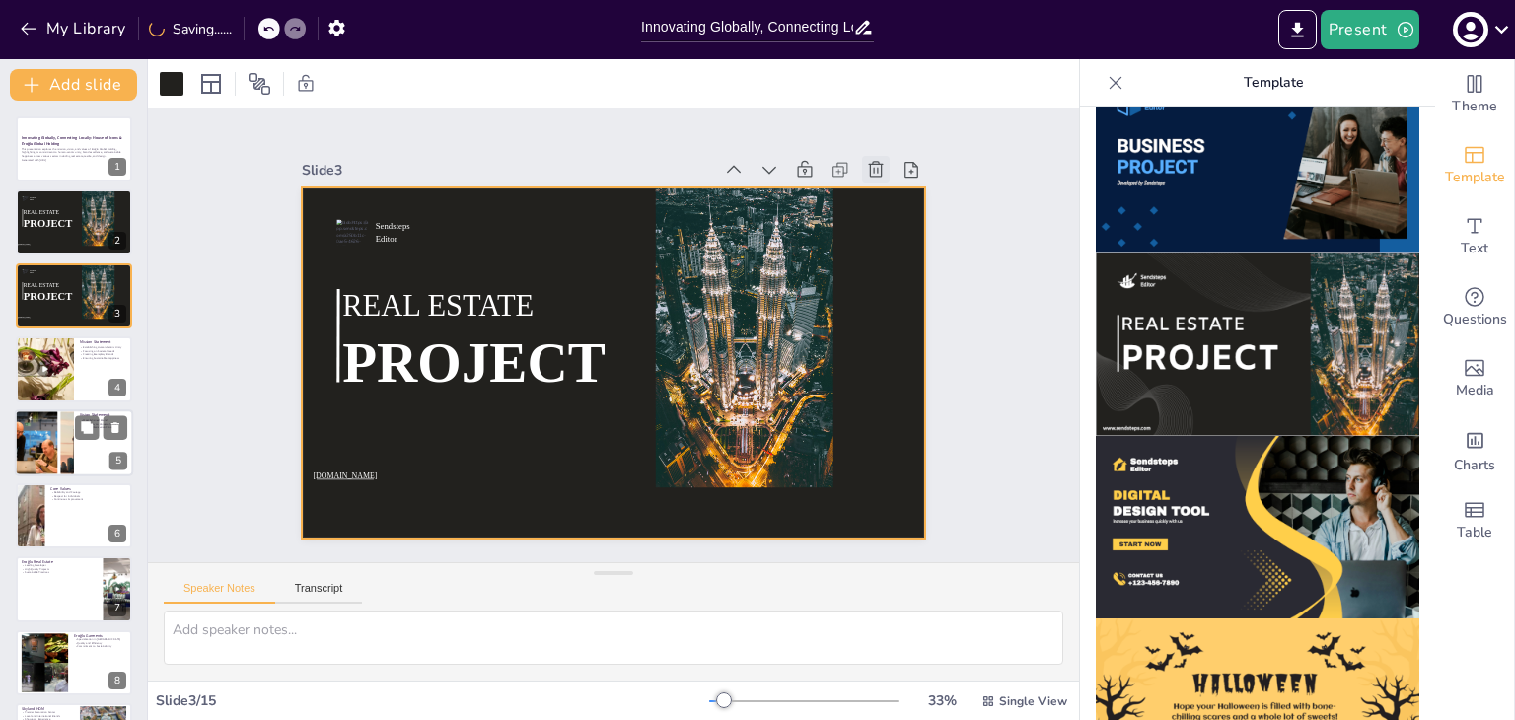
click at [582, 40] on icon at bounding box center [569, 28] width 26 height 26
type textarea "Eroğlu Global Holding emphasizes the importance of human-centric unity among it…"
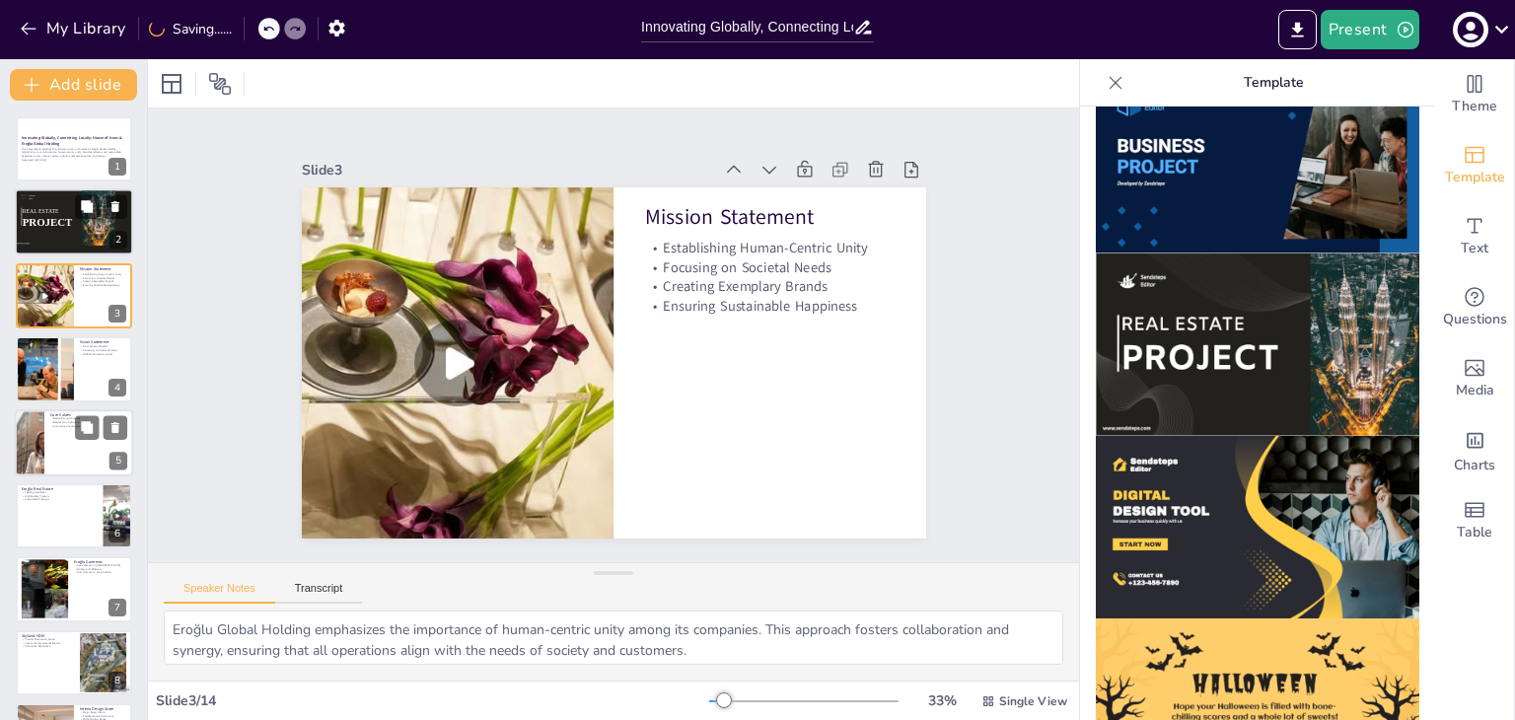
click at [65, 226] on span "PROJECT" at bounding box center [48, 223] width 50 height 12
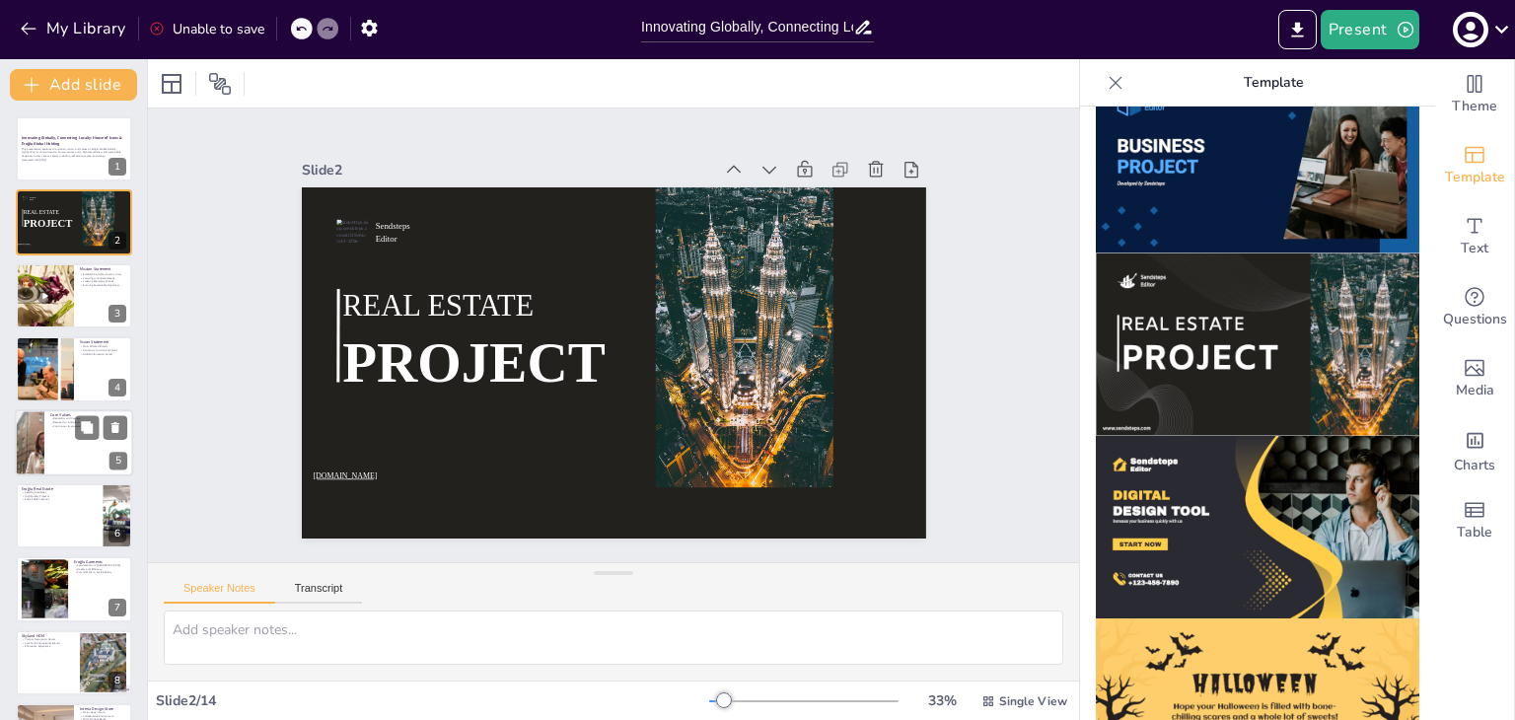
click at [755, 511] on icon at bounding box center [744, 523] width 24 height 24
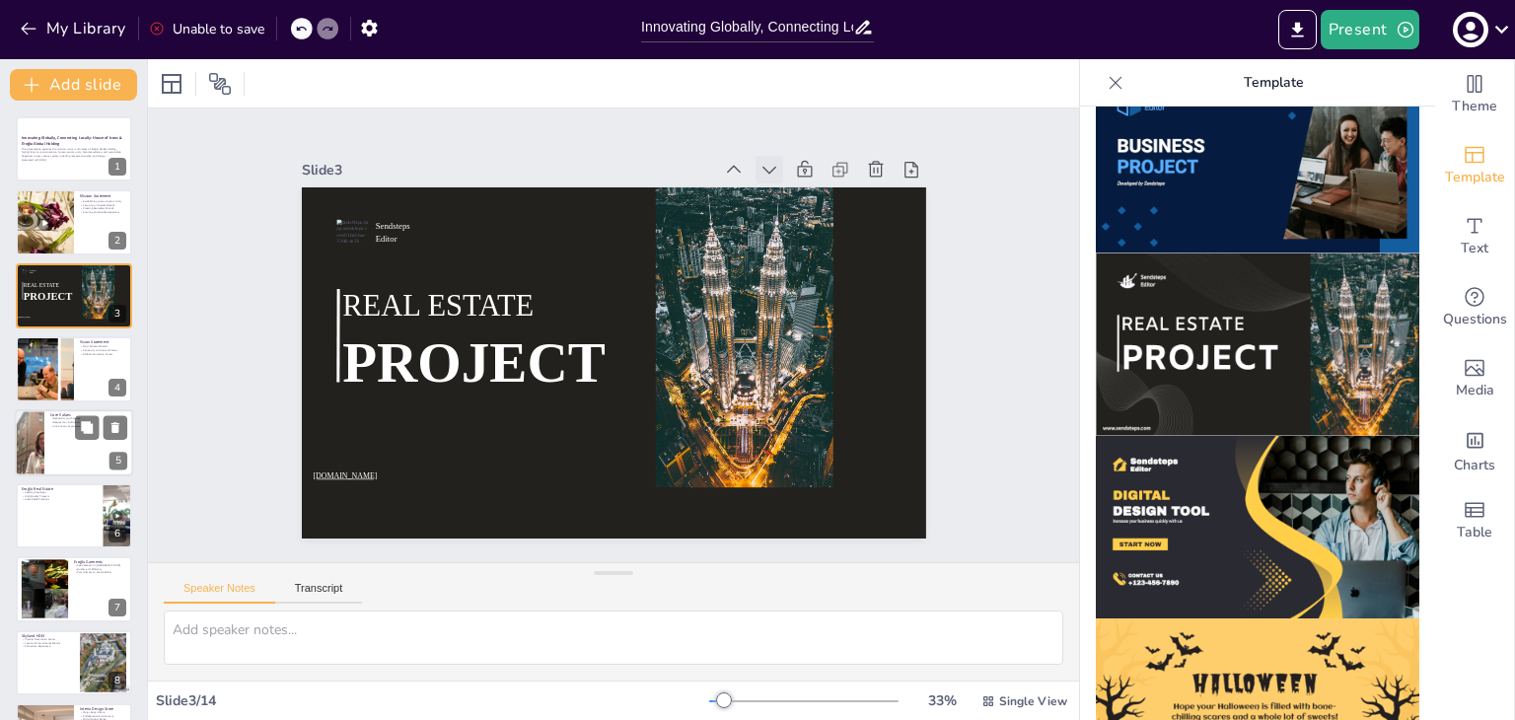
click at [807, 420] on icon at bounding box center [819, 432] width 25 height 25
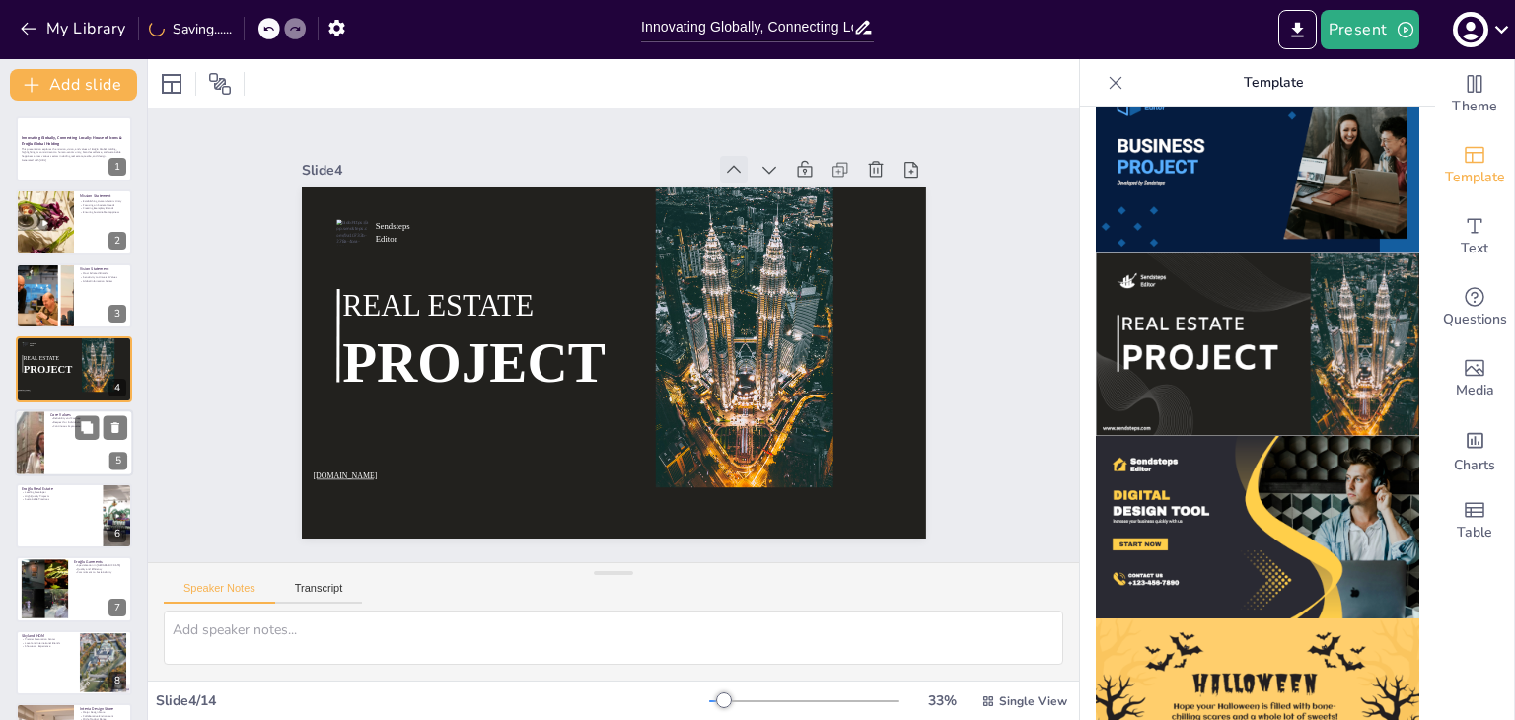
click at [524, 163] on icon at bounding box center [511, 158] width 26 height 26
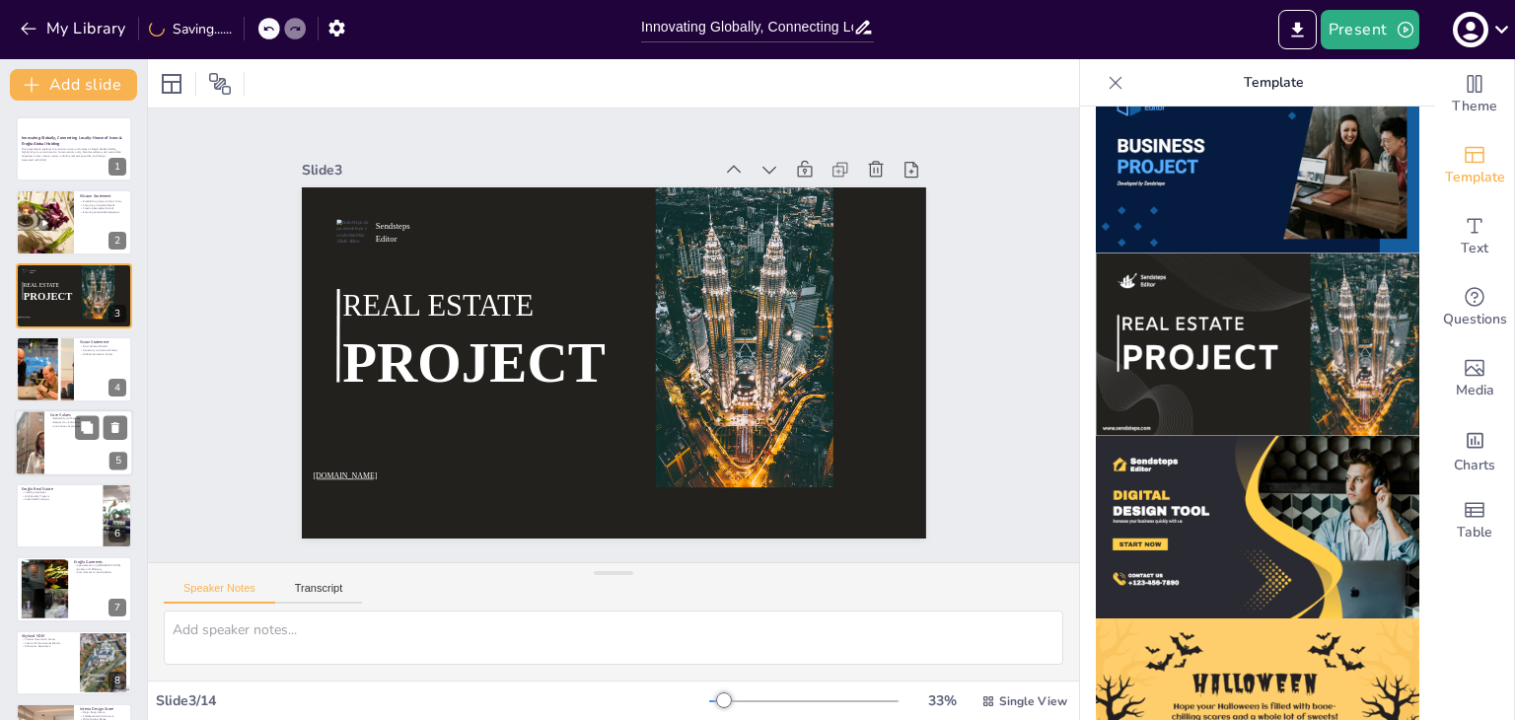
click at [805, 321] on icon at bounding box center [819, 335] width 28 height 28
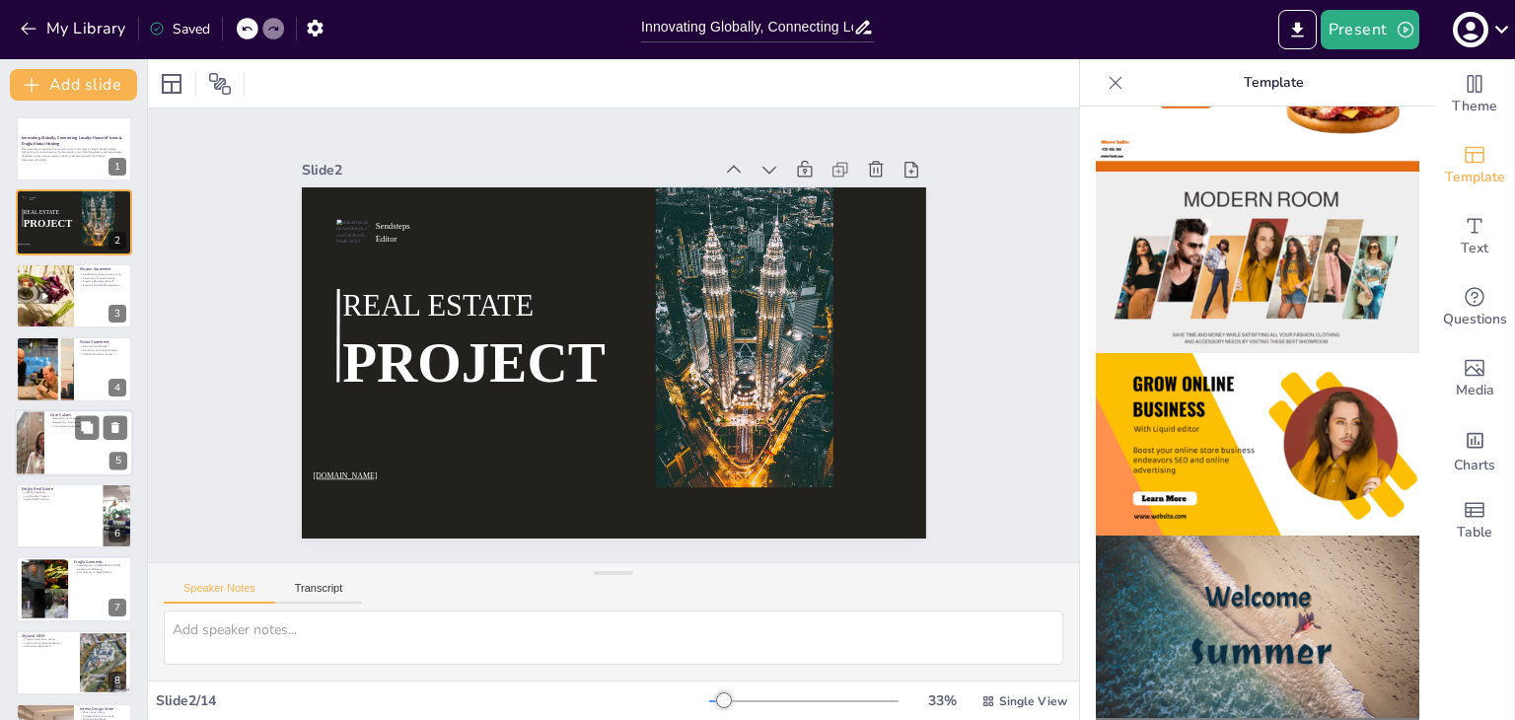
scroll to position [311, 0]
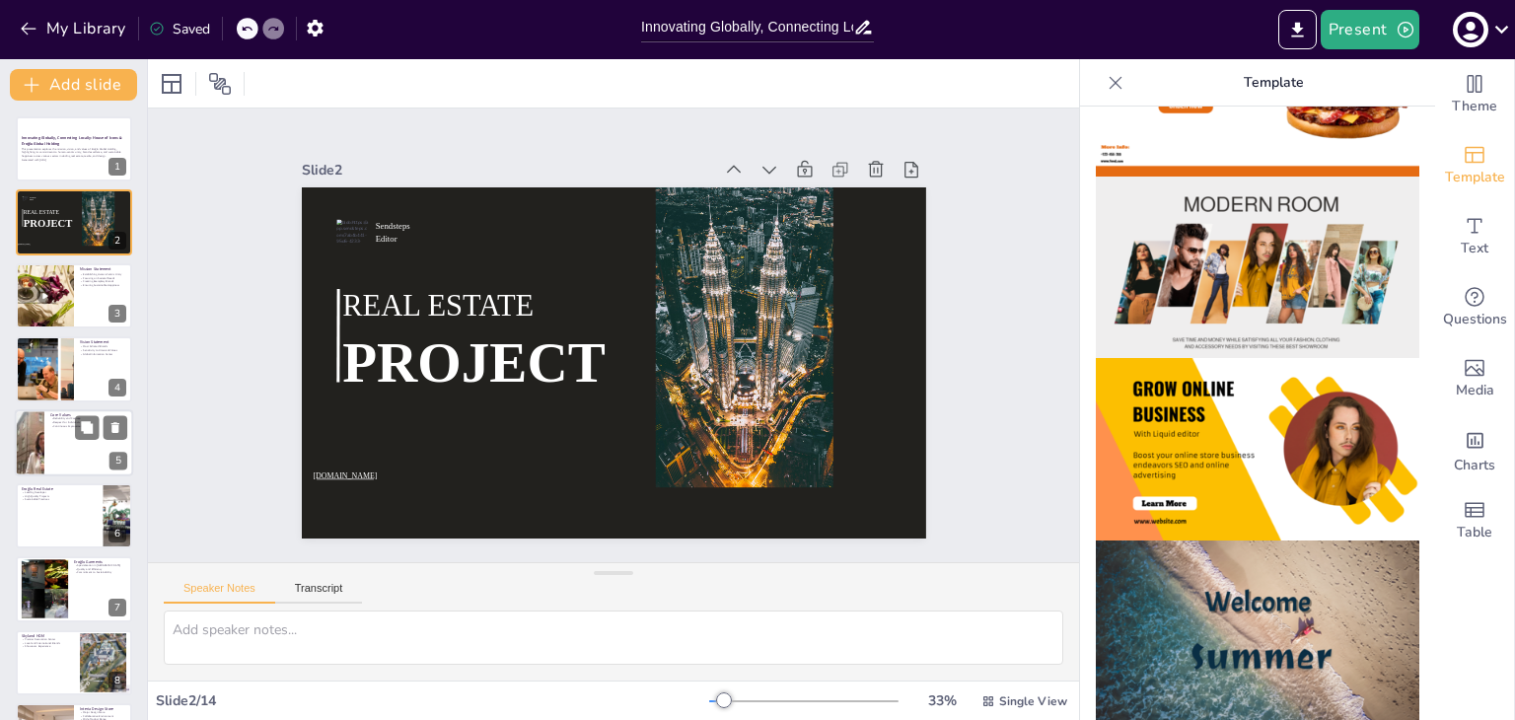
click at [1275, 423] on img at bounding box center [1256, 449] width 323 height 182
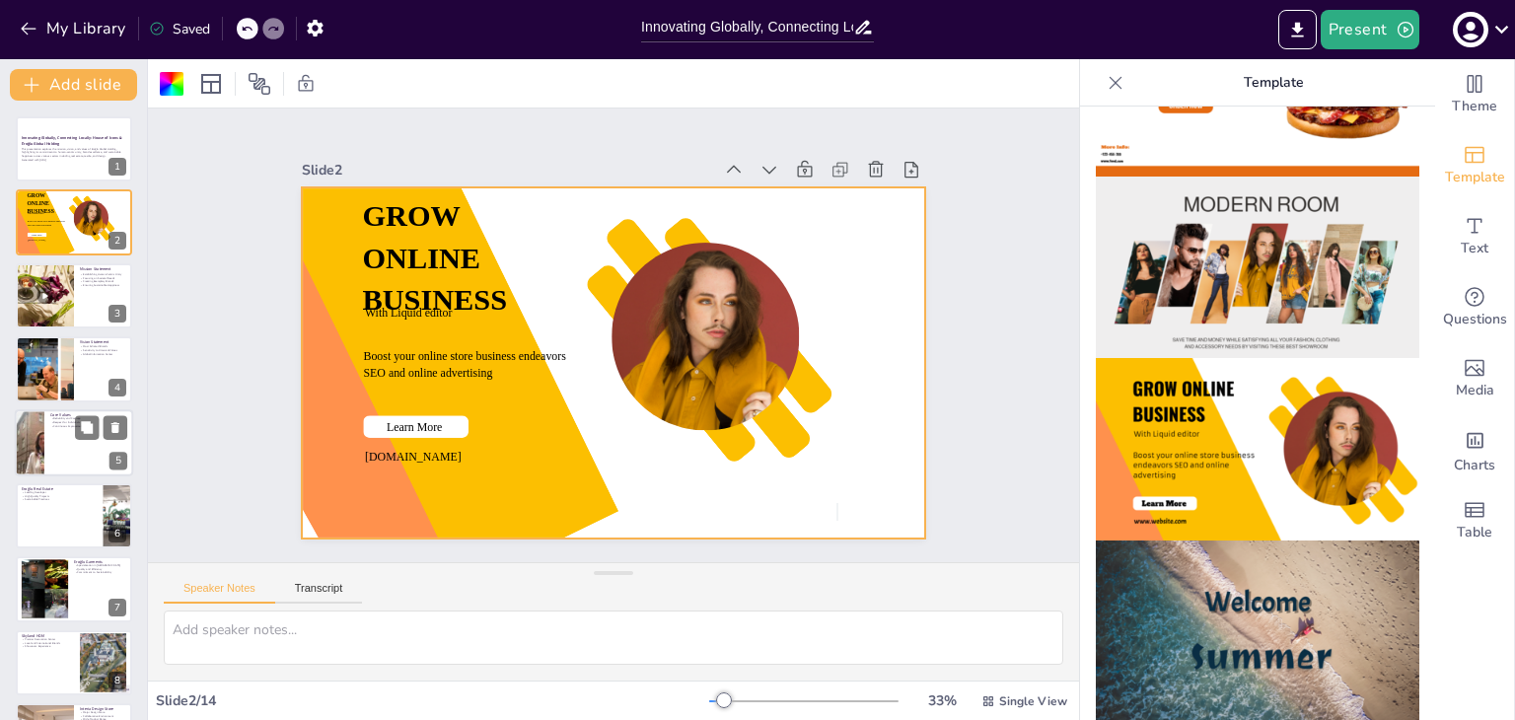
click at [1304, 285] on img at bounding box center [1256, 267] width 323 height 182
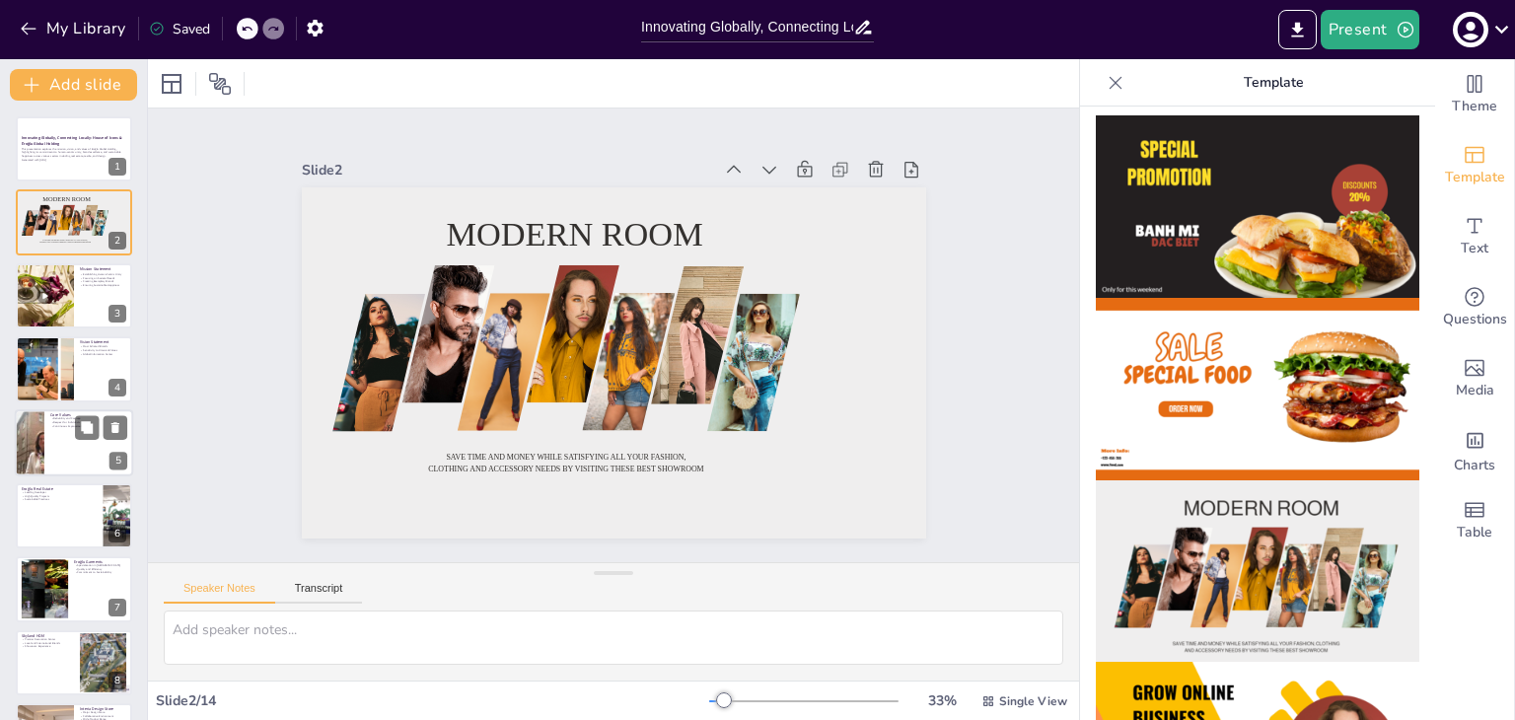
scroll to position [0, 0]
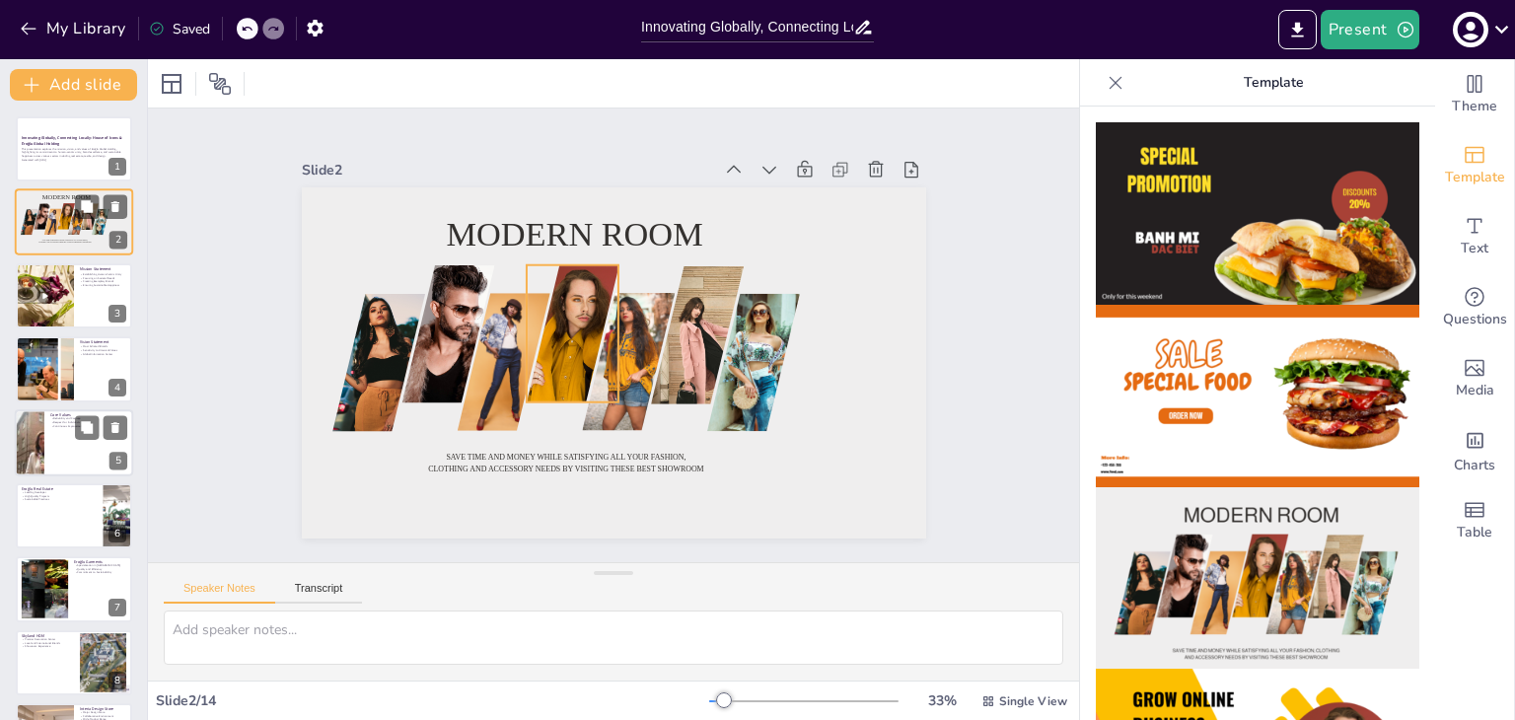
click at [67, 204] on div at bounding box center [66, 217] width 18 height 27
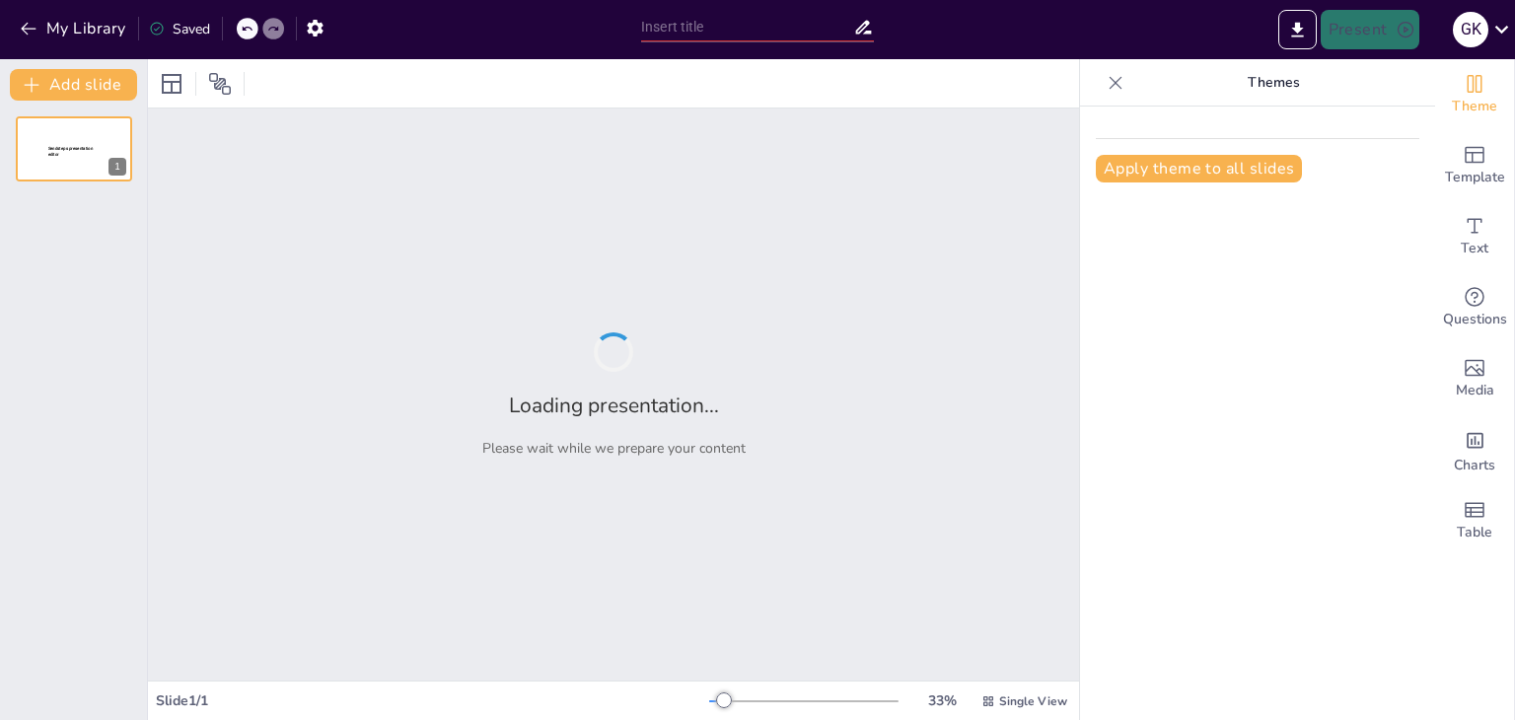
type input "Imported Eroglu&HI presentatıon_26.08.pptx"
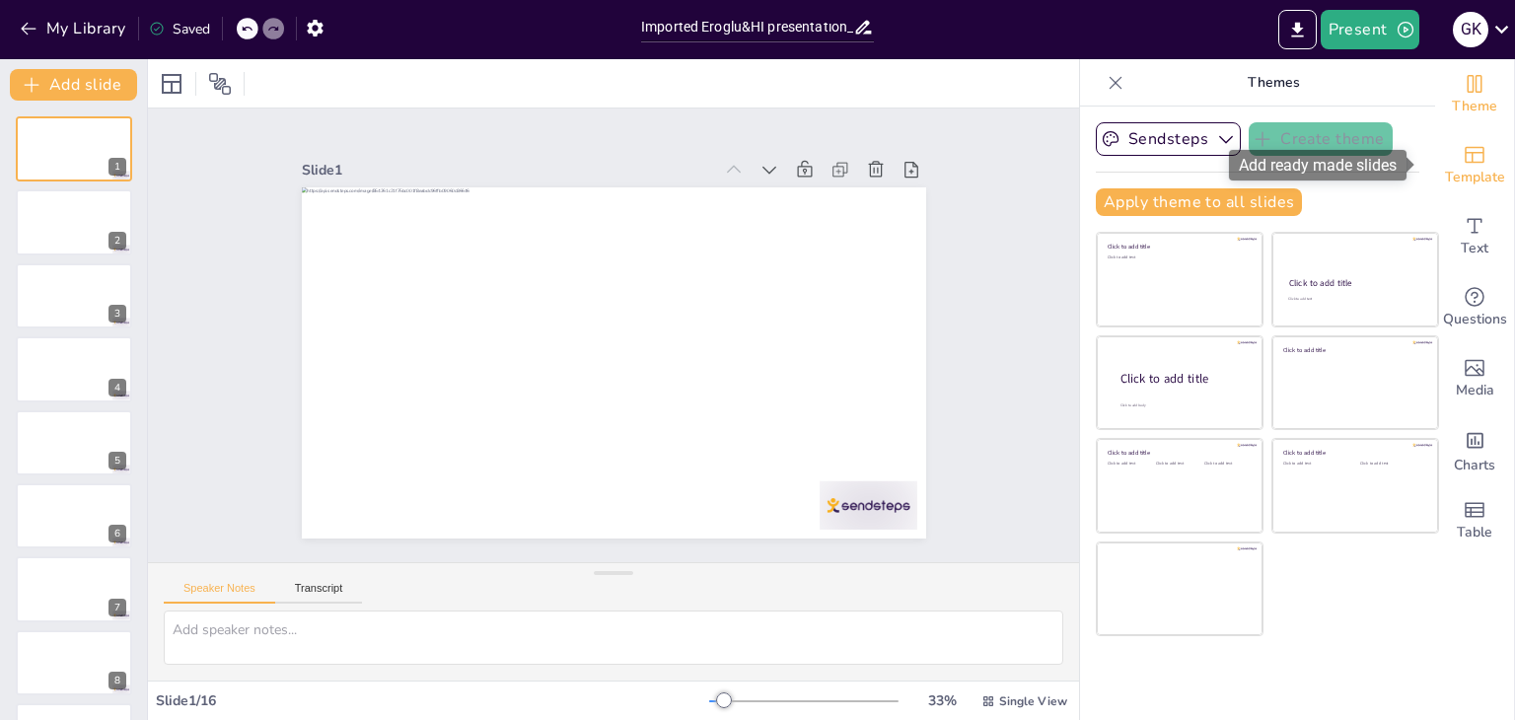
click at [1467, 162] on icon "Add ready made slides" at bounding box center [1474, 155] width 20 height 17
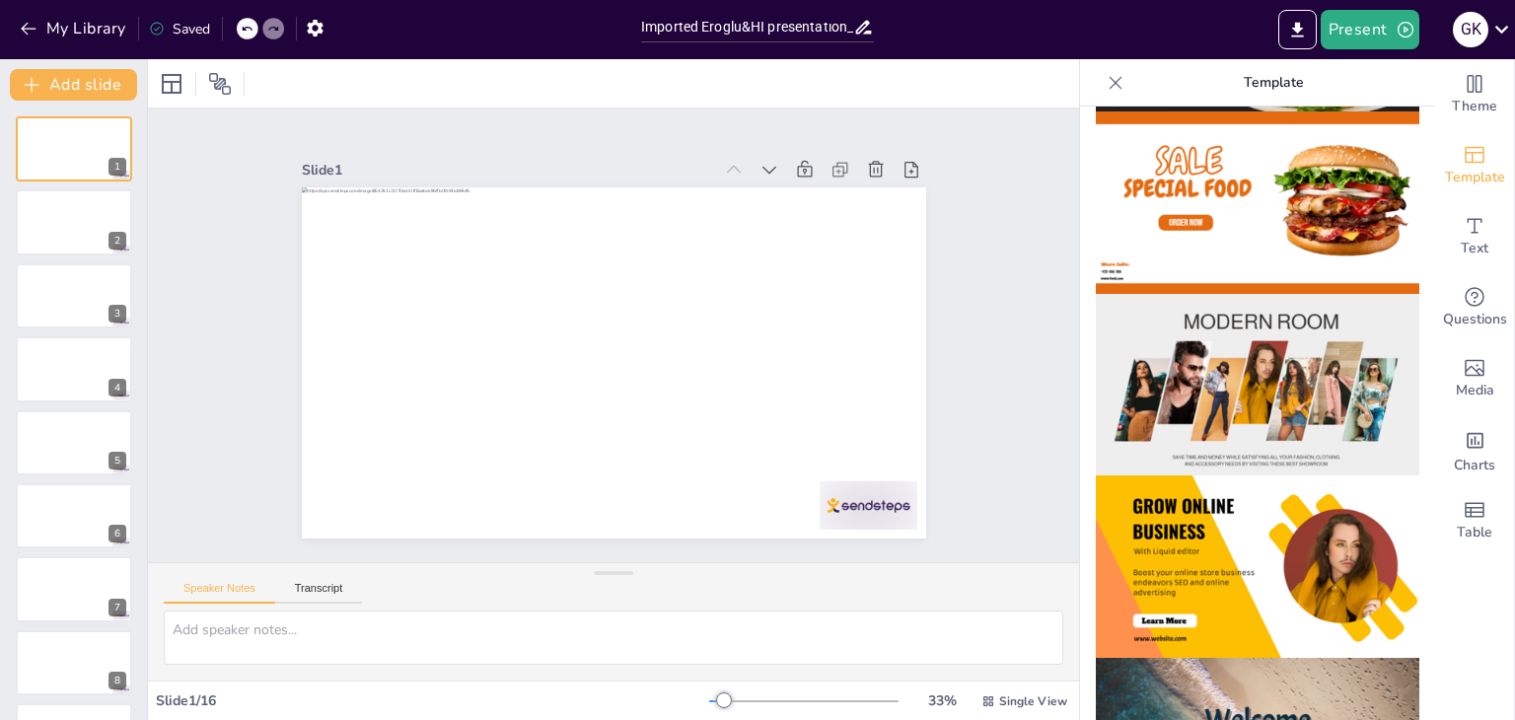
scroll to position [15, 0]
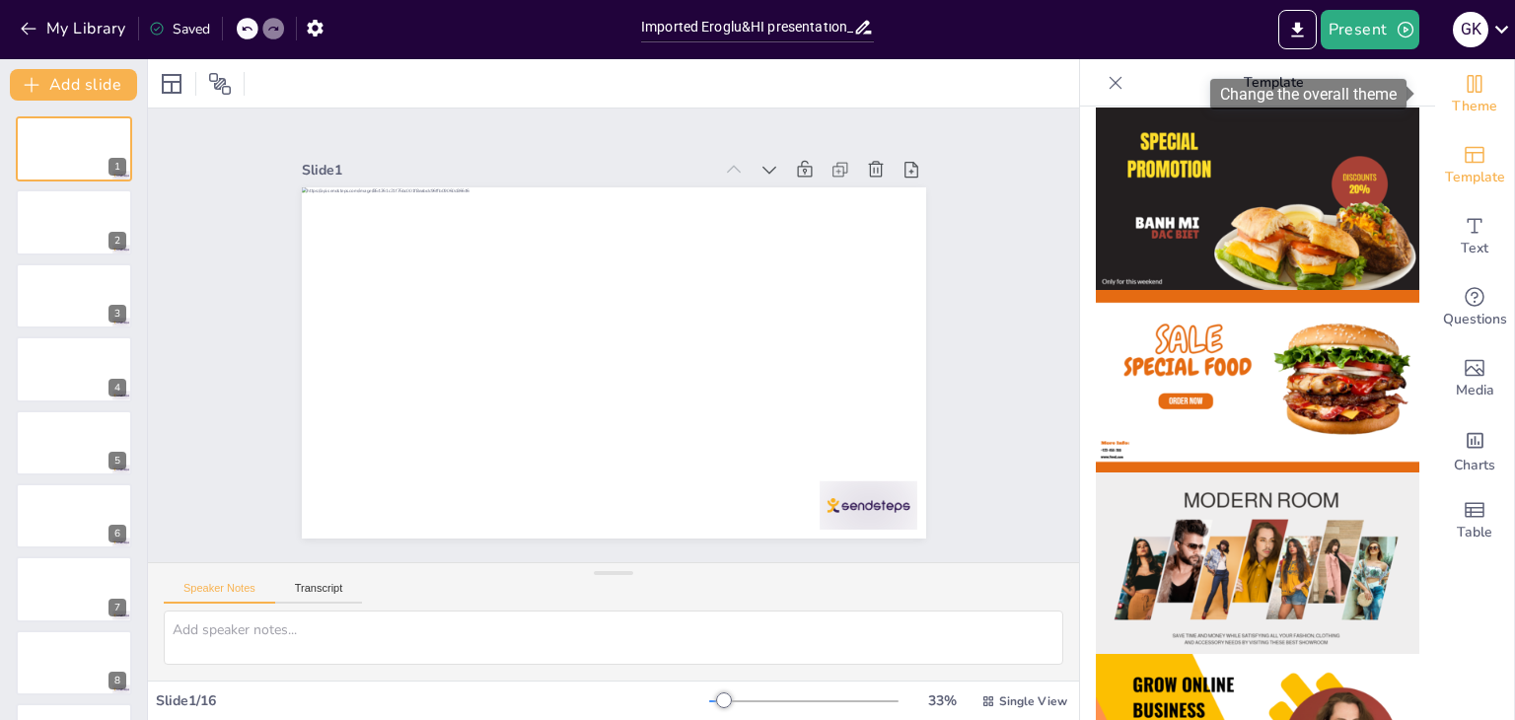
click at [1464, 85] on icon "Change the overall theme" at bounding box center [1474, 84] width 24 height 24
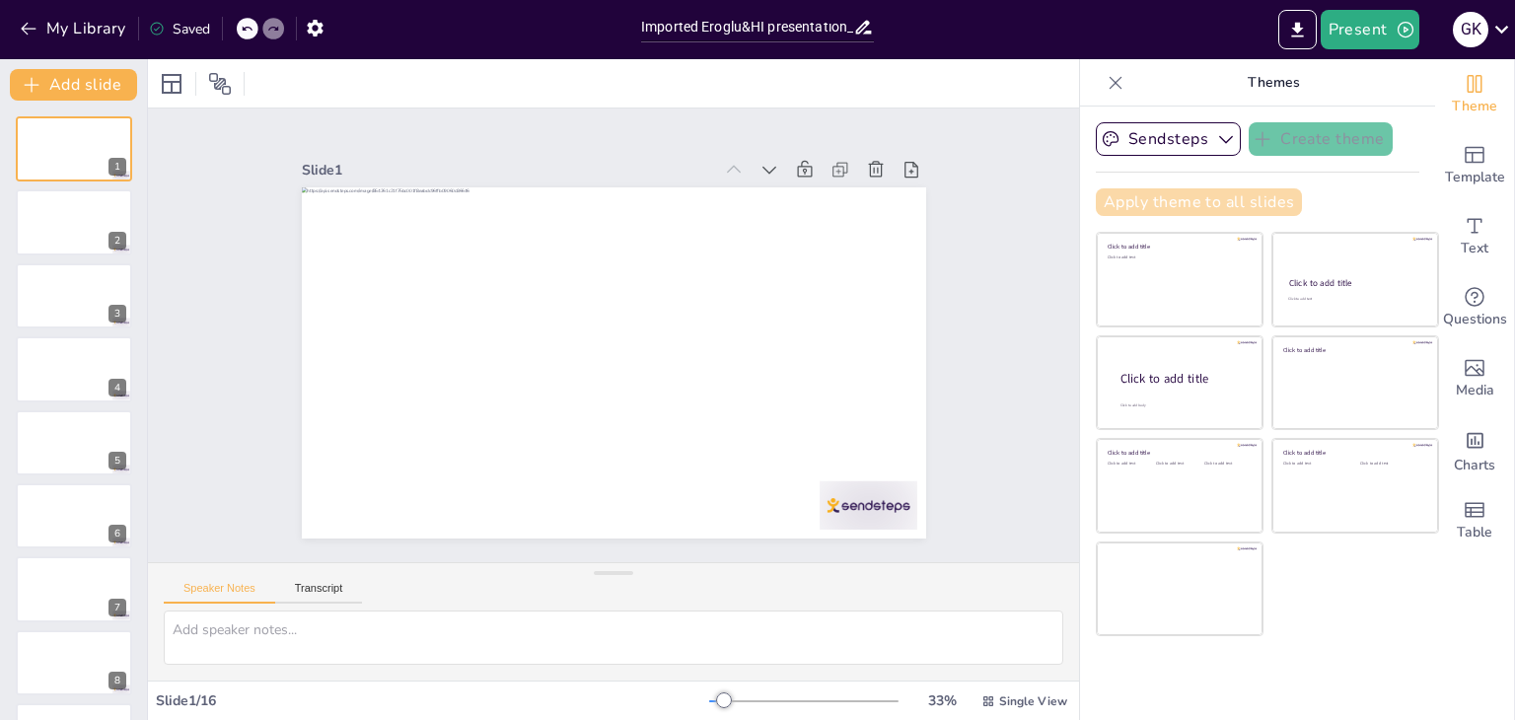
click at [1127, 194] on button "Apply theme to all slides" at bounding box center [1198, 202] width 206 height 28
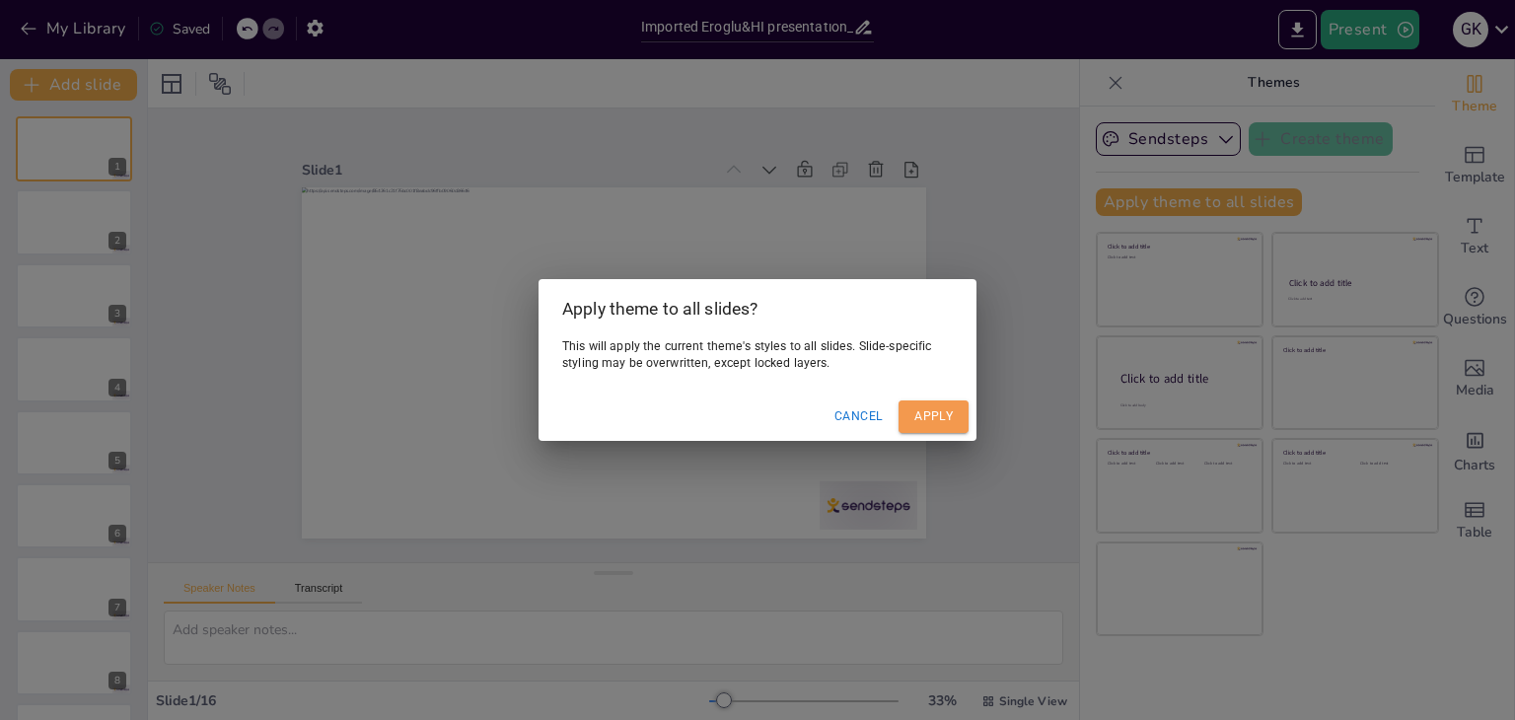
click at [922, 427] on button "Apply" at bounding box center [933, 416] width 70 height 33
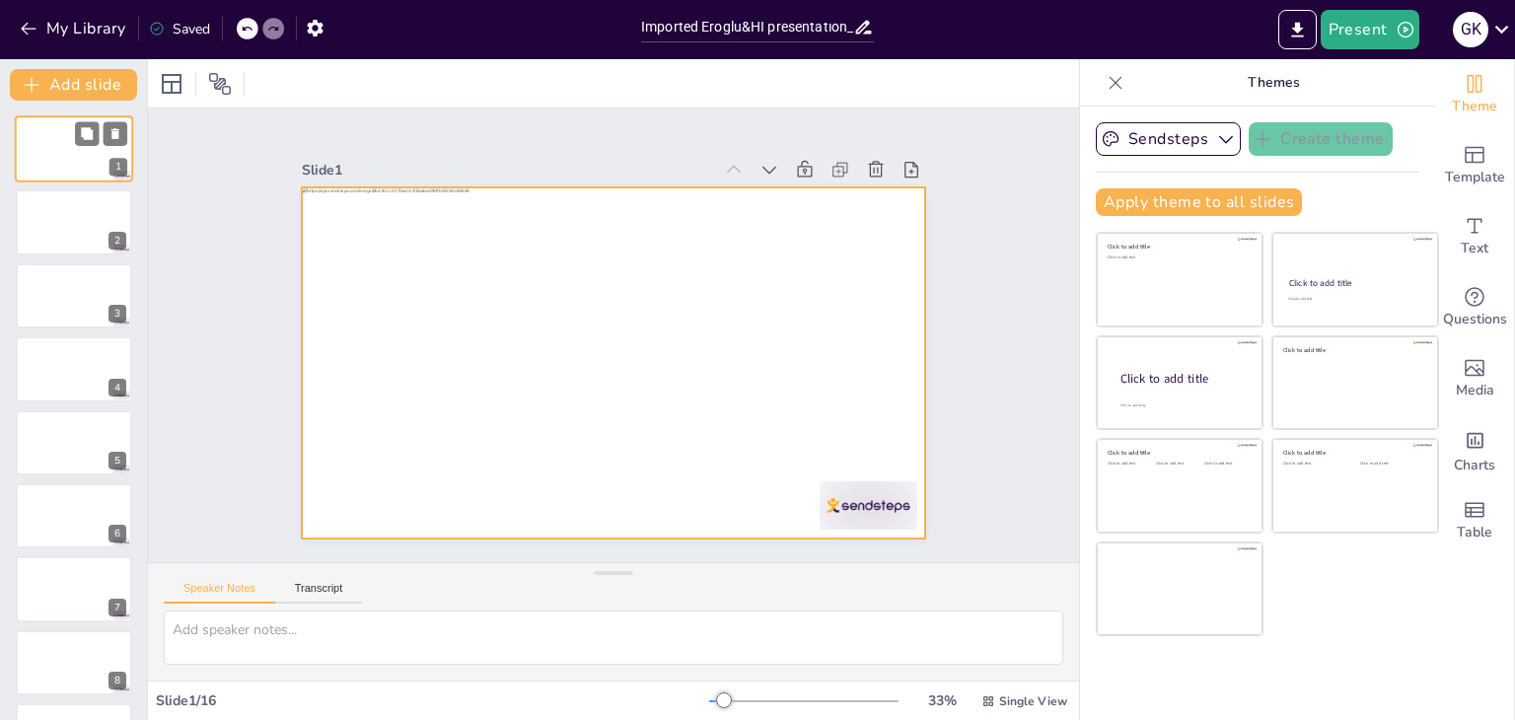
click at [47, 155] on div at bounding box center [74, 148] width 118 height 67
click at [31, 145] on div at bounding box center [74, 148] width 118 height 67
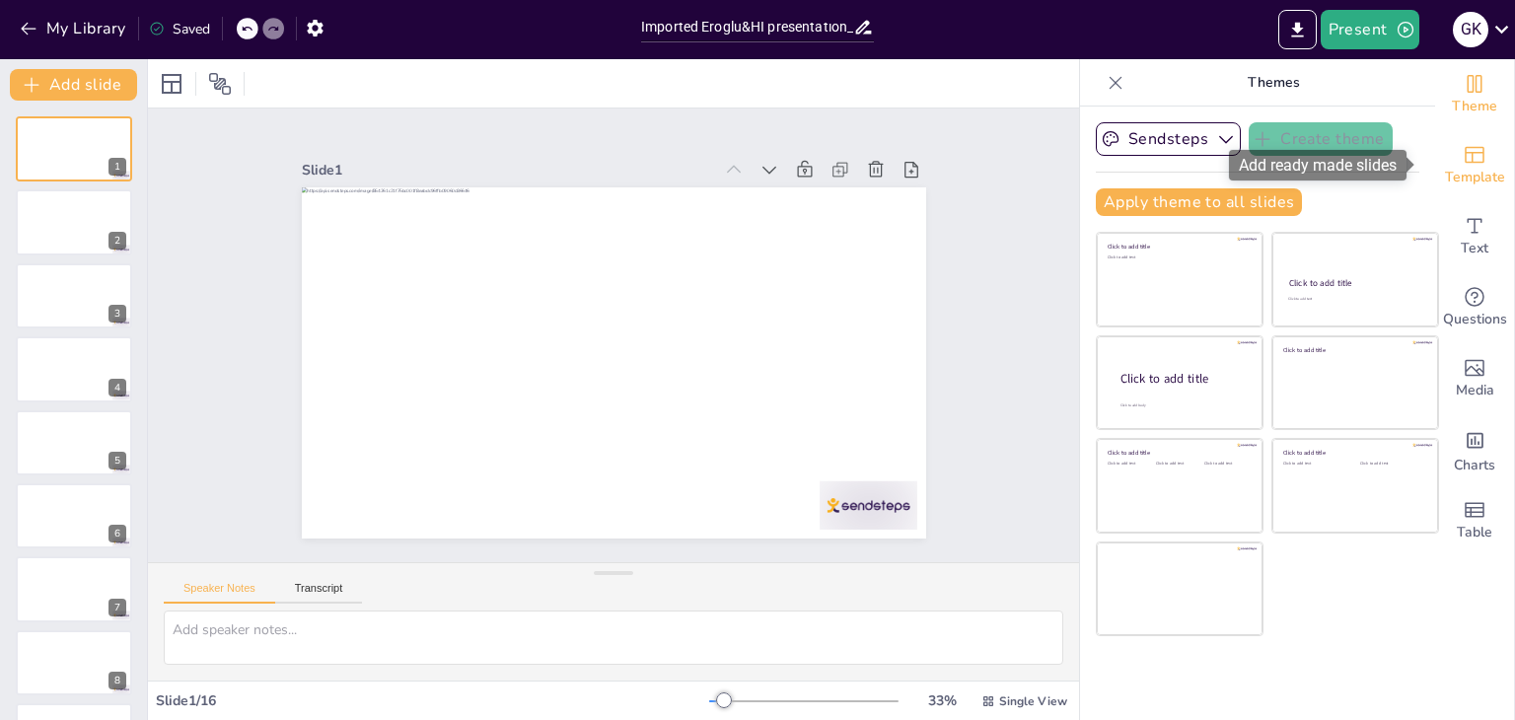
click at [1455, 167] on span "Template" at bounding box center [1474, 178] width 60 height 22
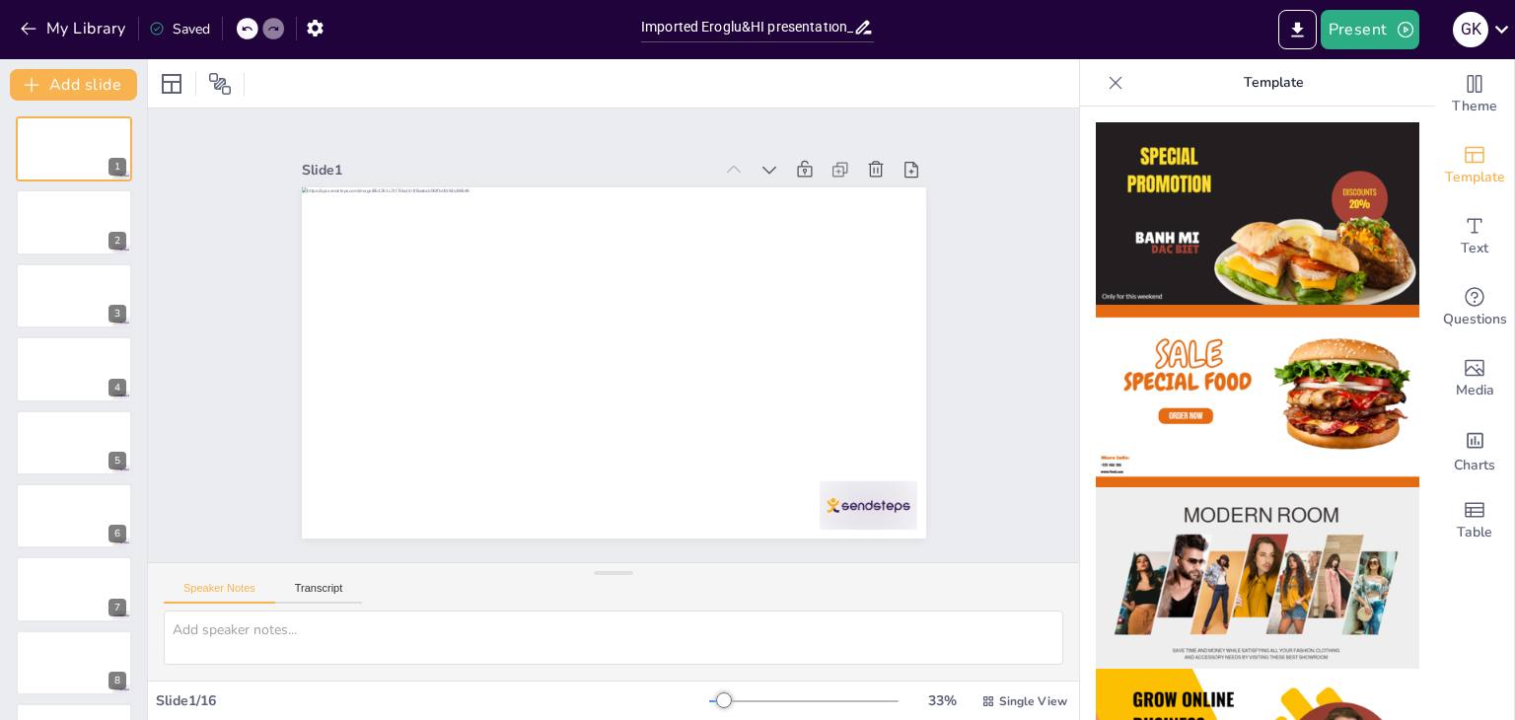
drag, startPoint x: 1354, startPoint y: 201, endPoint x: 1455, endPoint y: 606, distance: 417.8
click at [1455, 606] on div "Theme Template Text Questions Media Charts Table" at bounding box center [1475, 389] width 80 height 661
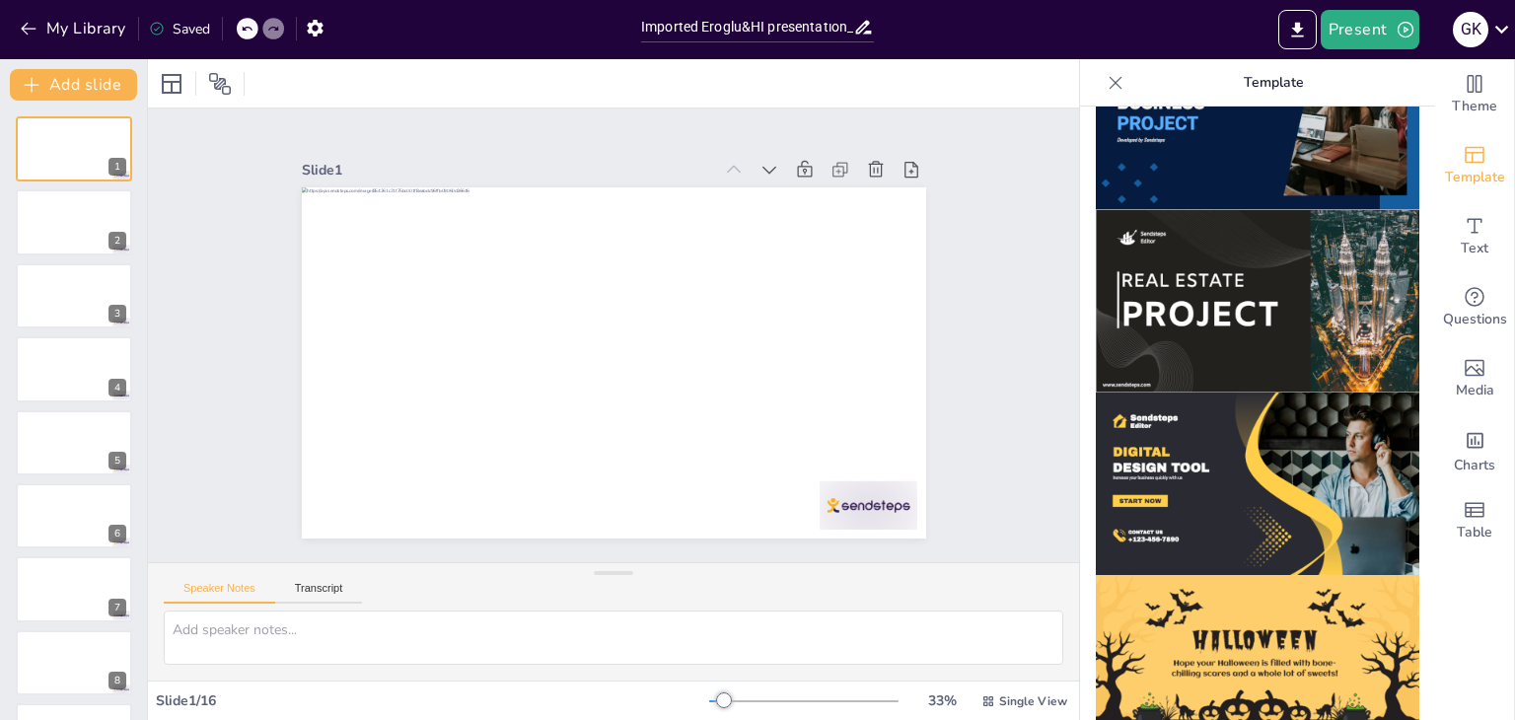
scroll to position [1888, 0]
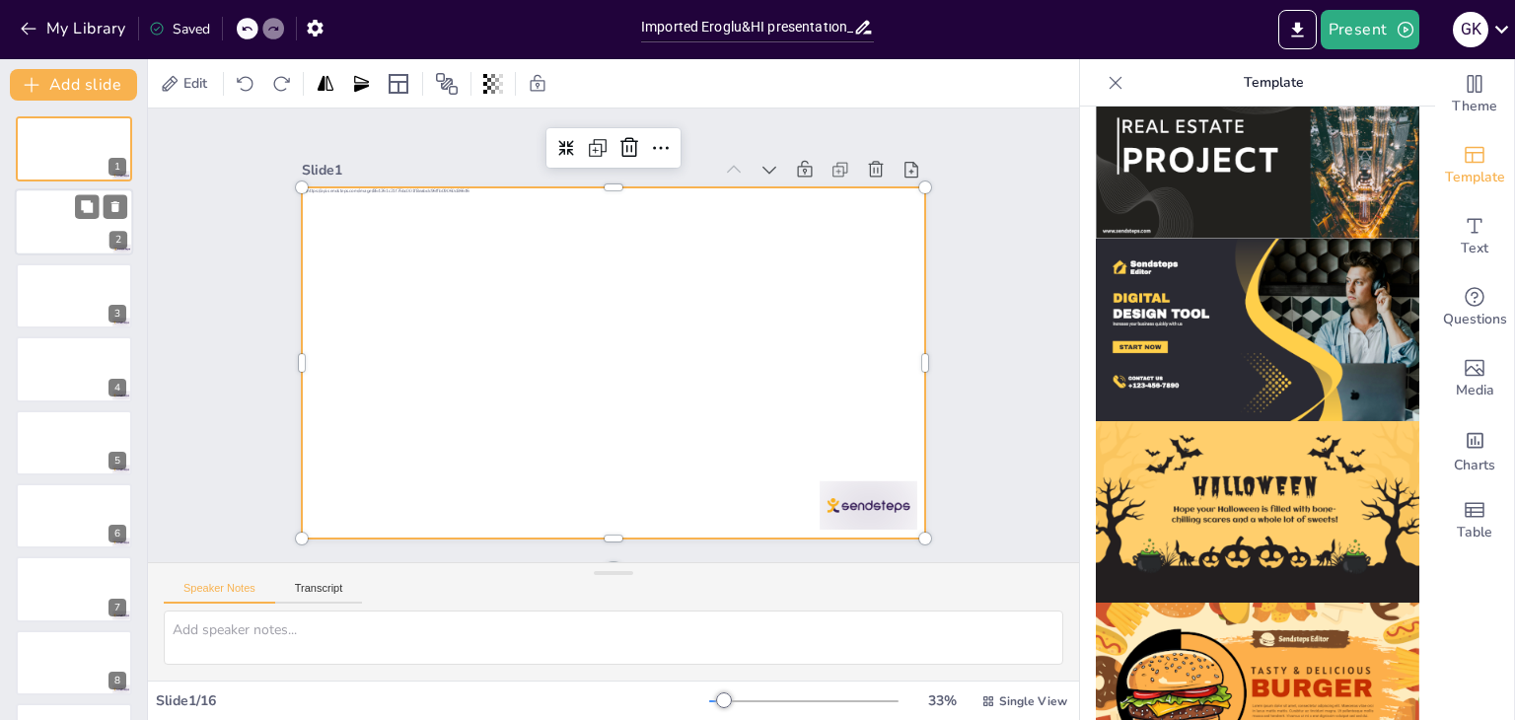
click at [41, 229] on div at bounding box center [74, 222] width 118 height 67
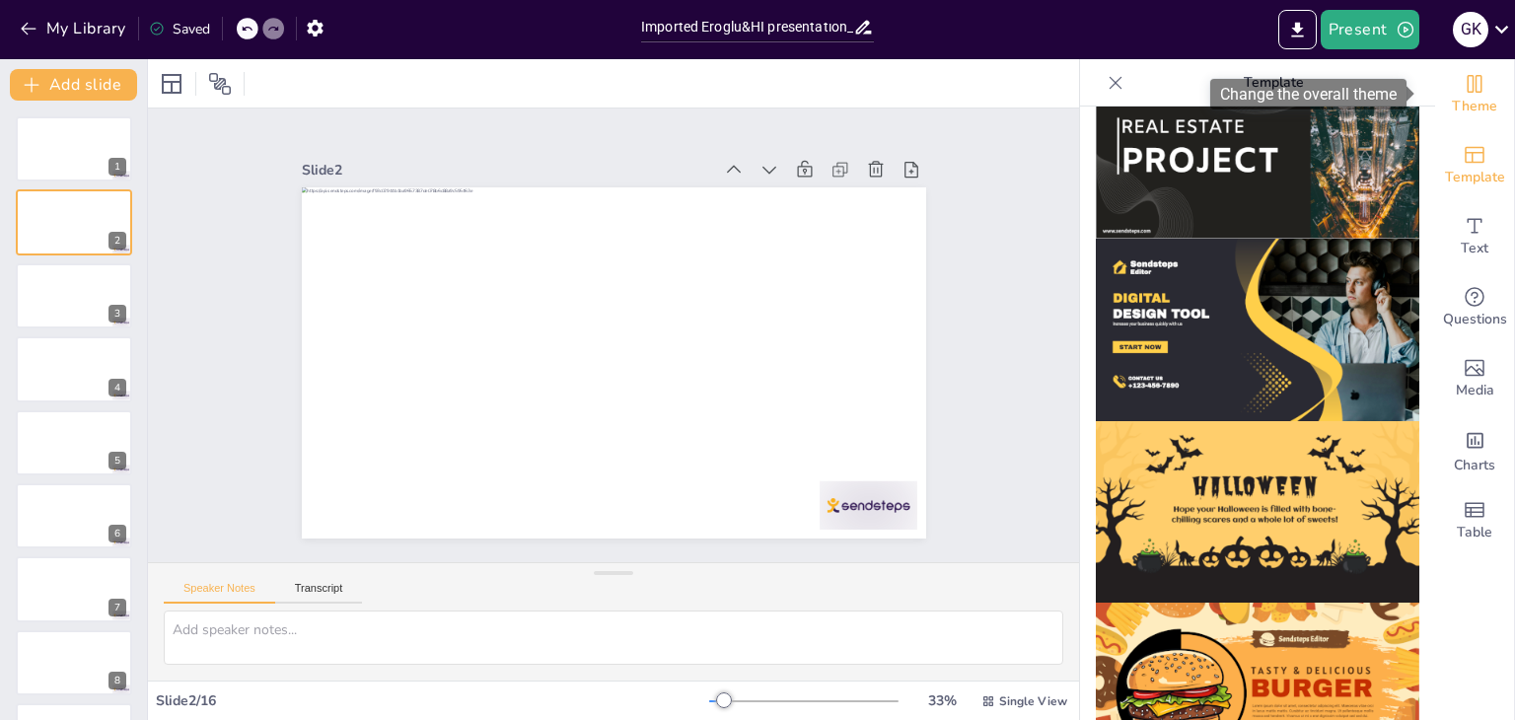
click at [1469, 88] on icon "Change the overall theme" at bounding box center [1474, 84] width 24 height 24
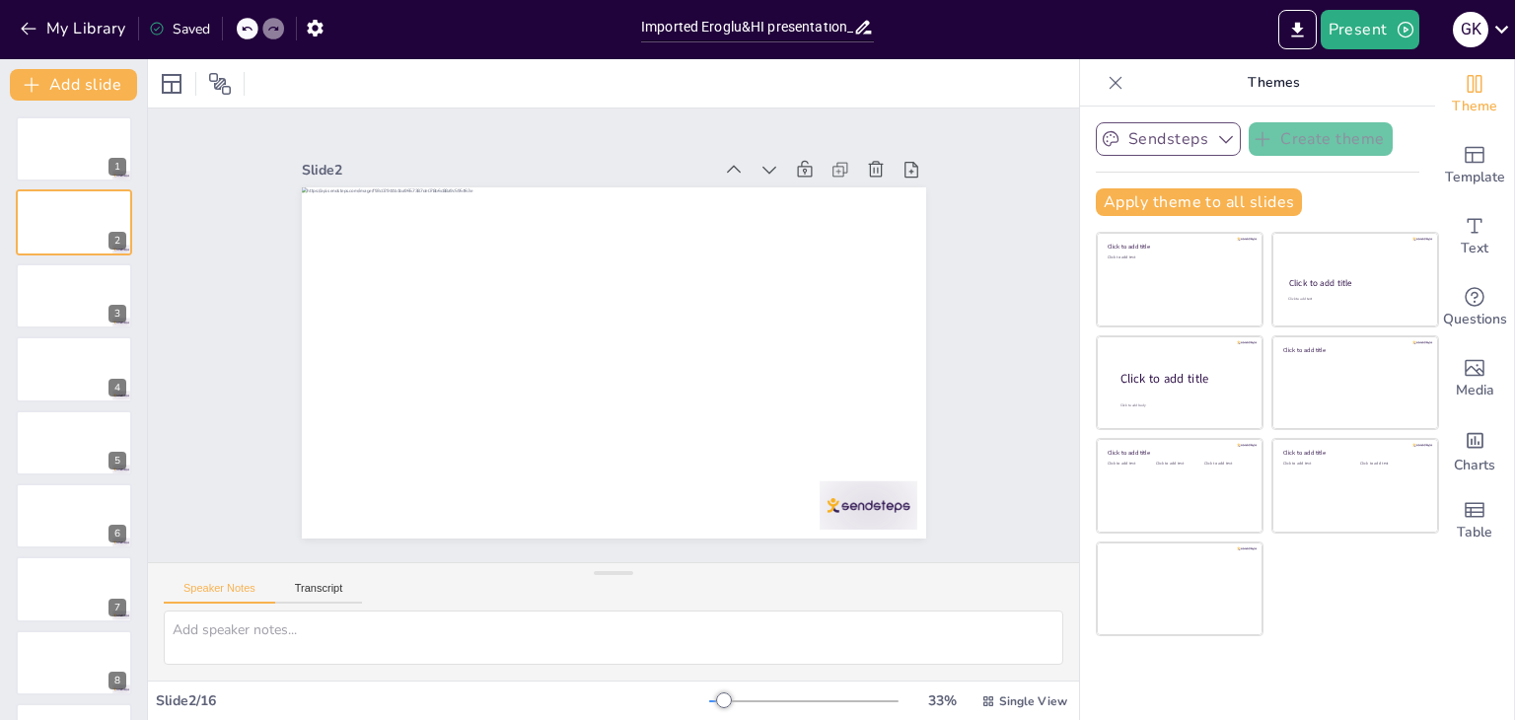
click at [1216, 147] on icon "button" at bounding box center [1226, 139] width 20 height 20
click at [1214, 207] on icon at bounding box center [1220, 206] width 13 height 9
click at [317, 36] on icon "button" at bounding box center [315, 28] width 21 height 21
click at [316, 27] on icon "button" at bounding box center [315, 28] width 21 height 21
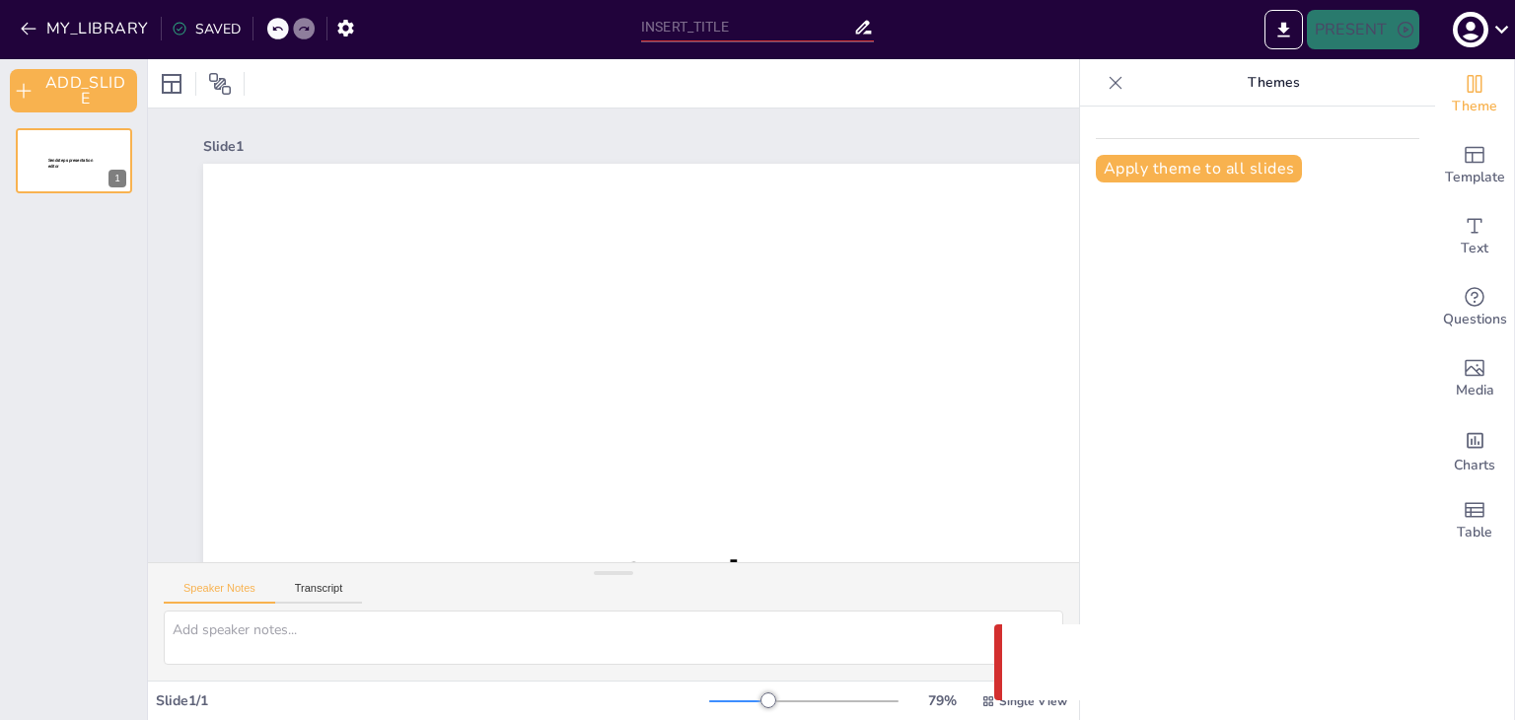
type input "Imported Eroglu&HI presentatıon_26.08.pptx"
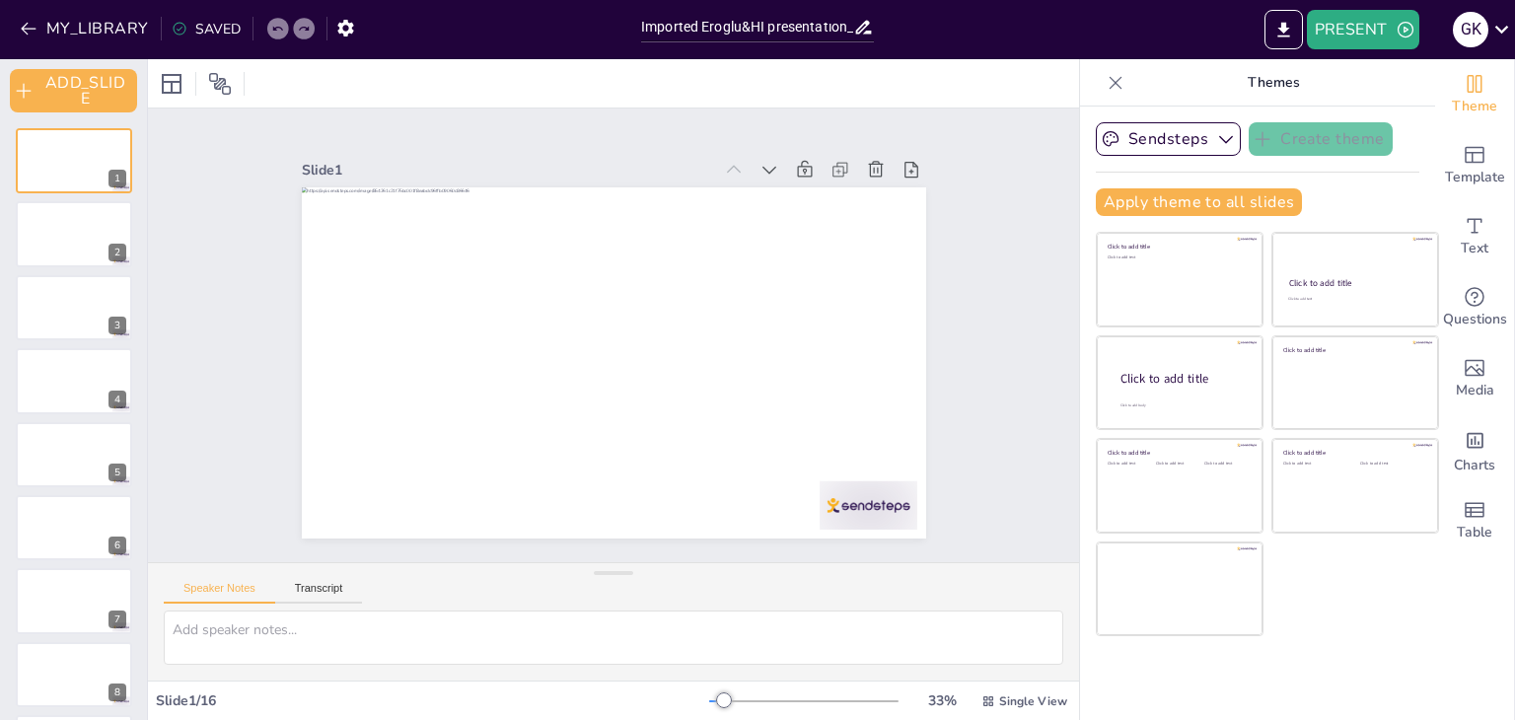
click at [9, 252] on div "1 2 3 4 5 6 7 8 9 10 11 12 13 14 15 16" at bounding box center [73, 710] width 147 height 1165
click at [35, 251] on div at bounding box center [74, 234] width 118 height 67
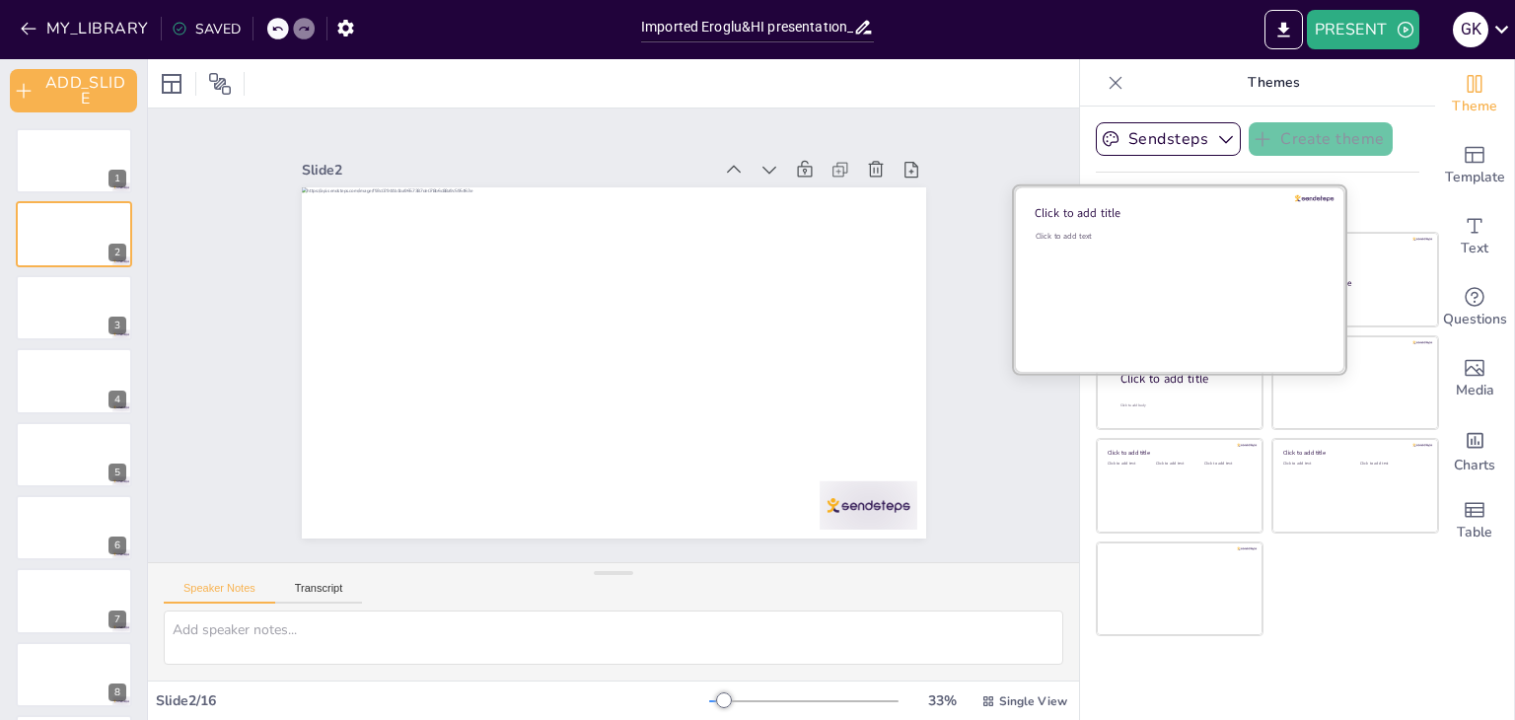
click at [1178, 274] on div "Click to add text" at bounding box center [1176, 292] width 282 height 122
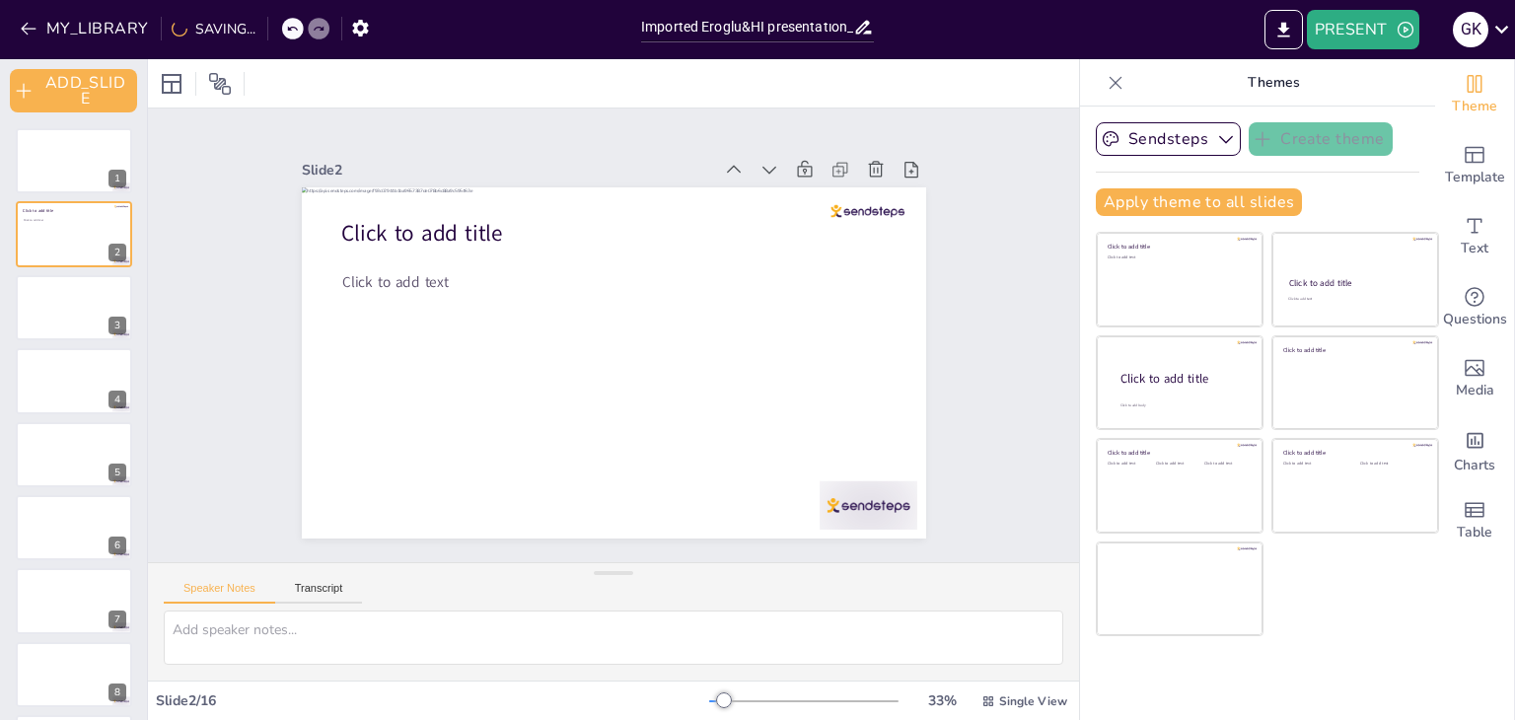
click at [1342, 632] on div "Click to add title Click to add text Click to add title Click to add text Click…" at bounding box center [1266, 434] width 343 height 404
click at [947, 392] on div "Slide 1 Slide 2 Click to add title Click to add text Slide 3 Slide 4 Slide 5 Sl…" at bounding box center [614, 335] width 735 height 406
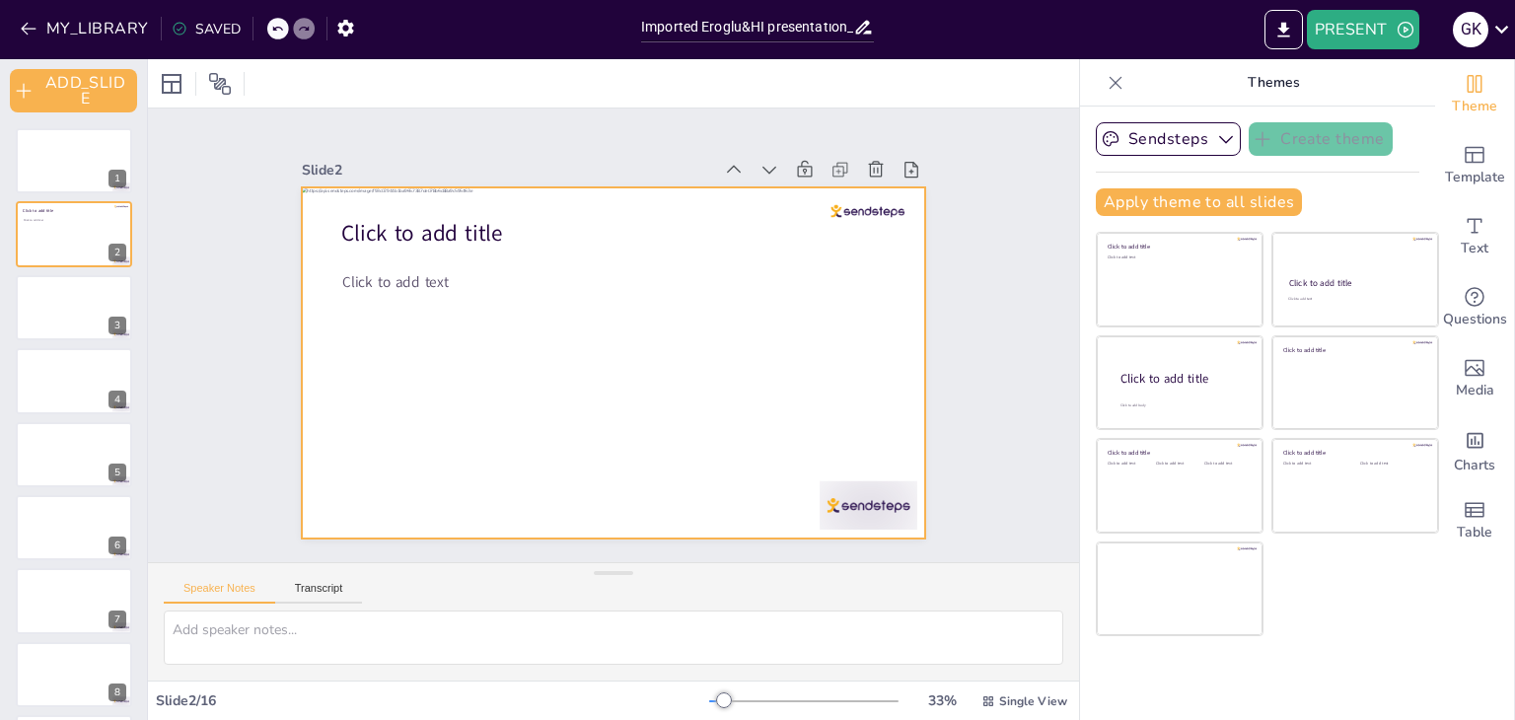
click at [439, 208] on div at bounding box center [614, 362] width 624 height 351
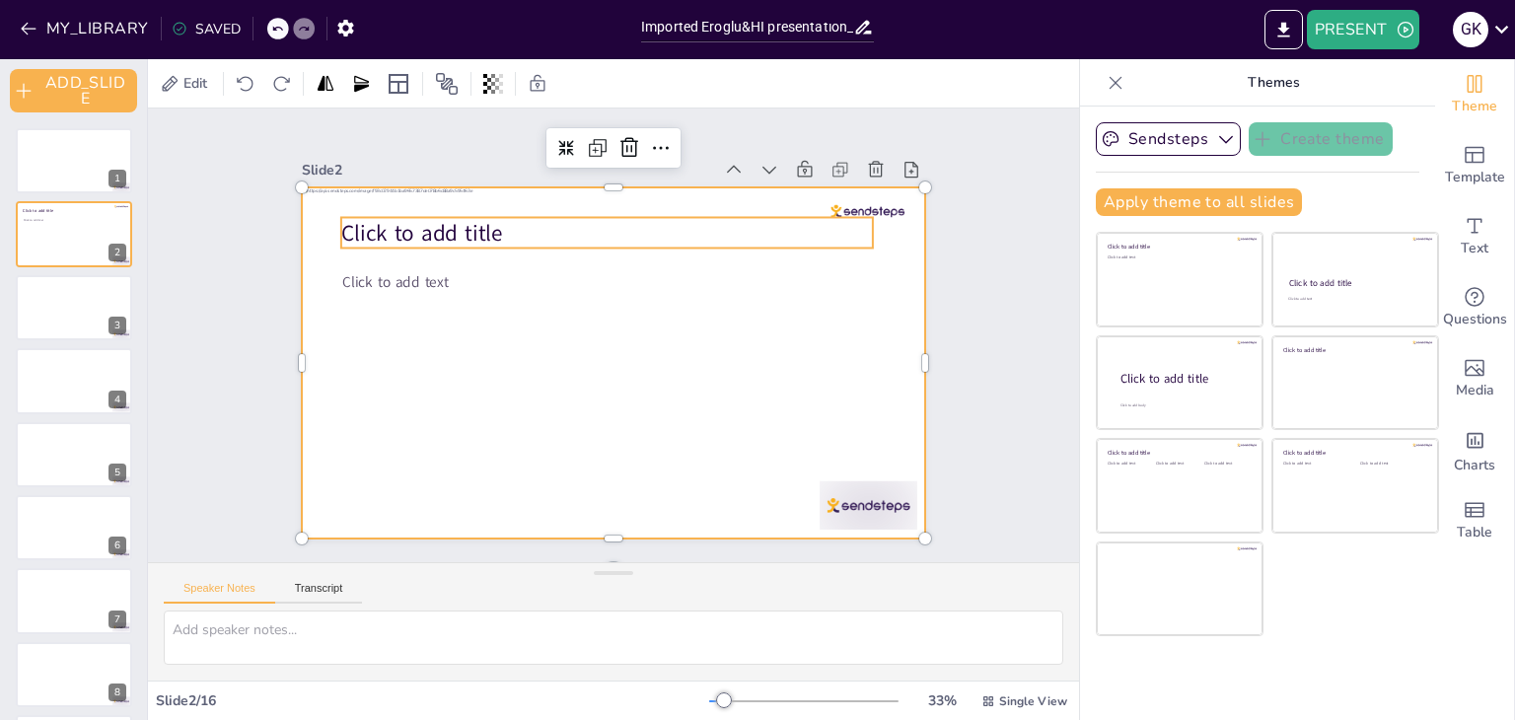
click at [435, 230] on span "Click to add title" at bounding box center [421, 233] width 162 height 31
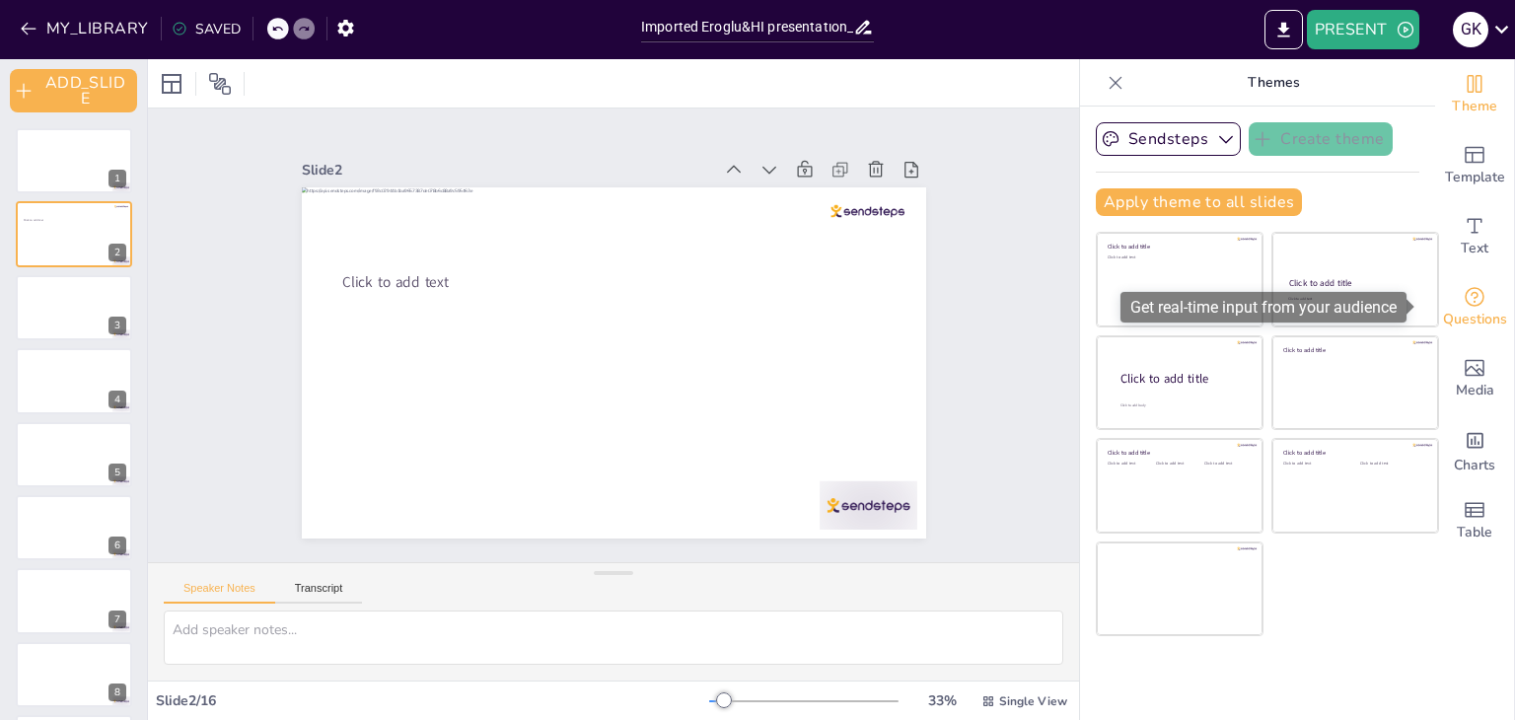
click at [1464, 293] on icon "Get real-time input from your audience" at bounding box center [1474, 297] width 20 height 20
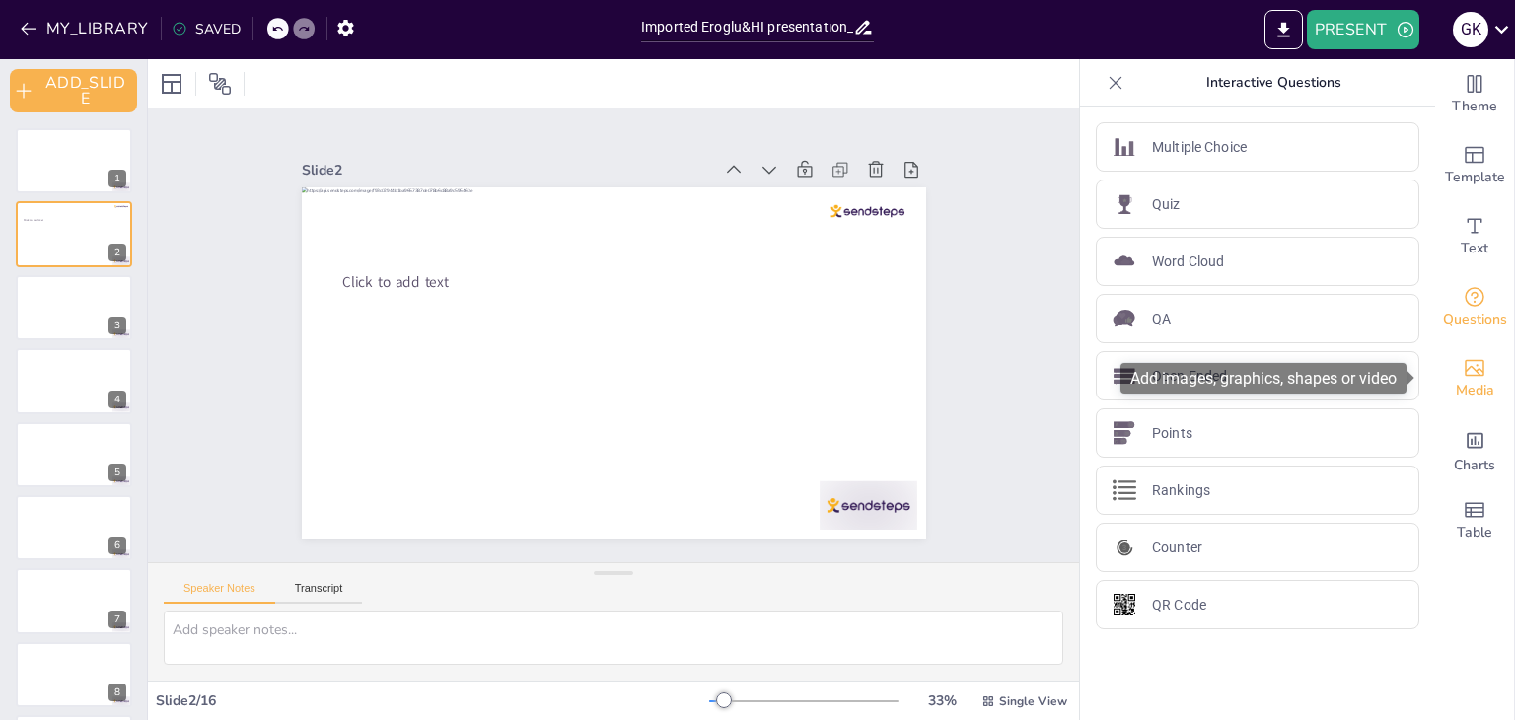
click at [1468, 377] on icon "Add images, graphics, shapes or video" at bounding box center [1474, 368] width 24 height 24
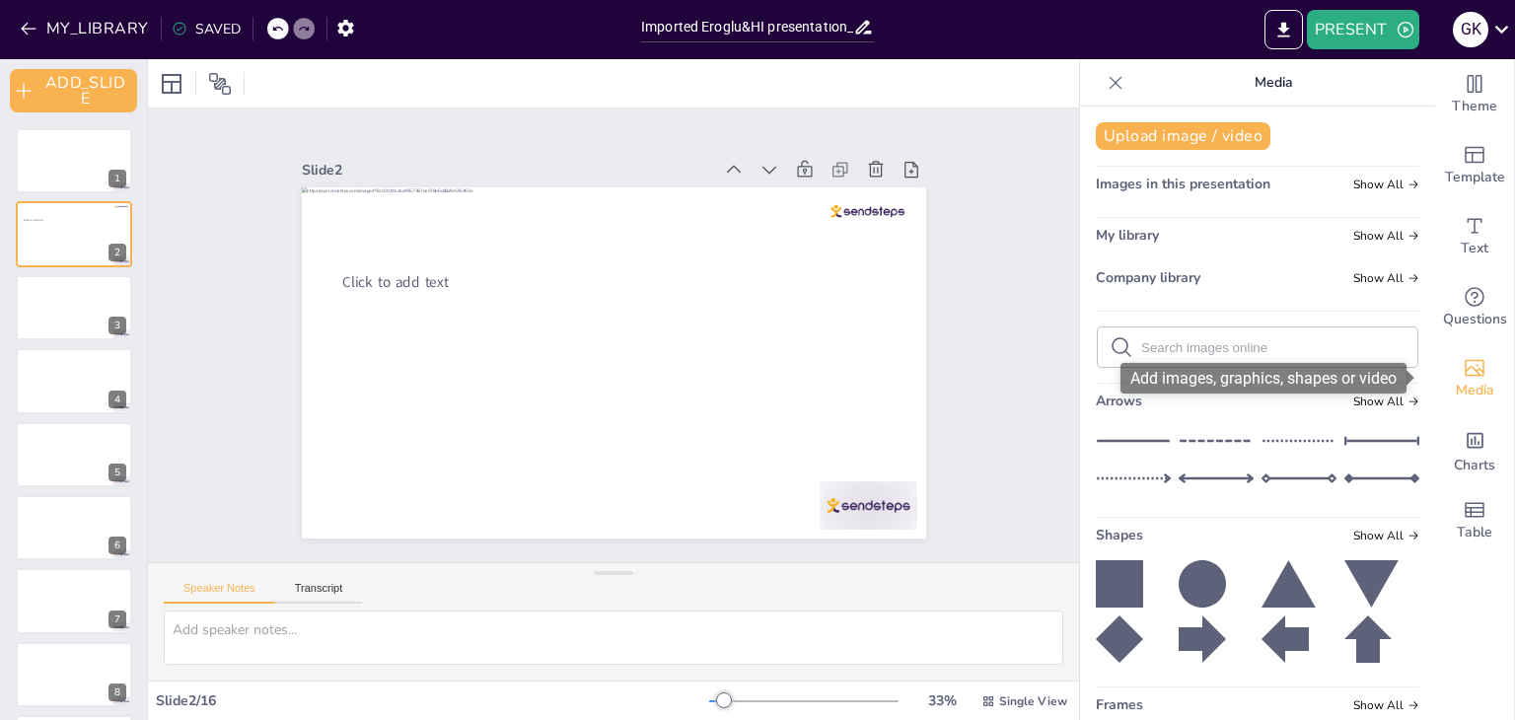
drag, startPoint x: 1457, startPoint y: 372, endPoint x: 1464, endPoint y: 401, distance: 30.4
click at [1462, 372] on icon "Add images, graphics, shapes or video" at bounding box center [1474, 368] width 24 height 24
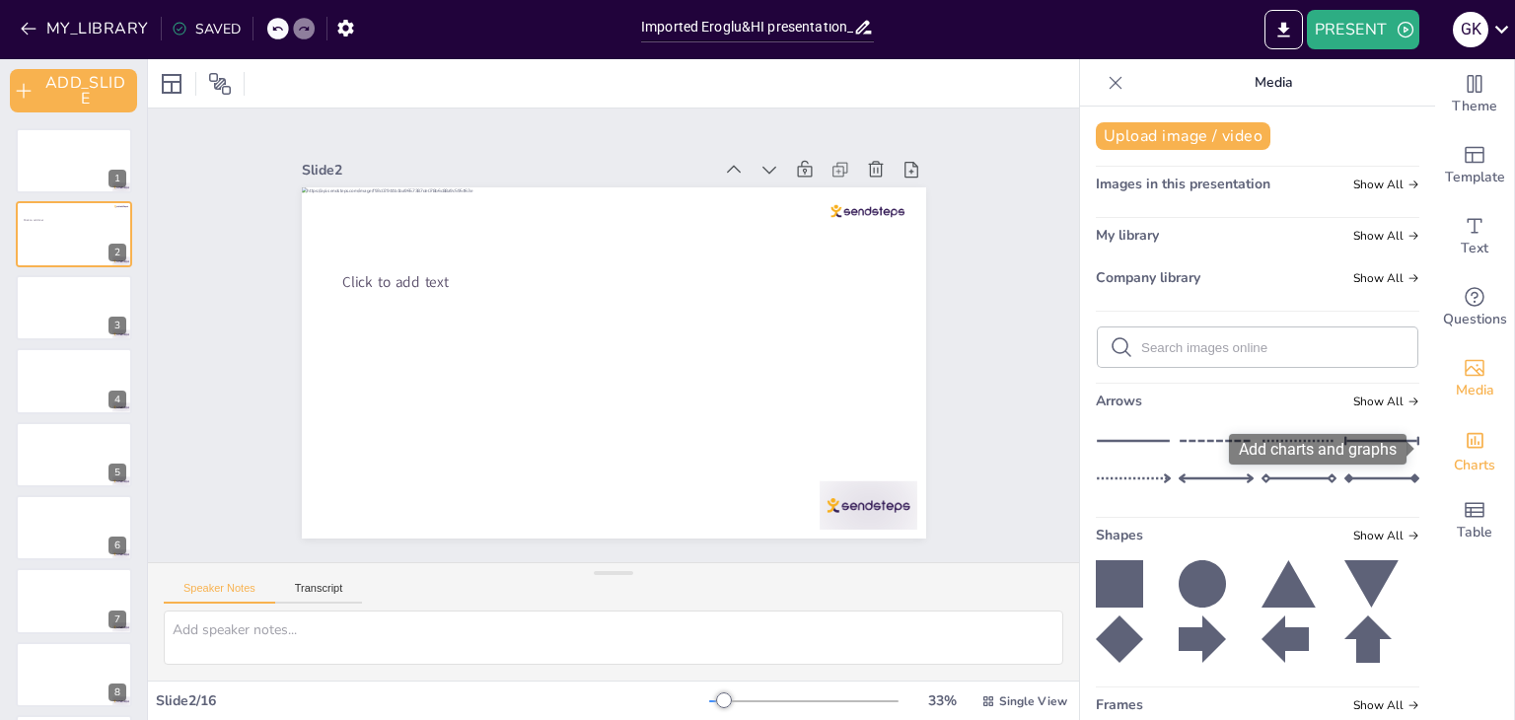
click at [1466, 437] on icon "Add charts and graphs" at bounding box center [1474, 441] width 17 height 16
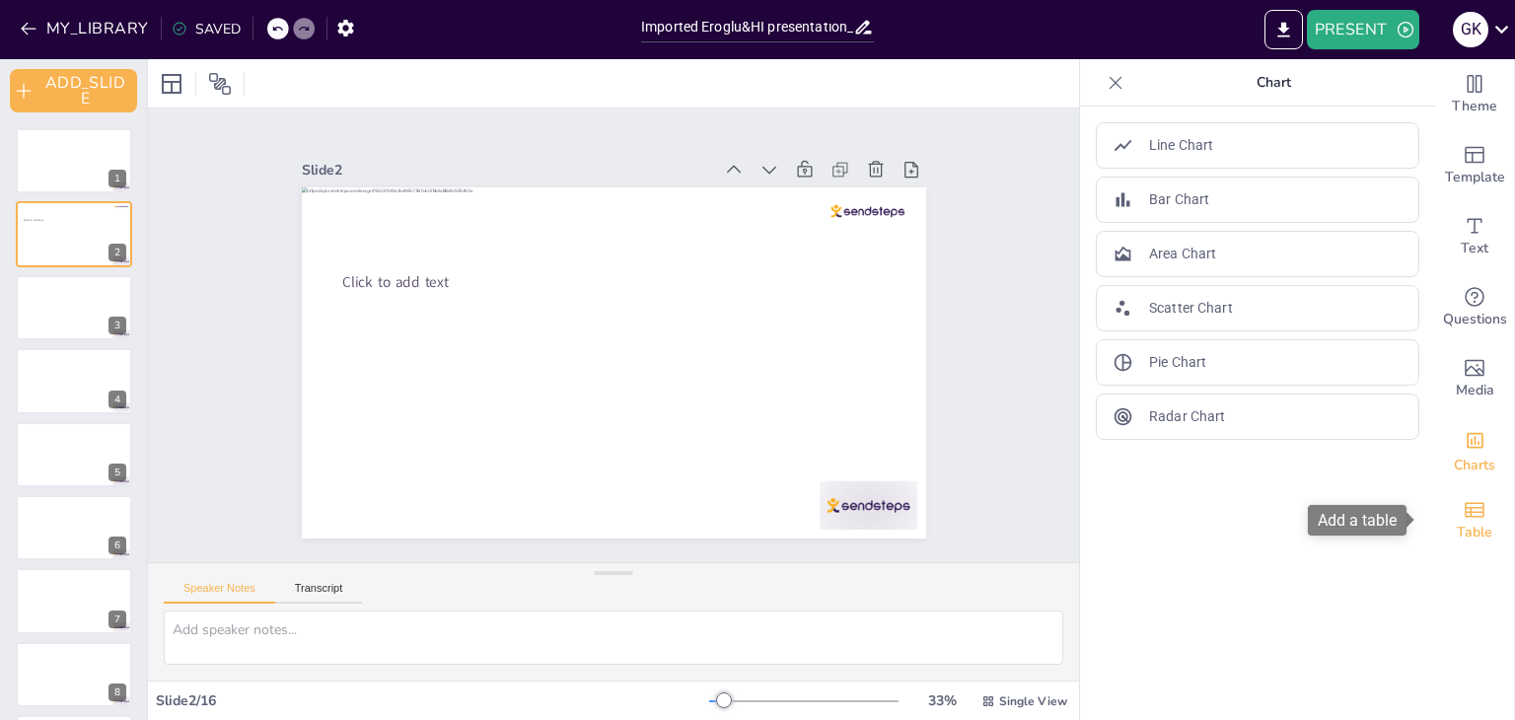
click at [1469, 506] on icon "Add a table" at bounding box center [1474, 510] width 24 height 24
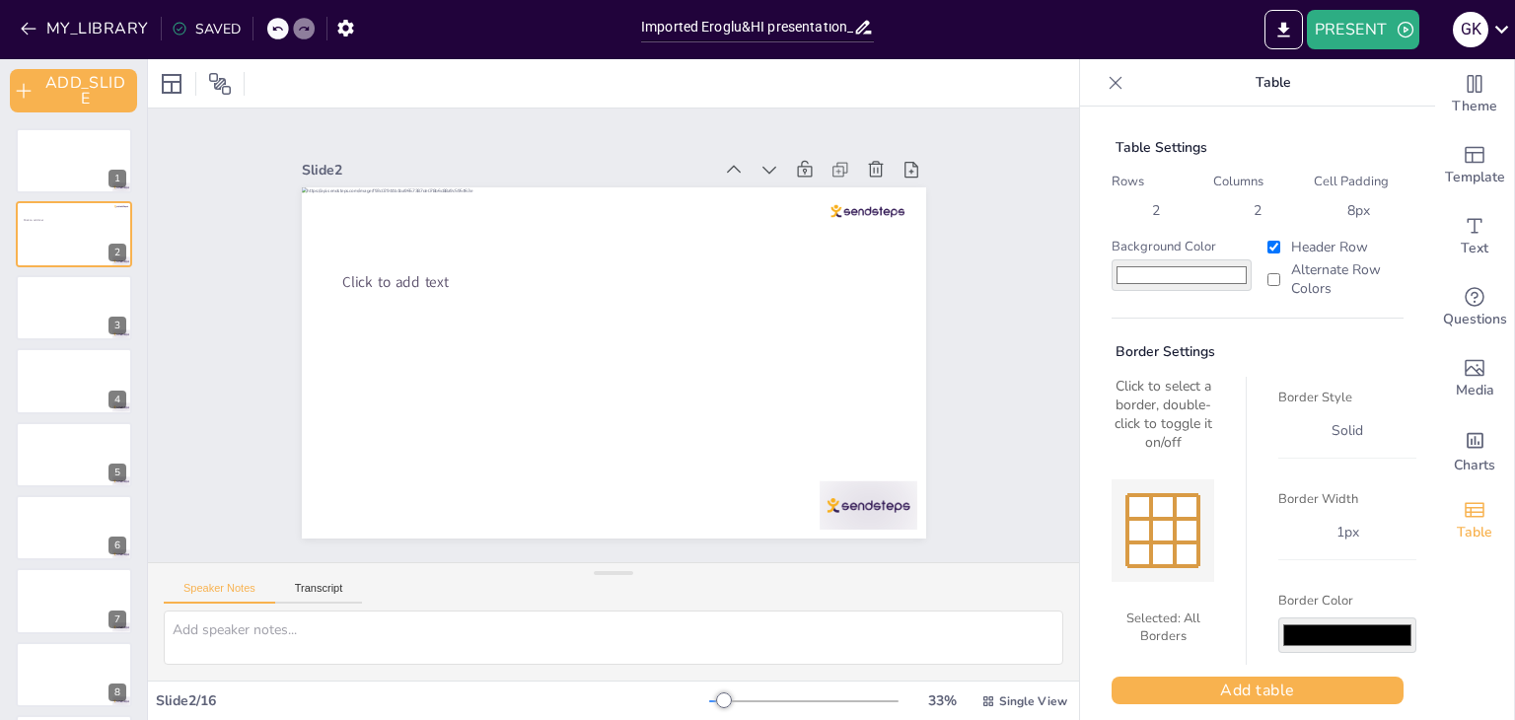
scroll to position [15, 0]
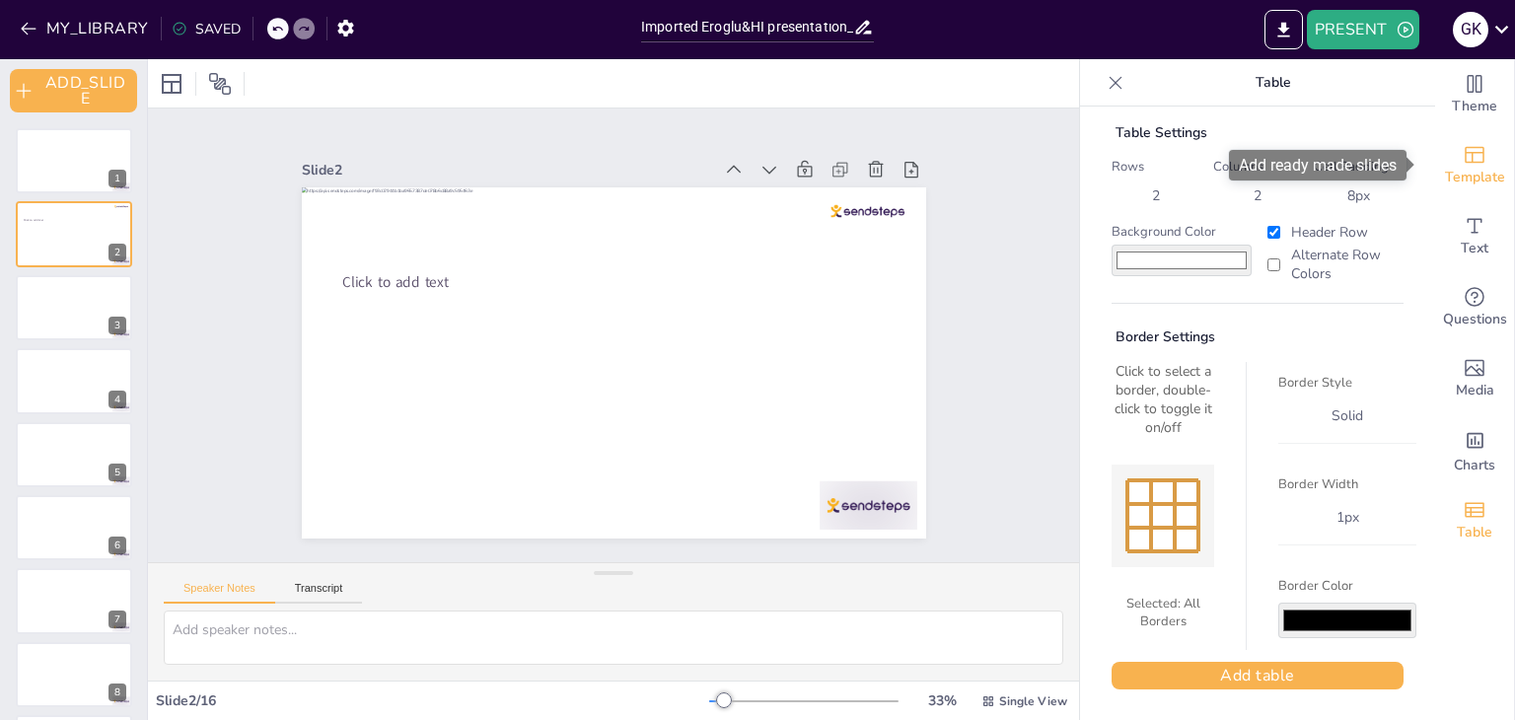
click at [1464, 151] on icon "Add ready made slides" at bounding box center [1474, 155] width 20 height 17
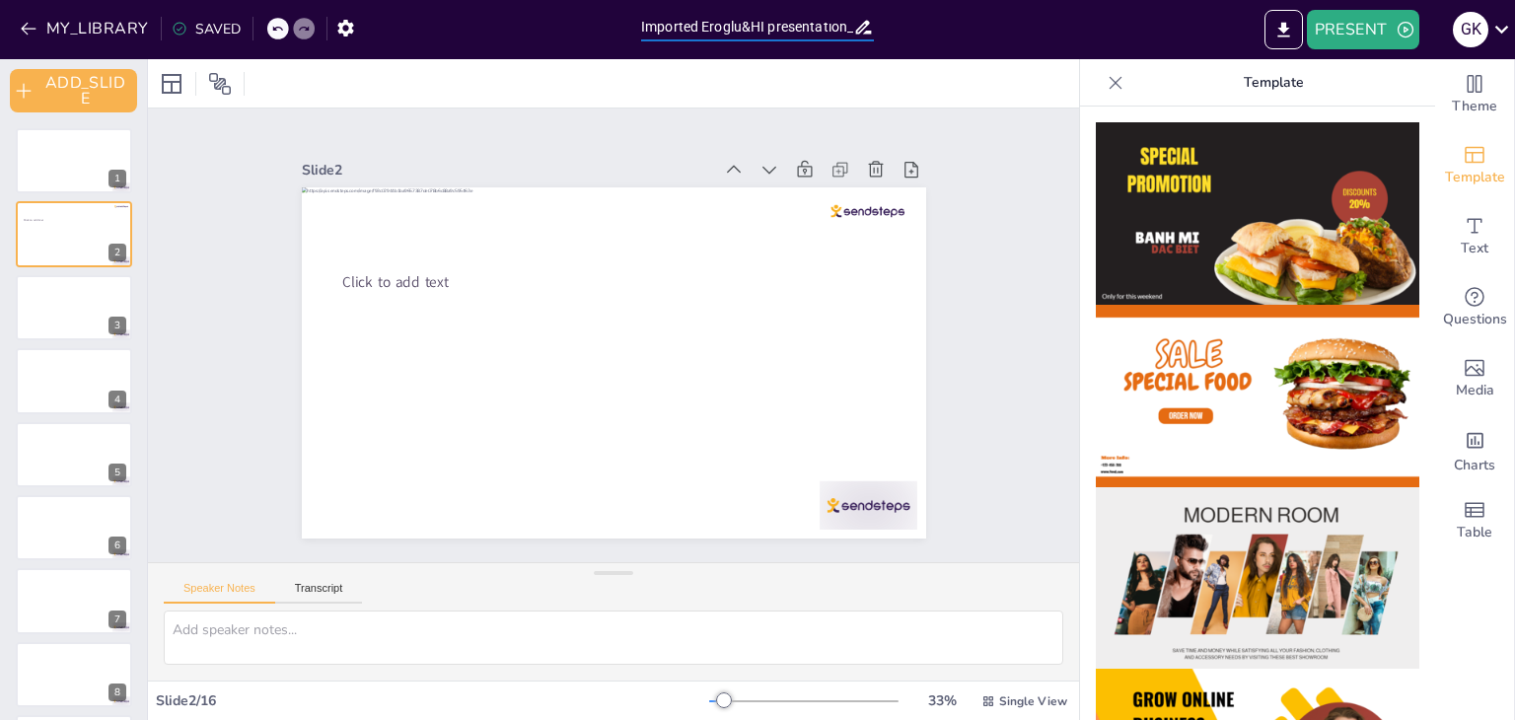
click at [819, 35] on input "Imported Eroglu&HI presentatıon_26.08.pptx" at bounding box center [747, 27] width 212 height 29
click at [829, 29] on input "Imported Eroglu&HI presentatıon_26.08.pptx" at bounding box center [747, 27] width 212 height 29
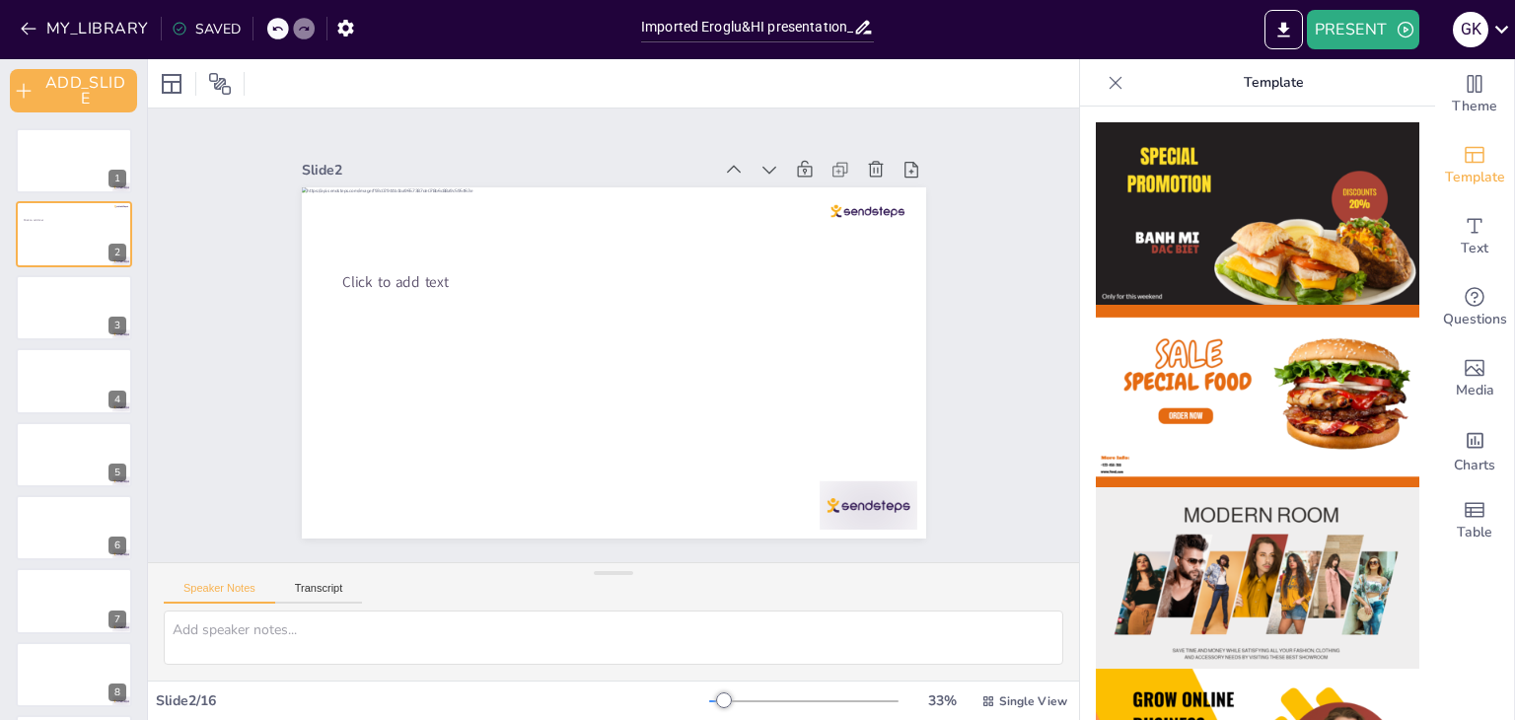
click at [977, 25] on div "PRESENT G K" at bounding box center [1198, 29] width 631 height 39
click at [1465, 102] on span "Theme" at bounding box center [1473, 107] width 45 height 22
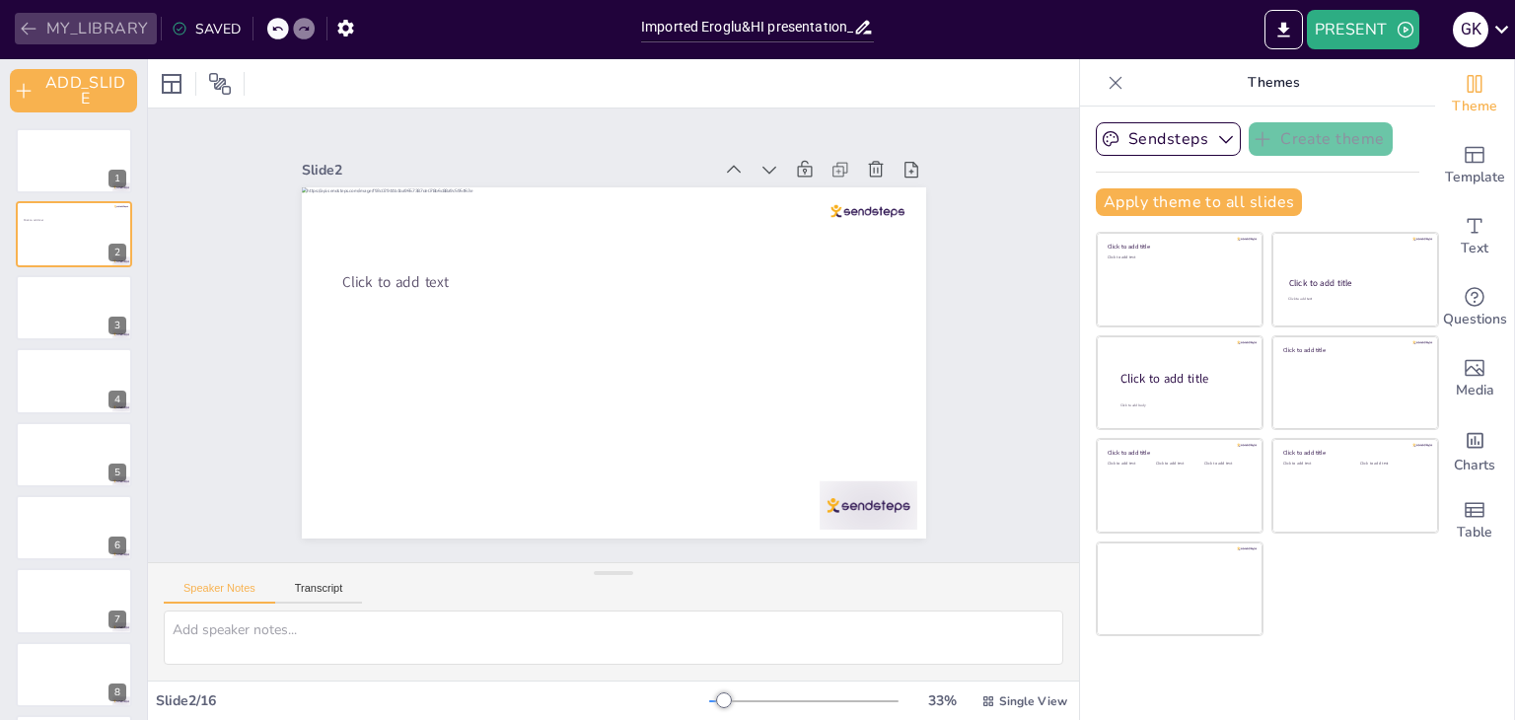
click at [106, 27] on button "MY_LIBRARY" at bounding box center [86, 29] width 142 height 32
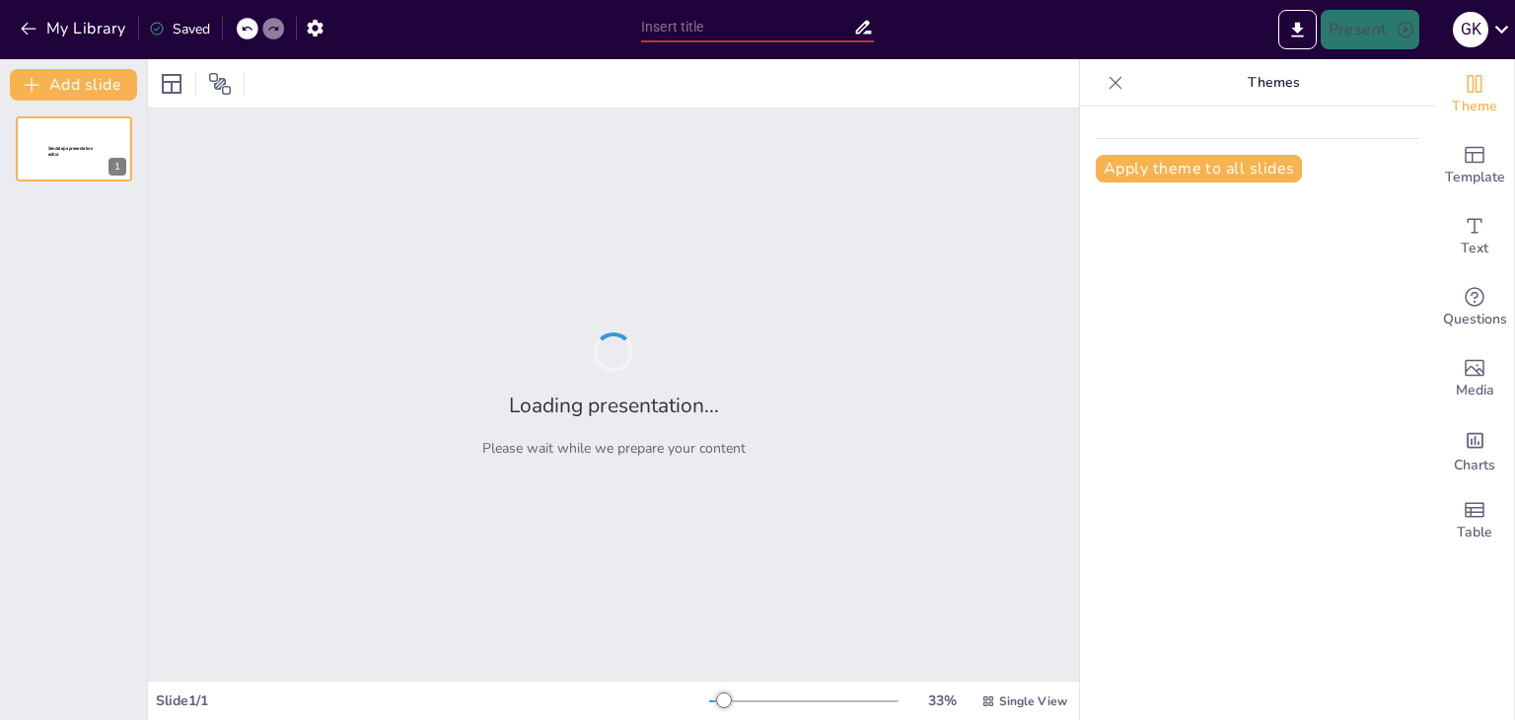
type input "Innovating Globally, Connecting Locally: House of Icons & Eroğlu Global Holding"
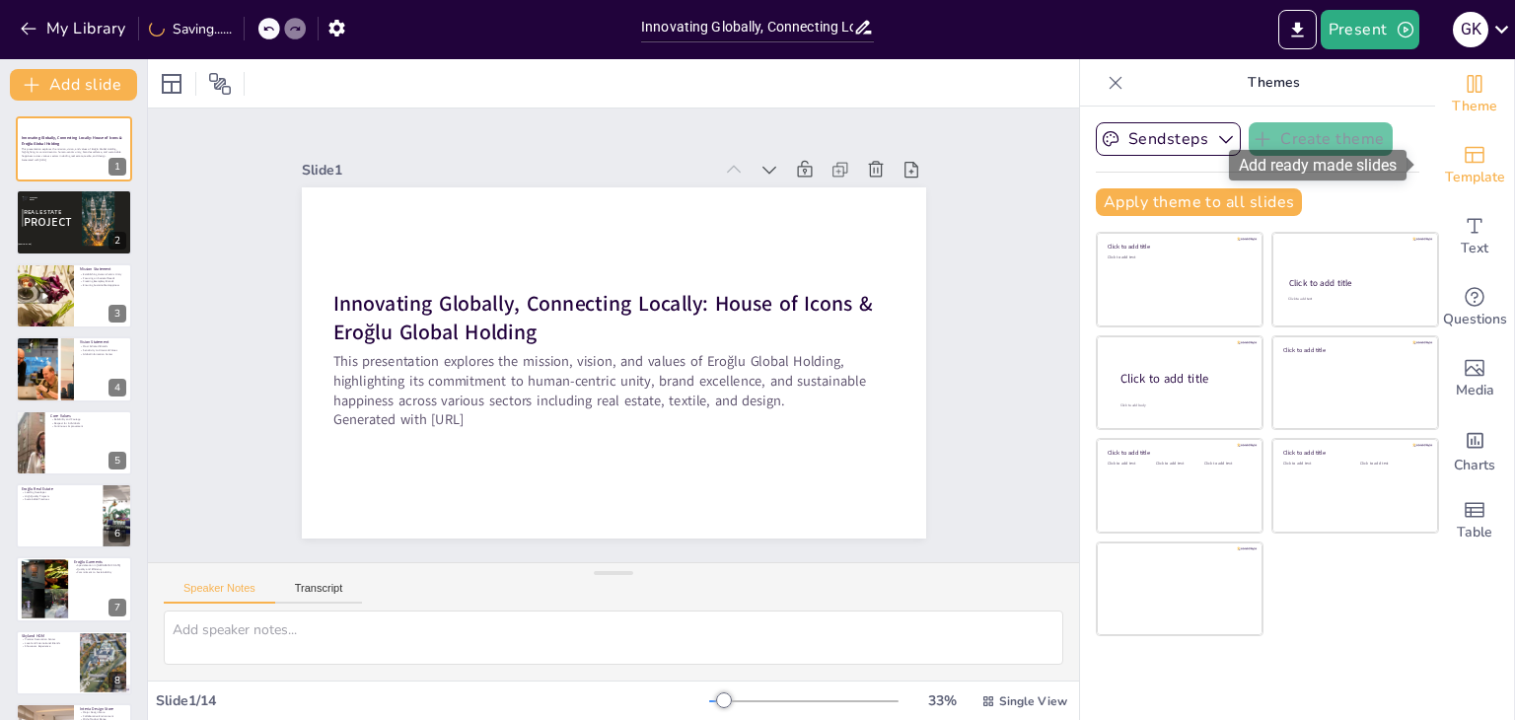
click at [1471, 160] on div "Template" at bounding box center [1474, 165] width 79 height 71
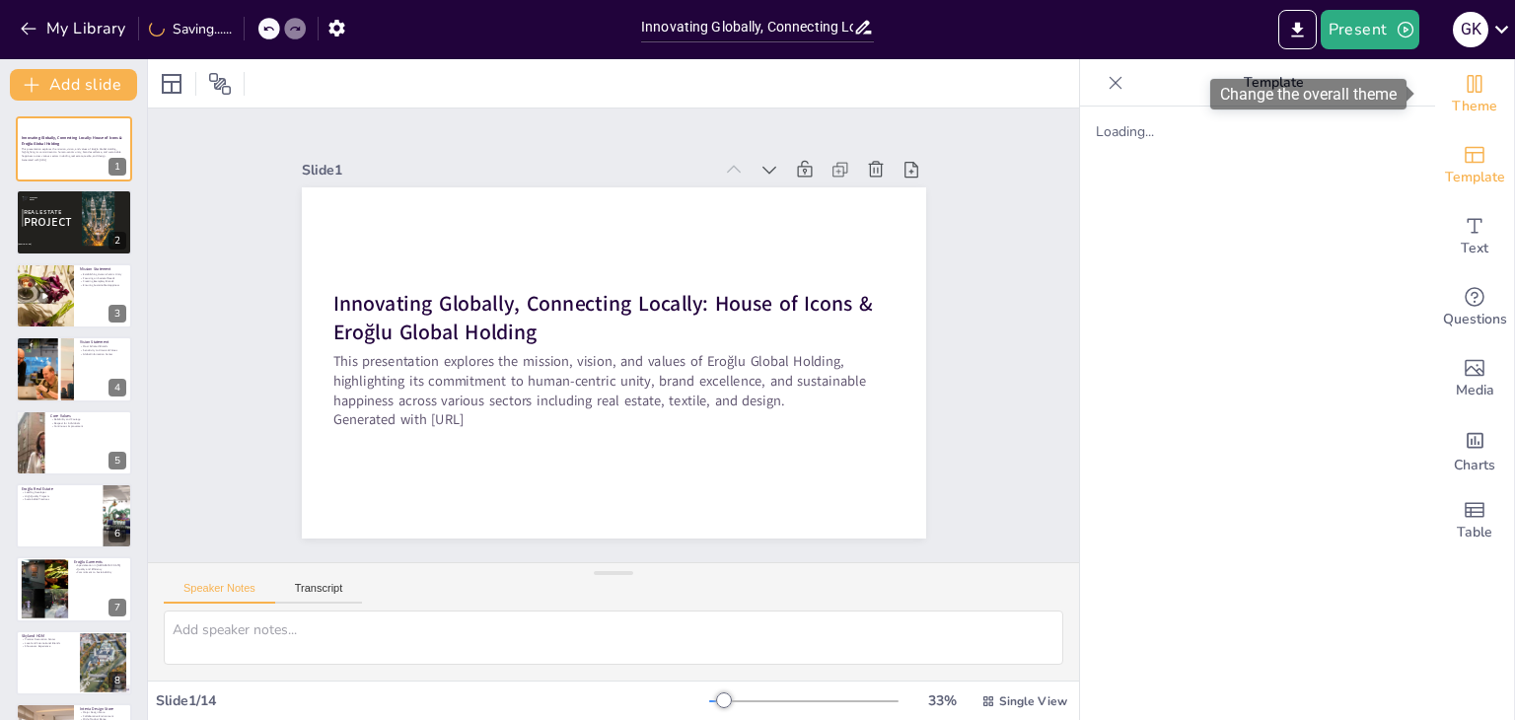
click at [1466, 66] on div "Theme" at bounding box center [1474, 94] width 79 height 71
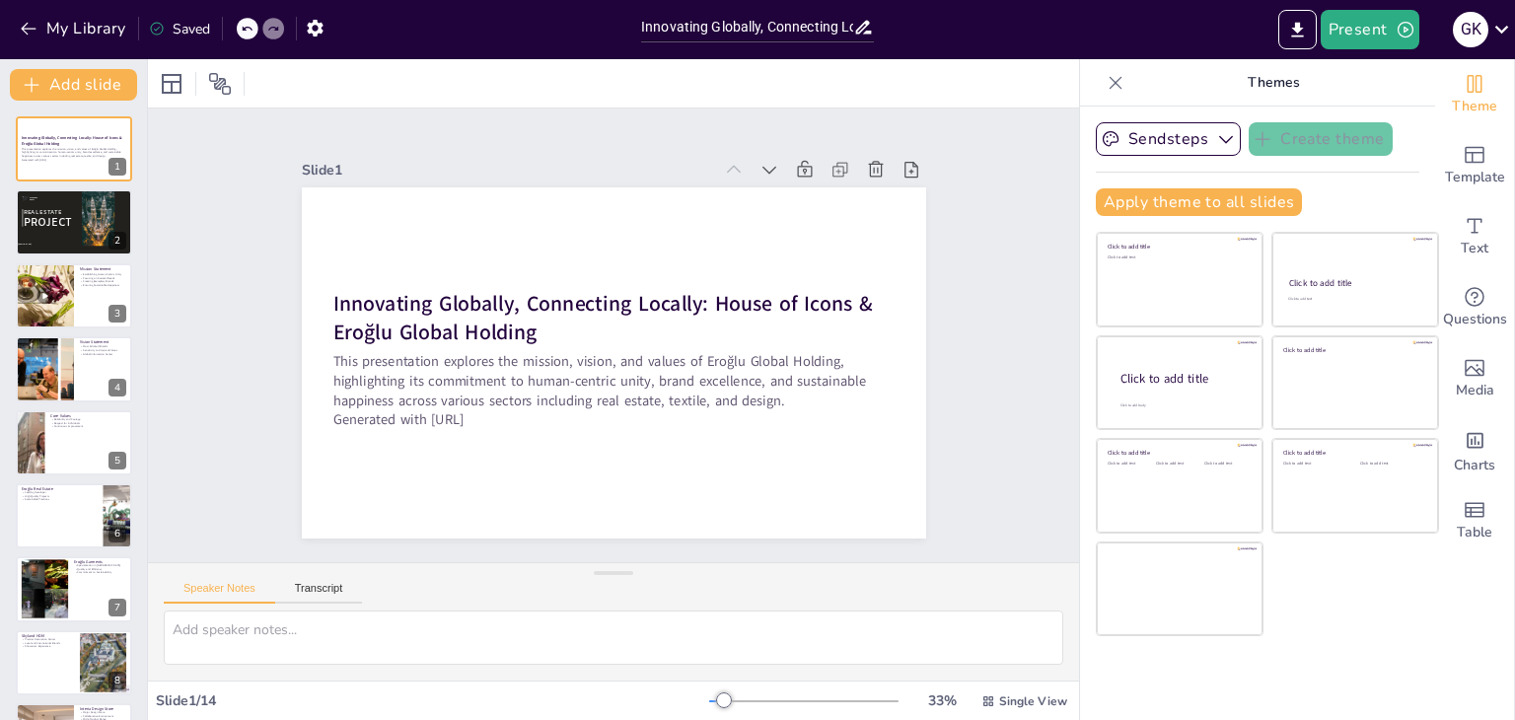
drag, startPoint x: 1107, startPoint y: 261, endPoint x: 1490, endPoint y: 613, distance: 519.9
click at [1490, 613] on div "Theme Template Text Questions Media Charts Table" at bounding box center [1475, 389] width 80 height 661
click at [48, 31] on button "My Library" at bounding box center [74, 29] width 119 height 32
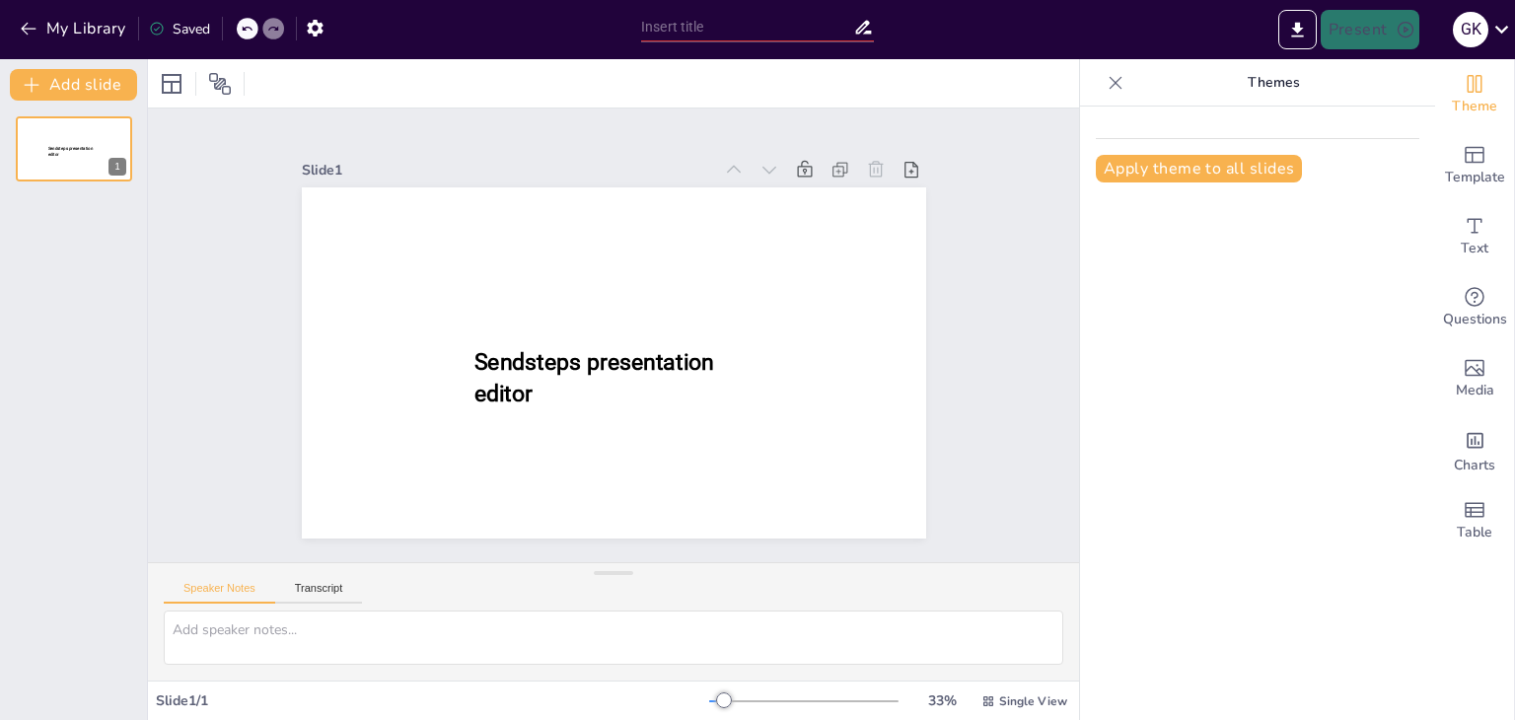
type input "Imported Eroglu&HI presentatıon_26.08.pptx"
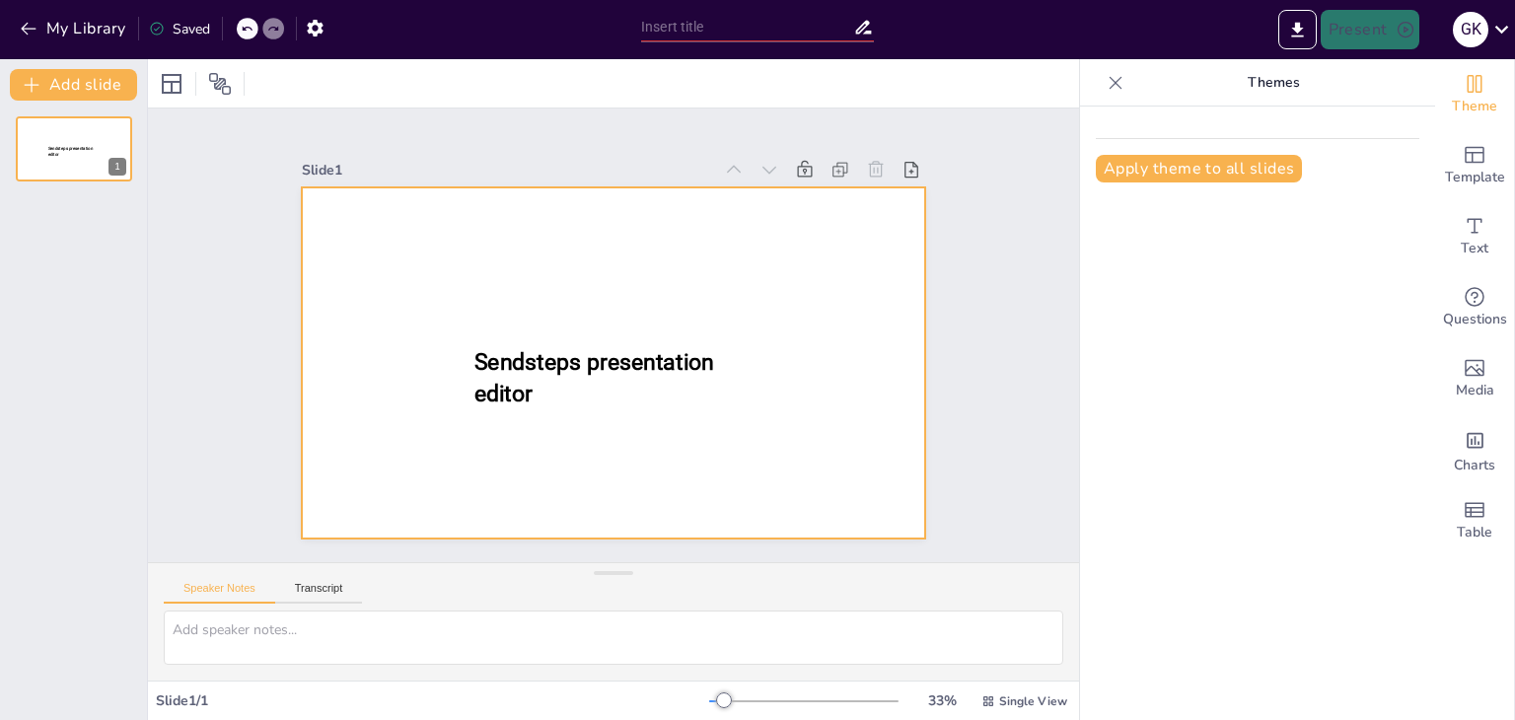
type input "Imported Eroglu&HI presentatıon_26.08.pptx"
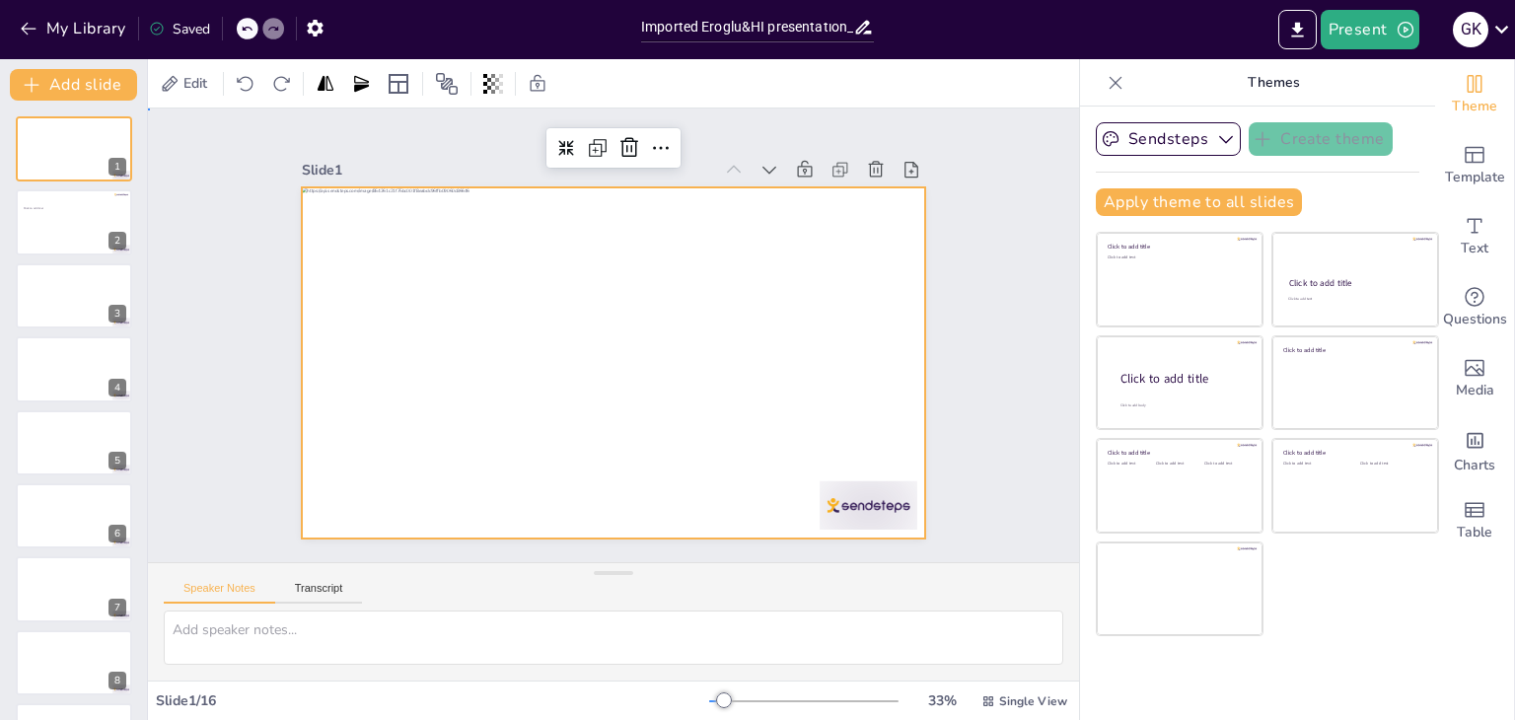
click at [951, 180] on div "Slide 1 Slide 2 Click to add text Slide 3 Slide 4 Slide 5 Slide 6 Slide 7 Slide…" at bounding box center [614, 335] width 735 height 406
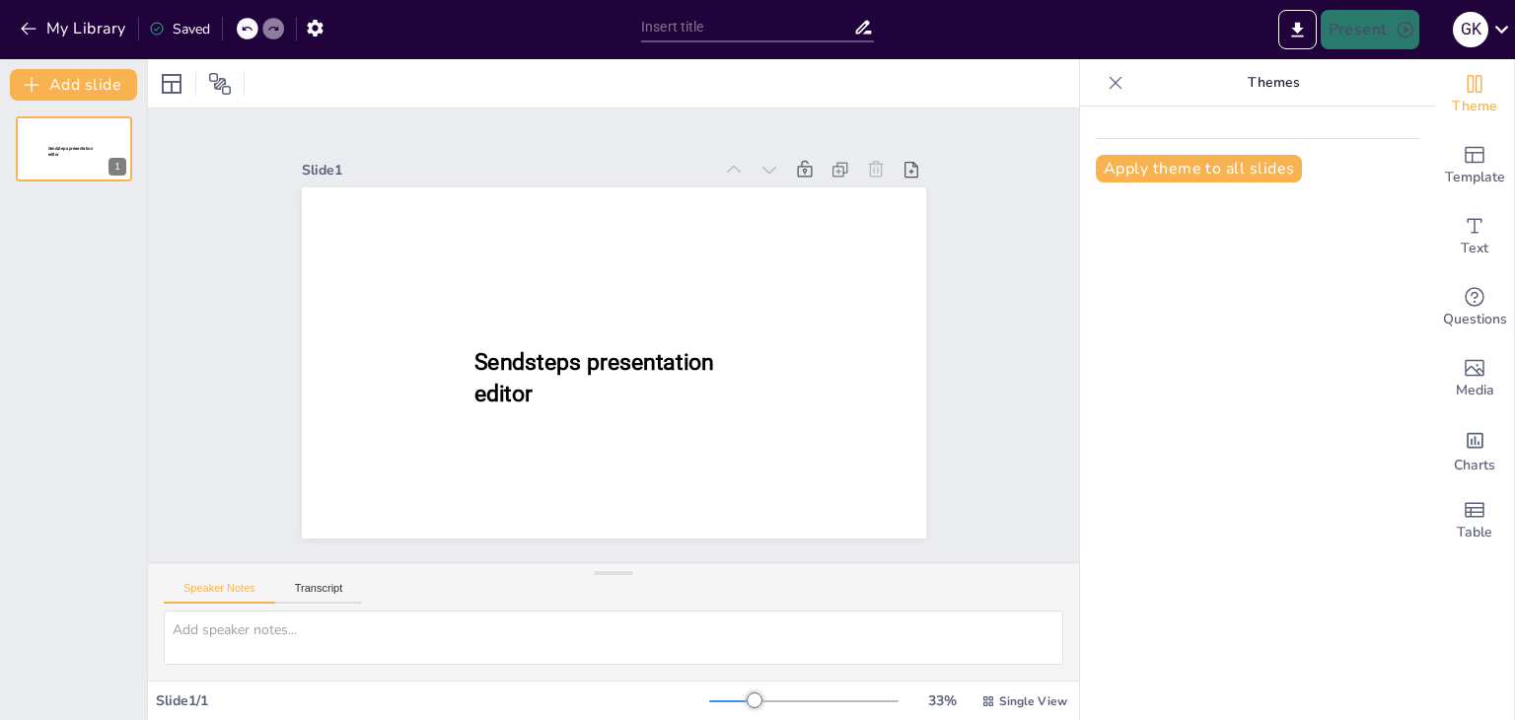
type input "Imported Eroglu&HI presentatıon_26.08.pptx"
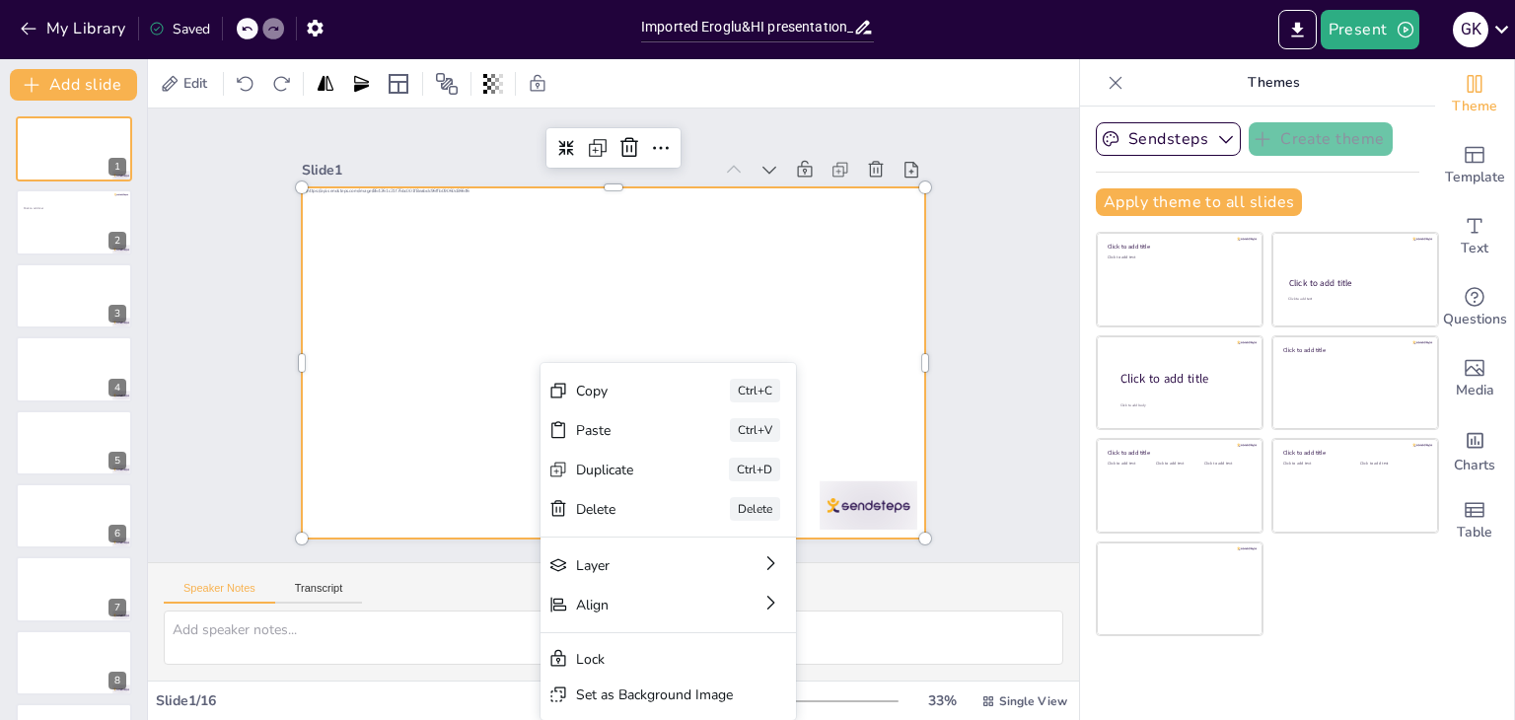
click at [1399, 637] on div "Sendsteps Create theme Apply theme to all slides Click to add title Click to ad…" at bounding box center [1257, 412] width 355 height 613
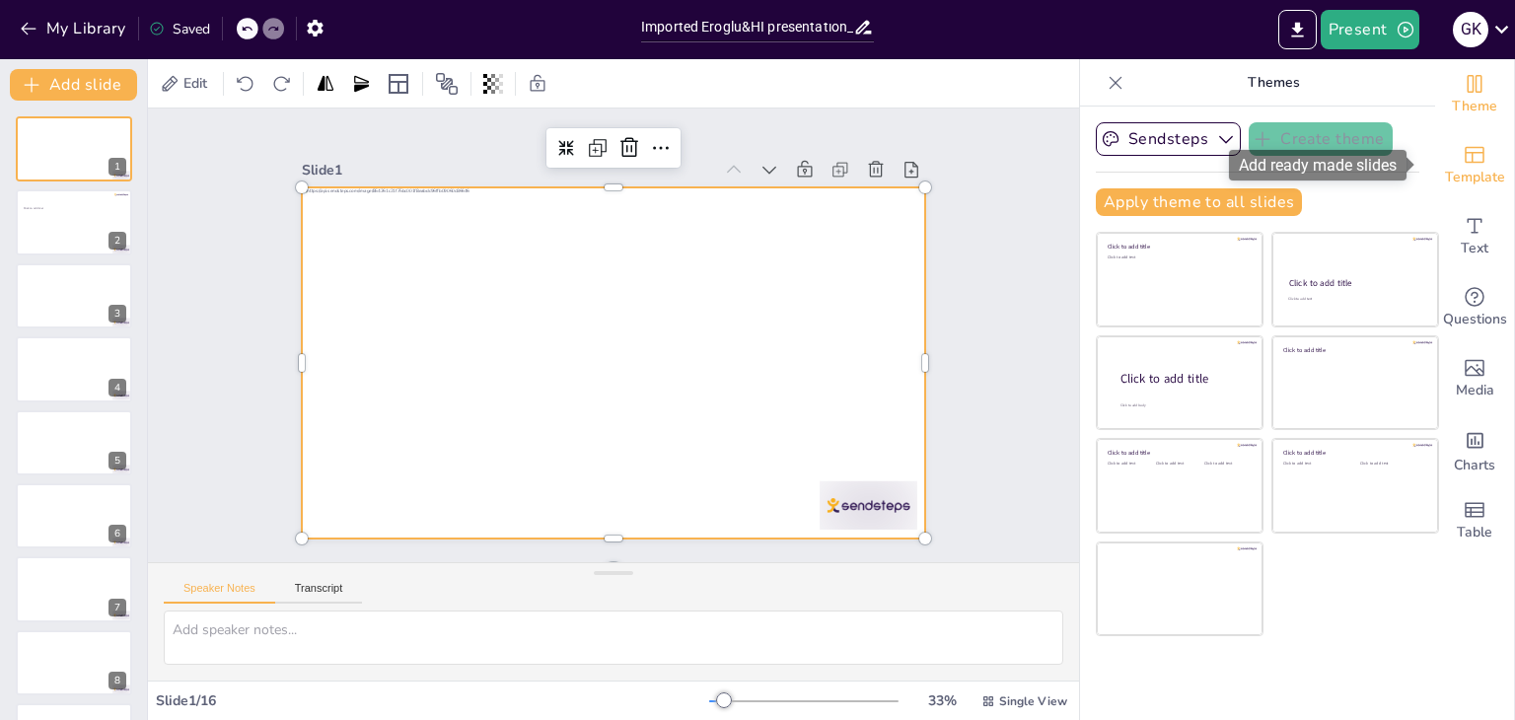
click at [1443, 131] on div "Template" at bounding box center [1474, 165] width 79 height 71
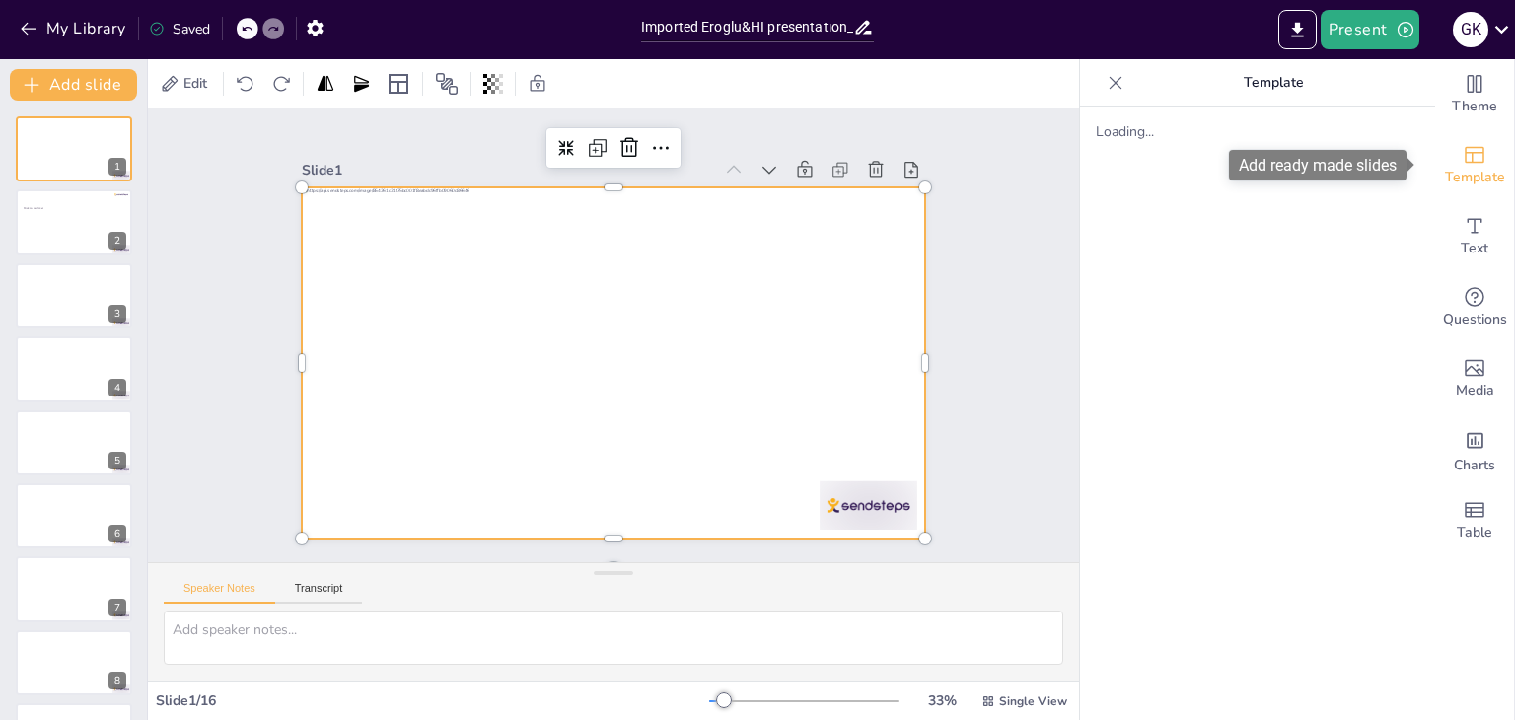
click at [1478, 167] on span "Template" at bounding box center [1474, 178] width 60 height 22
click at [1464, 160] on icon "Add ready made slides" at bounding box center [1474, 155] width 24 height 24
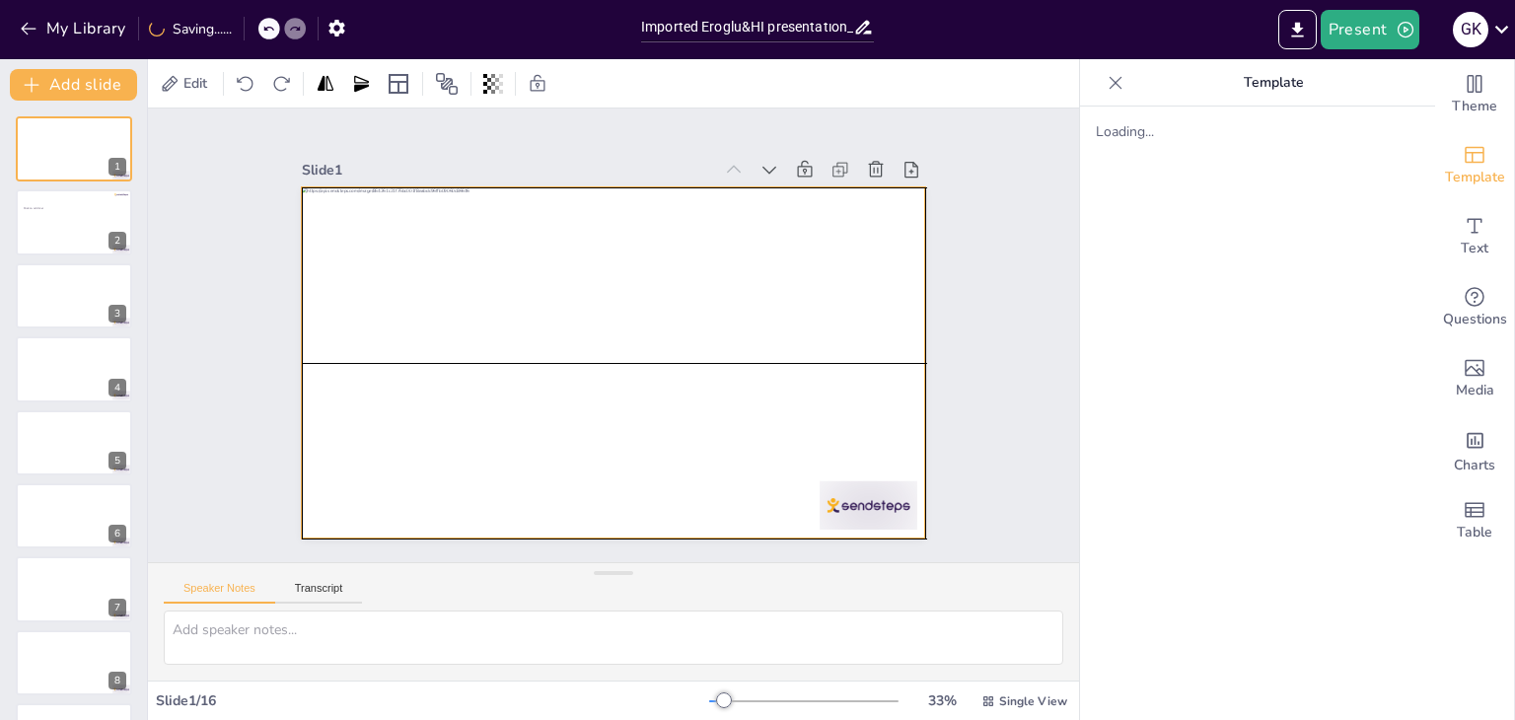
click at [779, 336] on div at bounding box center [614, 362] width 624 height 351
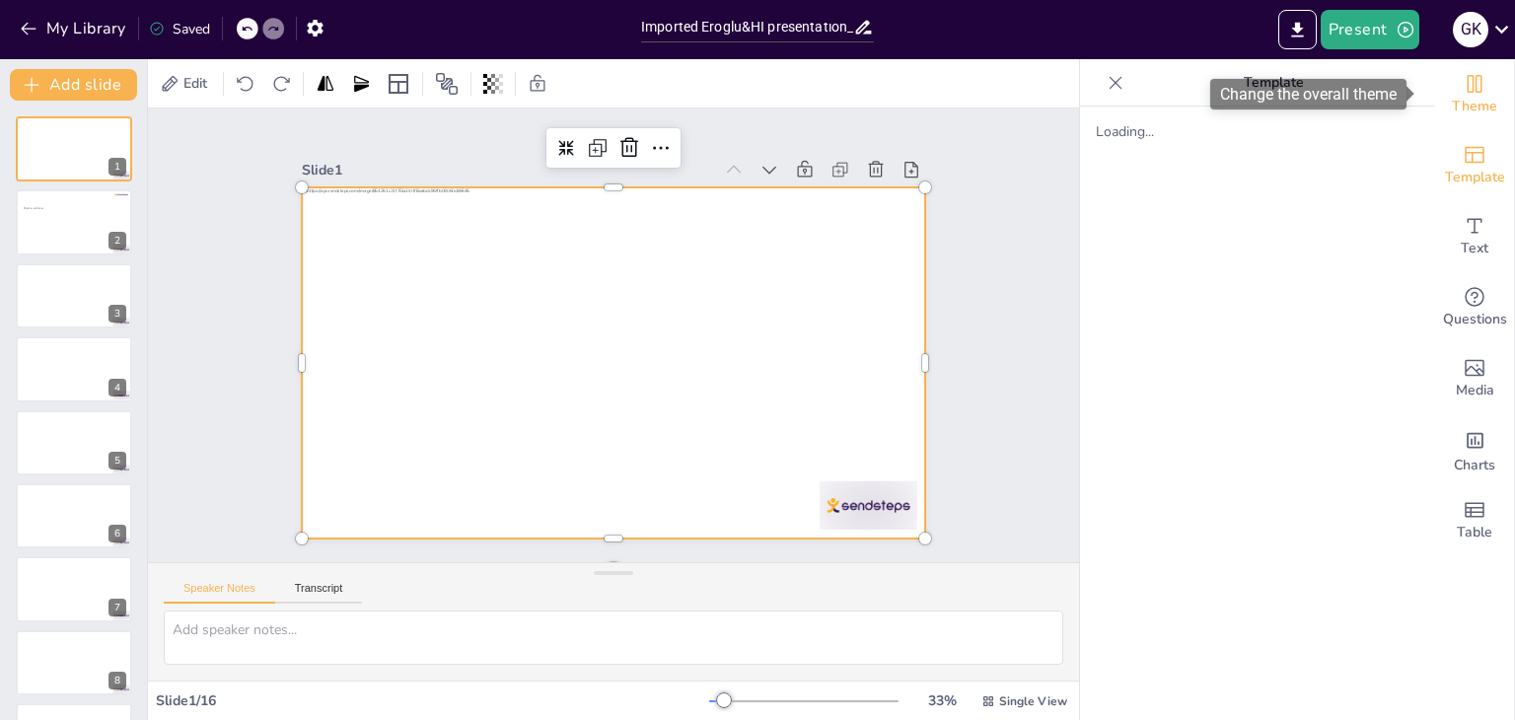
click at [1489, 72] on div "Theme" at bounding box center [1474, 94] width 79 height 71
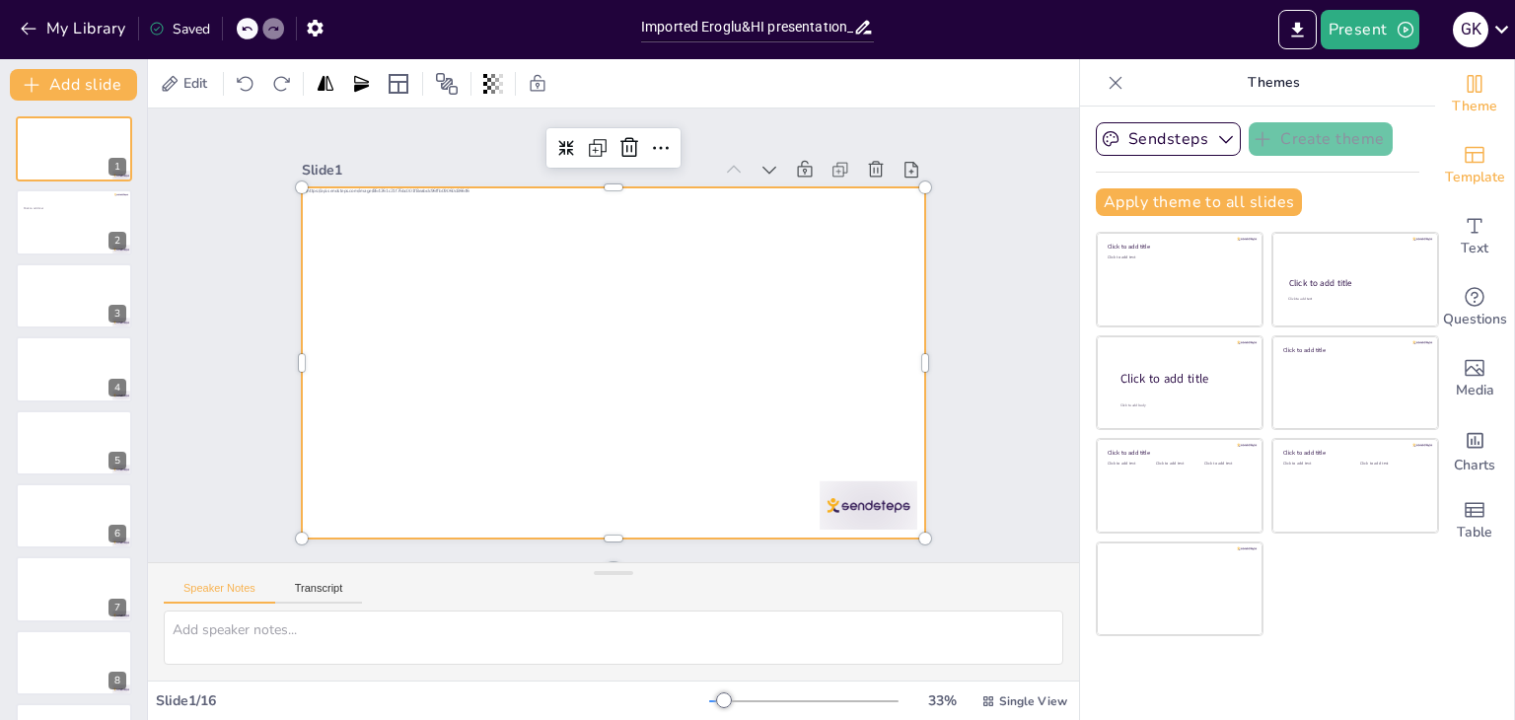
click at [1462, 159] on icon "Add ready made slides" at bounding box center [1474, 155] width 24 height 24
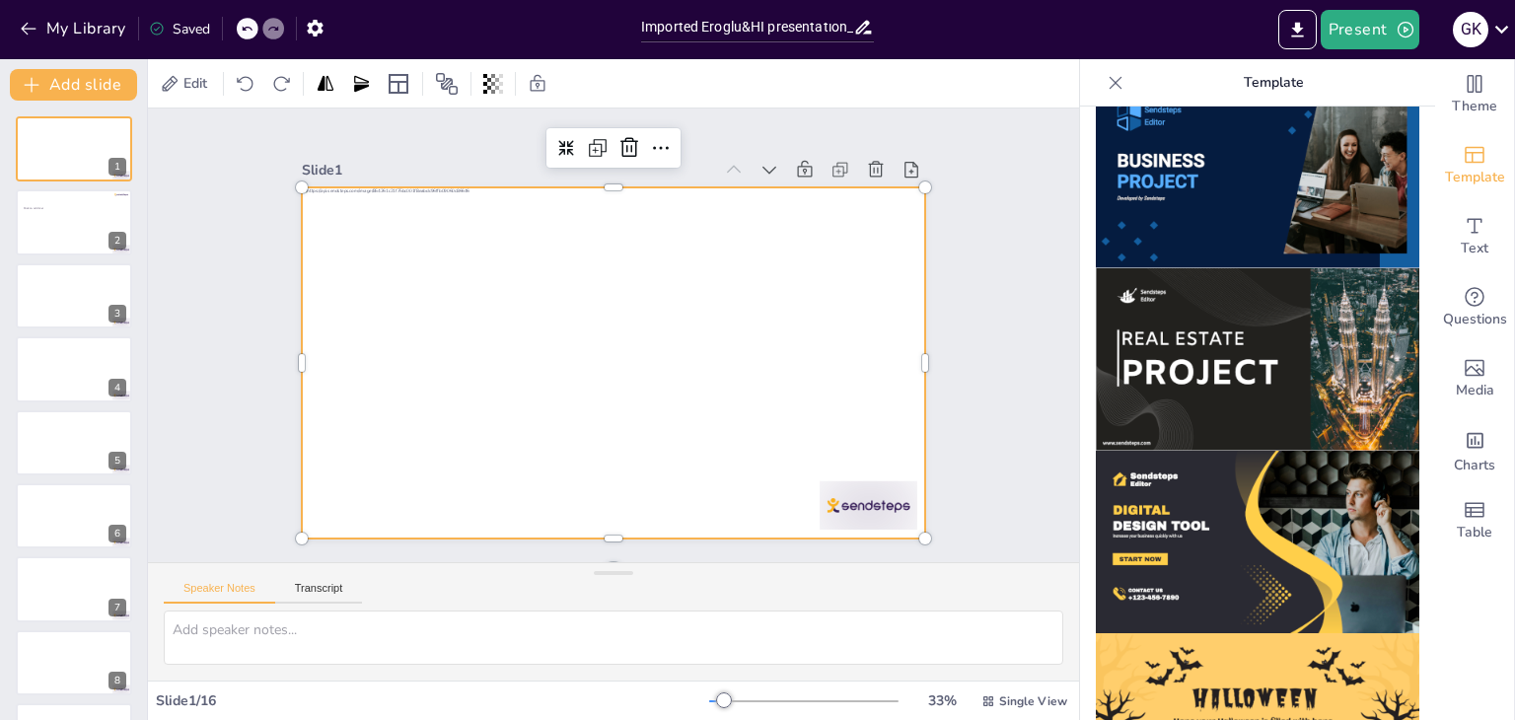
scroll to position [1888, 0]
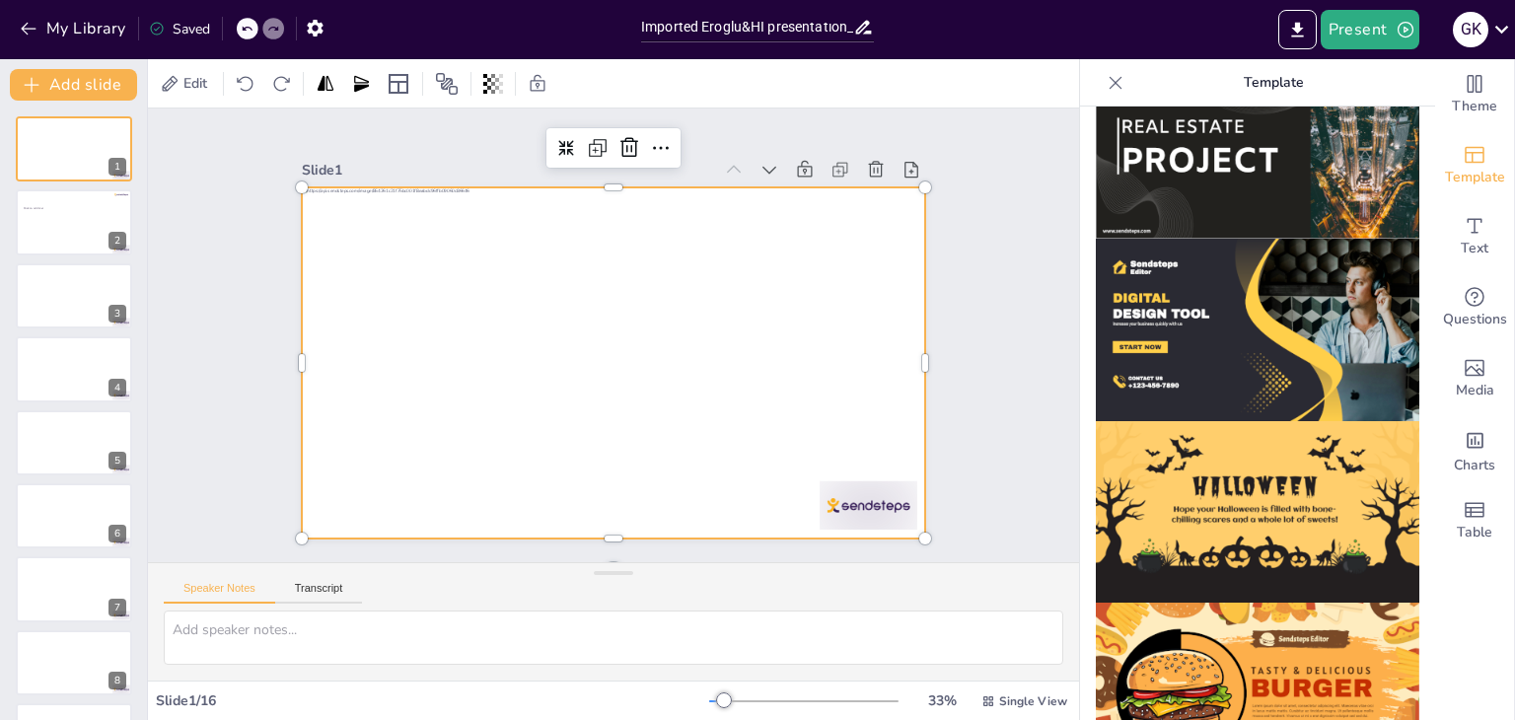
click at [1278, 421] on img at bounding box center [1256, 512] width 323 height 182
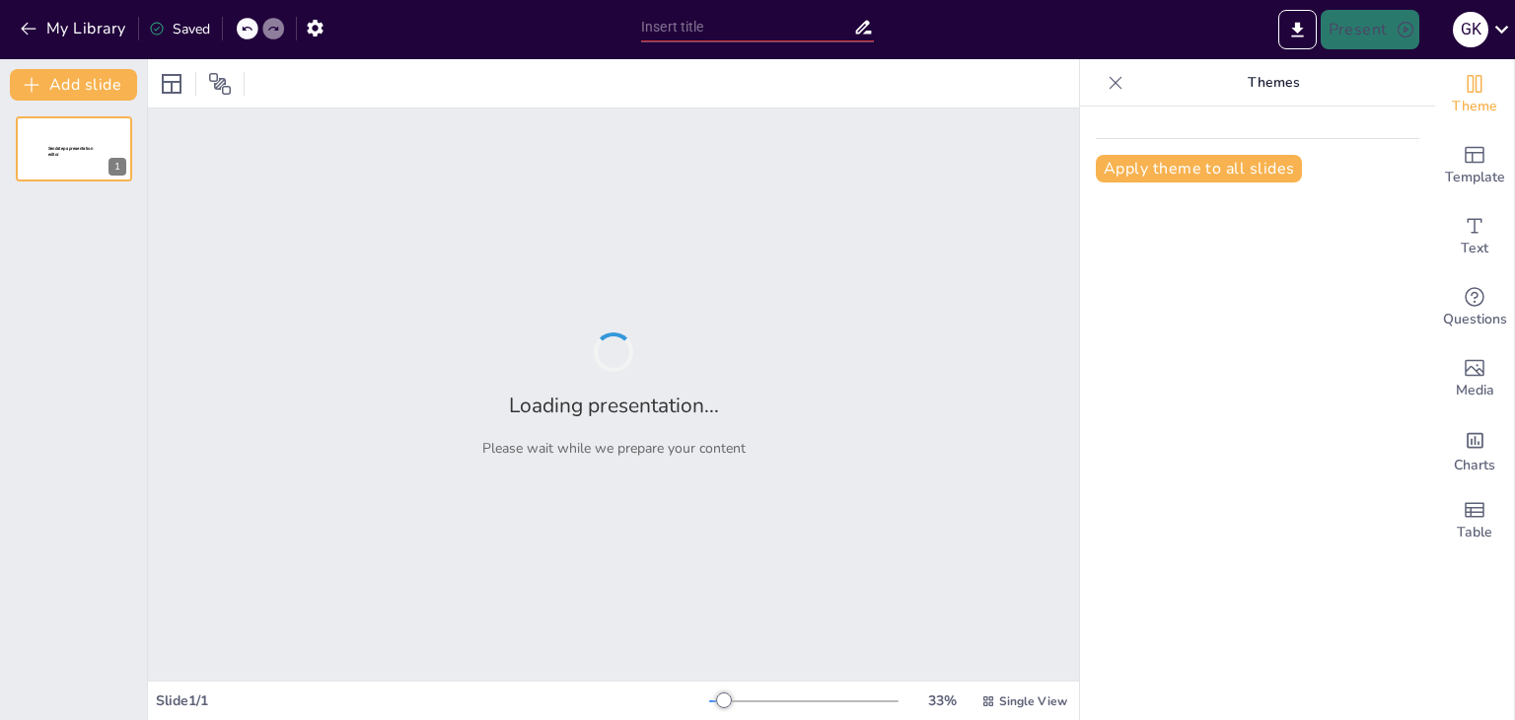
type input "Imported Eroglu&HI presentatıon_26.08.pptx"
